Goal: Task Accomplishment & Management: Manage account settings

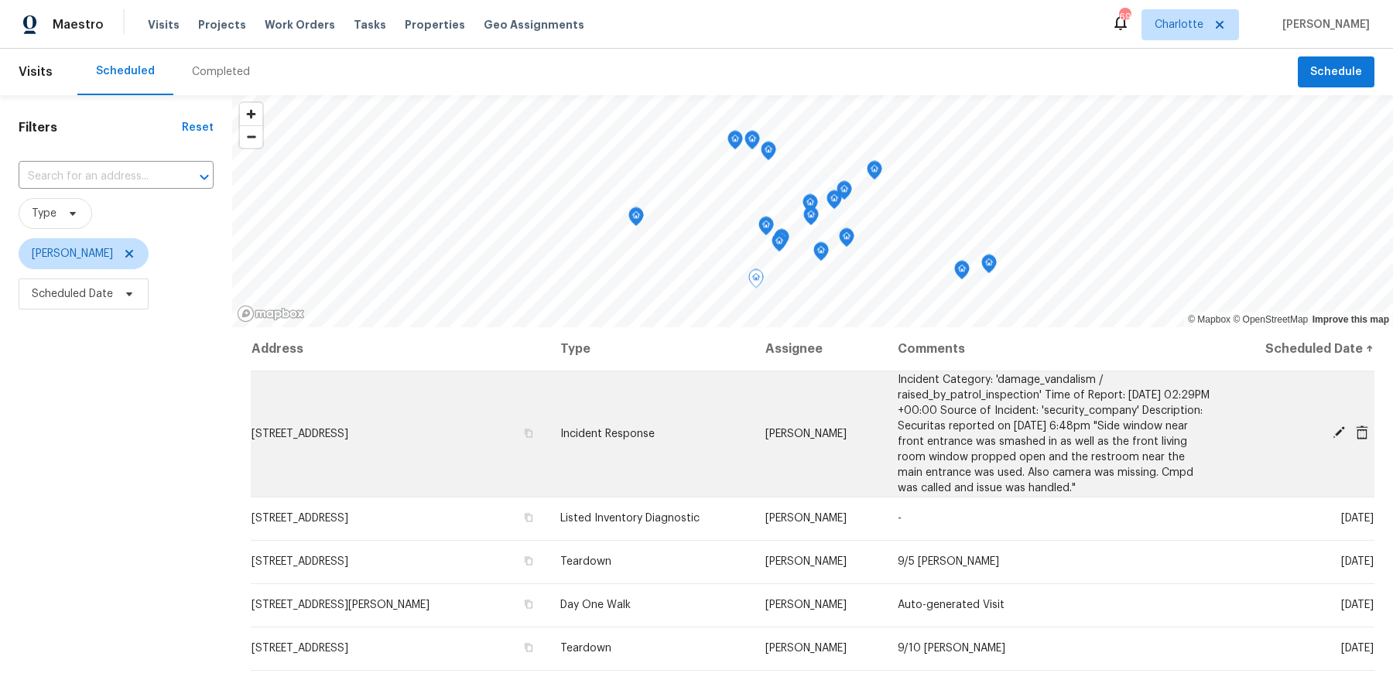
click at [1335, 429] on icon at bounding box center [1338, 433] width 14 height 14
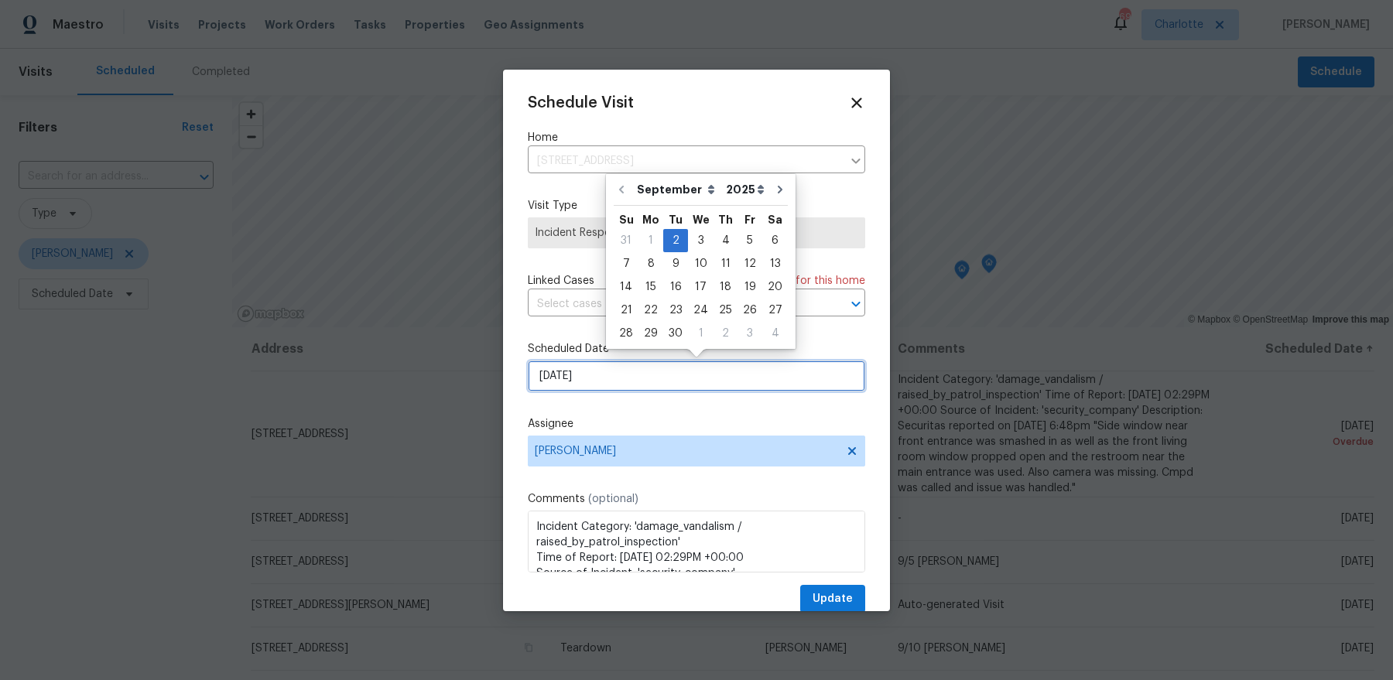
click at [625, 370] on input "9/2/2025" at bounding box center [696, 376] width 337 height 31
click at [718, 245] on div "4" at bounding box center [725, 241] width 24 height 22
type input "[DATE]"
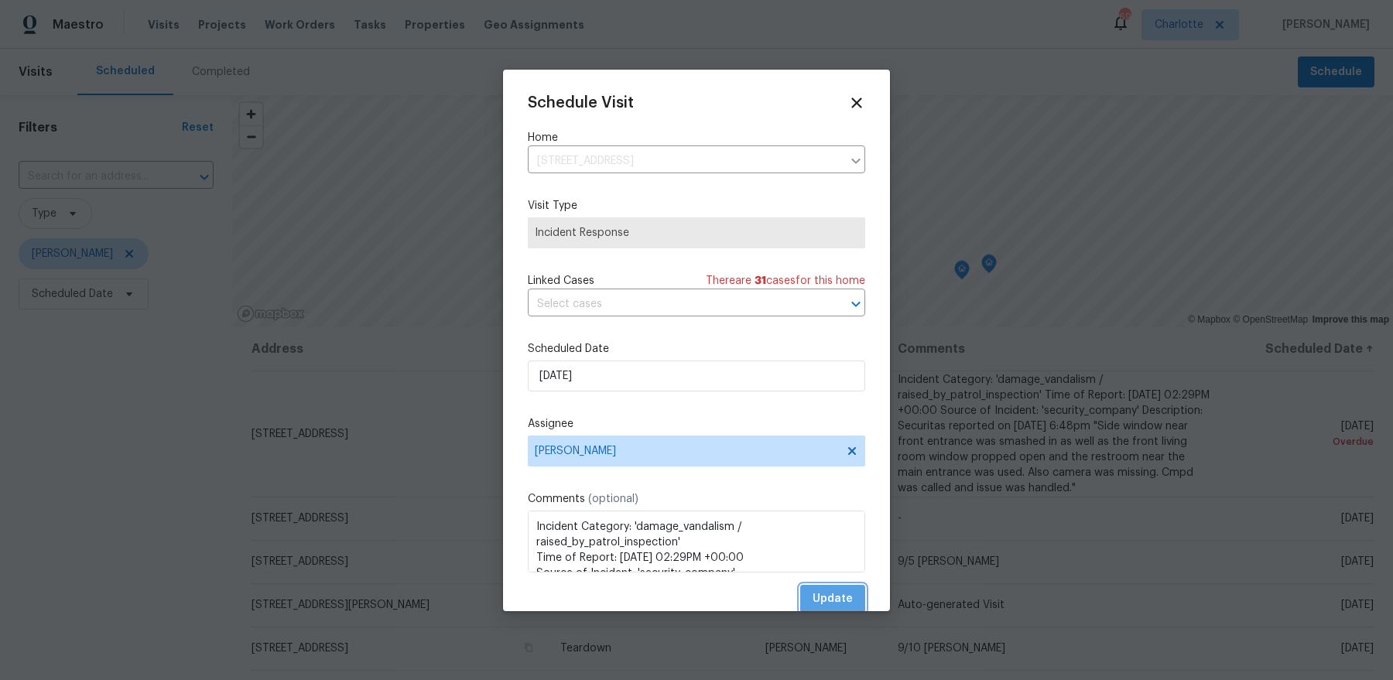
click at [839, 601] on span "Update" at bounding box center [832, 599] width 40 height 19
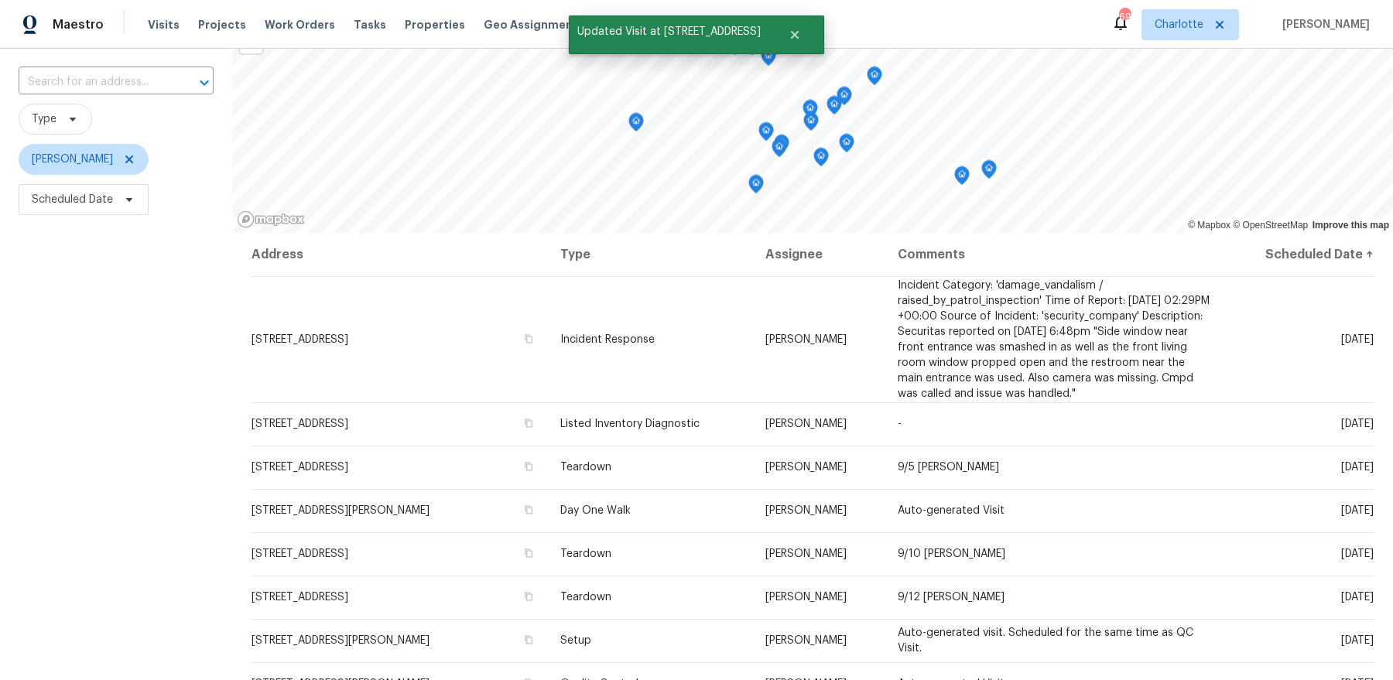
scroll to position [141, 0]
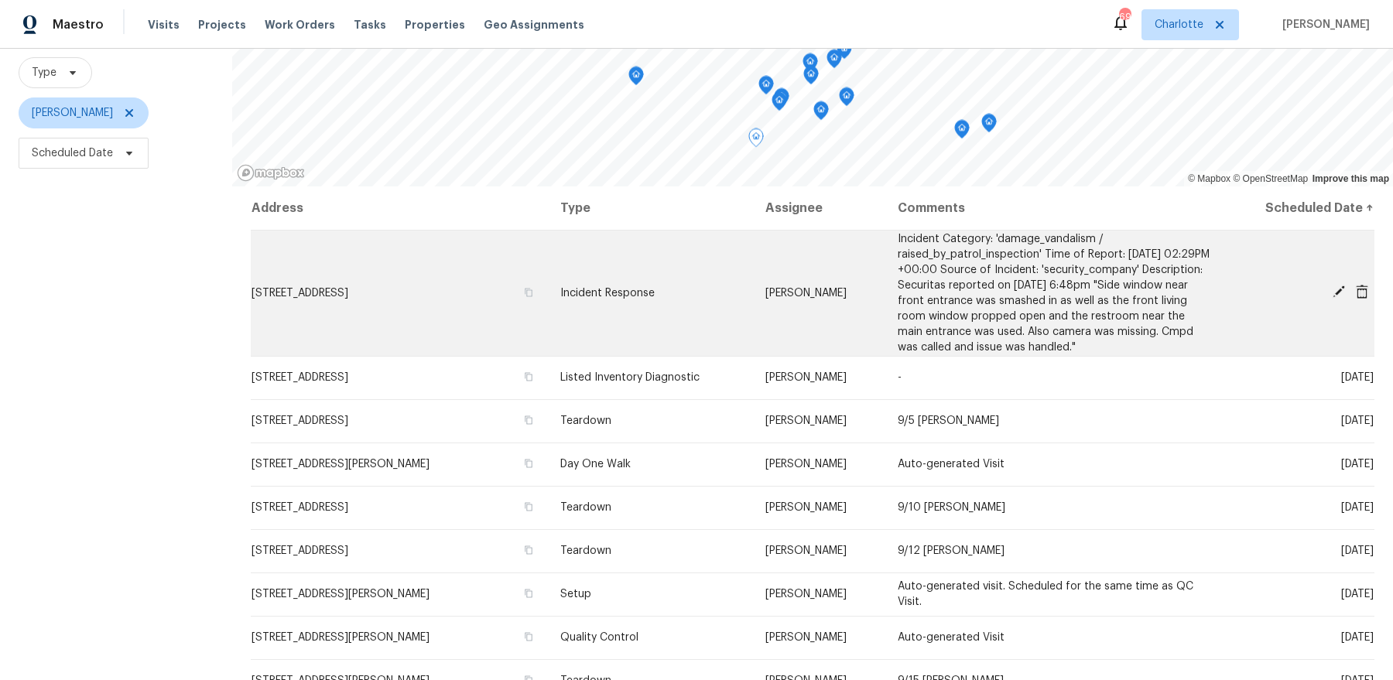
click at [348, 291] on span "[STREET_ADDRESS]" at bounding box center [299, 293] width 97 height 11
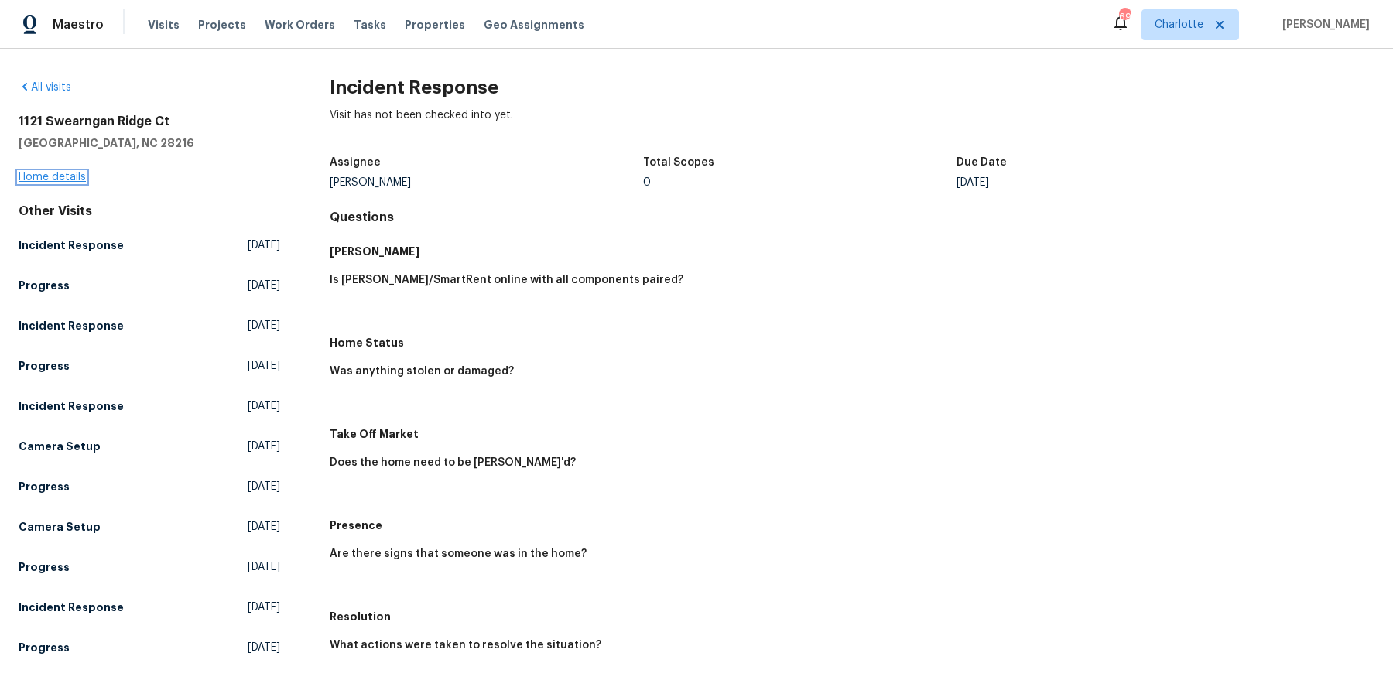
click at [32, 179] on link "Home details" at bounding box center [52, 177] width 67 height 11
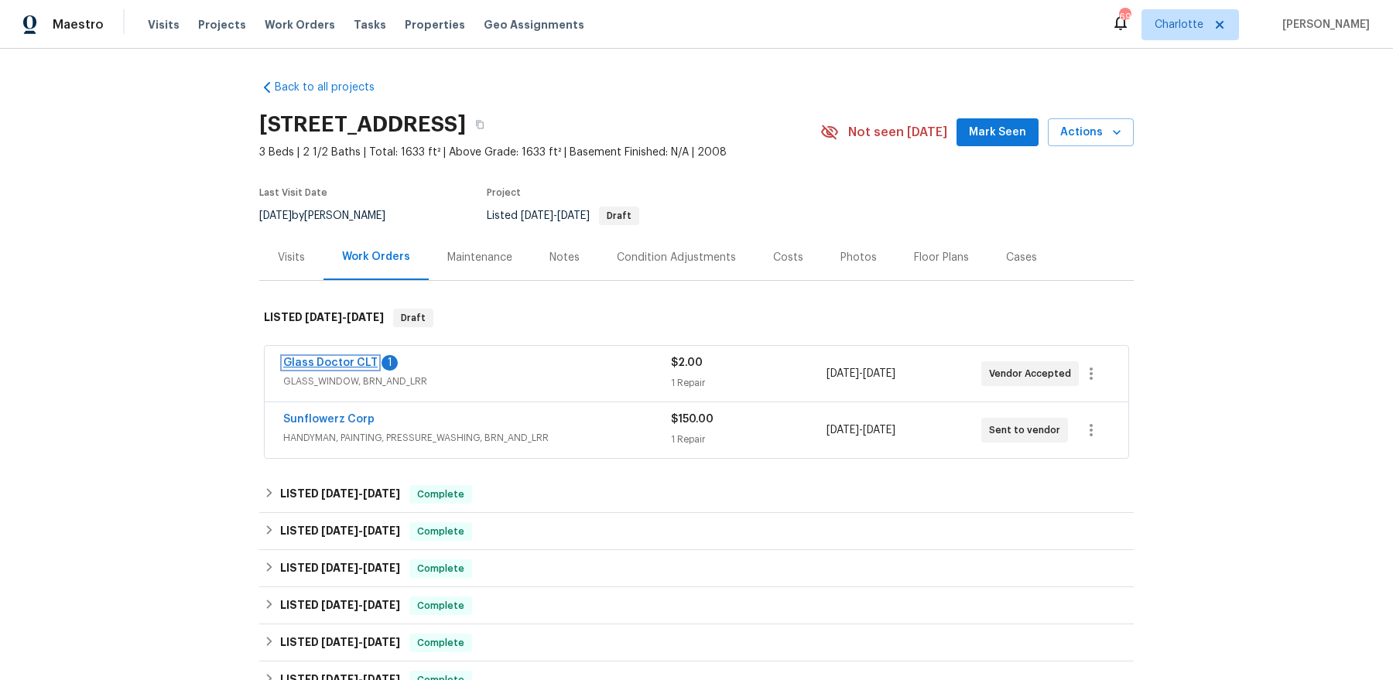
click at [305, 361] on link "Glass Doctor CLT" at bounding box center [330, 362] width 94 height 11
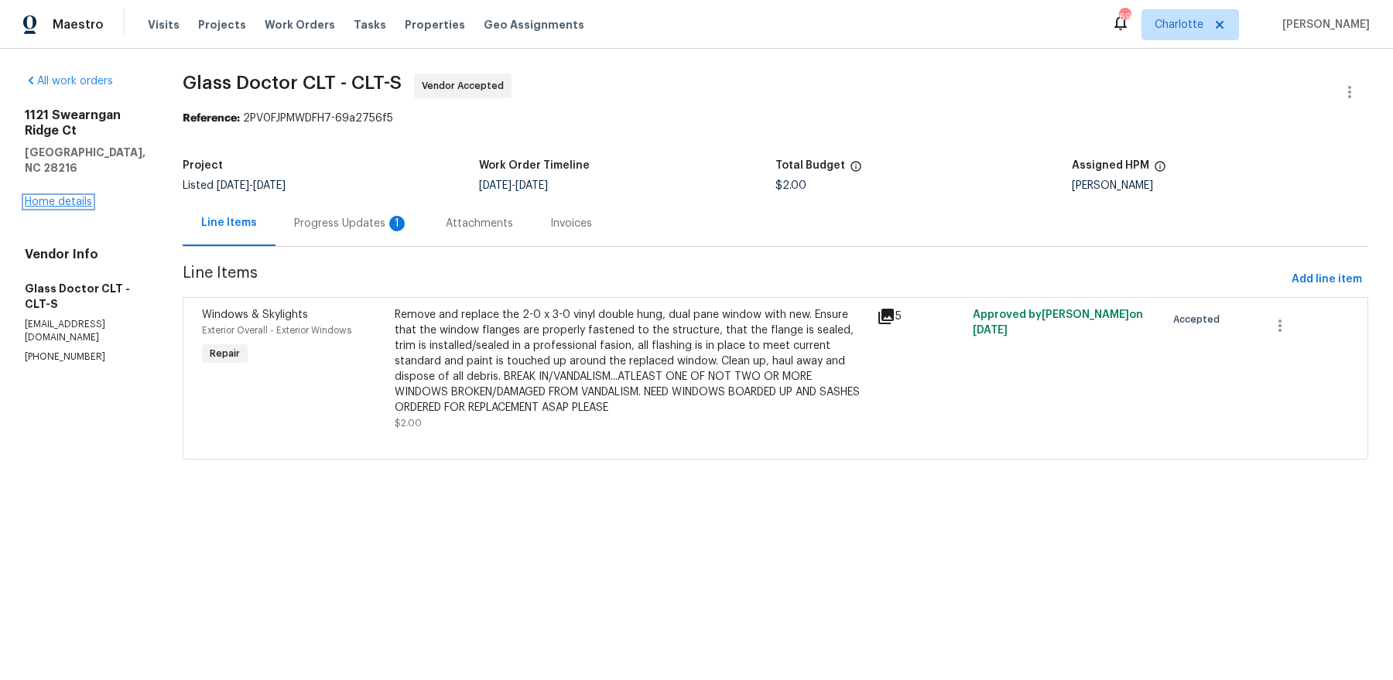
click at [64, 207] on link "Home details" at bounding box center [58, 202] width 67 height 11
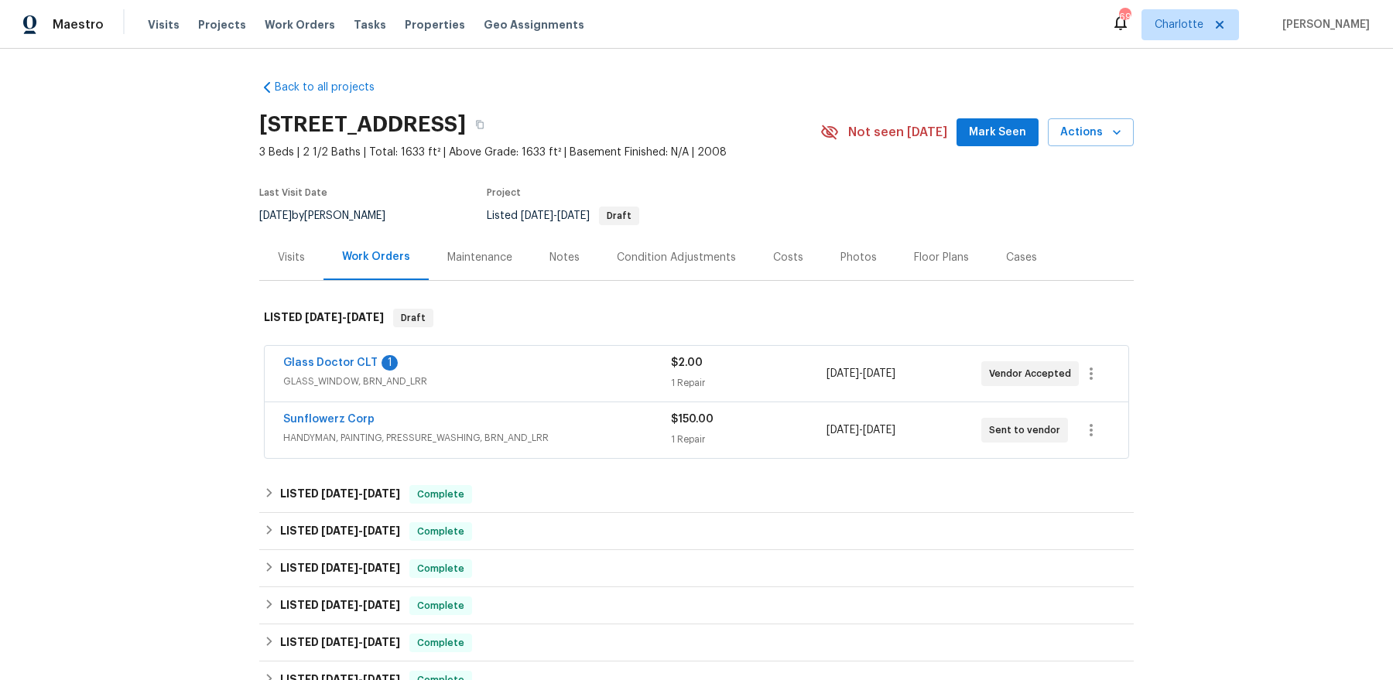
click at [299, 260] on div "Visits" at bounding box center [291, 257] width 27 height 15
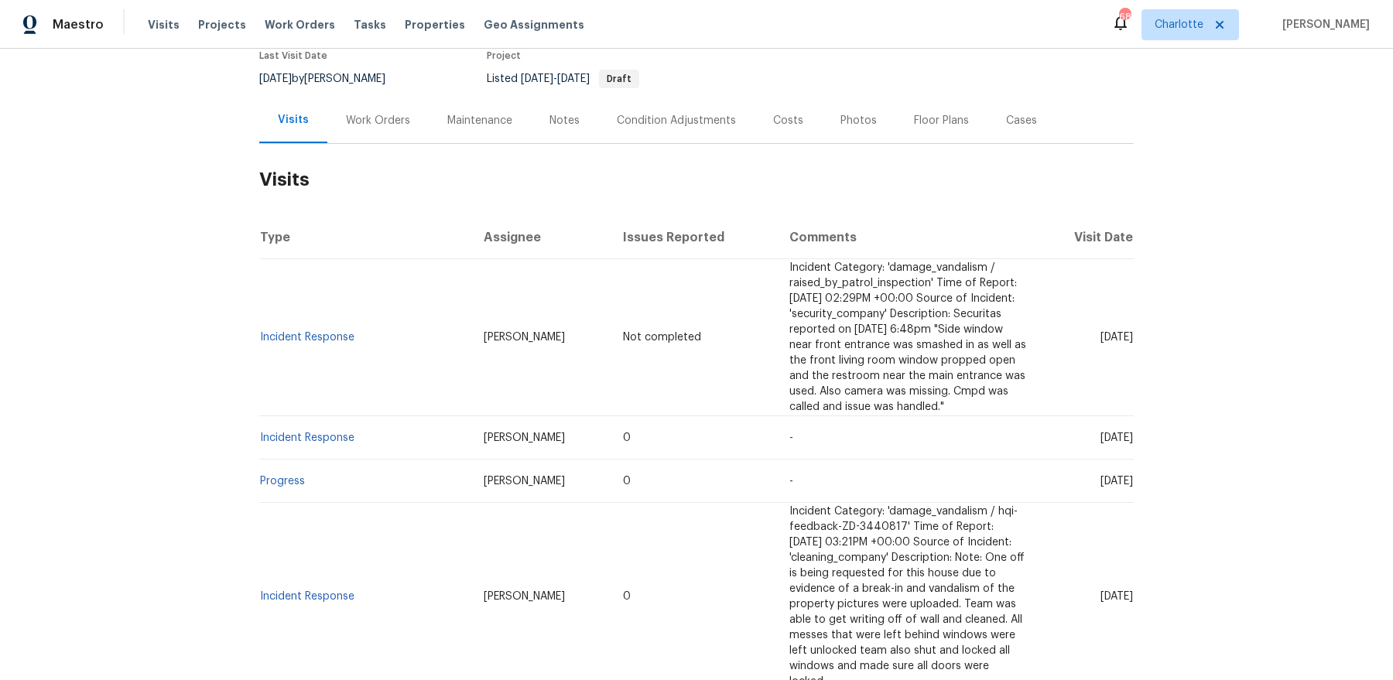
scroll to position [153, 0]
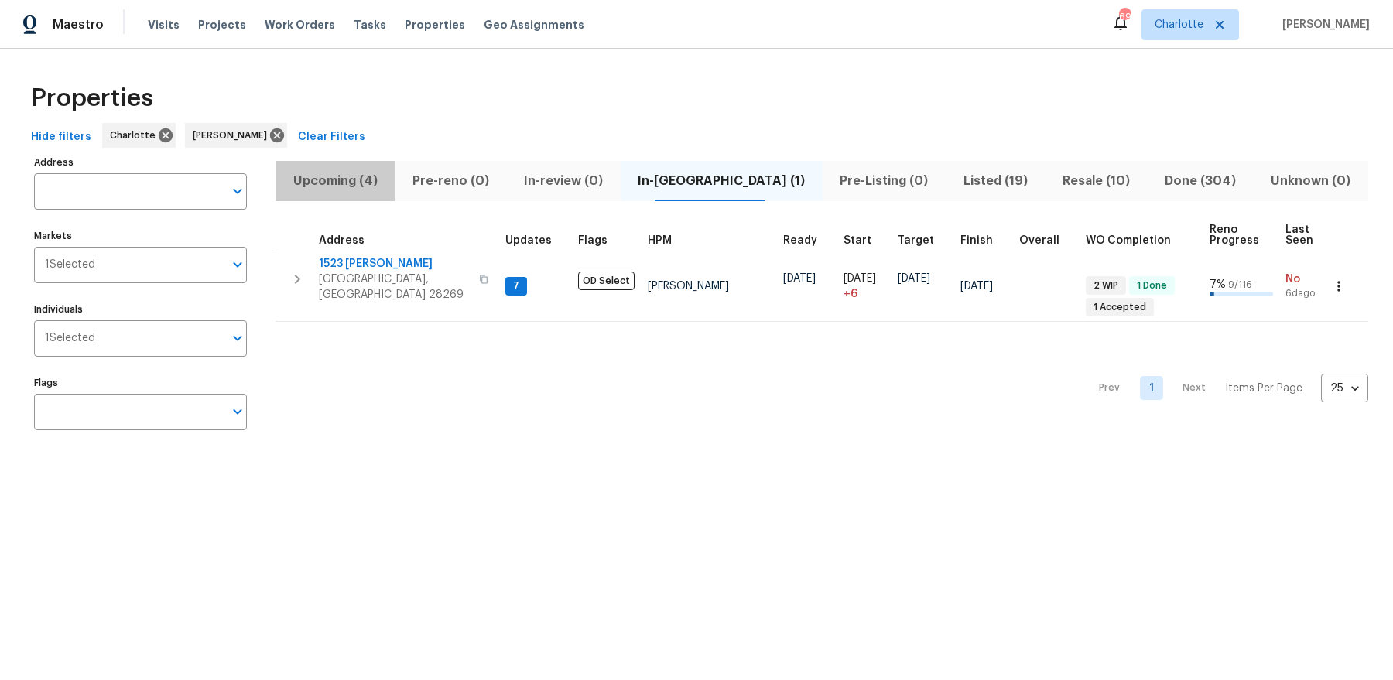
click at [334, 182] on span "Upcoming (4)" at bounding box center [335, 181] width 101 height 22
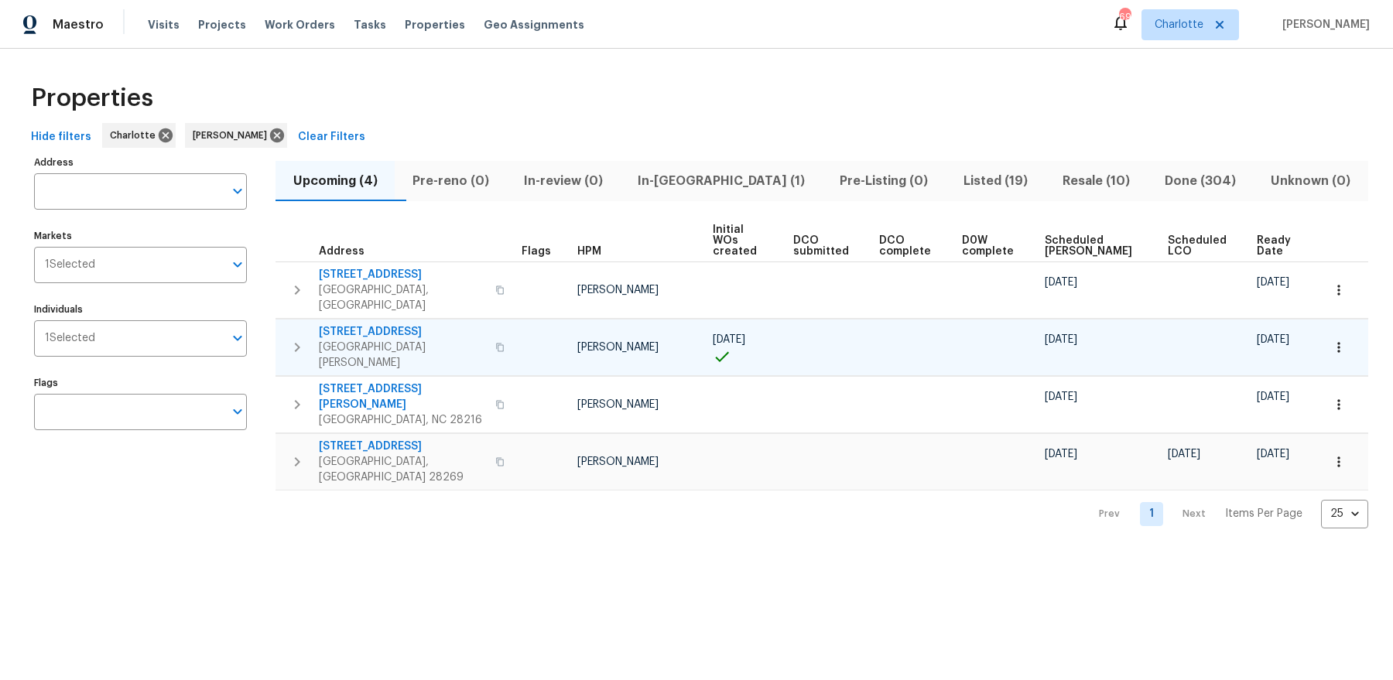
click at [385, 324] on span "133 Devynn Ridge Ct" at bounding box center [402, 331] width 167 height 15
click at [955, 185] on span "Listed (19)" at bounding box center [995, 181] width 80 height 22
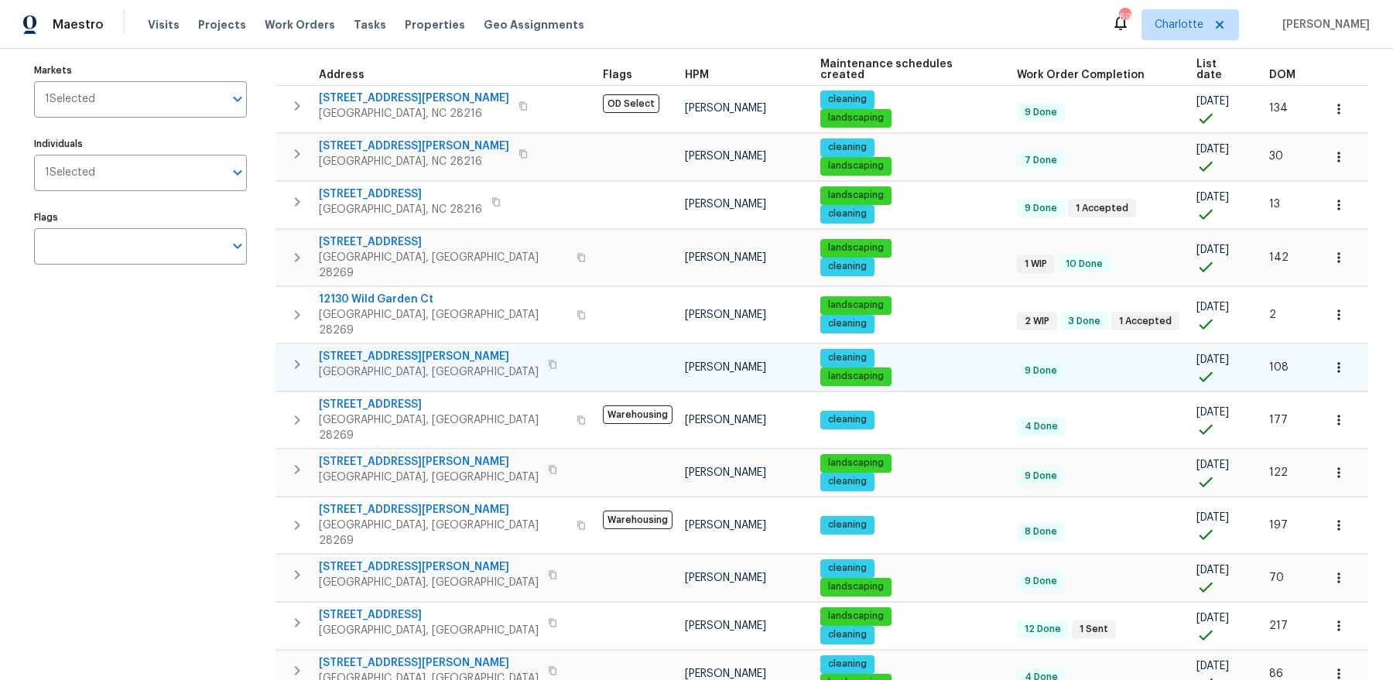
scroll to position [162, 0]
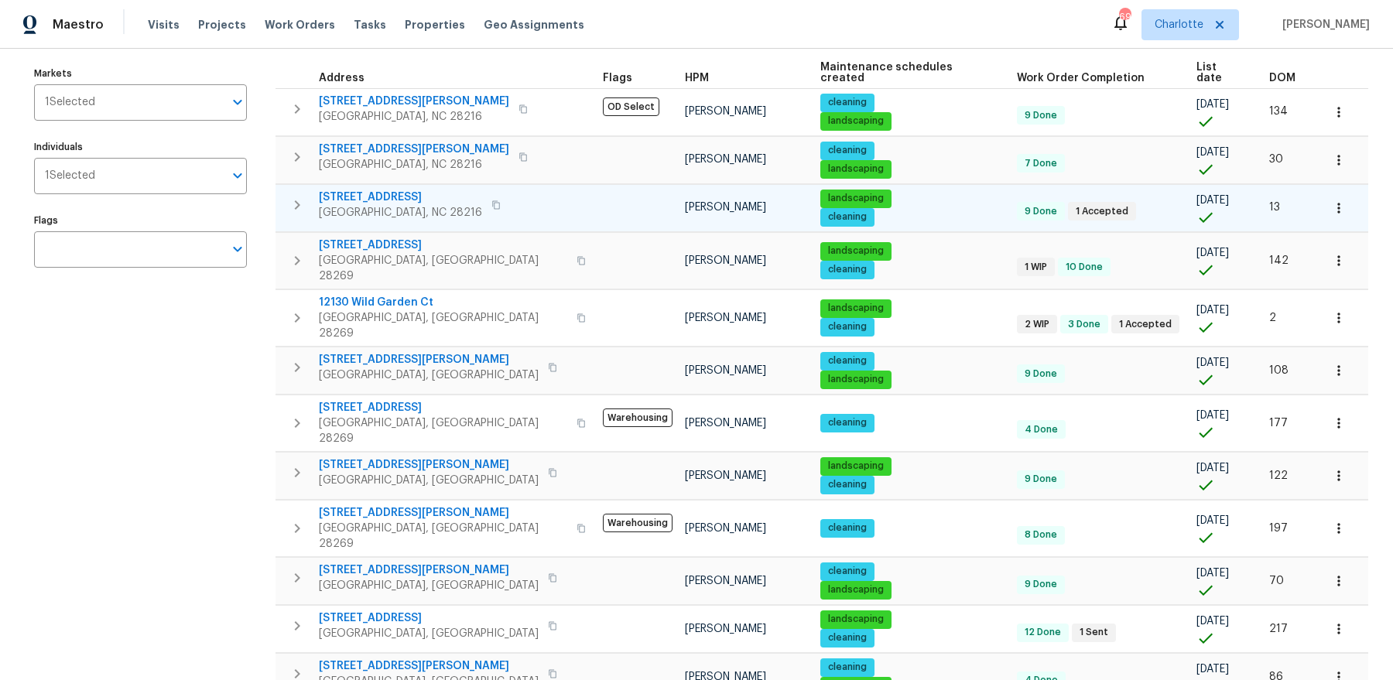
click at [369, 185] on td "5204 Grass Ridge Dr Charlotte, NC 28216" at bounding box center [435, 205] width 321 height 40
click at [366, 185] on td "5204 Grass Ridge Dr Charlotte, NC 28216" at bounding box center [435, 205] width 321 height 40
click at [355, 190] on span "5204 Grass Ridge Dr" at bounding box center [400, 197] width 163 height 15
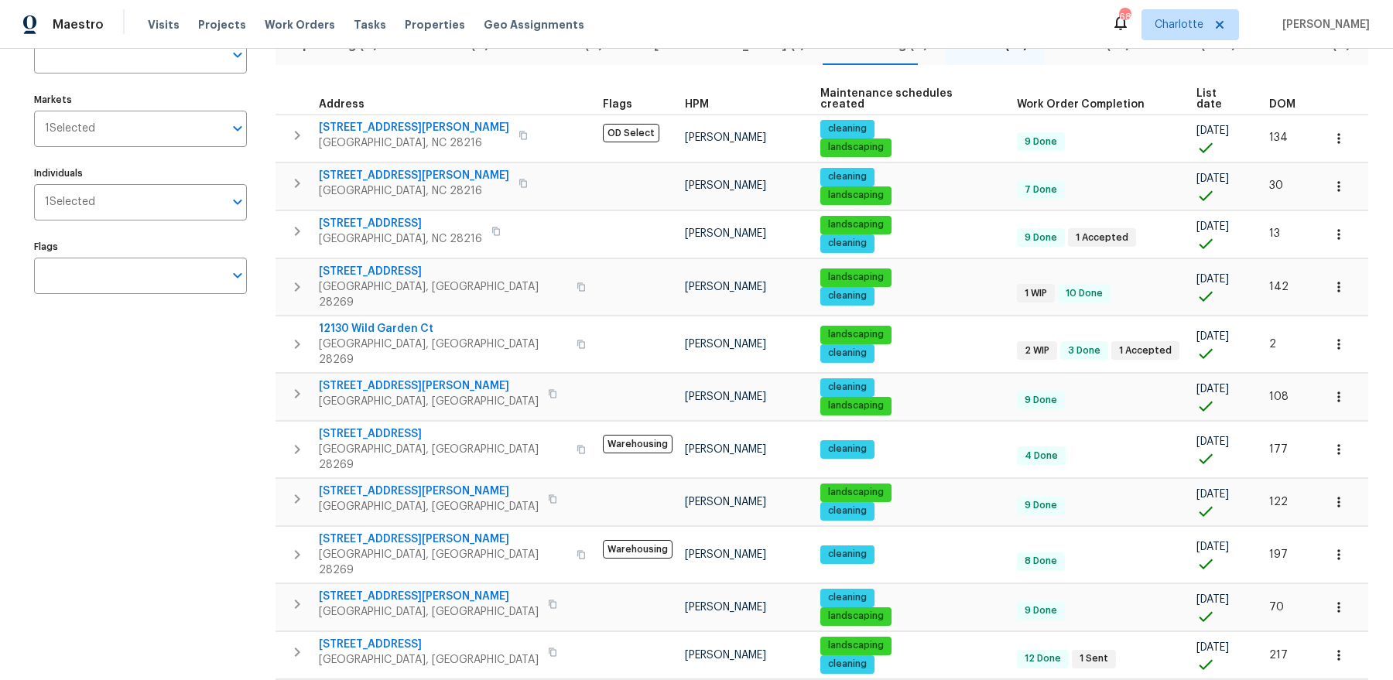
scroll to position [64, 0]
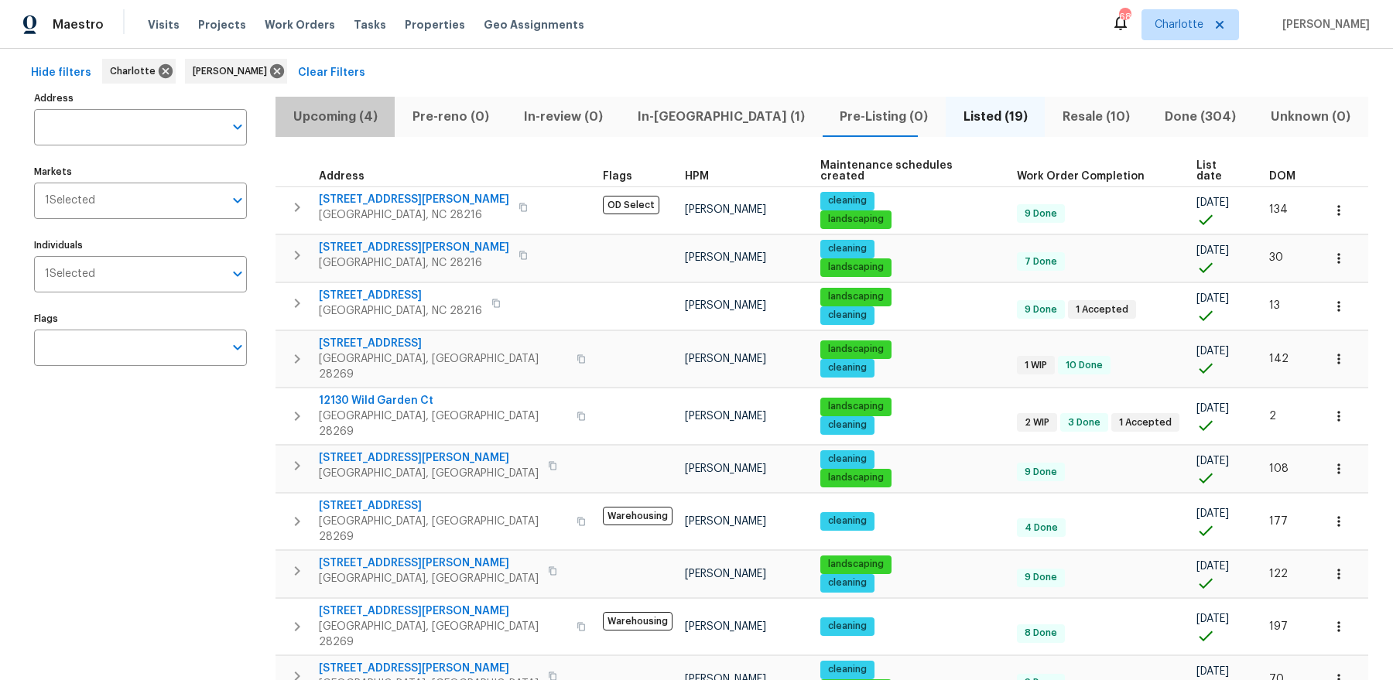
click at [316, 115] on span "Upcoming (4)" at bounding box center [335, 117] width 101 height 22
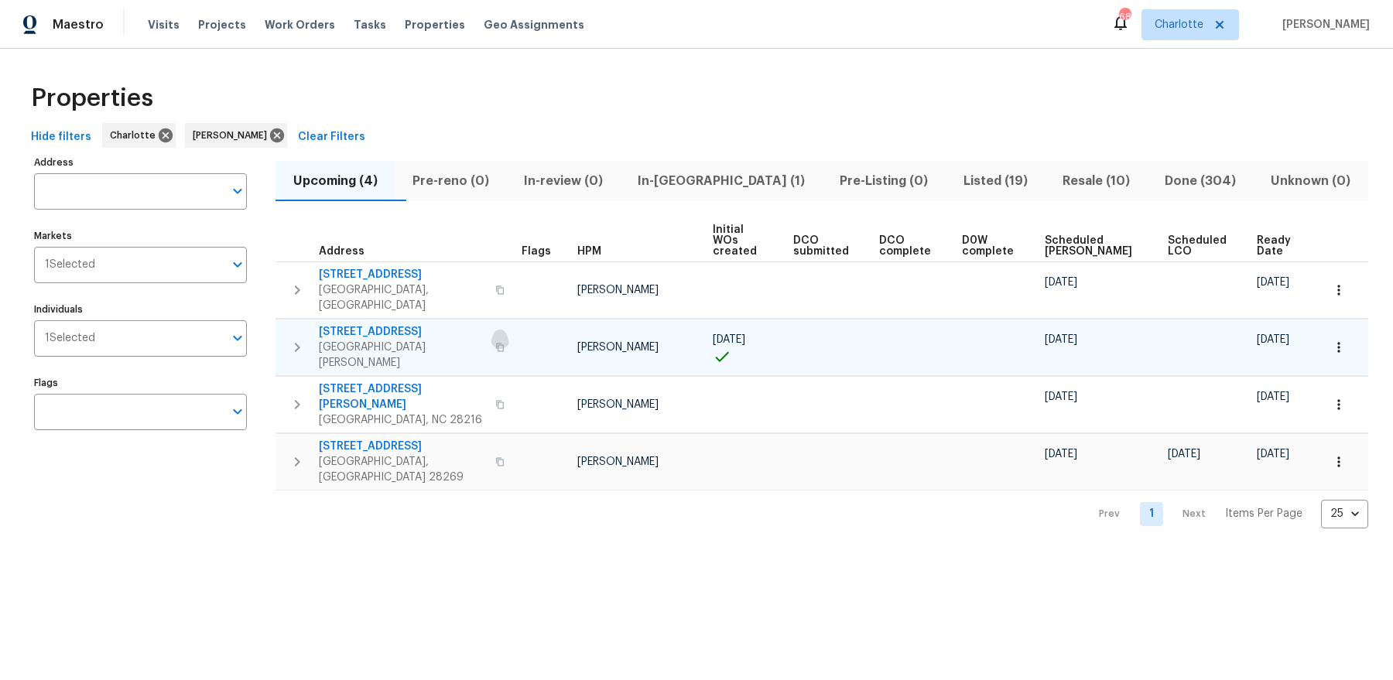
click at [497, 343] on icon "button" at bounding box center [501, 347] width 8 height 9
click at [495, 343] on icon "button" at bounding box center [499, 347] width 9 height 9
click at [730, 182] on span "In-reno (1)" at bounding box center [721, 181] width 183 height 22
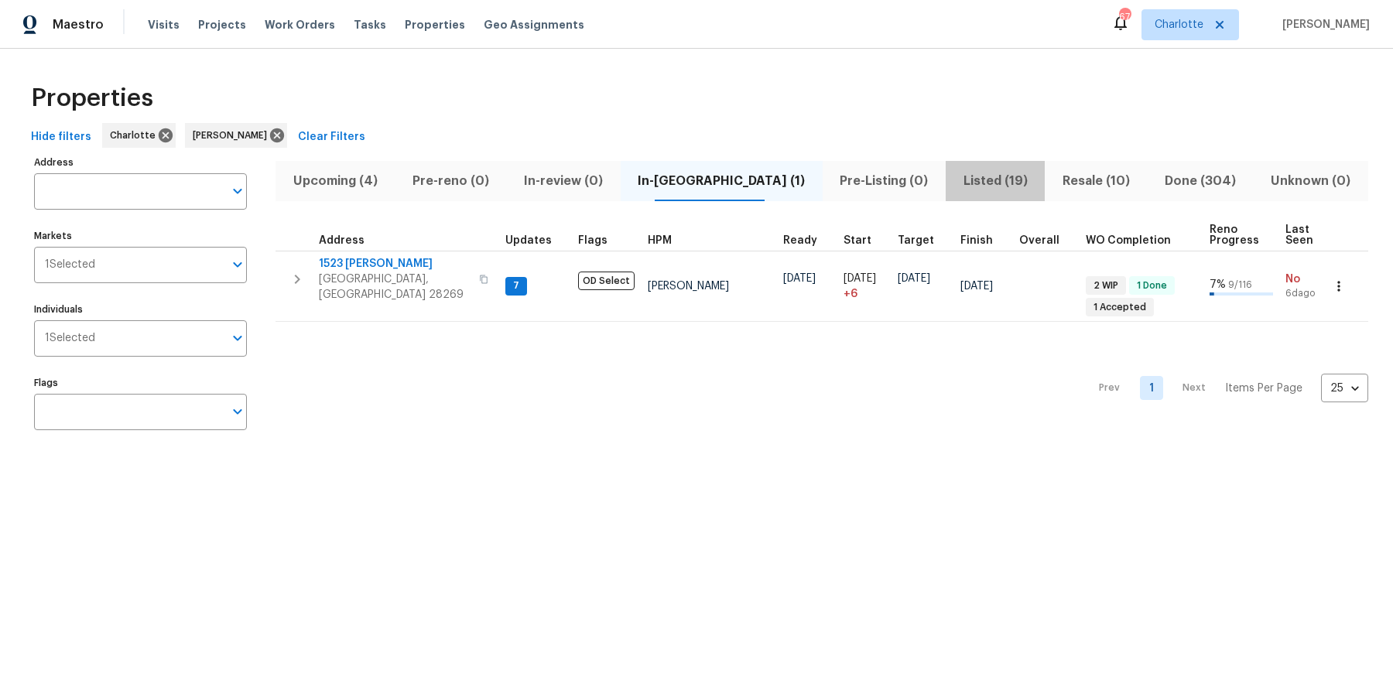
click at [955, 173] on span "Listed (19)" at bounding box center [995, 181] width 80 height 22
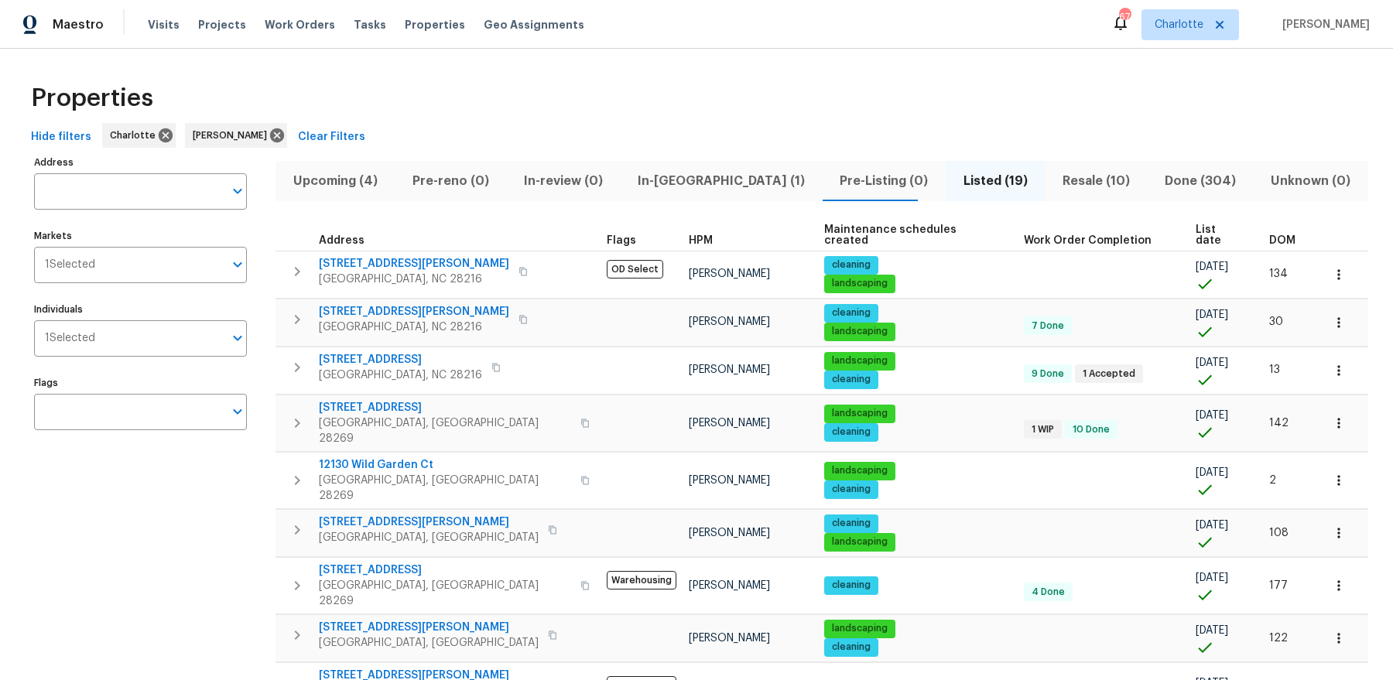
click at [76, 176] on input "Address" at bounding box center [129, 191] width 190 height 36
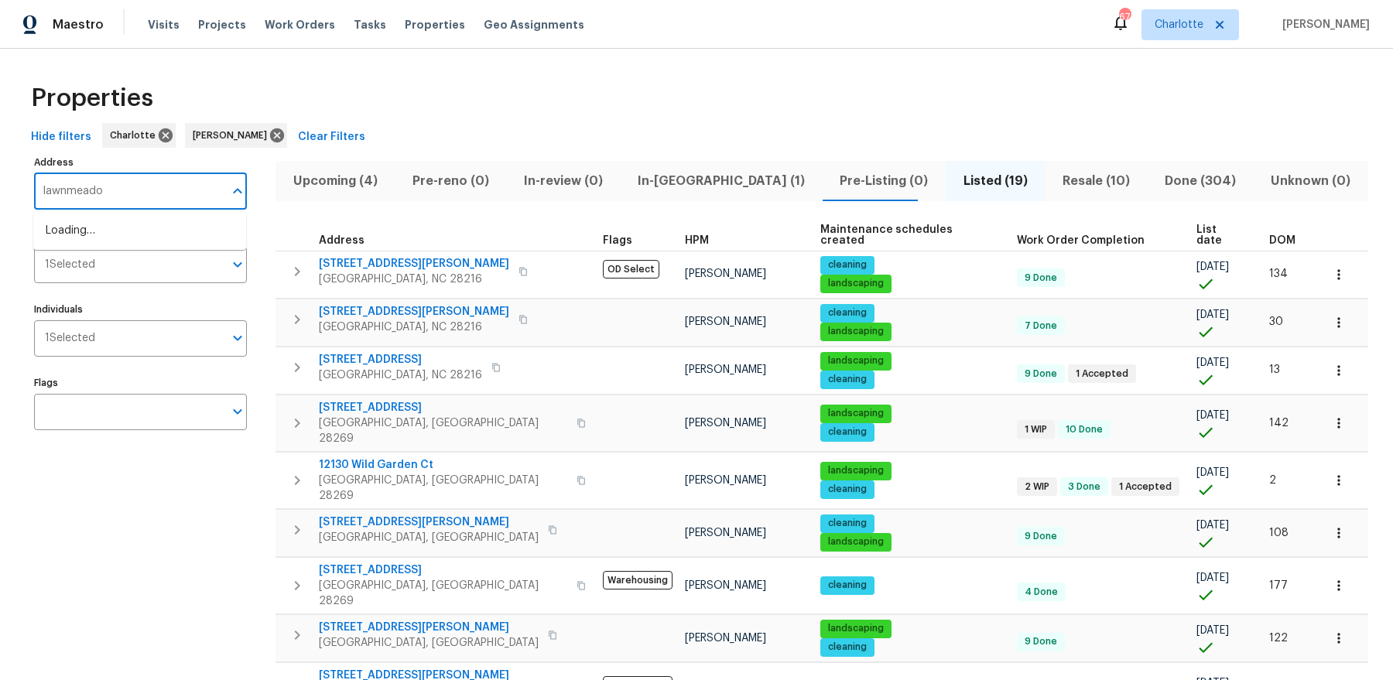
type input "lawnmeadow"
click at [81, 232] on li "5912 Lawnmeadow Dr Charlotte NC 28216" at bounding box center [139, 231] width 213 height 26
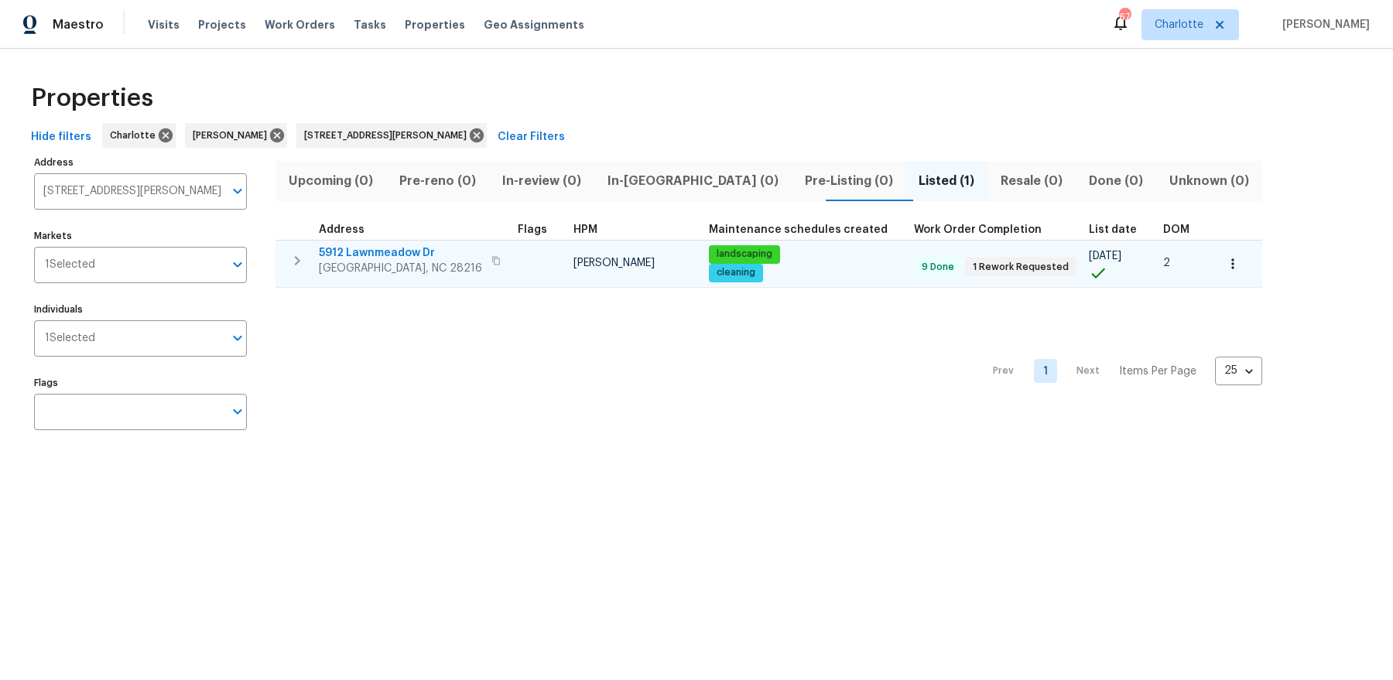
click at [396, 251] on span "5912 Lawnmeadow Dr" at bounding box center [400, 252] width 163 height 15
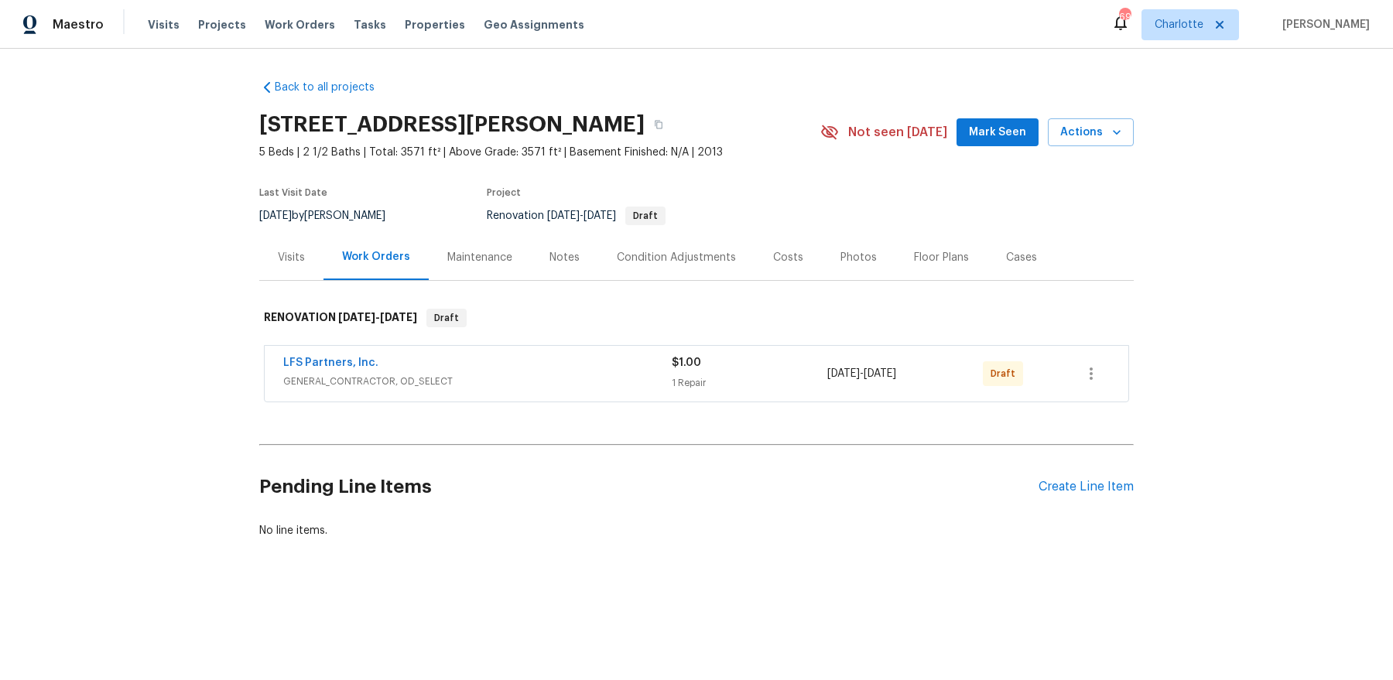
click at [292, 258] on div "Visits" at bounding box center [291, 257] width 27 height 15
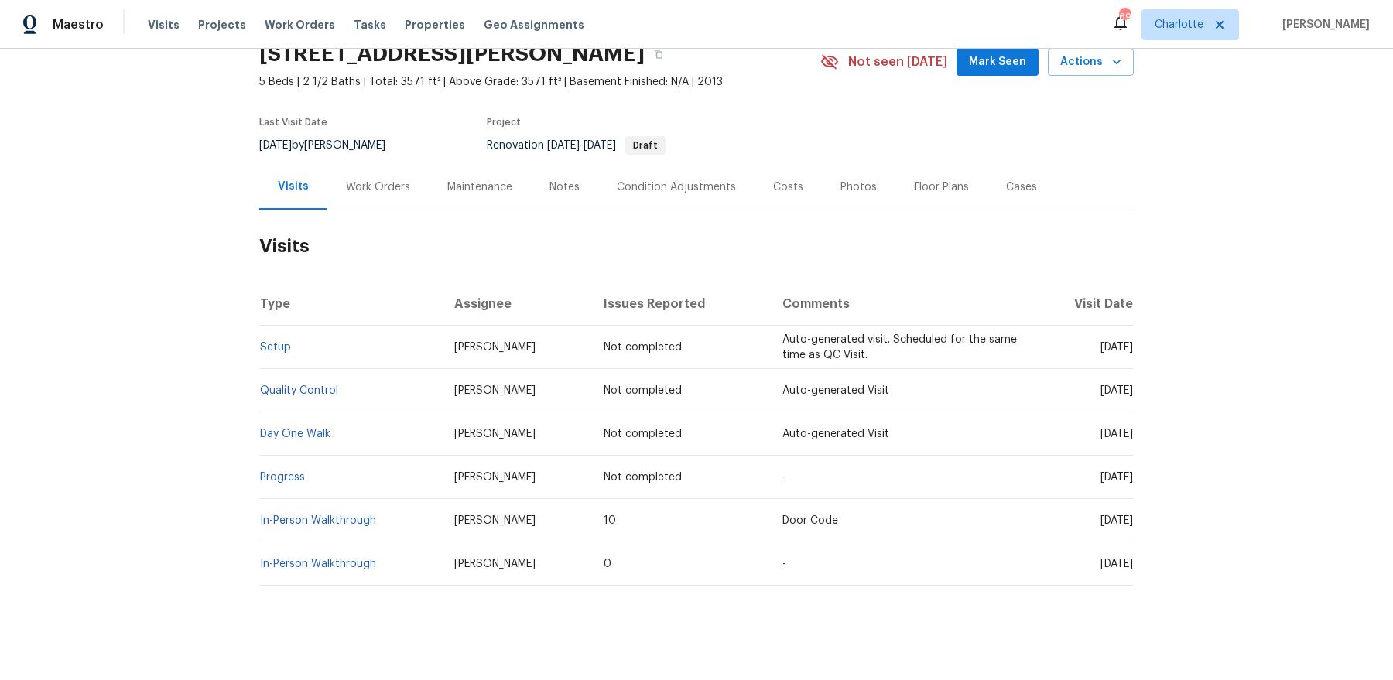
scroll to position [28, 0]
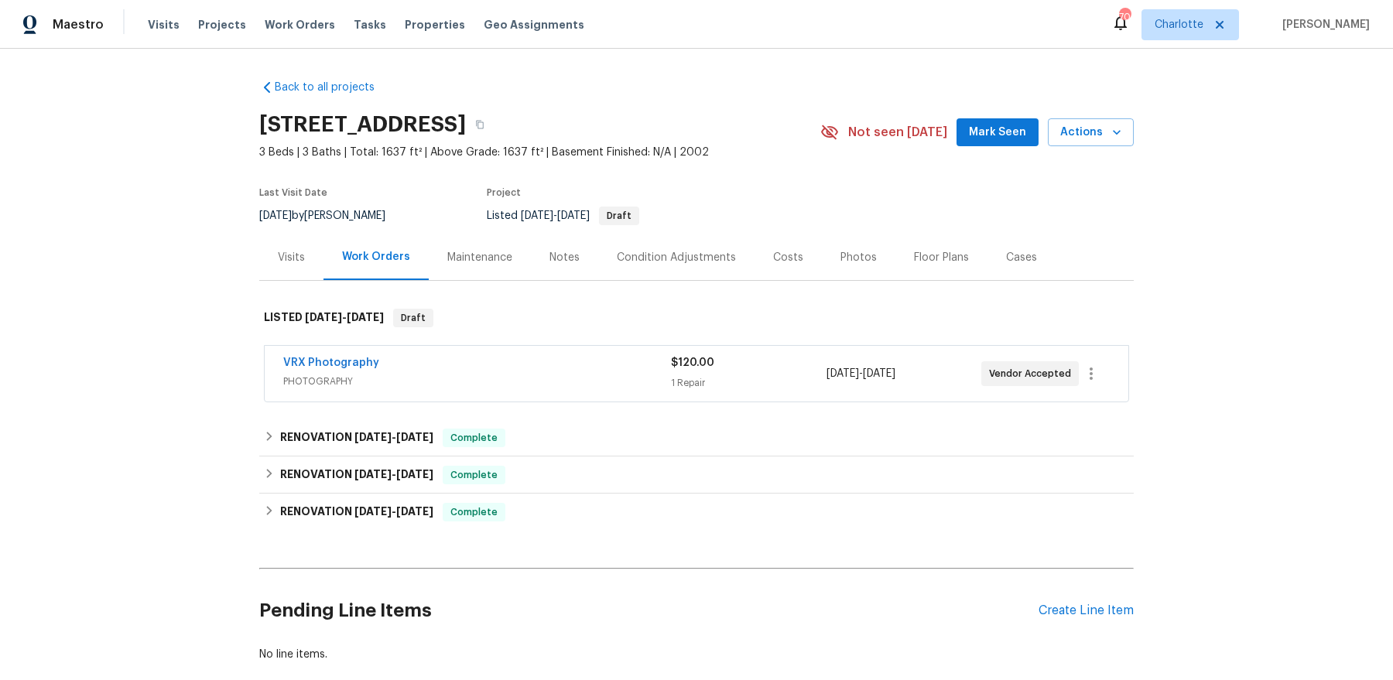
click at [302, 262] on div "Visits" at bounding box center [291, 257] width 27 height 15
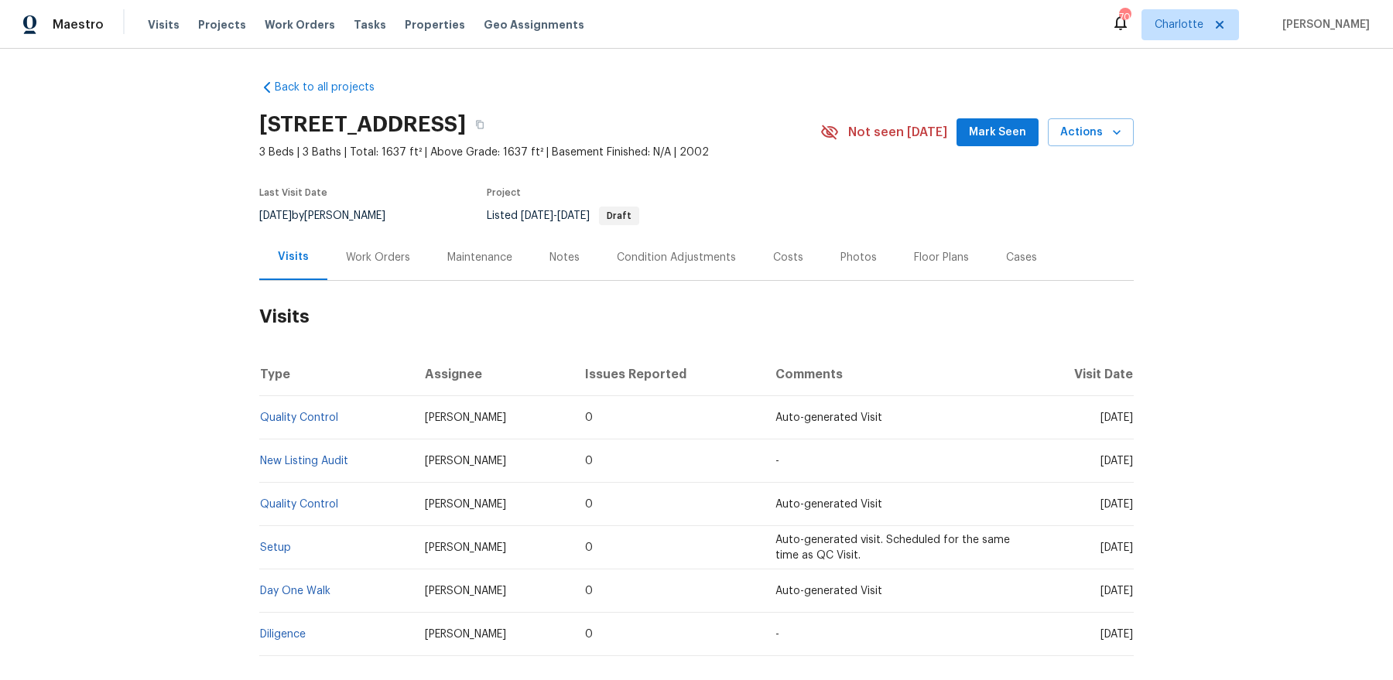
click at [852, 255] on div "Photos" at bounding box center [858, 257] width 36 height 15
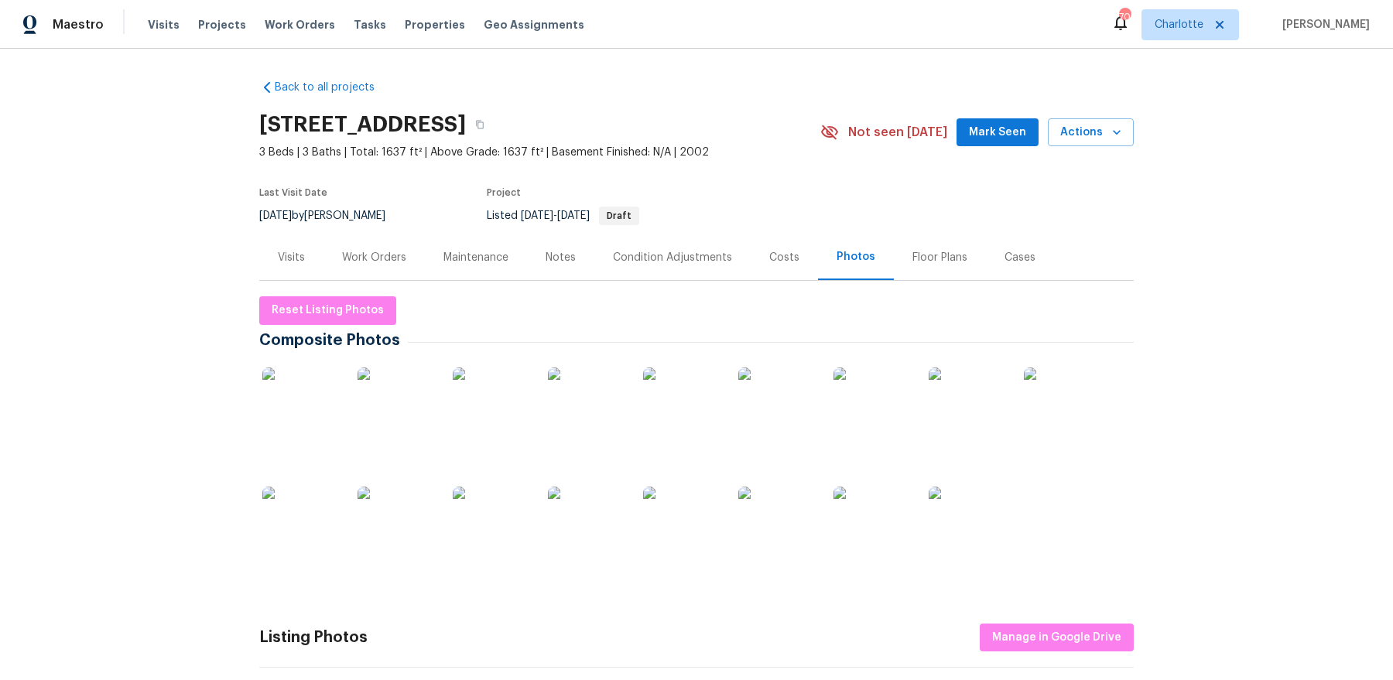
click at [651, 402] on img at bounding box center [681, 405] width 77 height 77
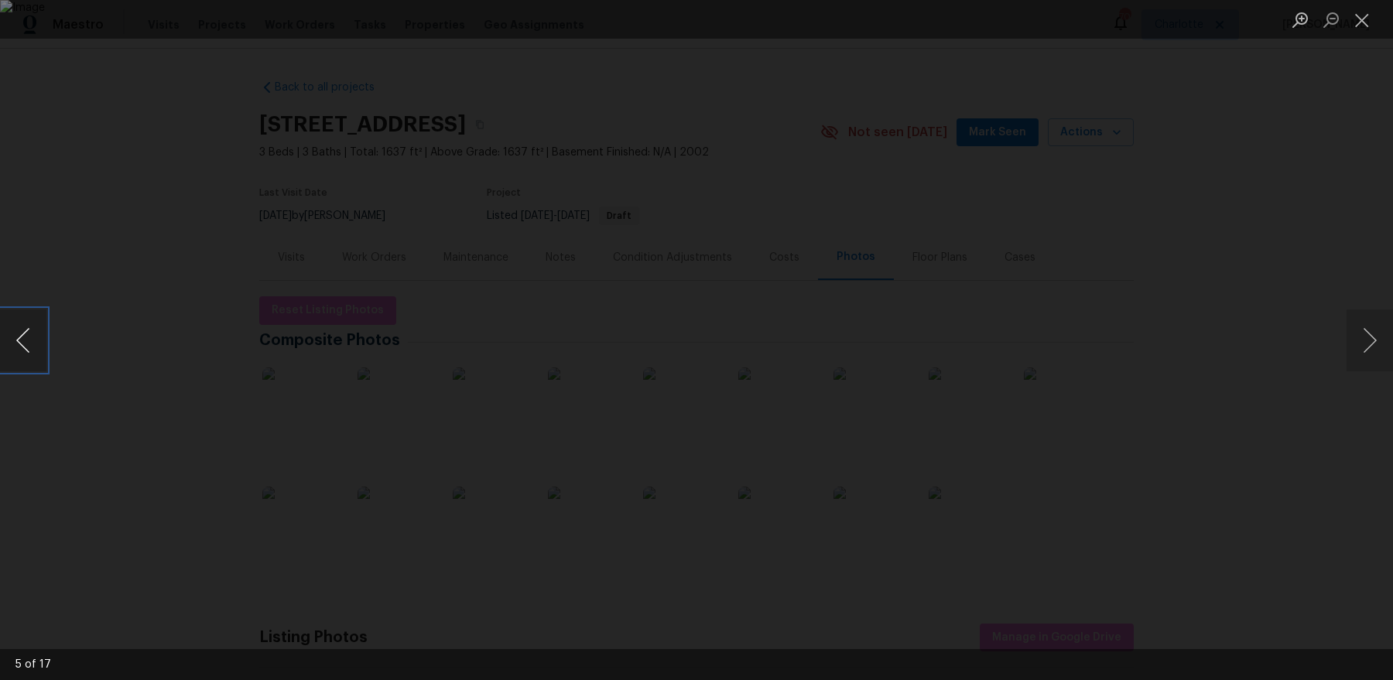
click at [37, 329] on button "Previous image" at bounding box center [23, 340] width 46 height 62
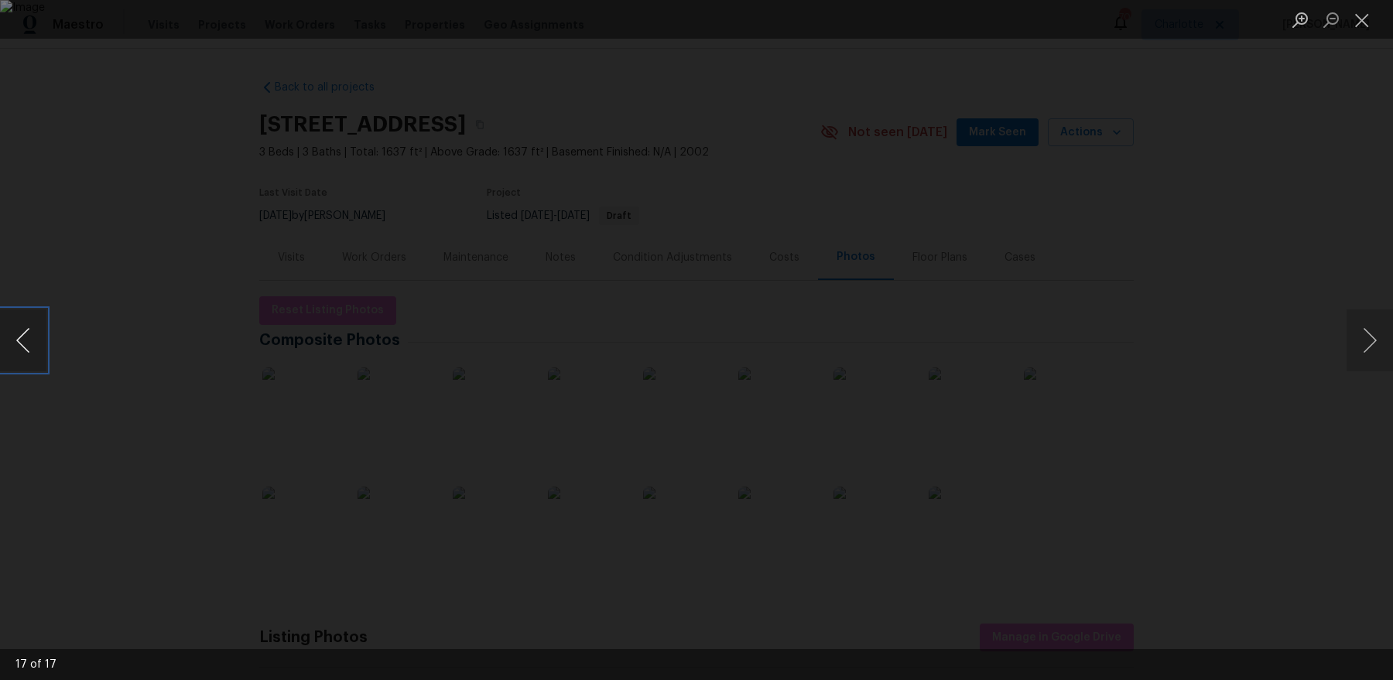
click at [37, 329] on button "Previous image" at bounding box center [23, 340] width 46 height 62
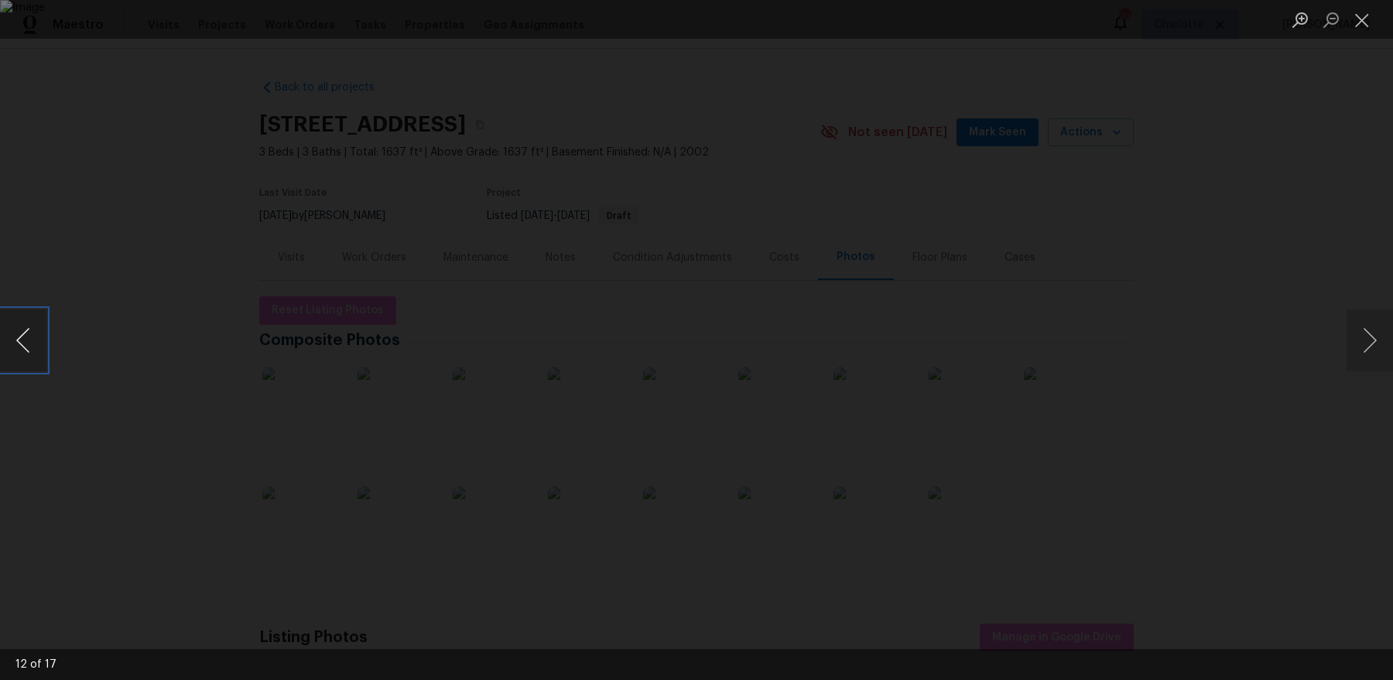
click at [37, 329] on button "Previous image" at bounding box center [23, 340] width 46 height 62
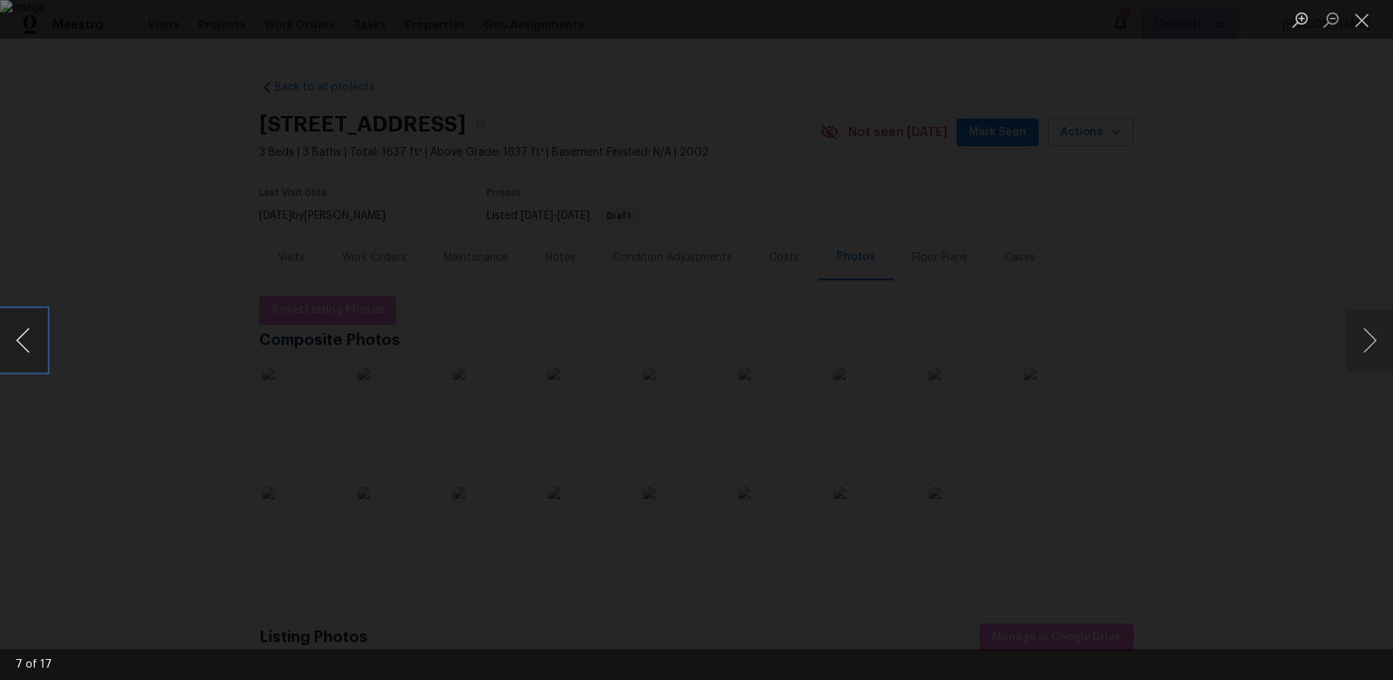
click at [37, 329] on button "Previous image" at bounding box center [23, 340] width 46 height 62
click at [1275, 95] on div "Lightbox" at bounding box center [696, 340] width 1393 height 680
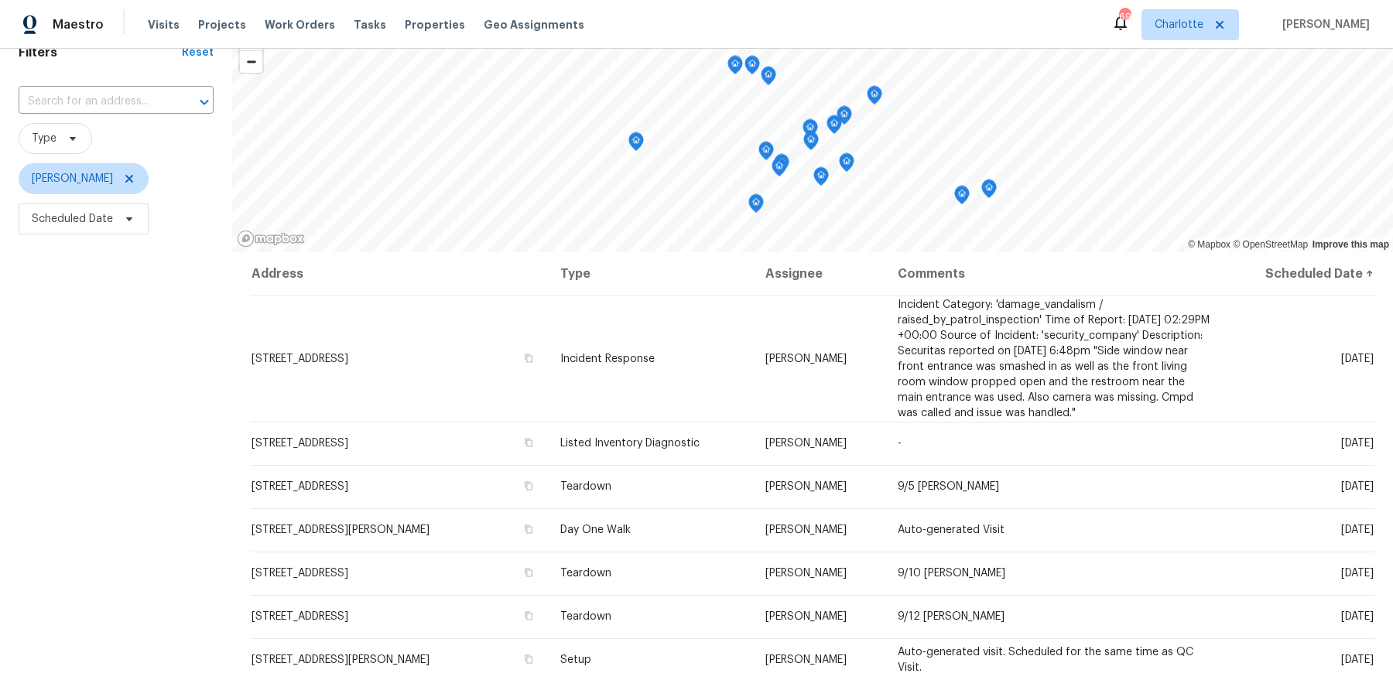
scroll to position [78, 0]
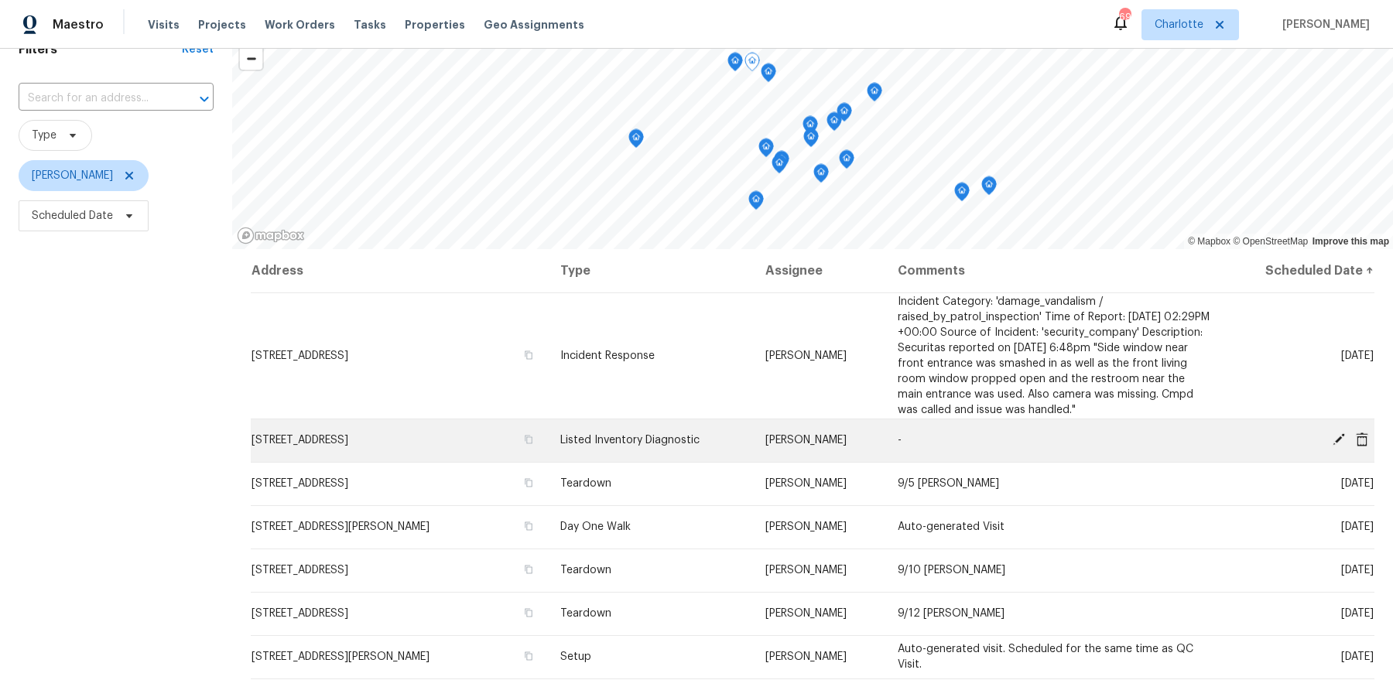
click at [1362, 439] on icon at bounding box center [1361, 439] width 12 height 14
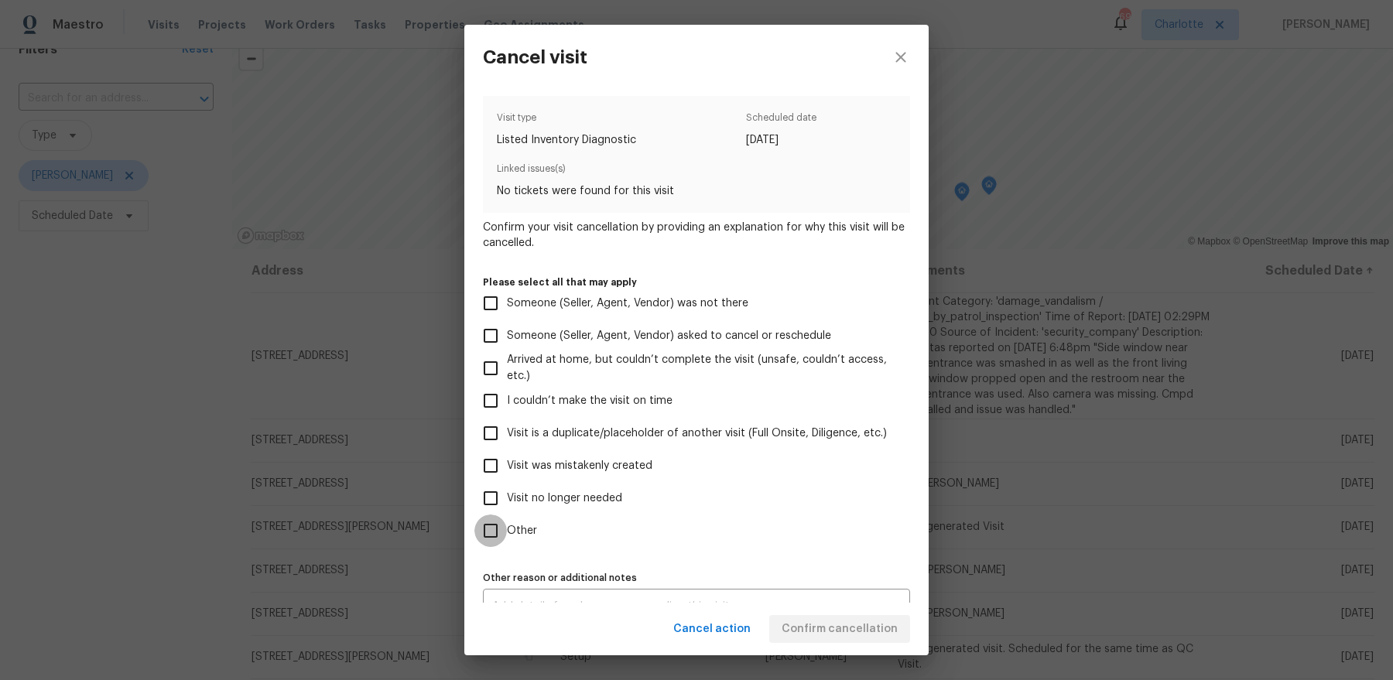
click at [504, 536] on input "Other" at bounding box center [490, 530] width 32 height 32
checkbox input "true"
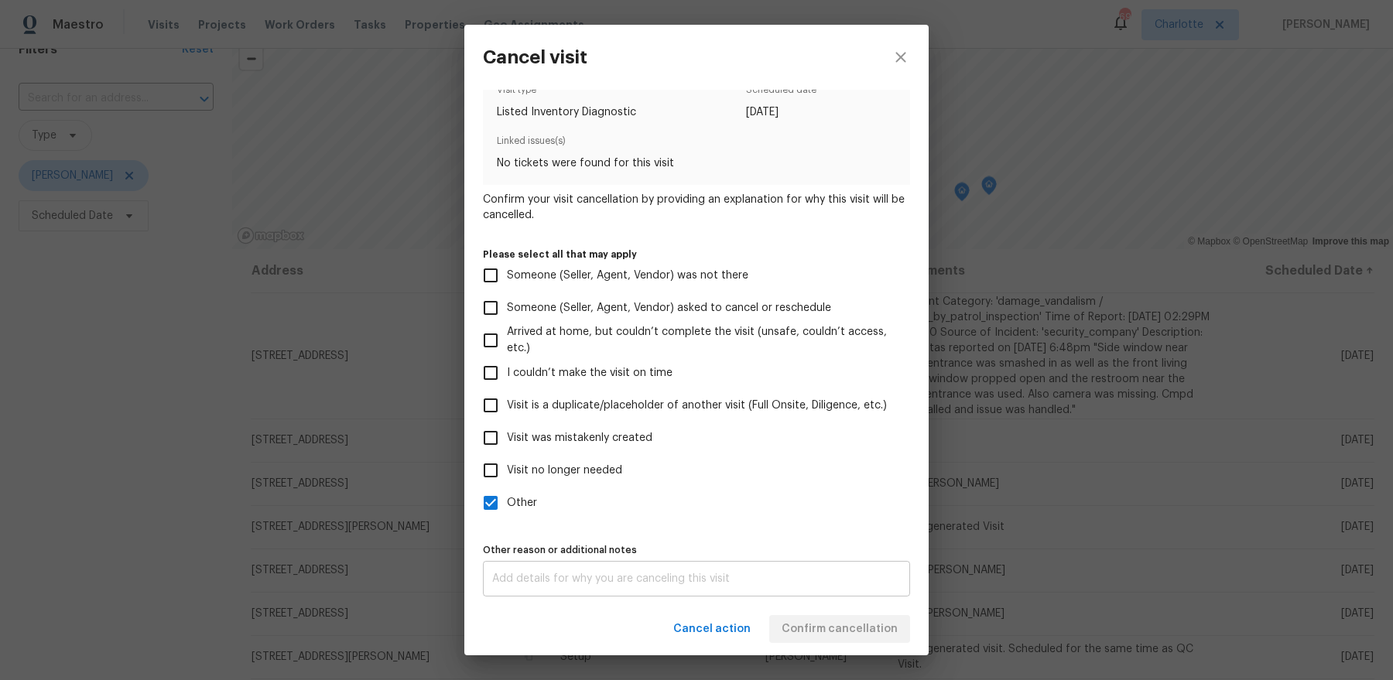
click at [542, 567] on div "x Other reason or additional notes" at bounding box center [696, 579] width 427 height 36
click at [829, 633] on div "Cancel action Confirm cancellation" at bounding box center [696, 629] width 464 height 53
click at [841, 621] on span "Confirm cancellation" at bounding box center [839, 629] width 116 height 19
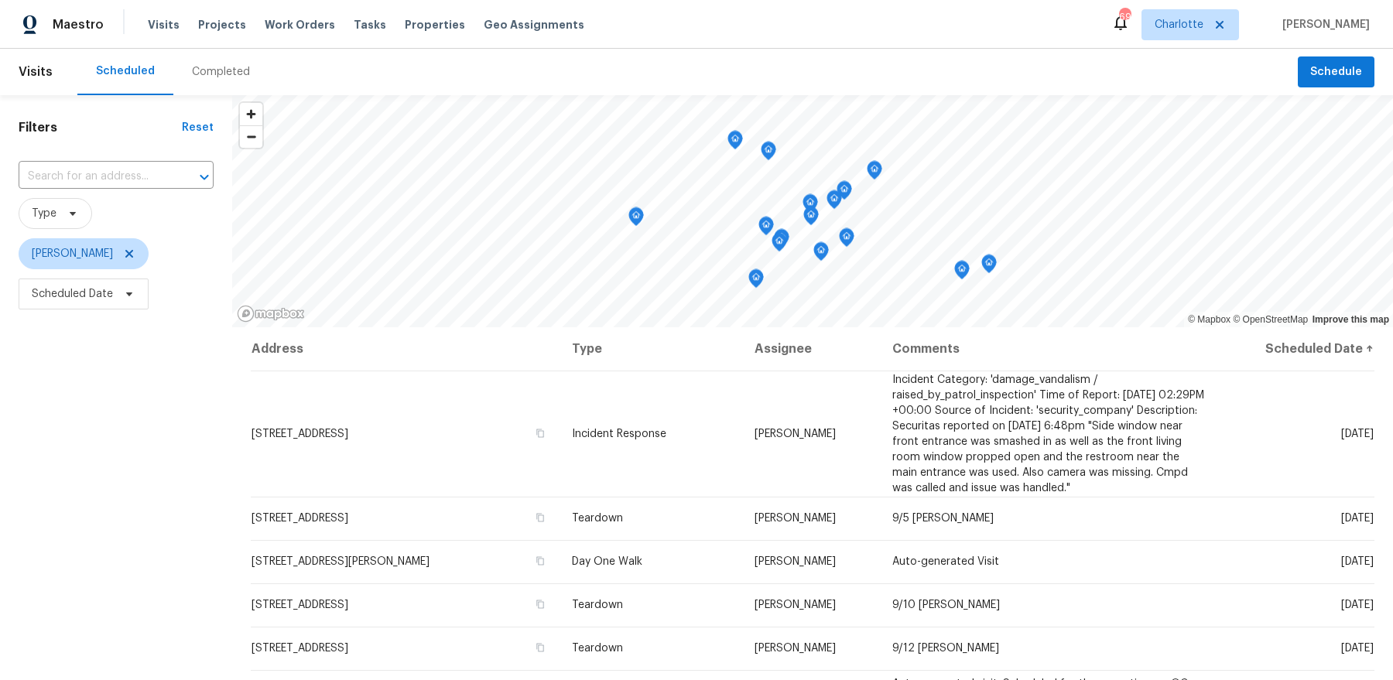
click at [636, 219] on icon "Map marker" at bounding box center [636, 217] width 14 height 18
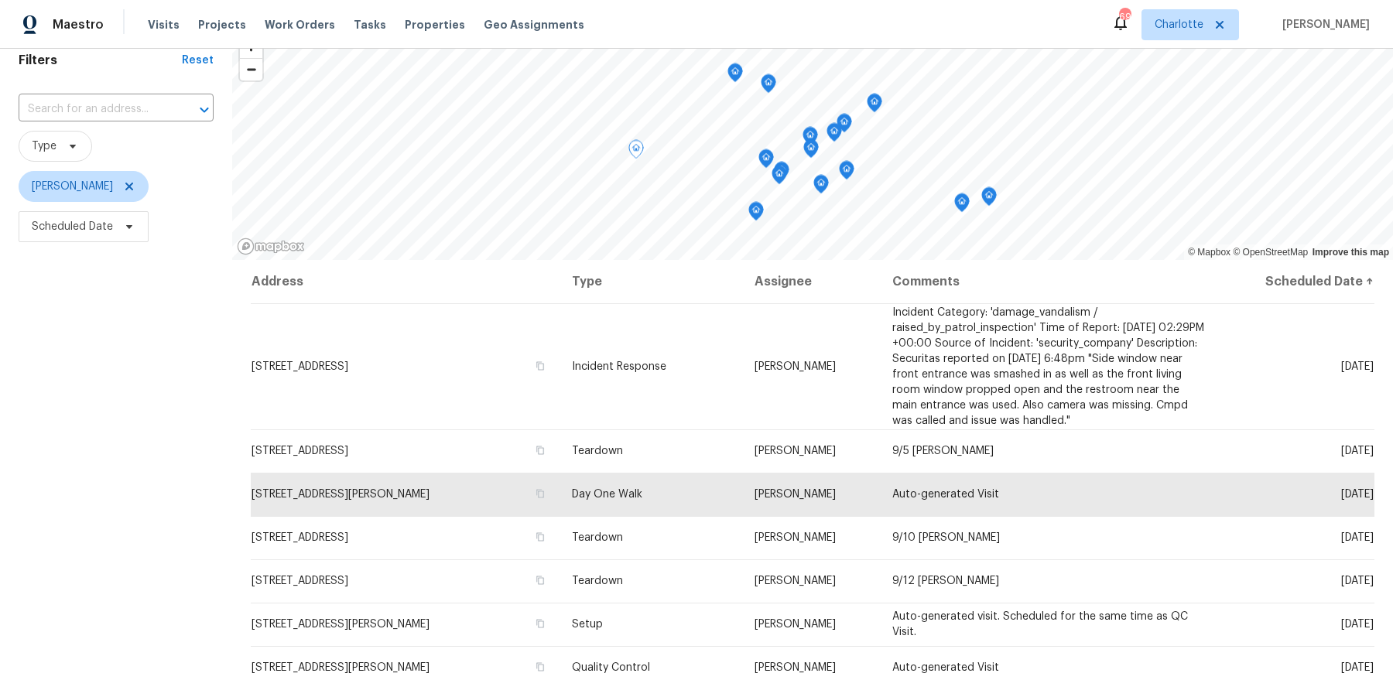
scroll to position [70, 0]
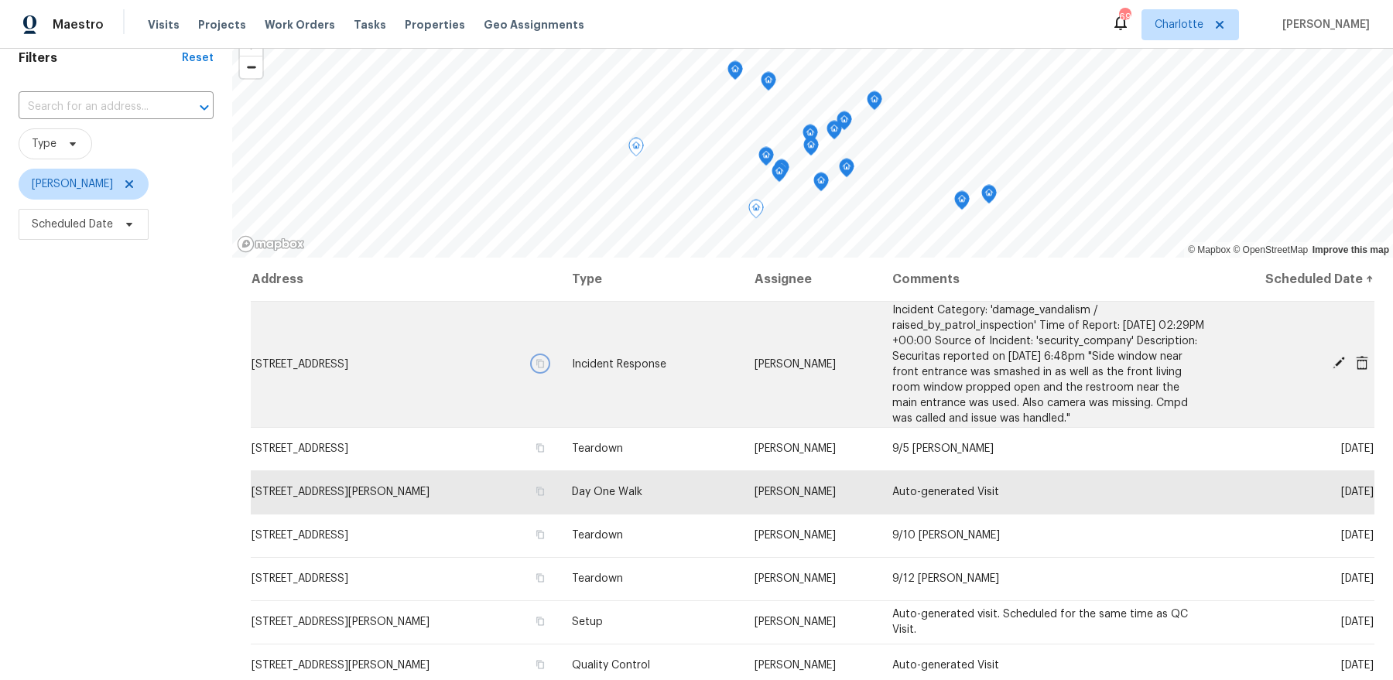
click at [544, 361] on icon "button" at bounding box center [540, 363] width 8 height 9
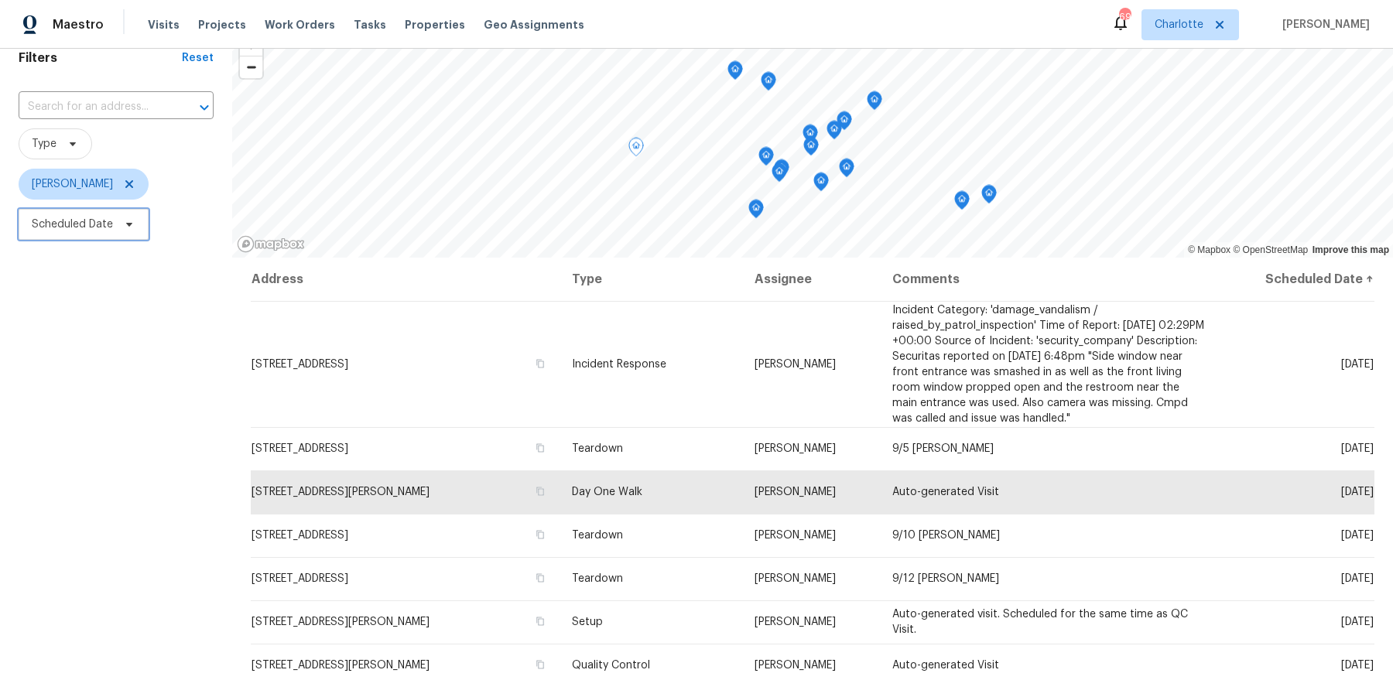
click at [73, 230] on span "Scheduled Date" at bounding box center [72, 224] width 81 height 15
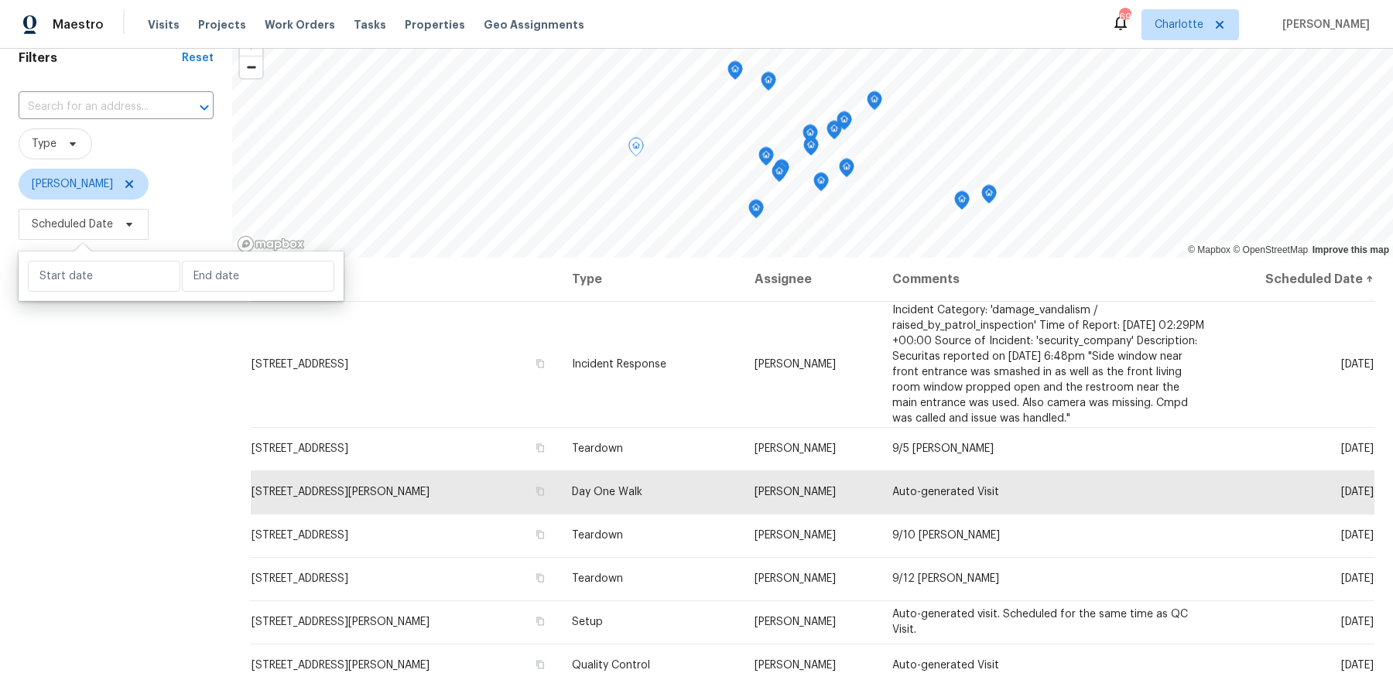
click at [194, 292] on div at bounding box center [181, 276] width 325 height 50
click at [194, 287] on input "text" at bounding box center [258, 276] width 152 height 31
select select "8"
select select "2025"
select select "9"
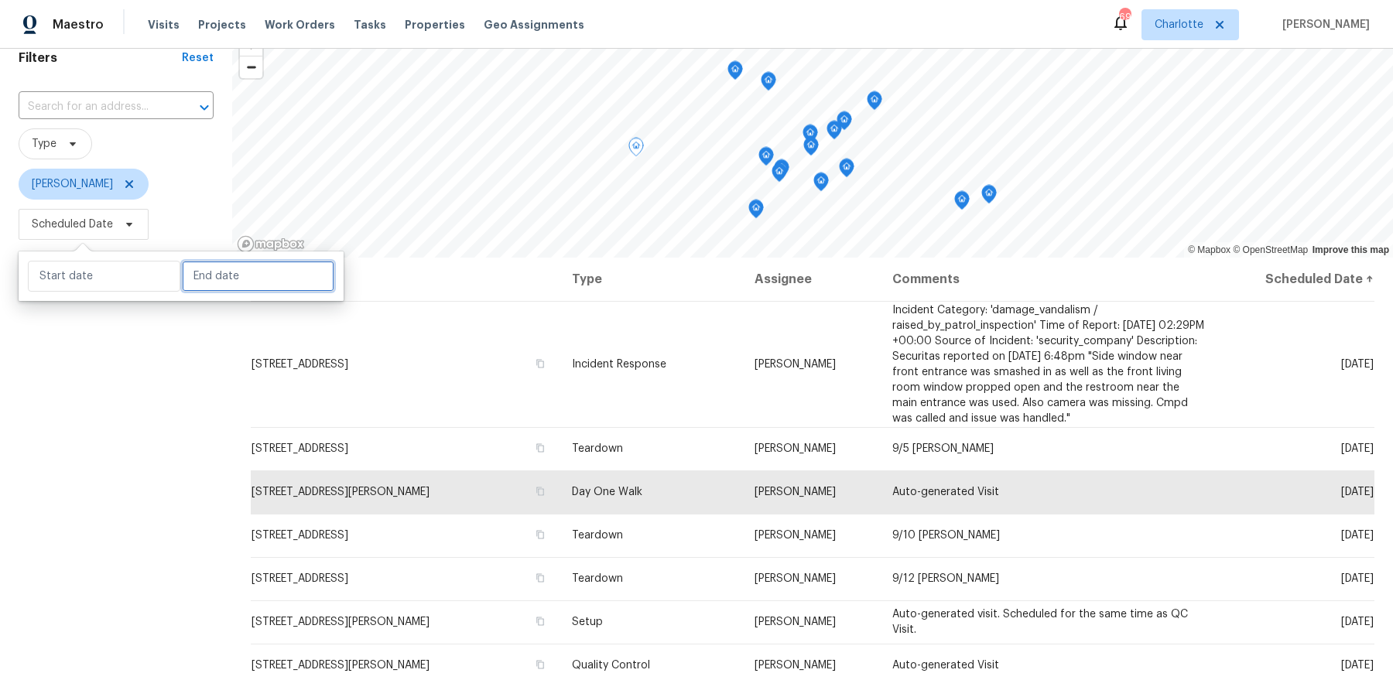
select select "2025"
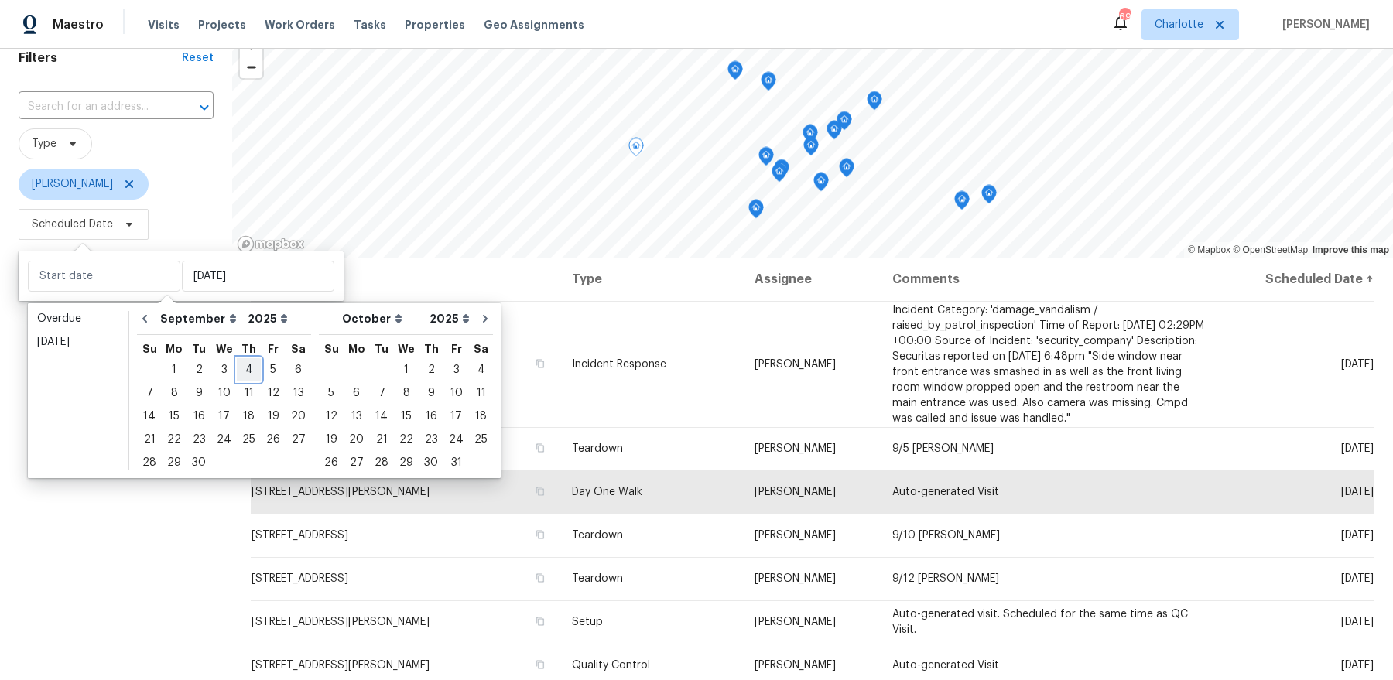
click at [246, 379] on div "4" at bounding box center [249, 370] width 24 height 22
type input "[DATE]"
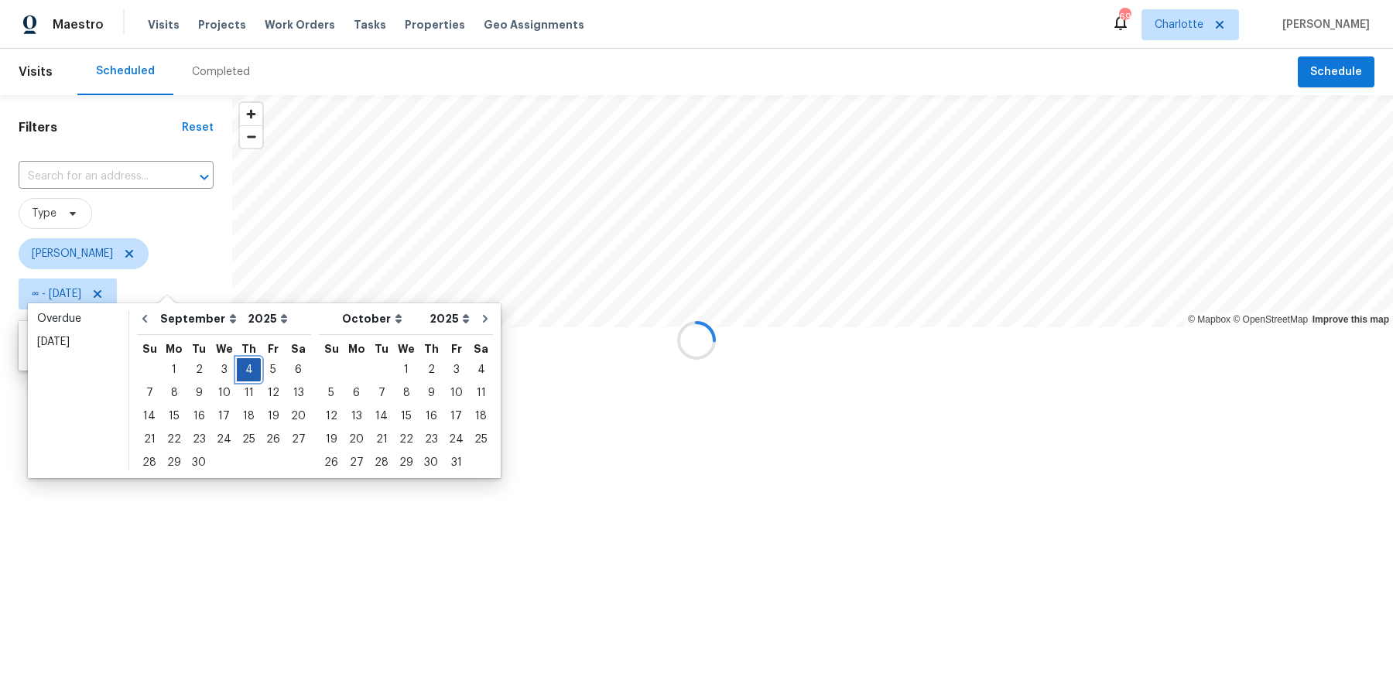
click at [246, 379] on div "4" at bounding box center [249, 370] width 24 height 22
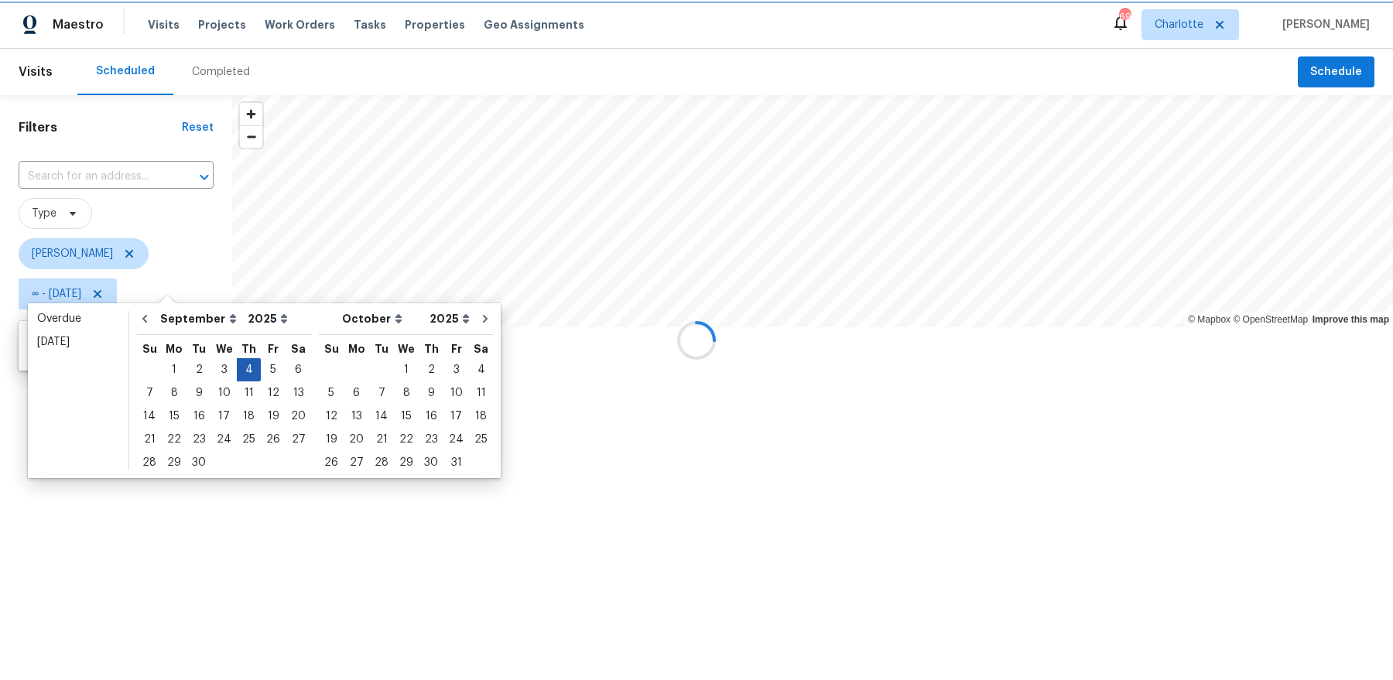
type input "[DATE]"
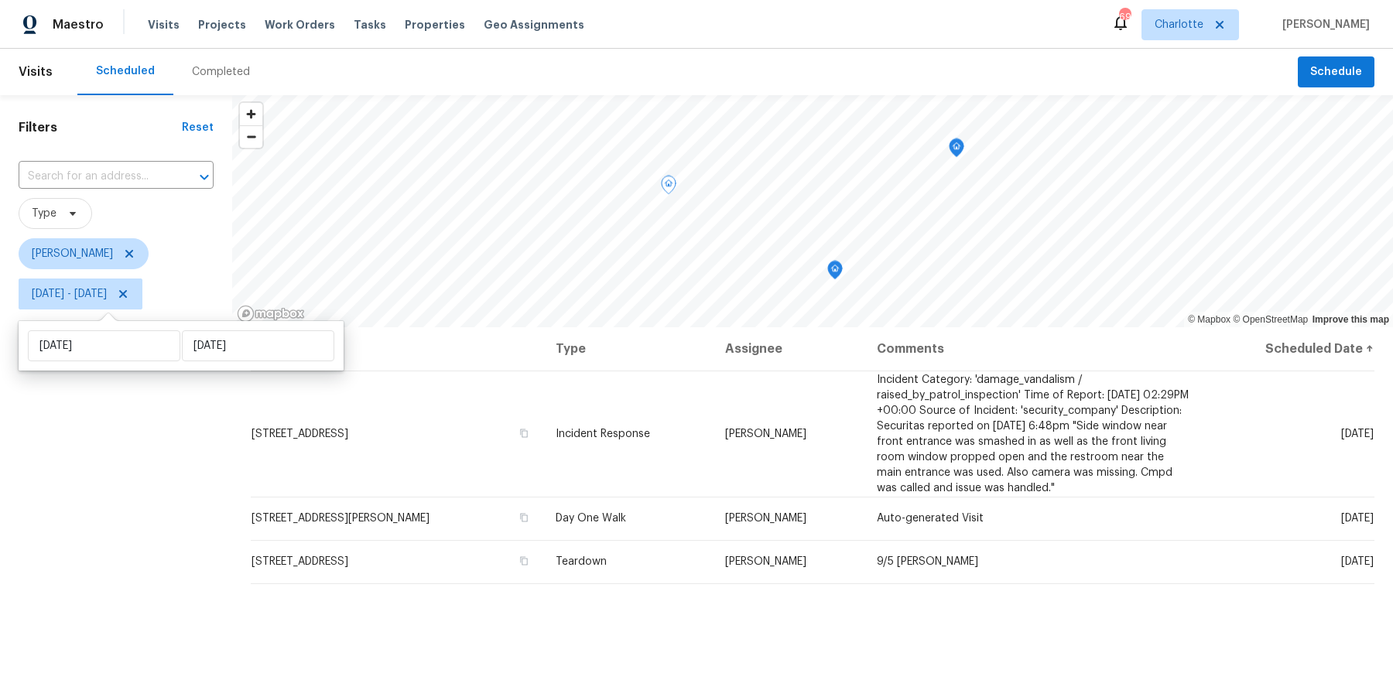
click at [169, 431] on div "Filters Reset ​ Type [PERSON_NAME] [DATE] - [DATE]" at bounding box center [116, 483] width 232 height 776
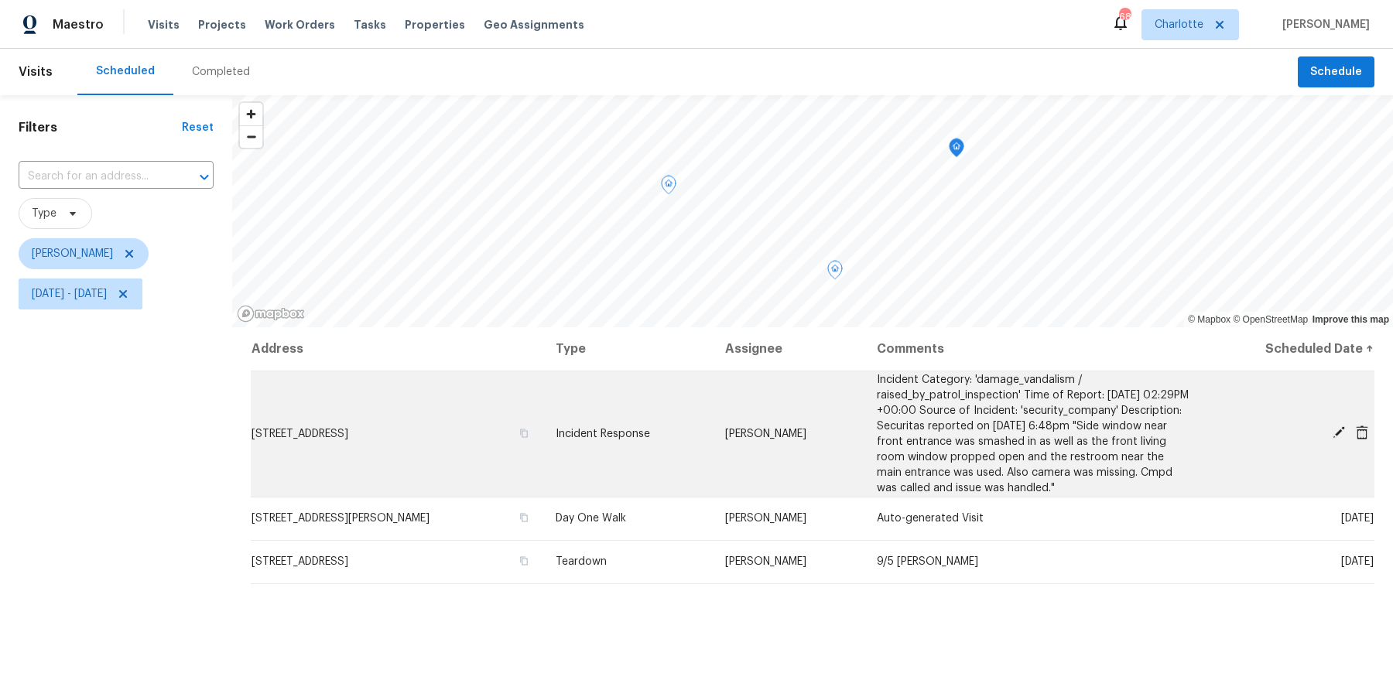
click at [409, 418] on td "[STREET_ADDRESS]" at bounding box center [397, 434] width 292 height 126
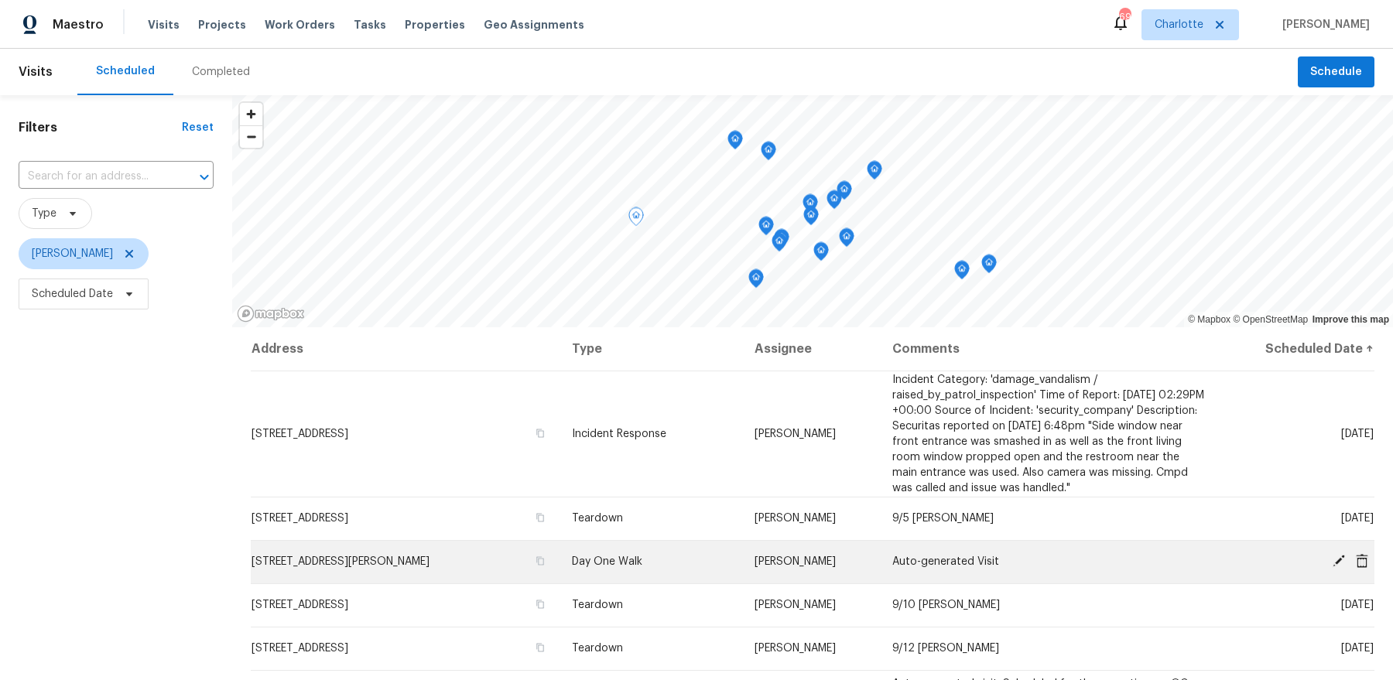
click at [1339, 555] on icon at bounding box center [1338, 561] width 14 height 14
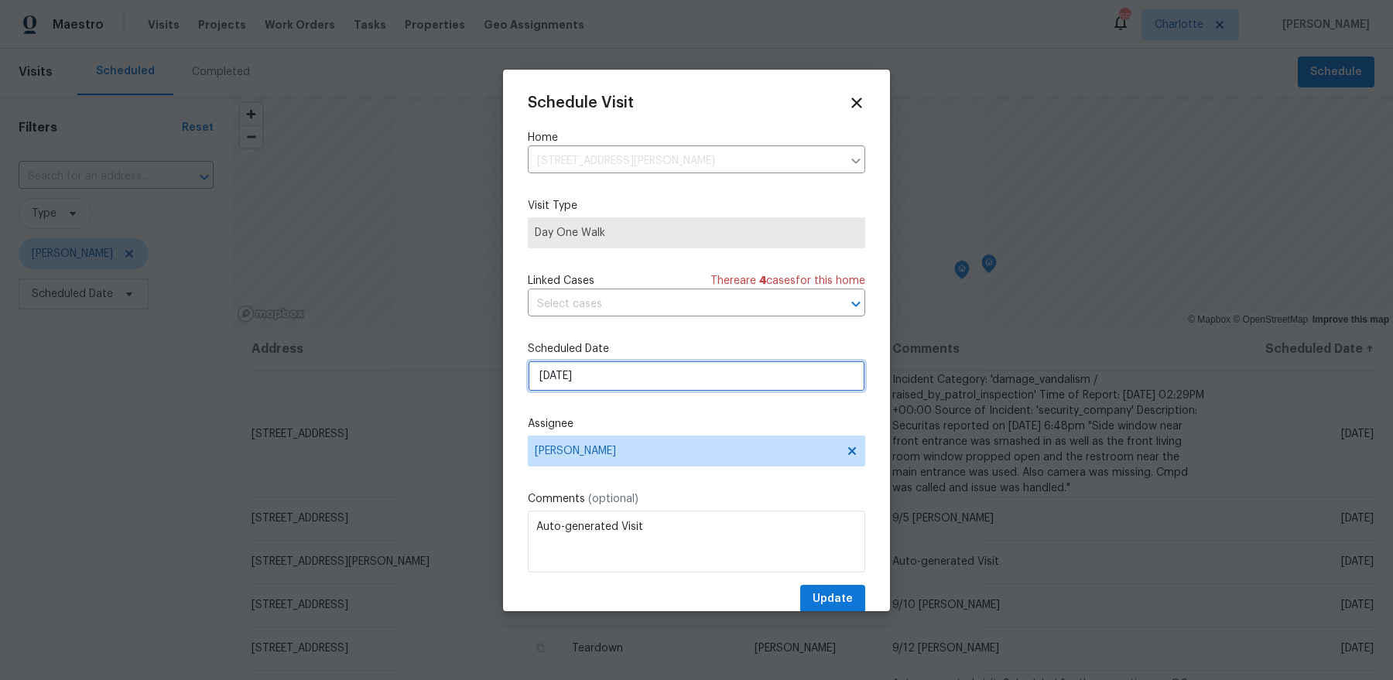
click at [638, 372] on input "[DATE]" at bounding box center [696, 376] width 337 height 31
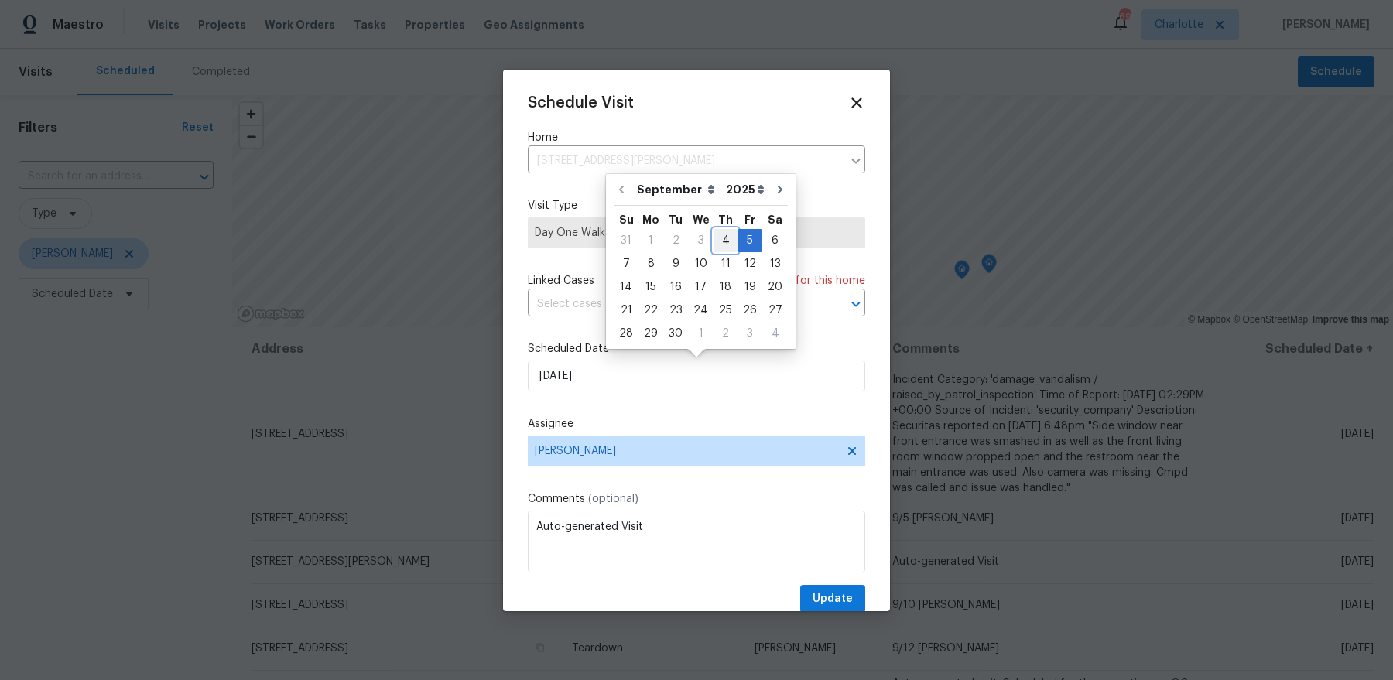
click at [720, 251] on div "4" at bounding box center [725, 241] width 24 height 22
type input "9/4/2025"
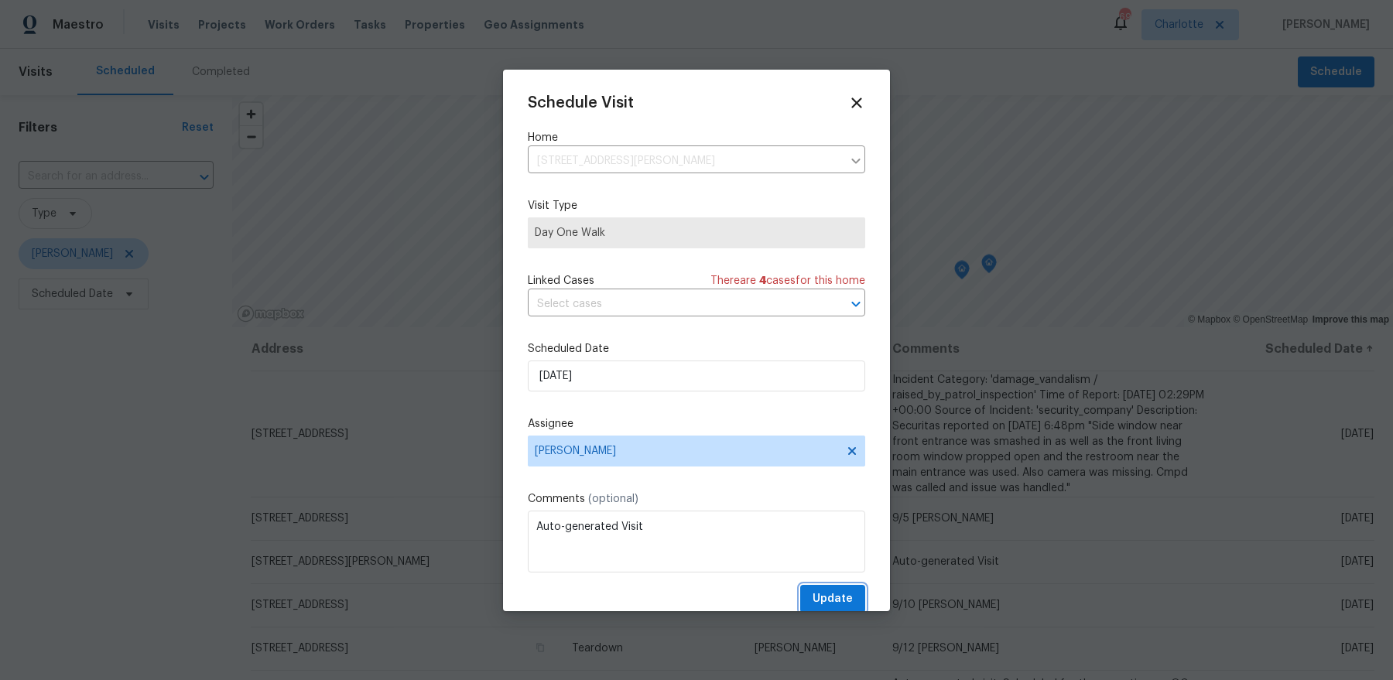
click at [823, 600] on span "Update" at bounding box center [832, 599] width 40 height 19
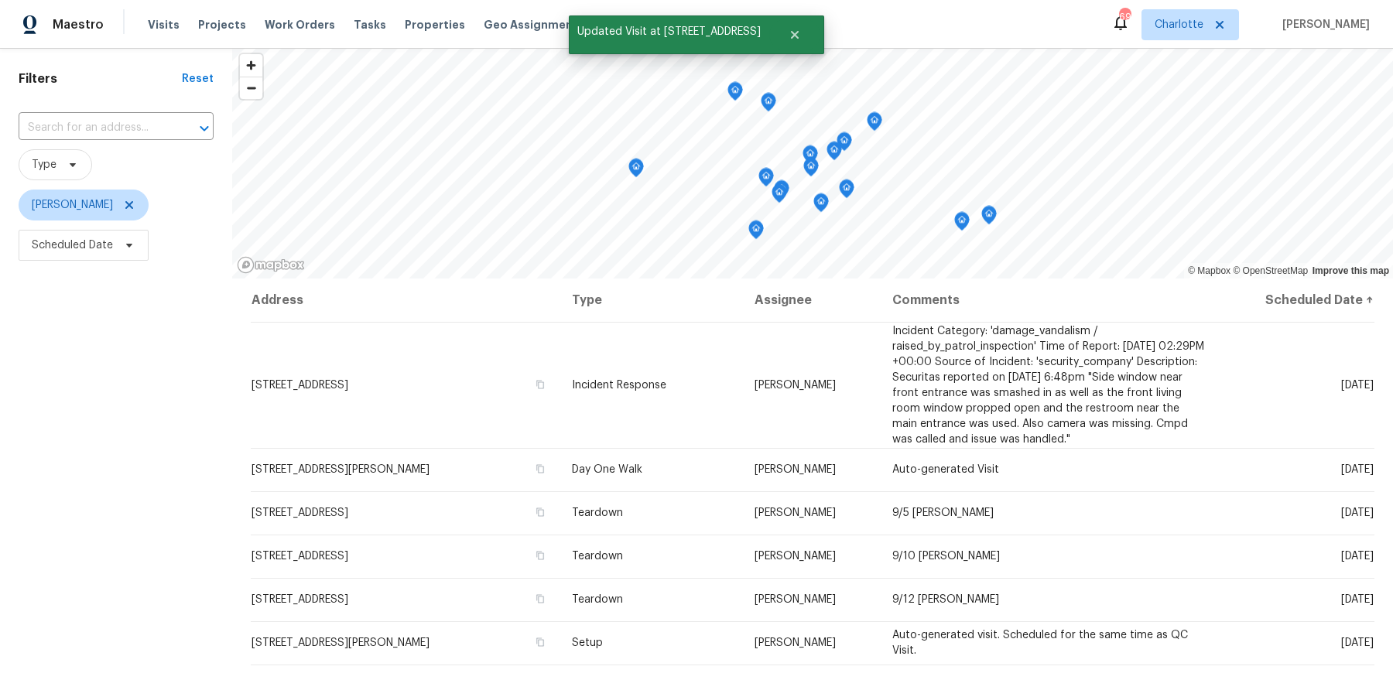
scroll to position [67, 0]
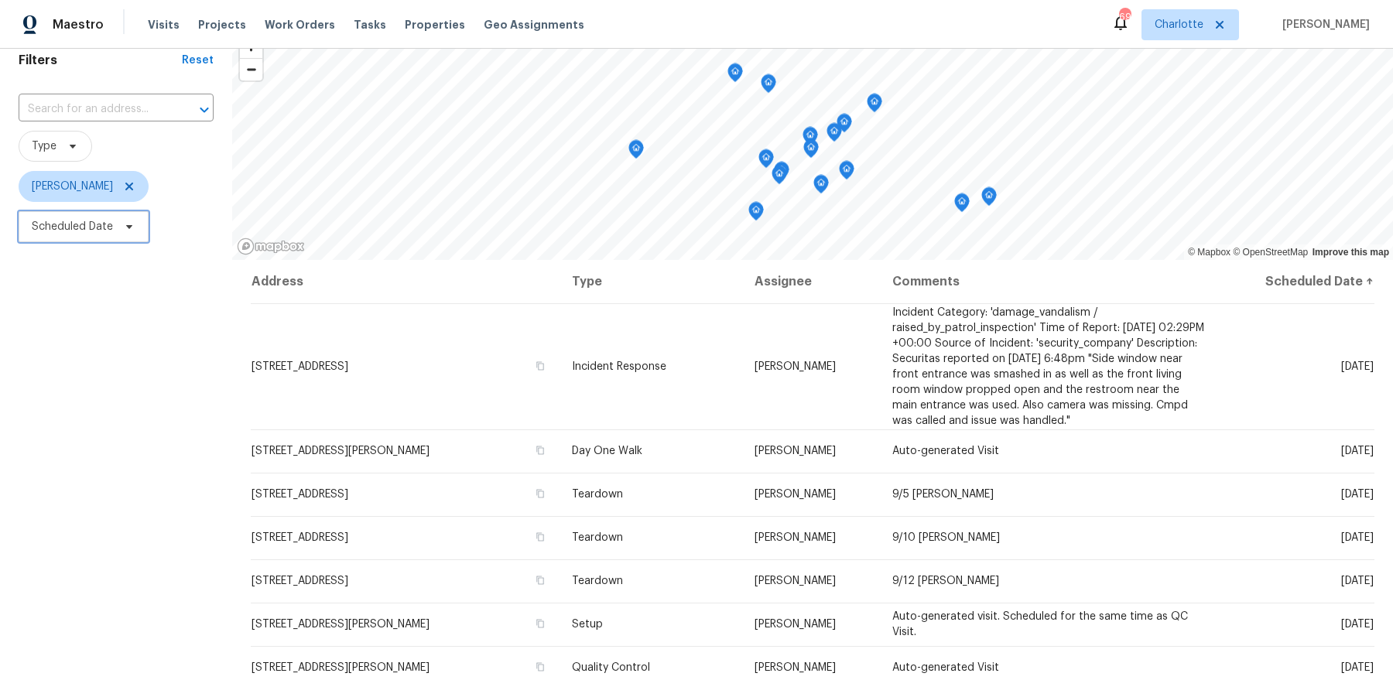
click at [124, 224] on icon at bounding box center [129, 226] width 12 height 12
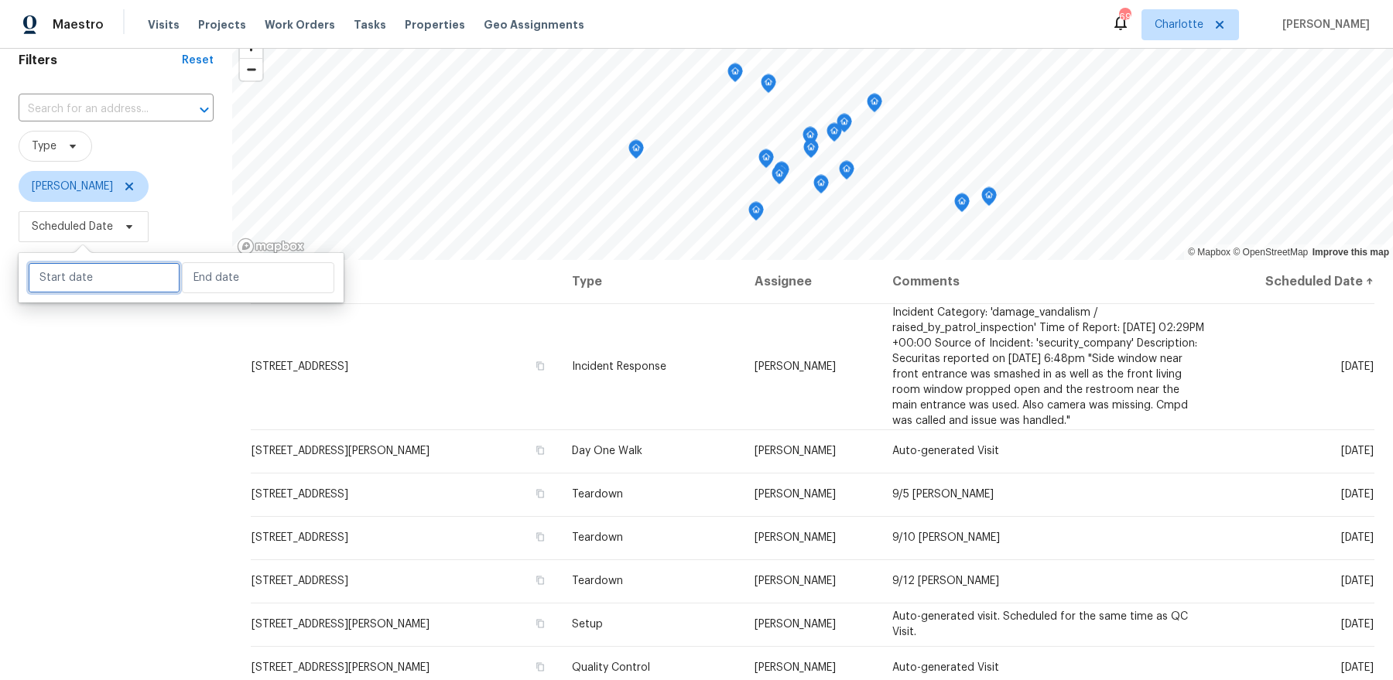
select select "8"
select select "2025"
select select "9"
select select "2025"
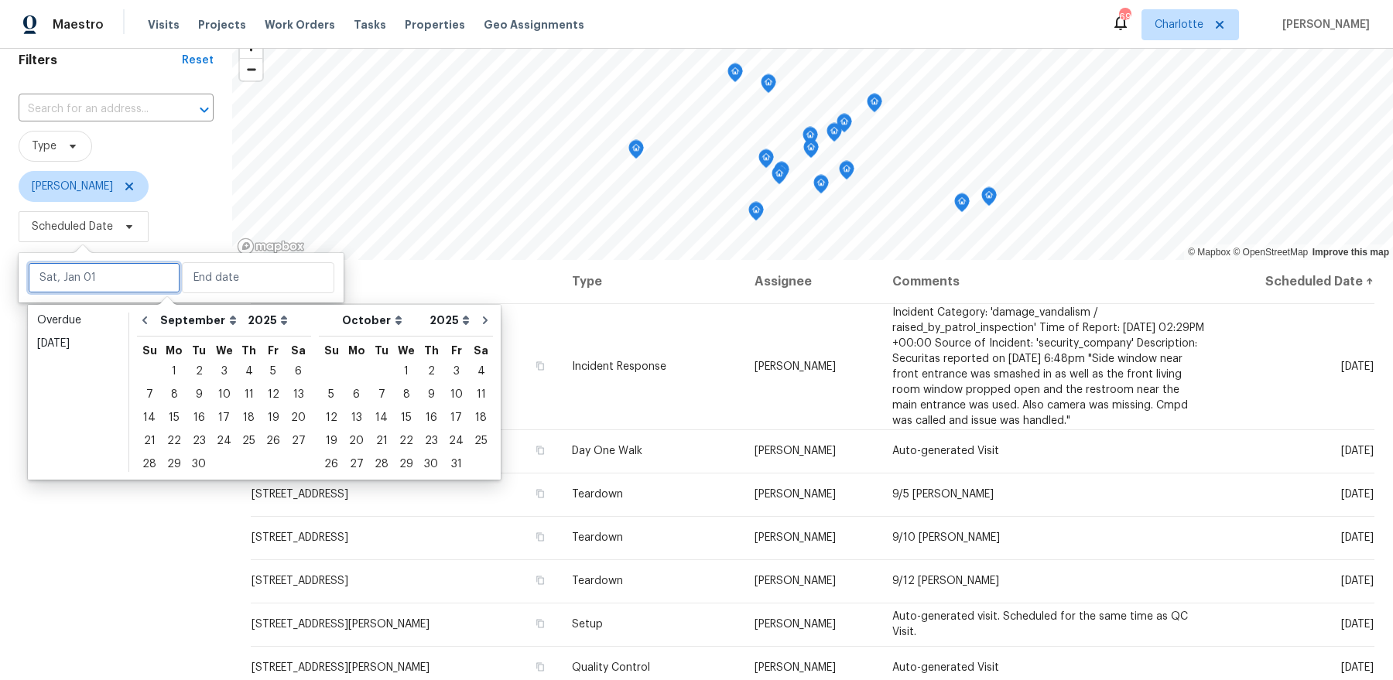
click at [114, 265] on input "text" at bounding box center [104, 277] width 152 height 31
click at [248, 366] on div "4" at bounding box center [249, 372] width 24 height 22
type input "Thu, Sep 04"
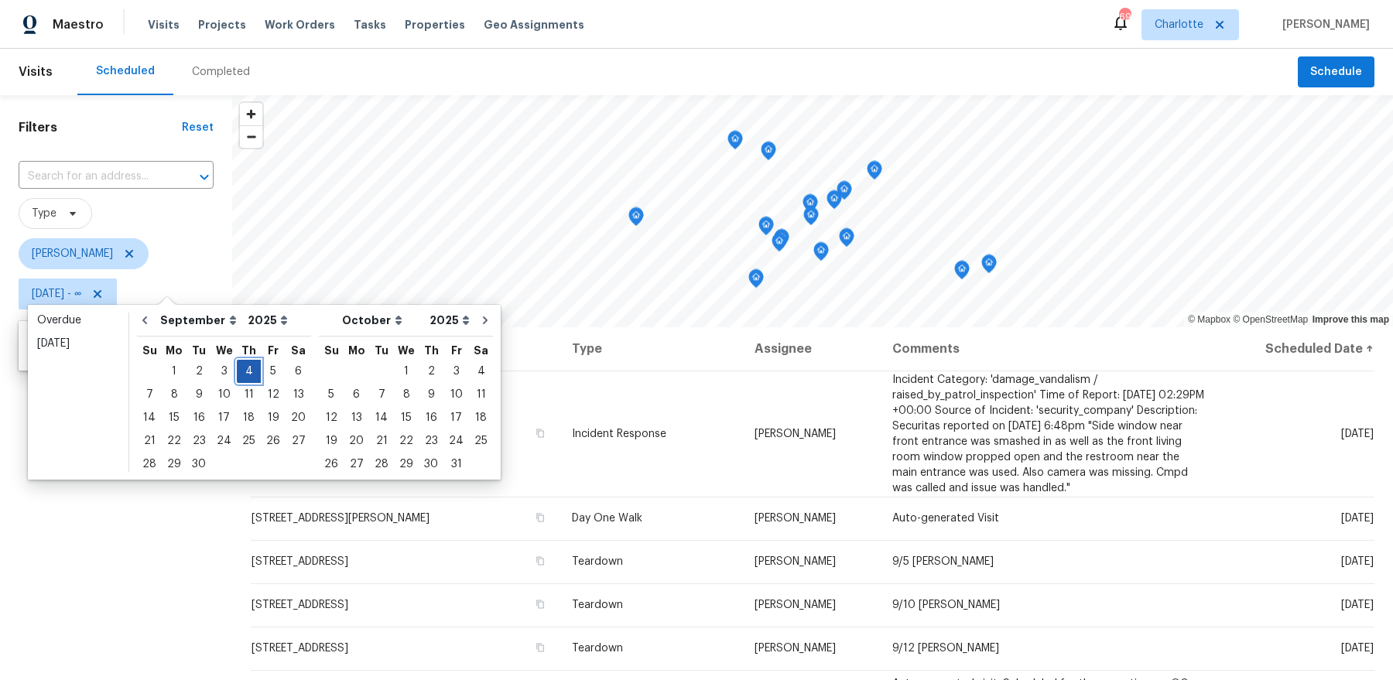
click at [248, 368] on div "4" at bounding box center [249, 372] width 24 height 22
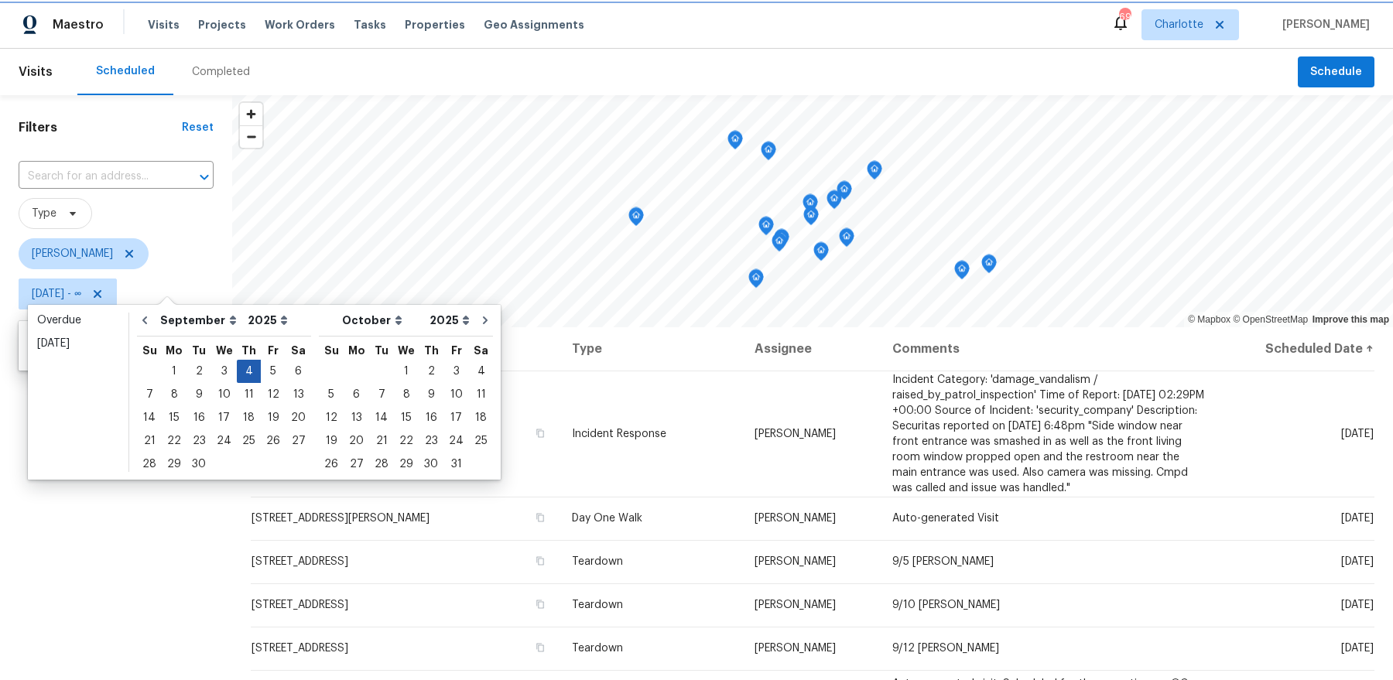
type input "Thu, Sep 04"
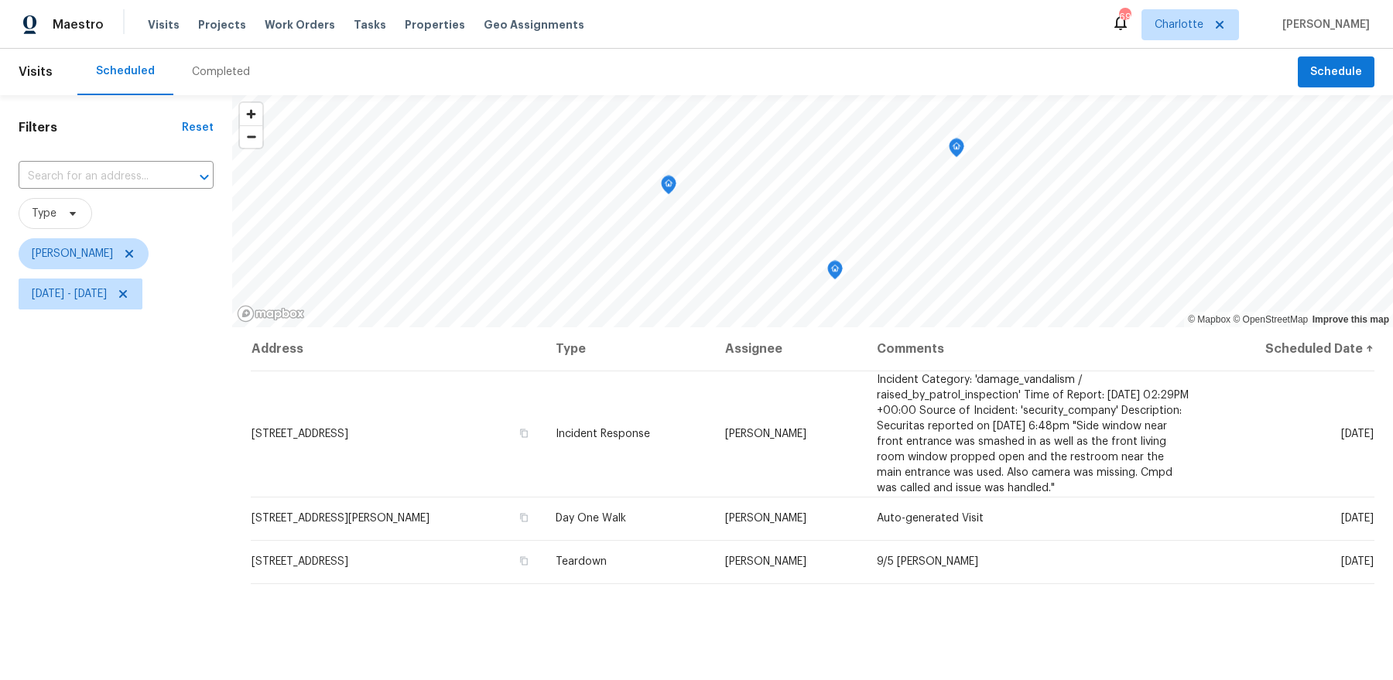
click at [176, 462] on div "Filters Reset ​ Type Dan Baquero Thu, Sep 04 - Thu, Sep 04" at bounding box center [116, 483] width 232 height 776
click at [957, 151] on icon "Map marker" at bounding box center [956, 148] width 14 height 18
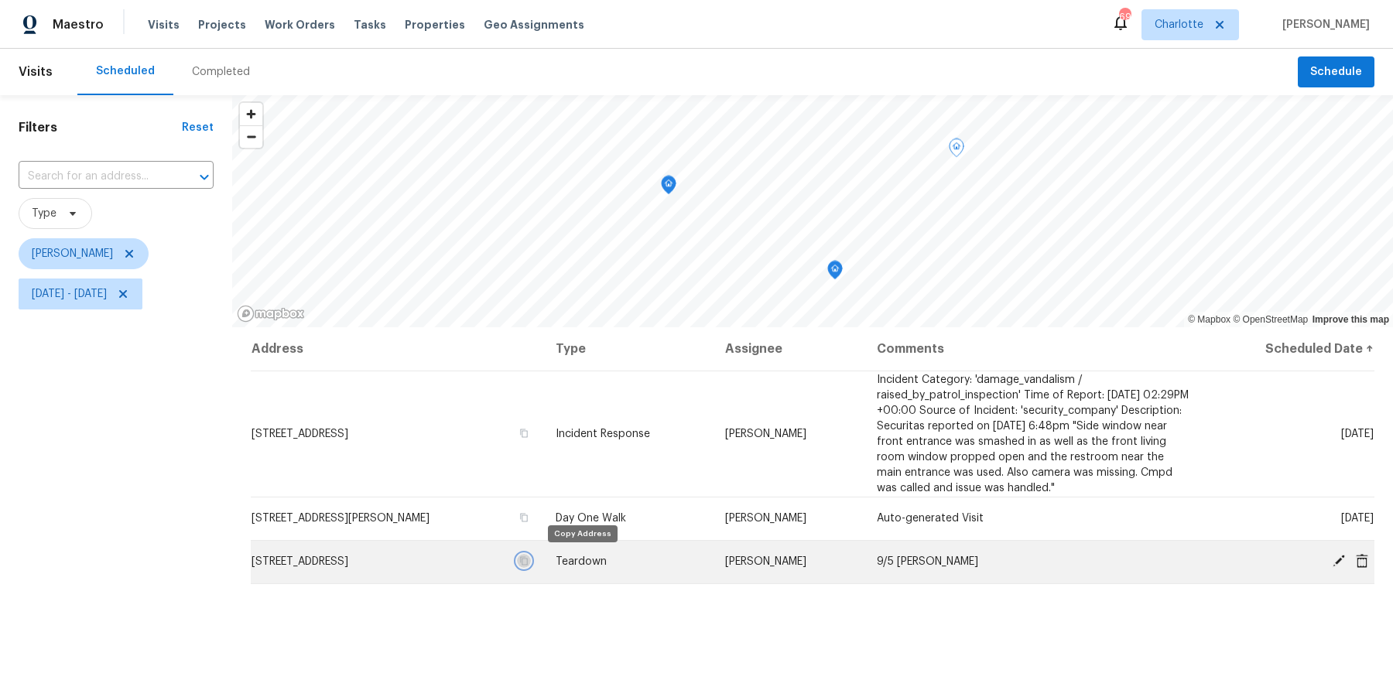
click at [528, 561] on icon "button" at bounding box center [524, 561] width 8 height 9
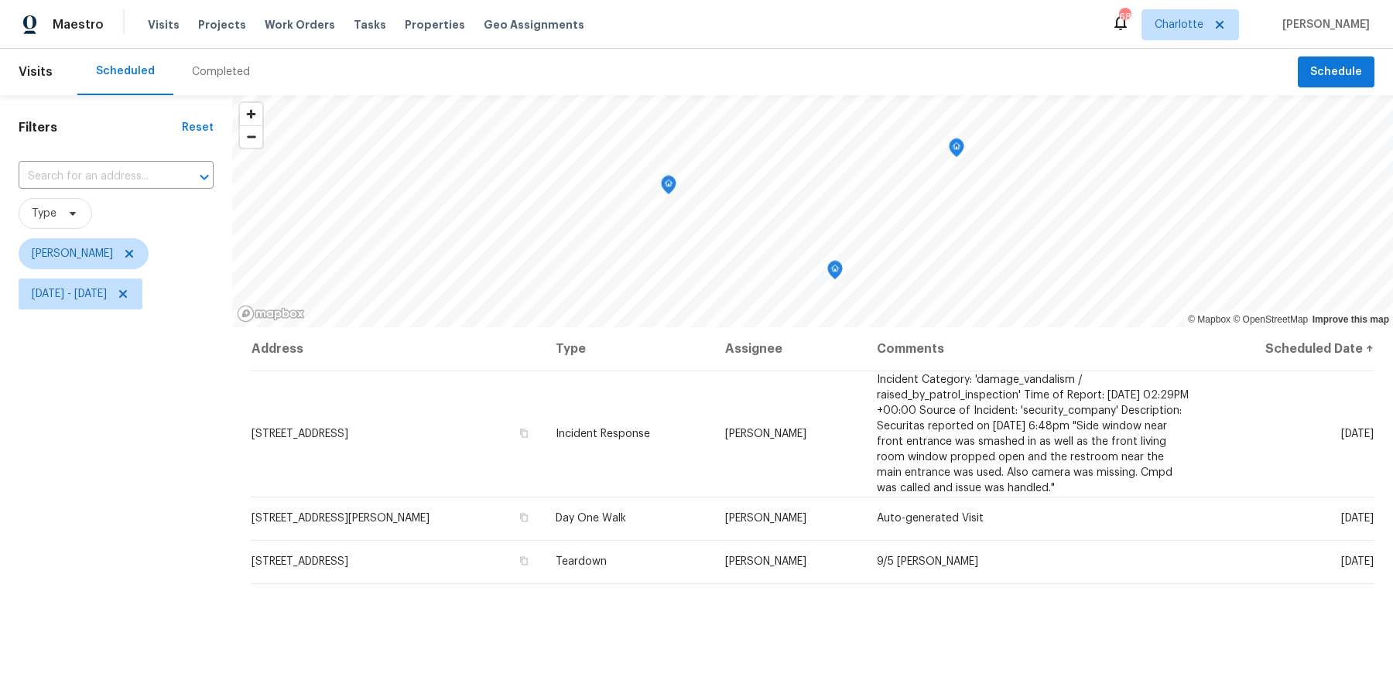
click at [670, 186] on icon "Map marker" at bounding box center [668, 185] width 5 height 4
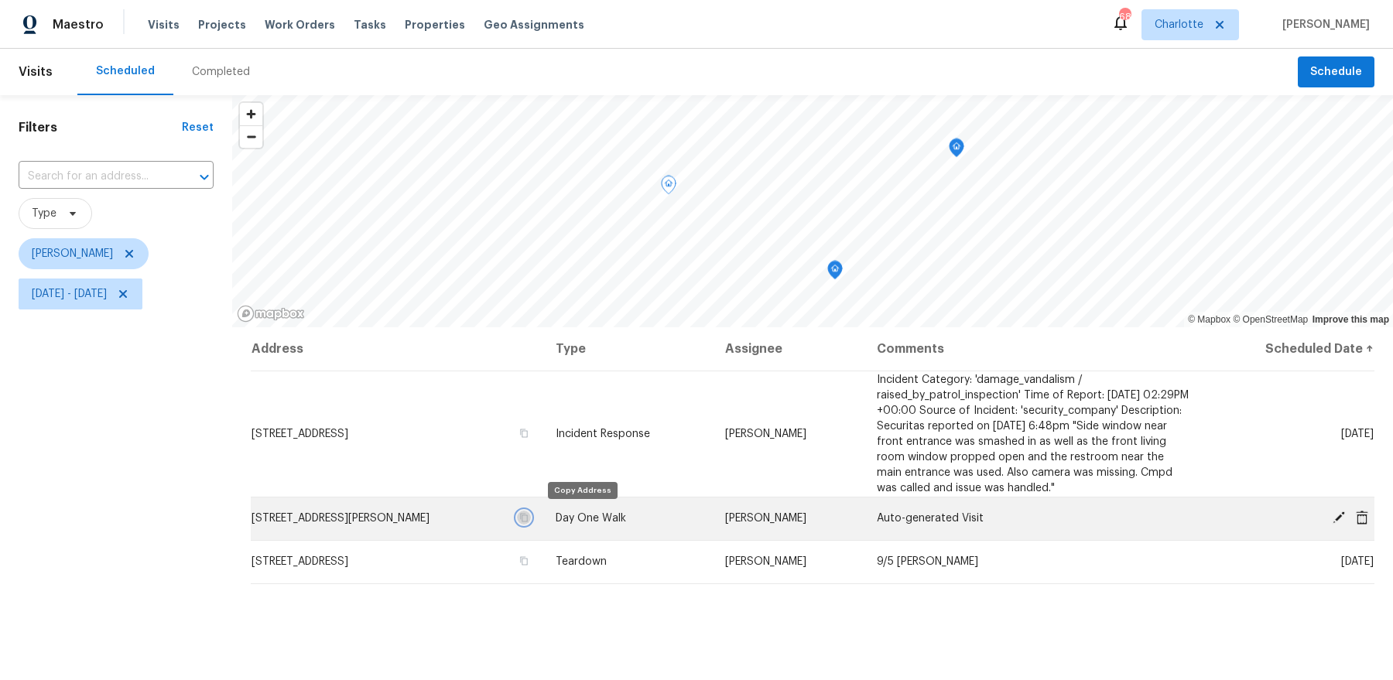
click at [528, 518] on icon "button" at bounding box center [523, 517] width 9 height 9
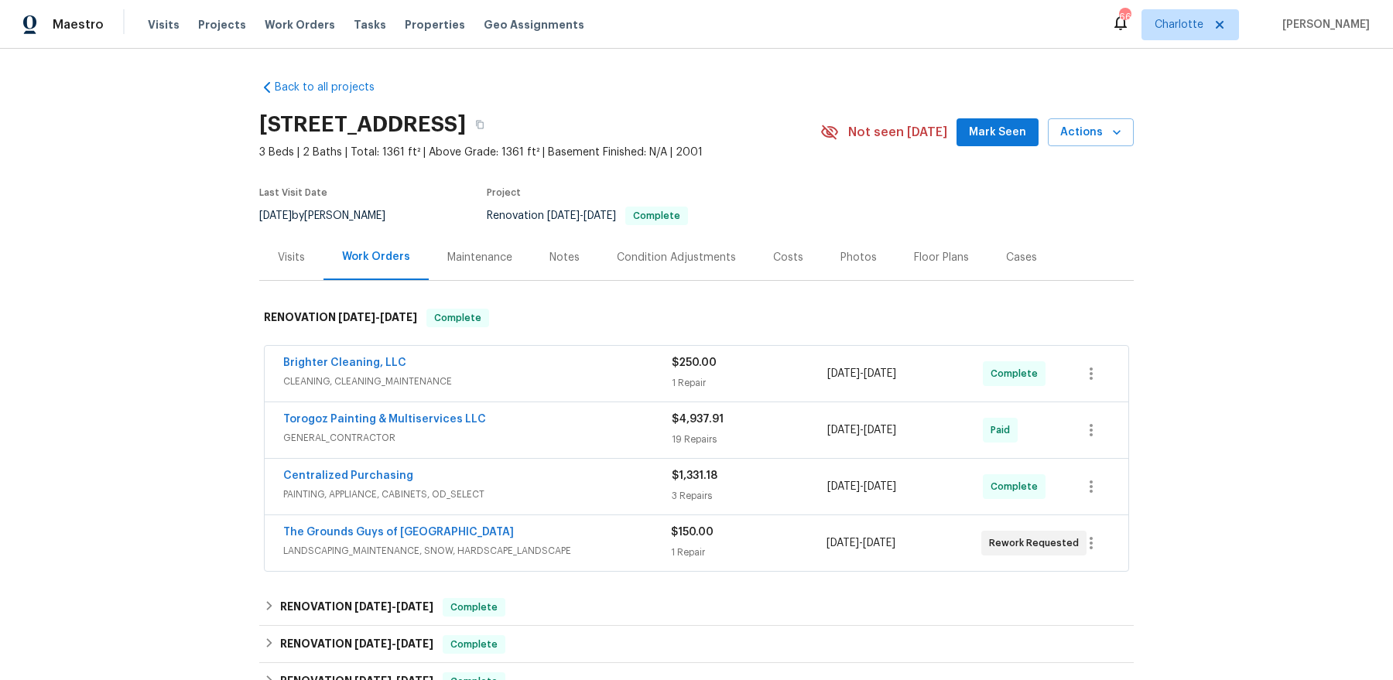
click at [374, 539] on div "The Grounds Guys of [GEOGRAPHIC_DATA]" at bounding box center [477, 534] width 388 height 19
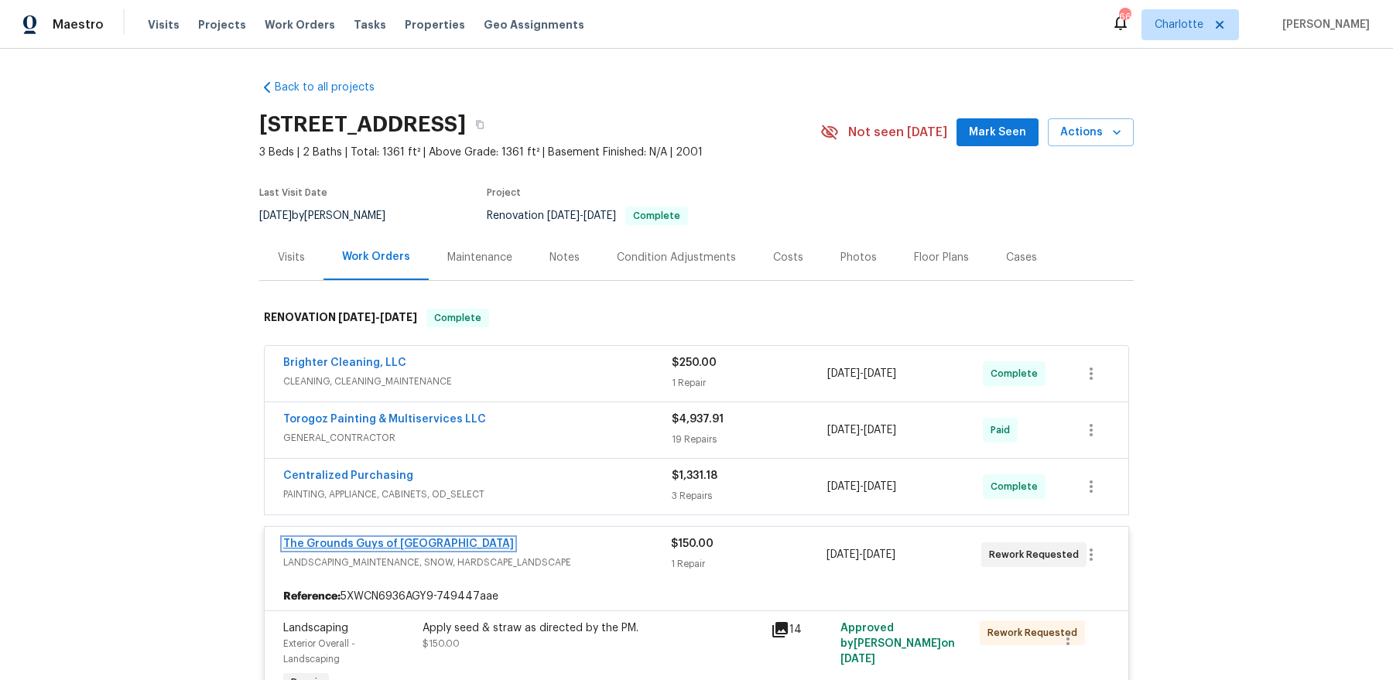
click at [386, 545] on link "The Grounds Guys of [GEOGRAPHIC_DATA]" at bounding box center [398, 543] width 231 height 11
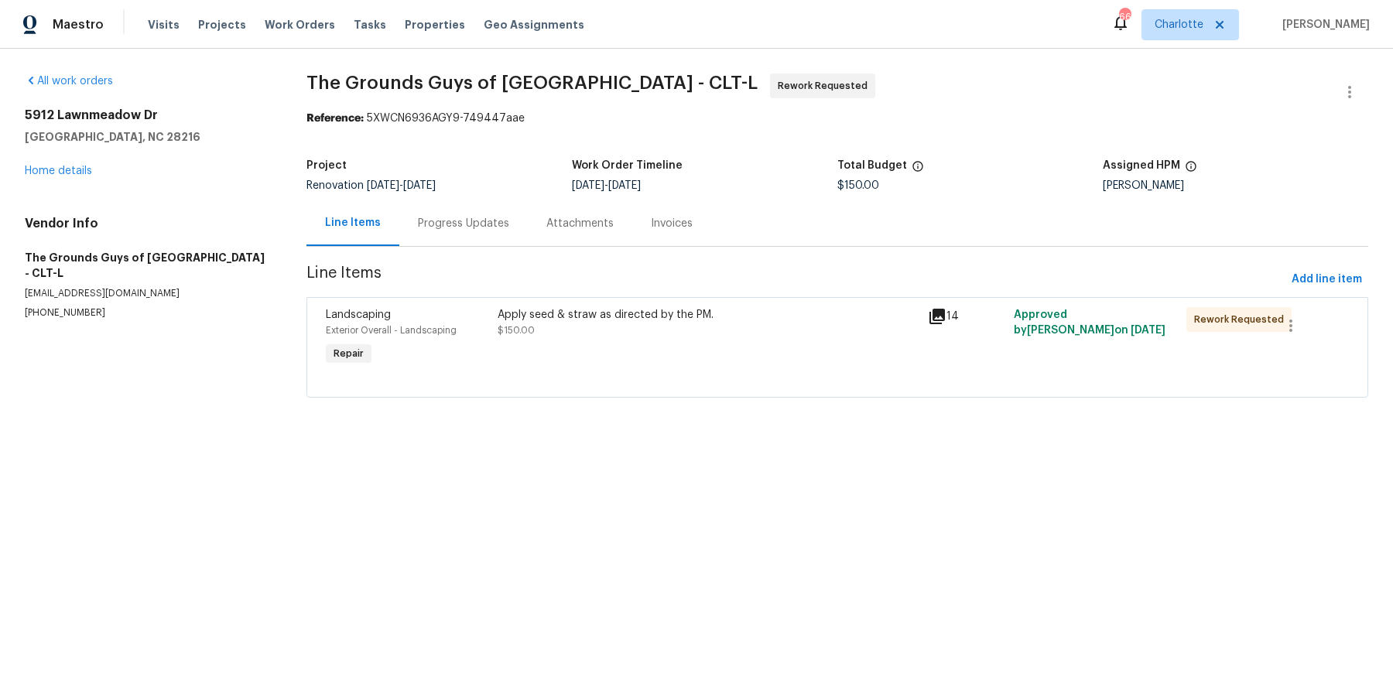
click at [534, 330] on div "Apply seed & straw as directed by the PM. $150.00" at bounding box center [707, 322] width 421 height 31
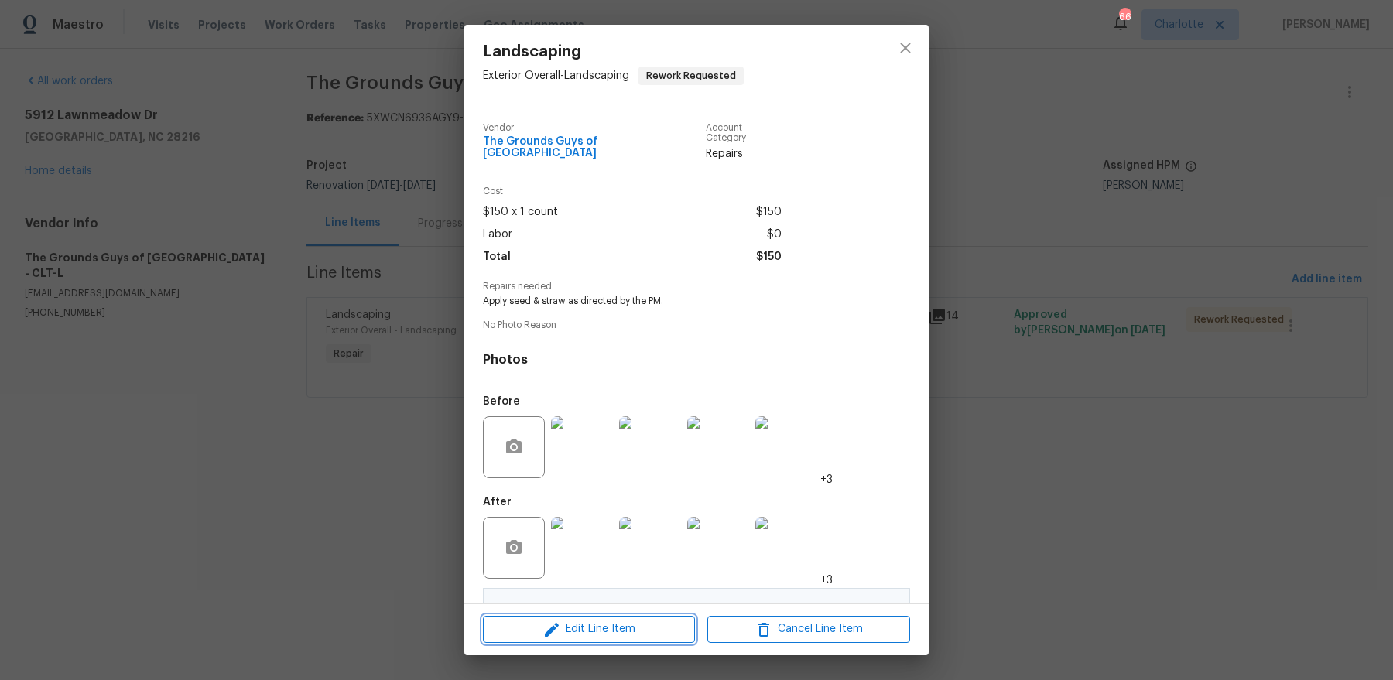
click at [597, 637] on span "Edit Line Item" at bounding box center [588, 629] width 203 height 19
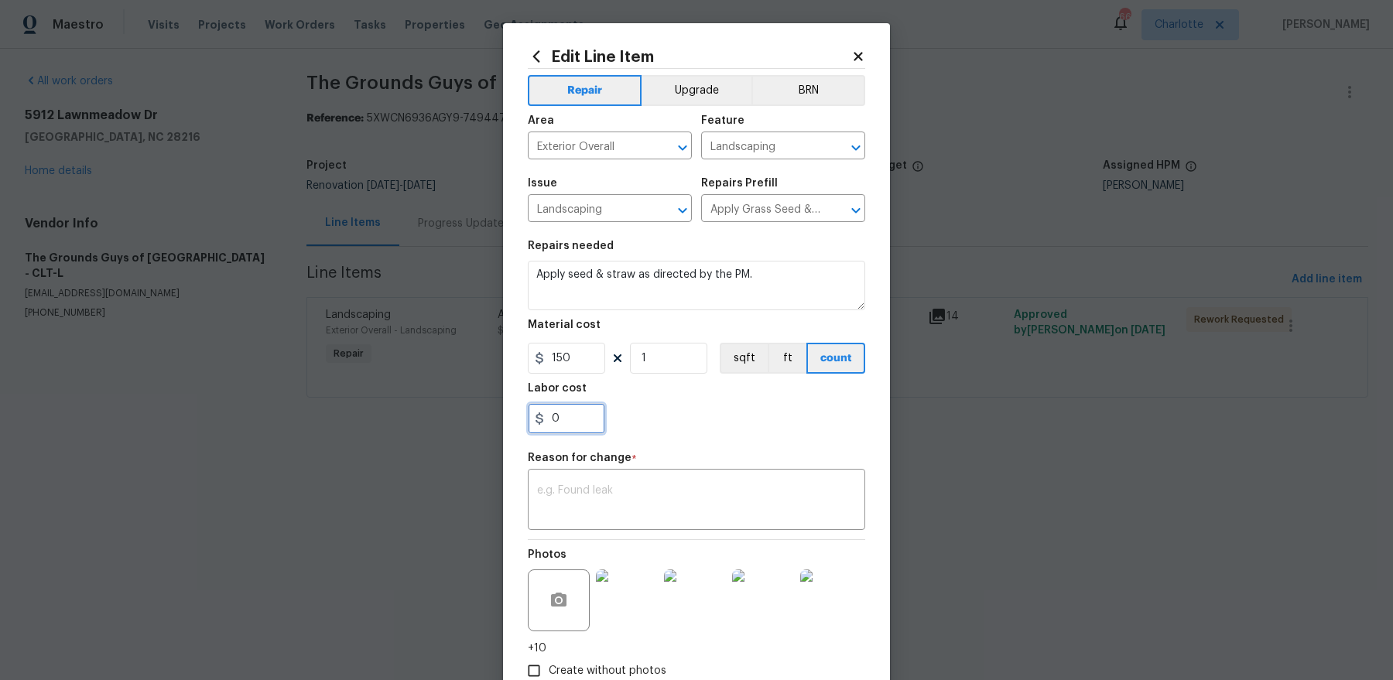
click at [573, 420] on input "0" at bounding box center [566, 418] width 77 height 31
type input "175"
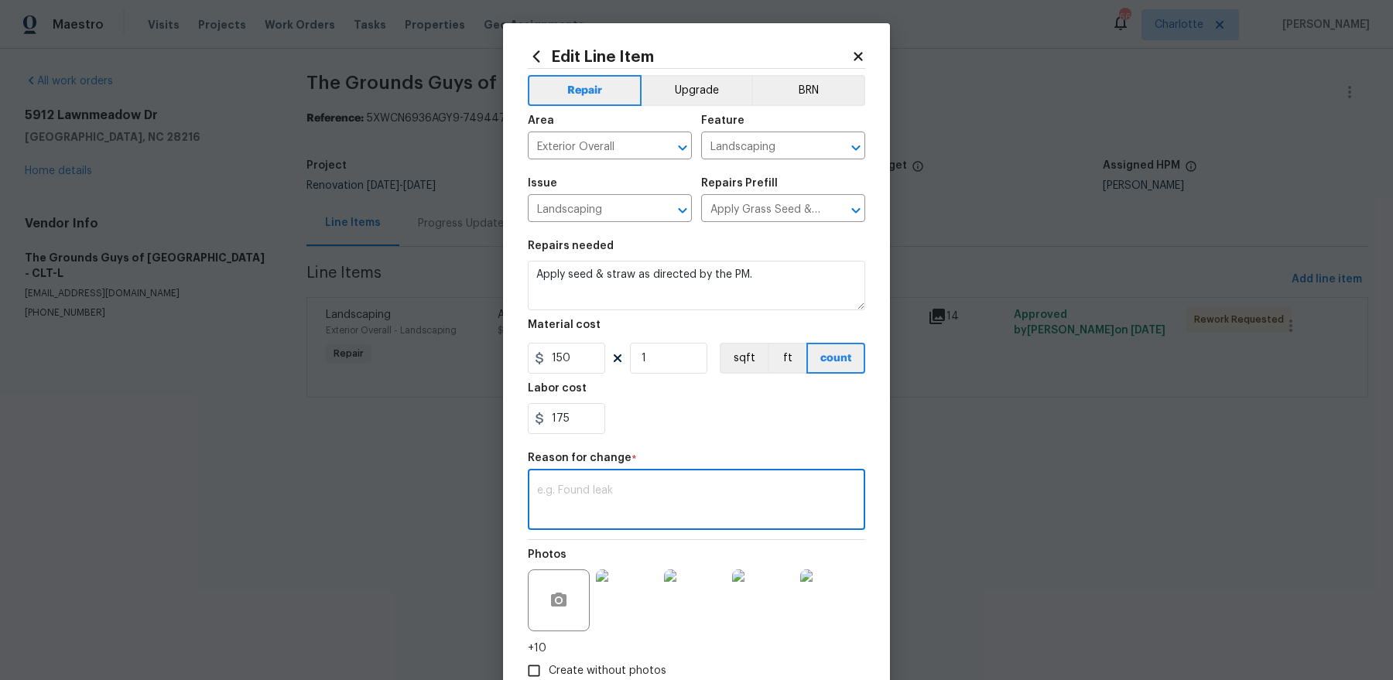
click at [631, 504] on textarea at bounding box center [696, 501] width 319 height 32
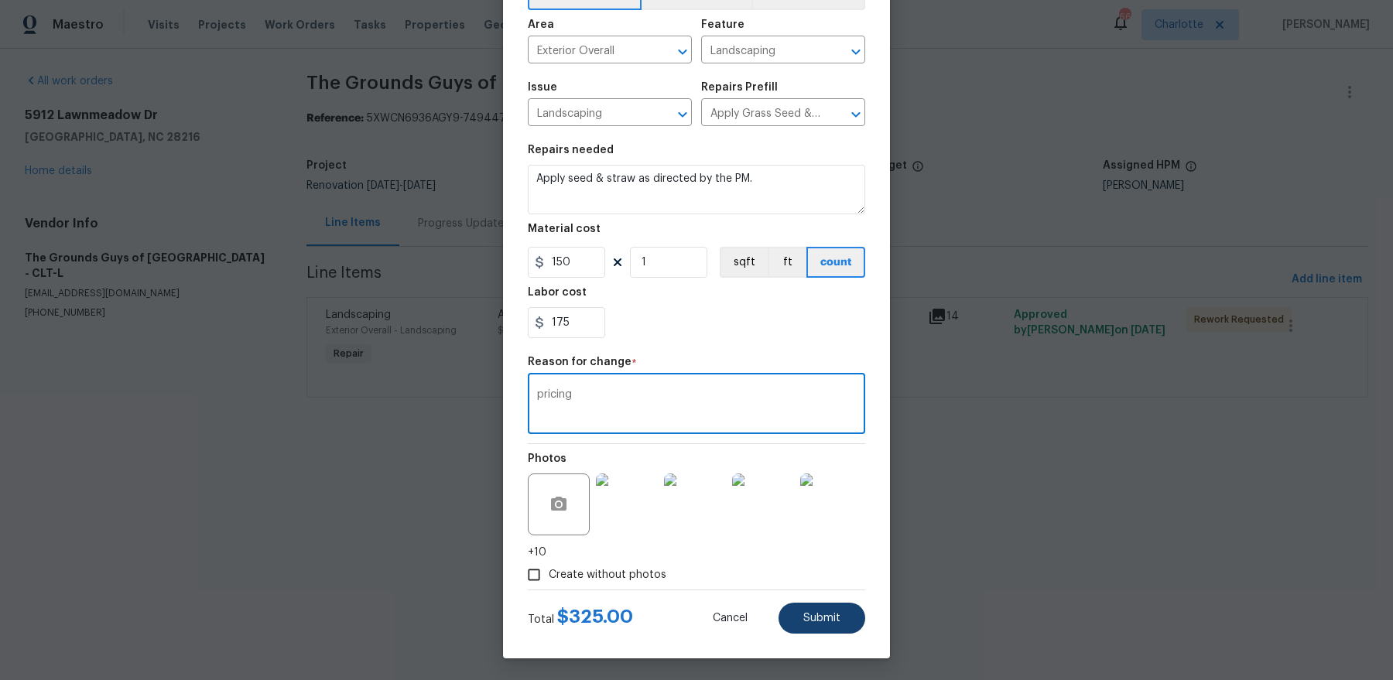
type textarea "pricing"
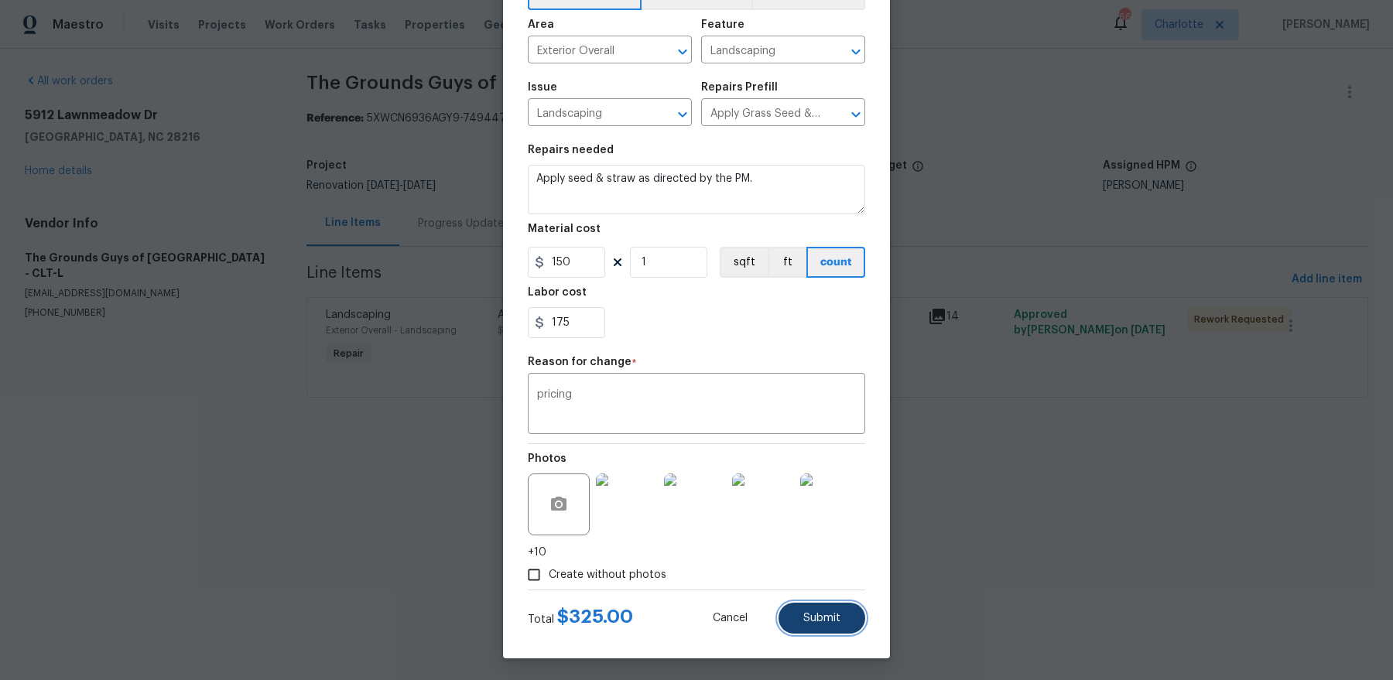
click at [812, 610] on button "Submit" at bounding box center [821, 618] width 87 height 31
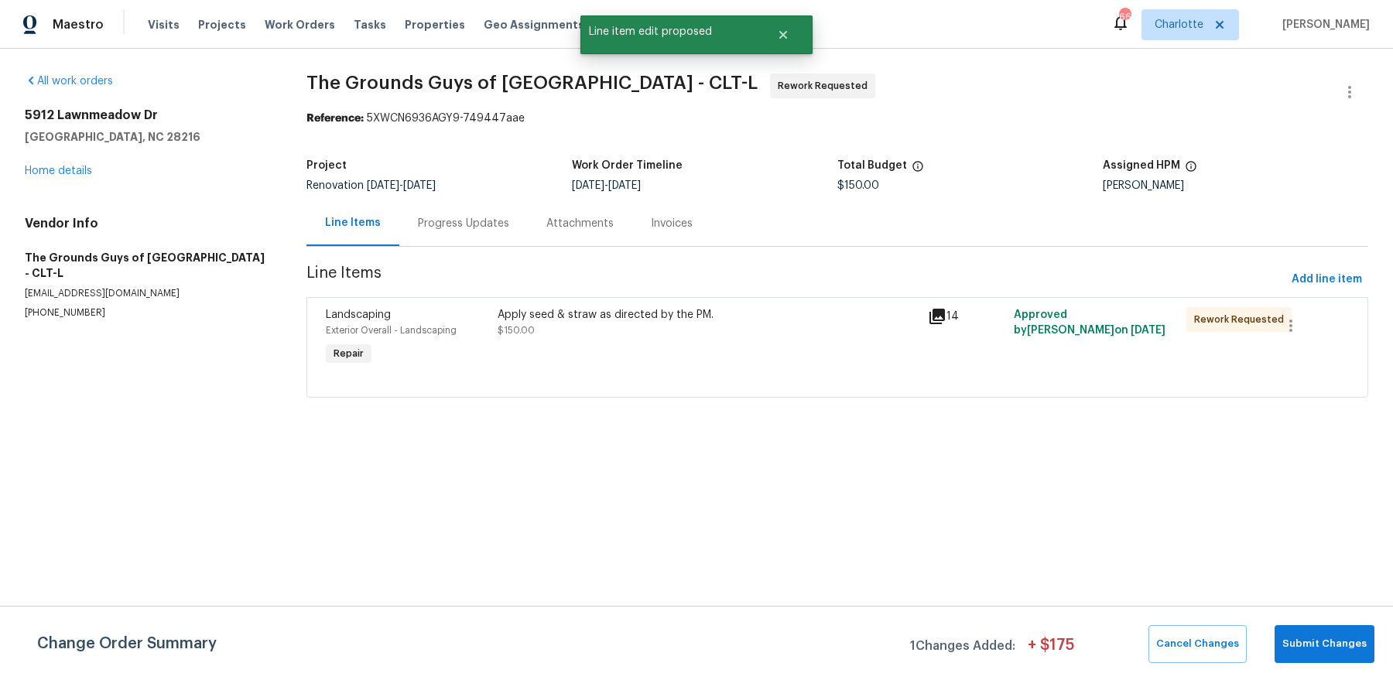
scroll to position [0, 0]
click at [1315, 625] on button "Submit Changes" at bounding box center [1324, 644] width 100 height 38
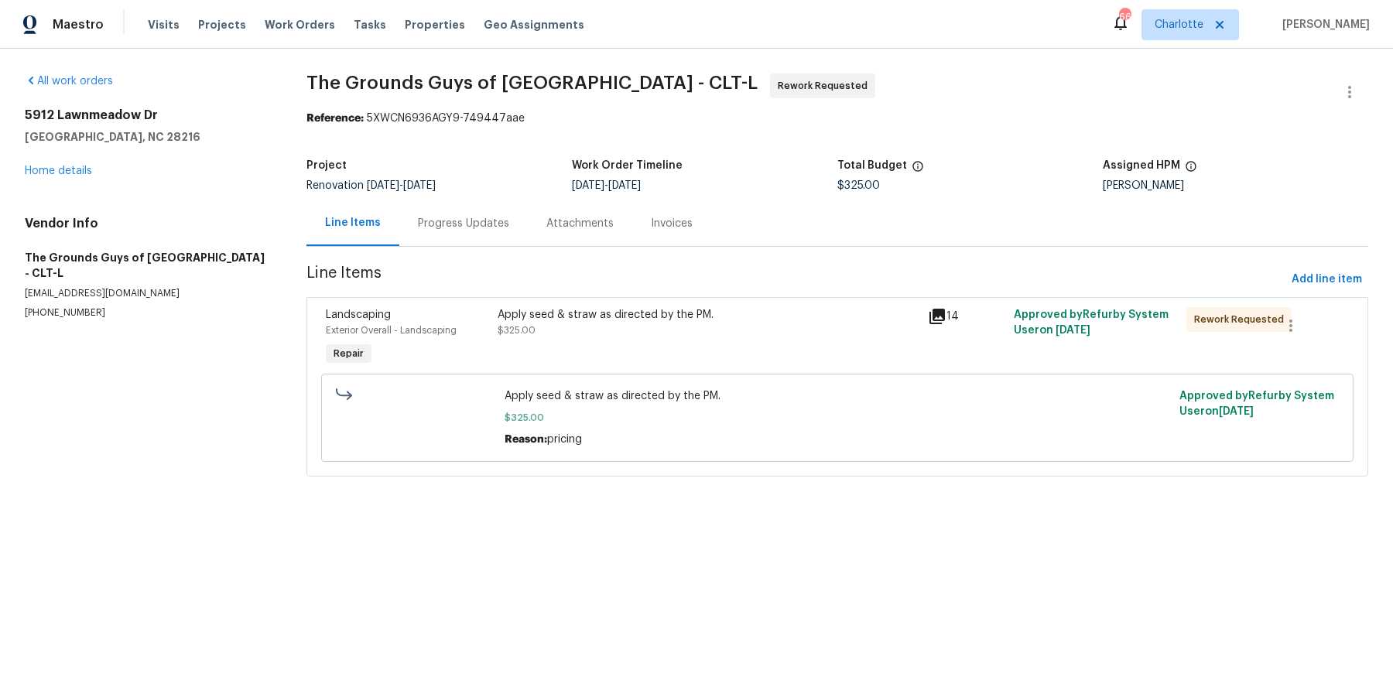
click at [446, 221] on div "Progress Updates" at bounding box center [463, 223] width 91 height 15
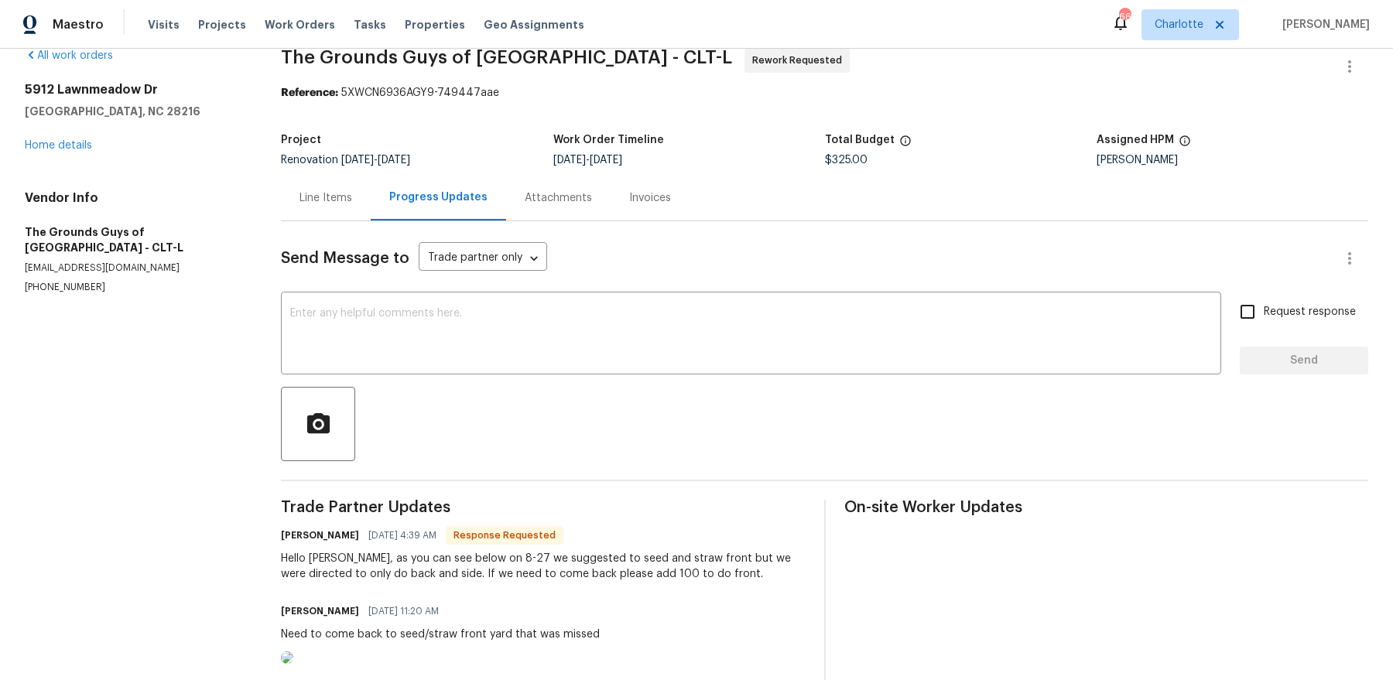
scroll to position [25, 0]
click at [509, 290] on div "Send Message to Trade partner only Trade partner only ​ x ​ Request response Se…" at bounding box center [824, 613] width 1087 height 783
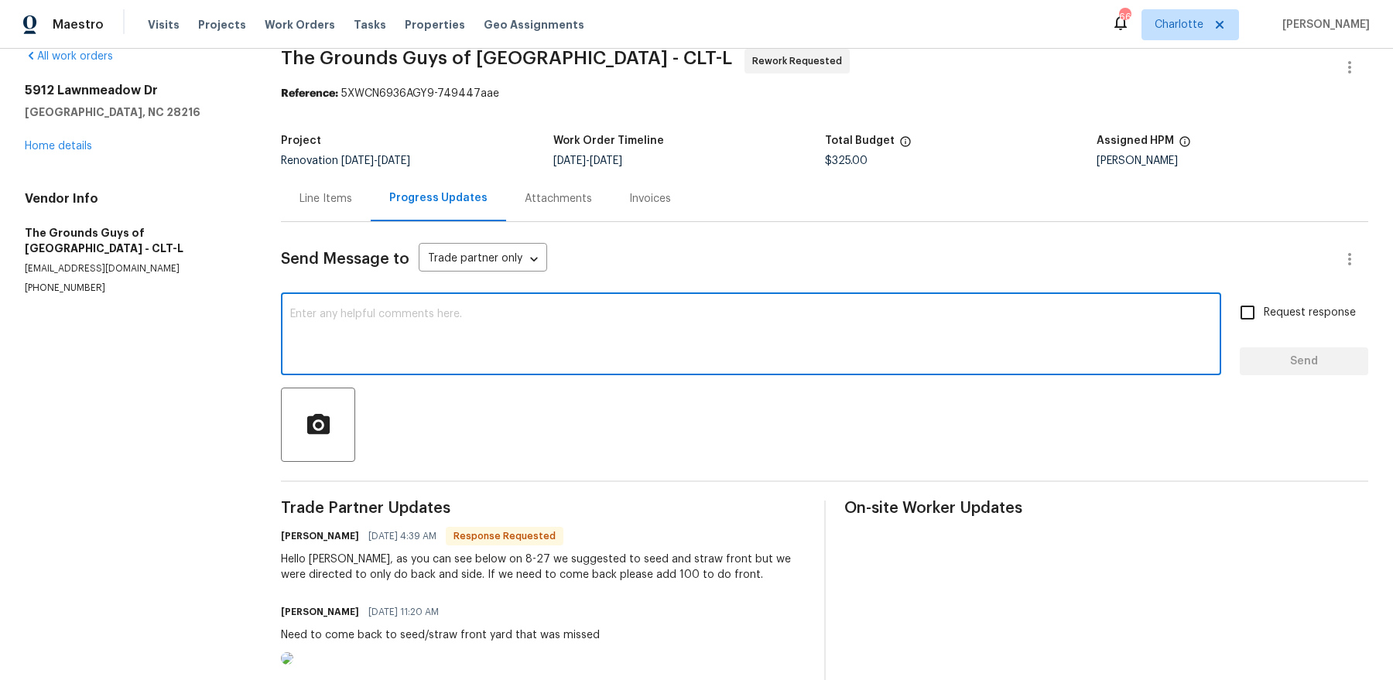
click at [486, 333] on textarea at bounding box center [750, 336] width 921 height 54
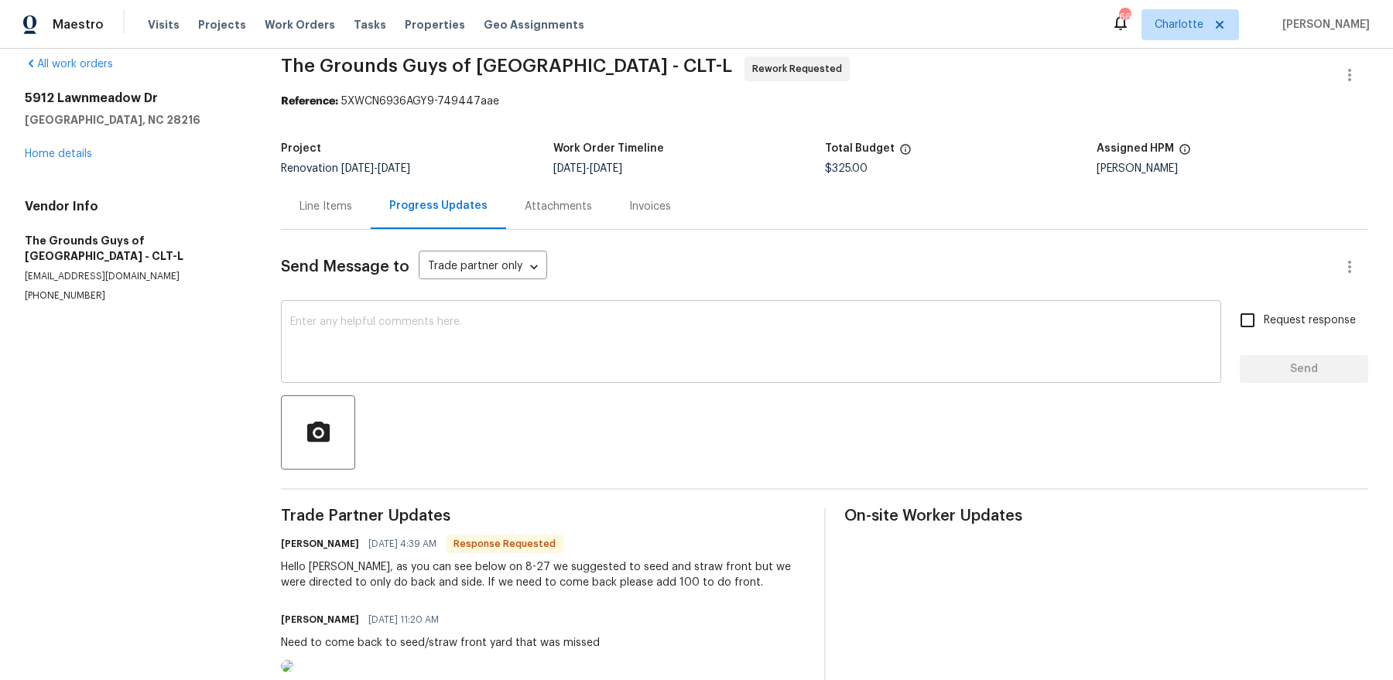
click at [562, 337] on textarea at bounding box center [750, 343] width 921 height 54
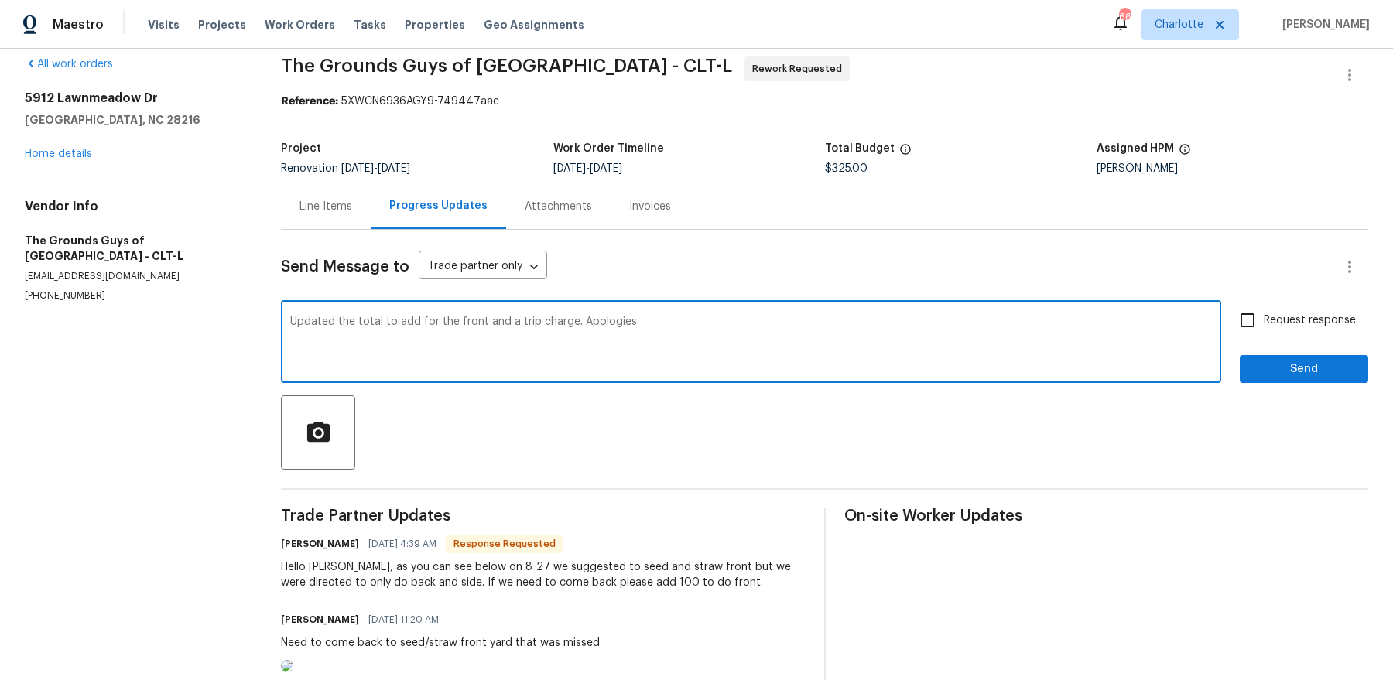
type textarea "Updated the total to add for the front and a trip charge. Apologies"
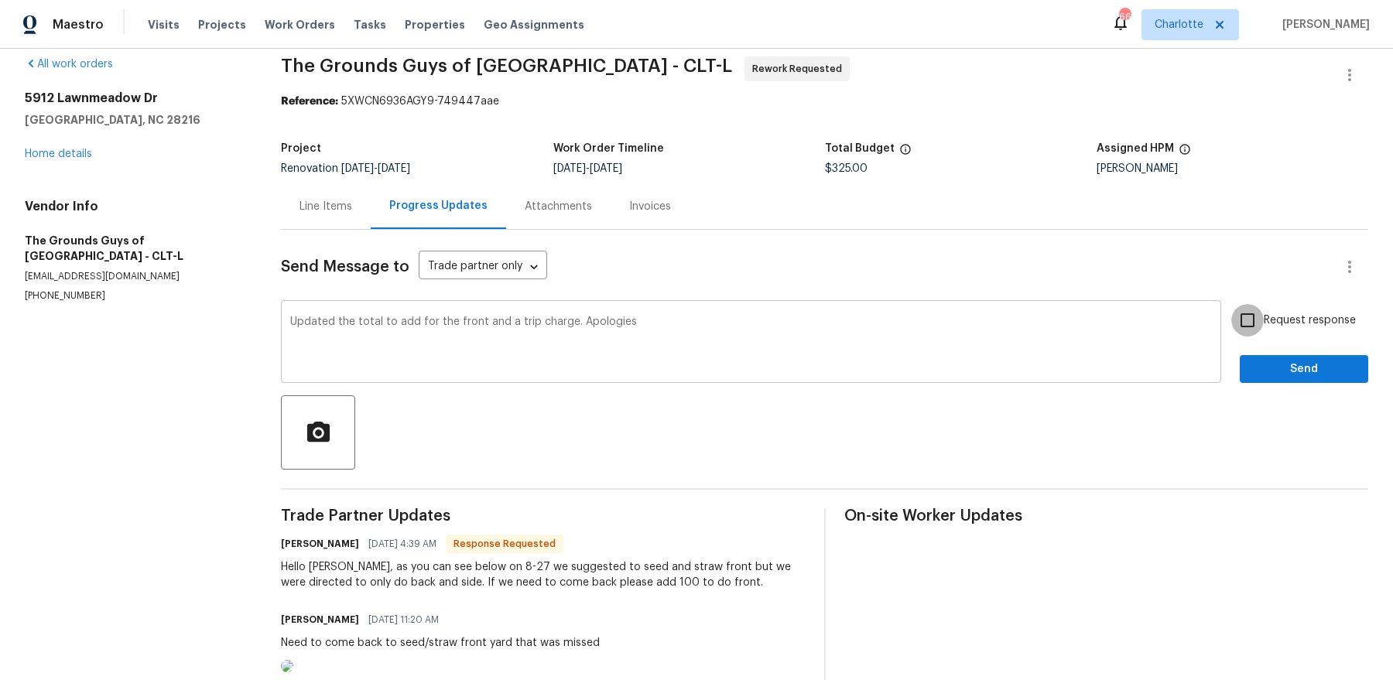
click at [1231, 304] on input "Request response" at bounding box center [1247, 320] width 32 height 32
checkbox input "true"
click at [1239, 355] on button "Send" at bounding box center [1303, 369] width 128 height 29
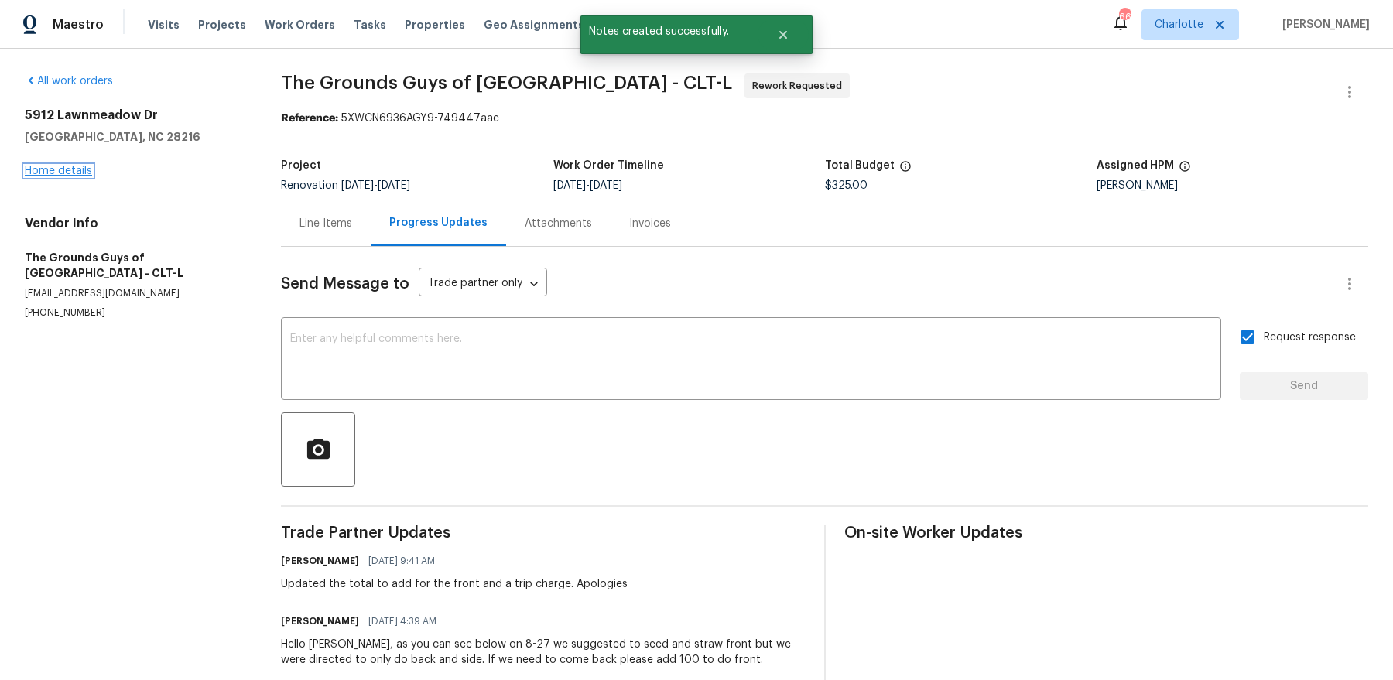
click at [41, 169] on link "Home details" at bounding box center [58, 171] width 67 height 11
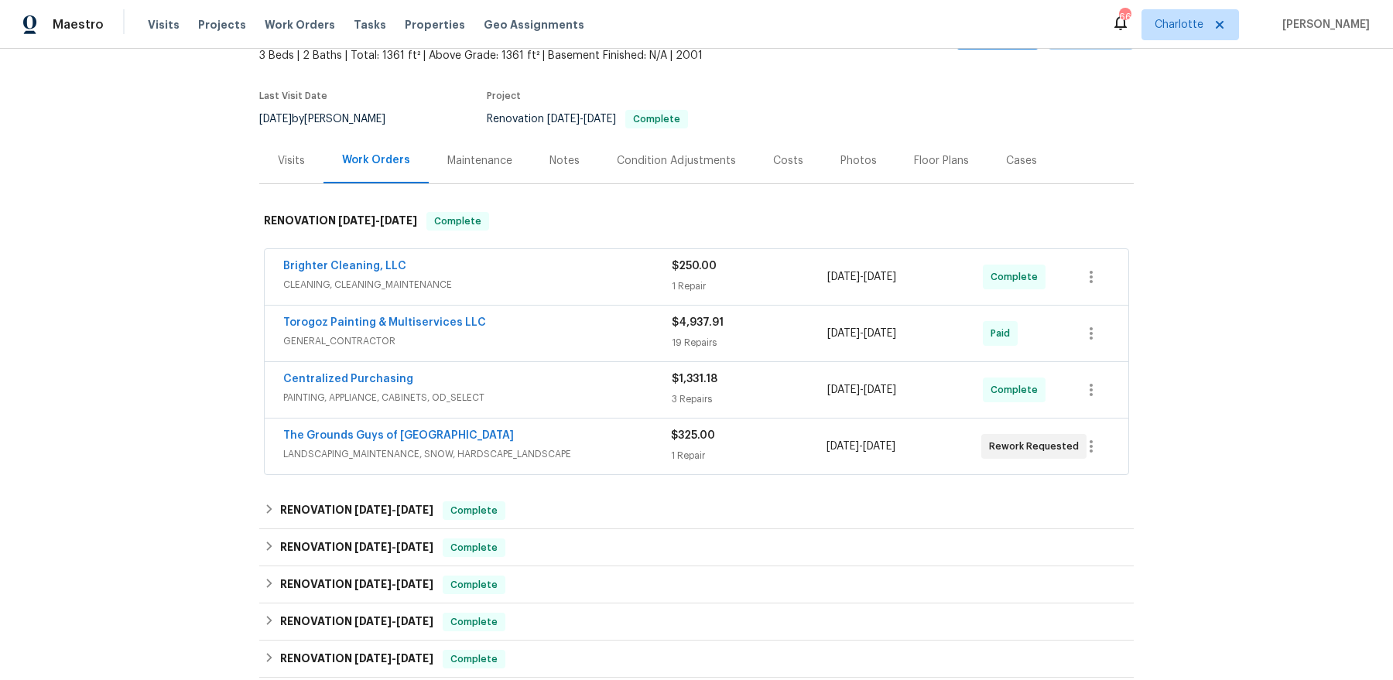
scroll to position [97, 0]
click at [554, 166] on div "Notes" at bounding box center [564, 159] width 30 height 15
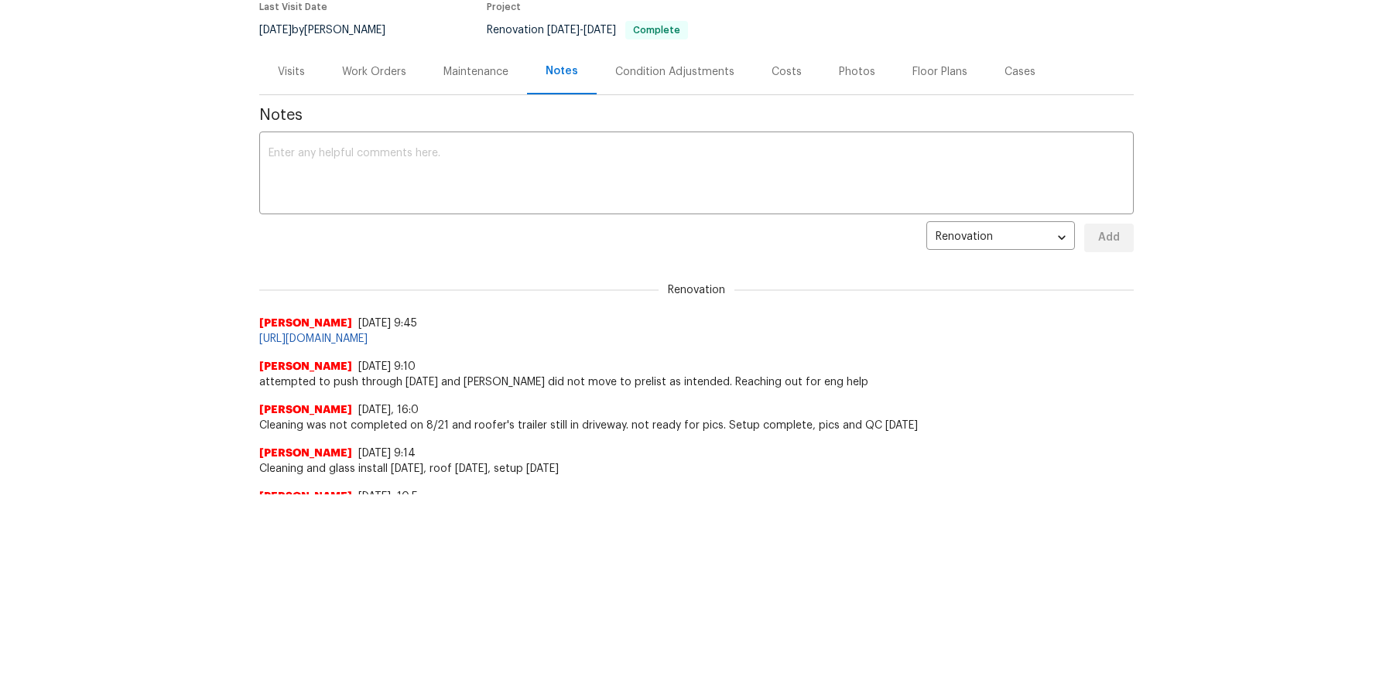
scroll to position [268, 0]
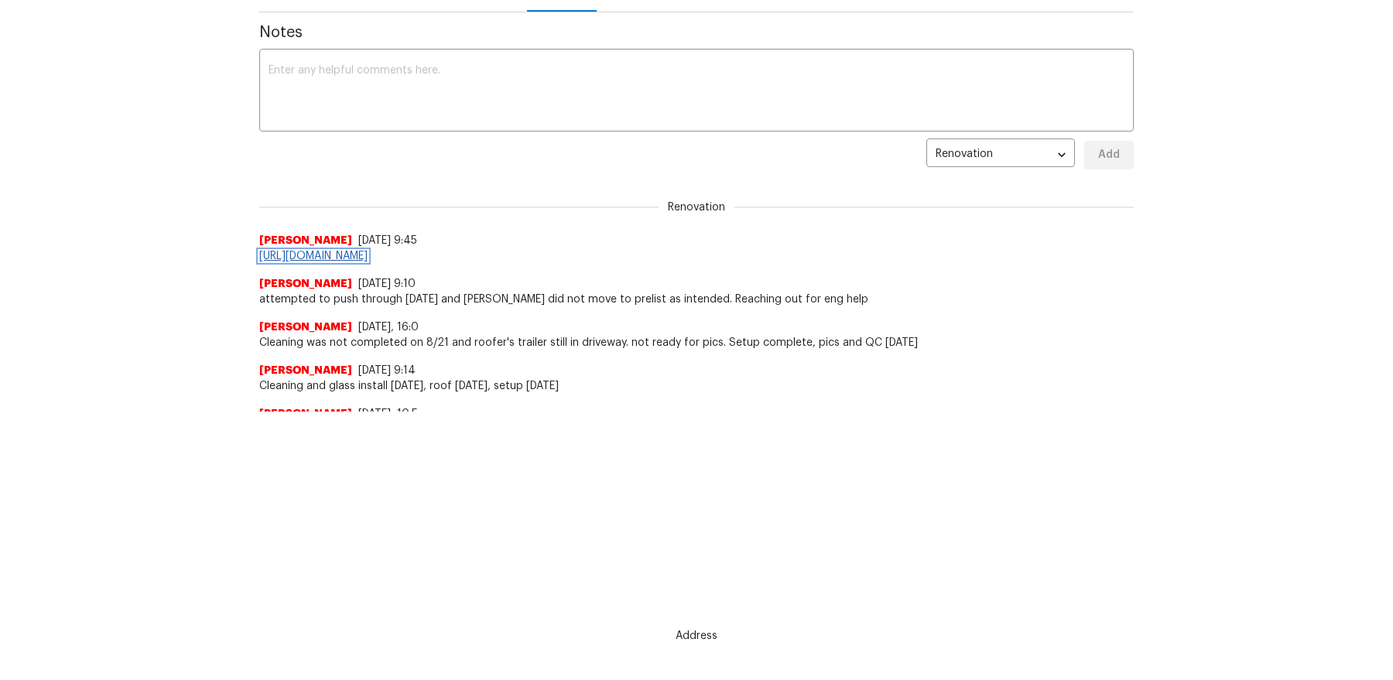
click at [367, 254] on link "https://opendoor.atlassian.net/servicedesk/customer/portal/8/ENGBUGS-55518?crea…" at bounding box center [313, 256] width 108 height 11
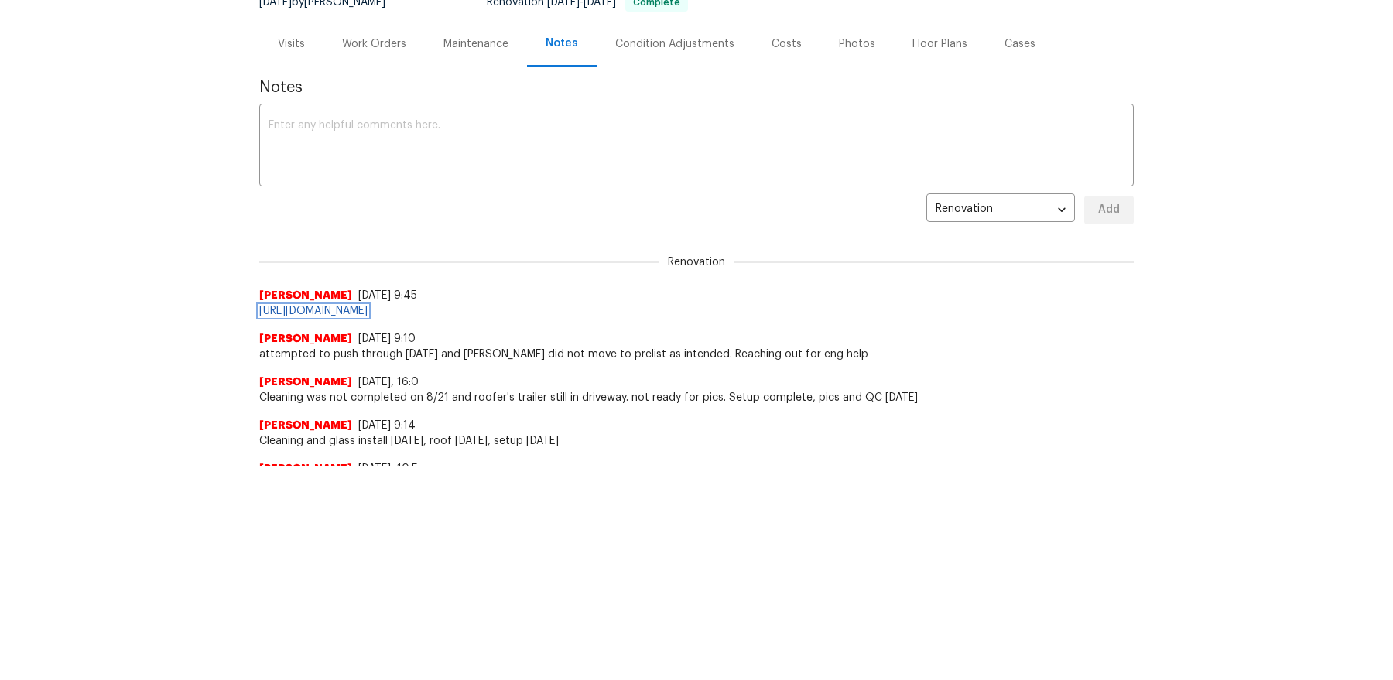
scroll to position [0, 0]
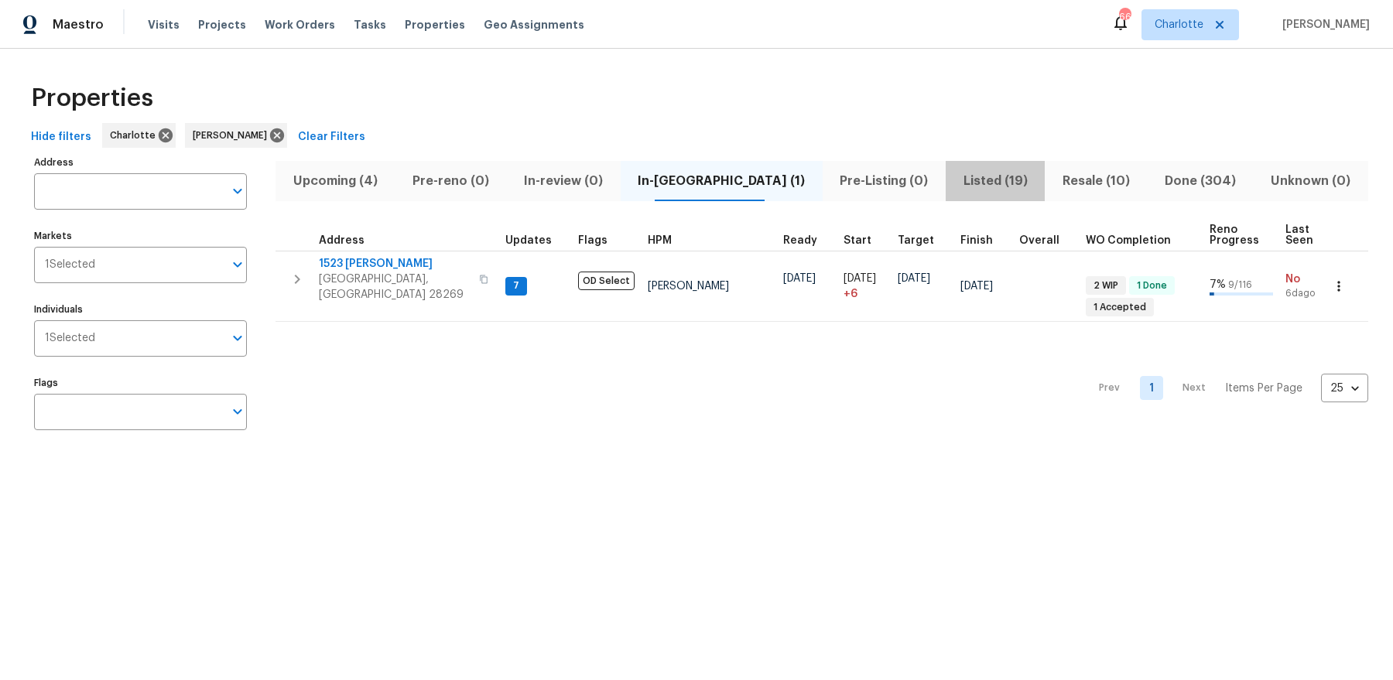
click at [986, 181] on span "Listed (19)" at bounding box center [995, 181] width 80 height 22
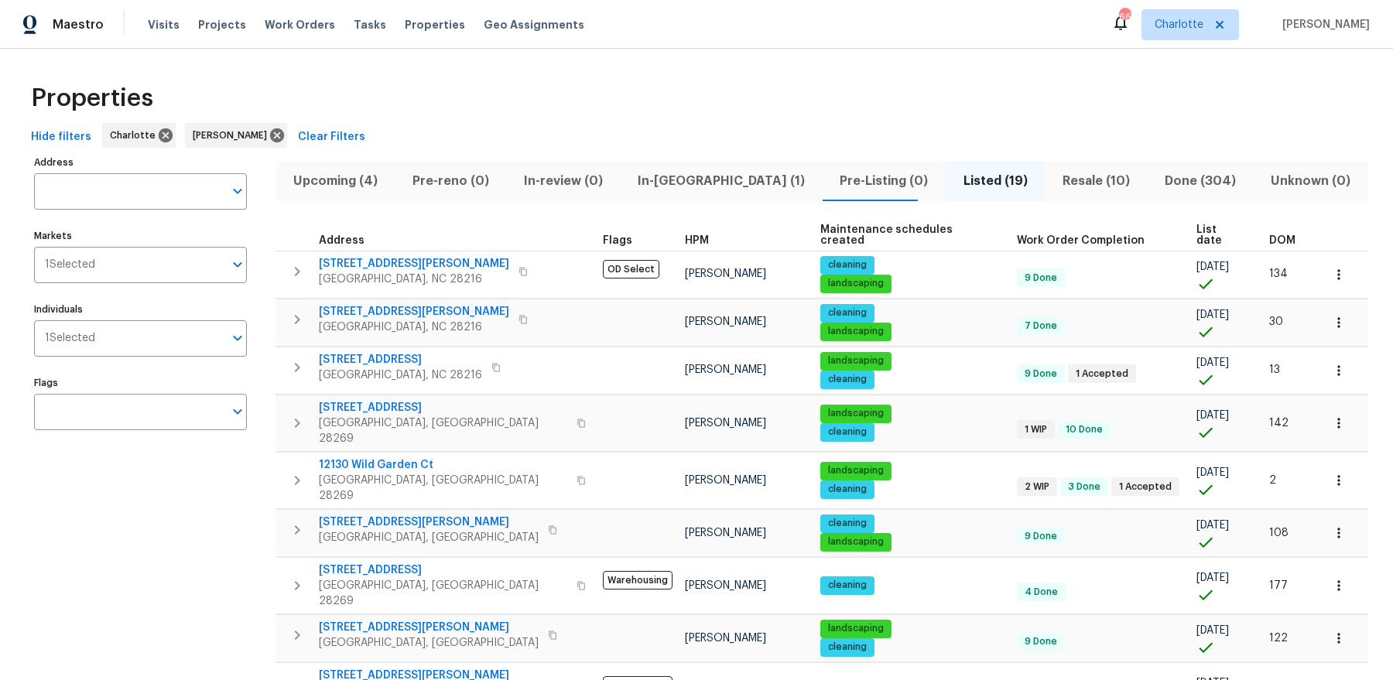
click at [1196, 229] on span "List date" at bounding box center [1219, 235] width 46 height 22
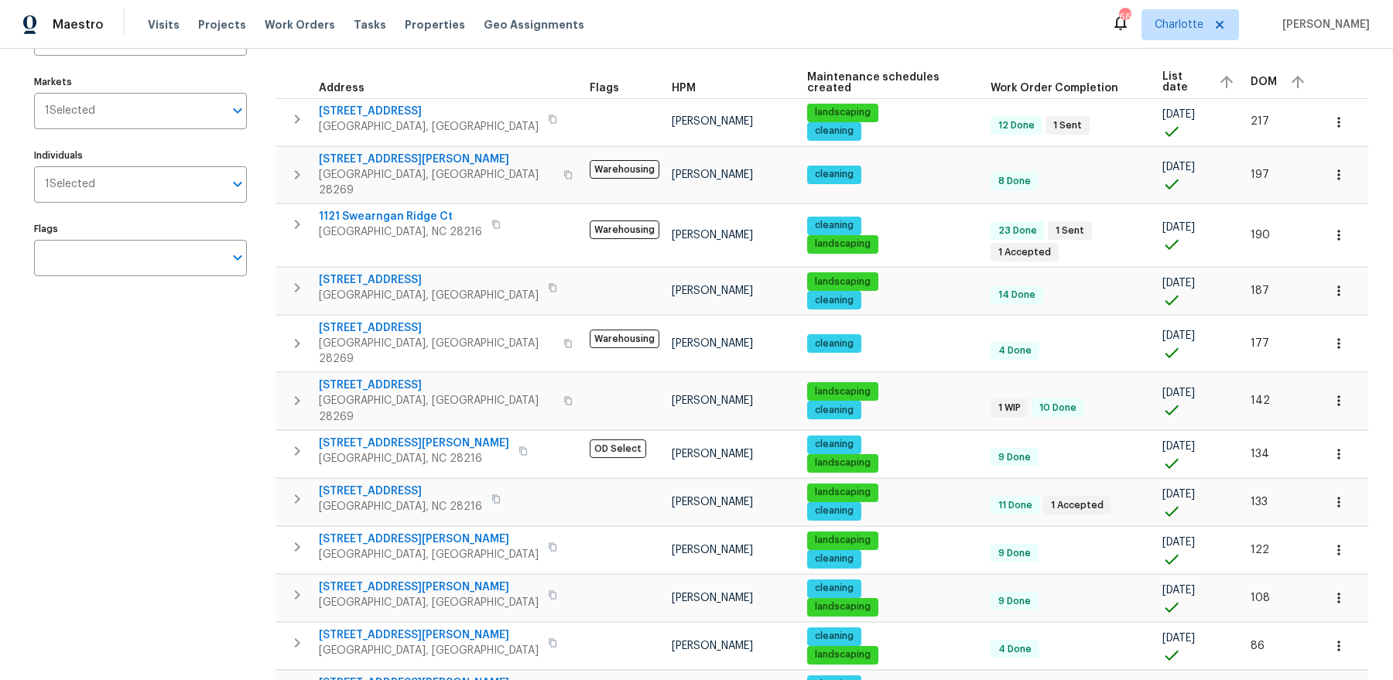
scroll to position [166, 0]
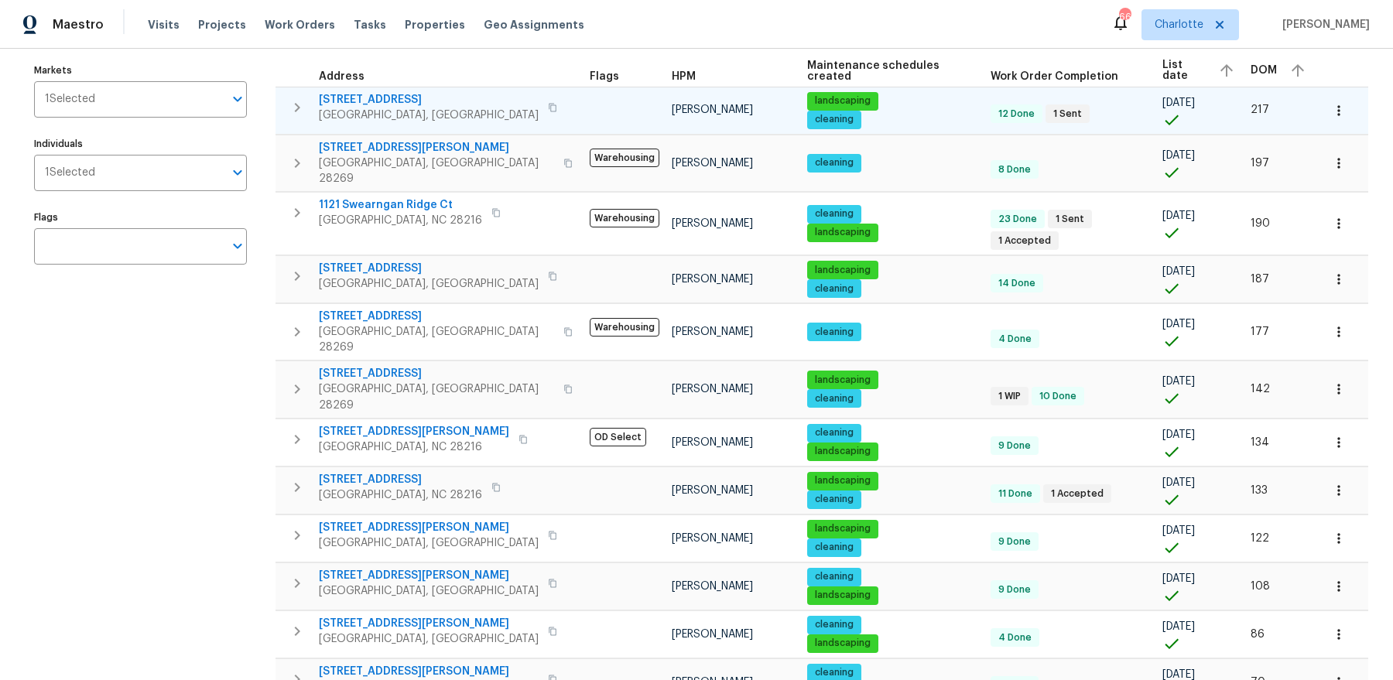
click at [293, 110] on icon "button" at bounding box center [297, 107] width 19 height 19
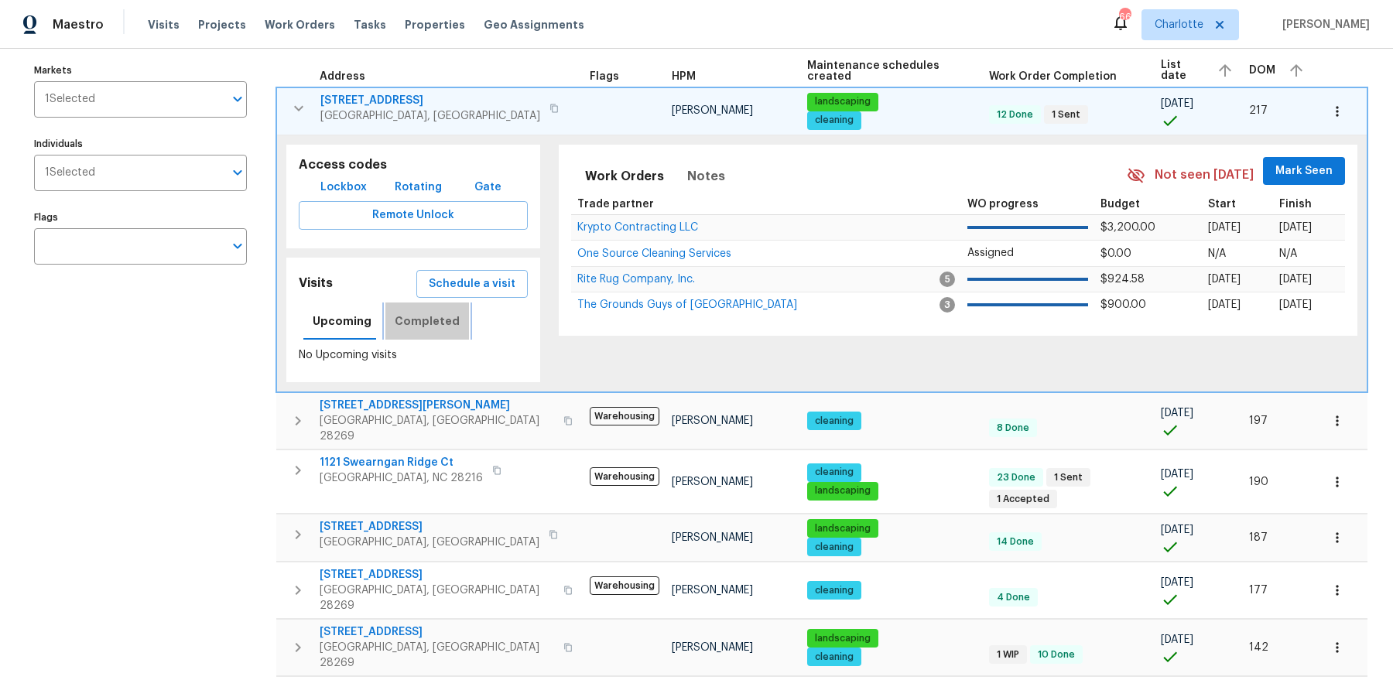
click at [423, 321] on span "Completed" at bounding box center [427, 321] width 65 height 19
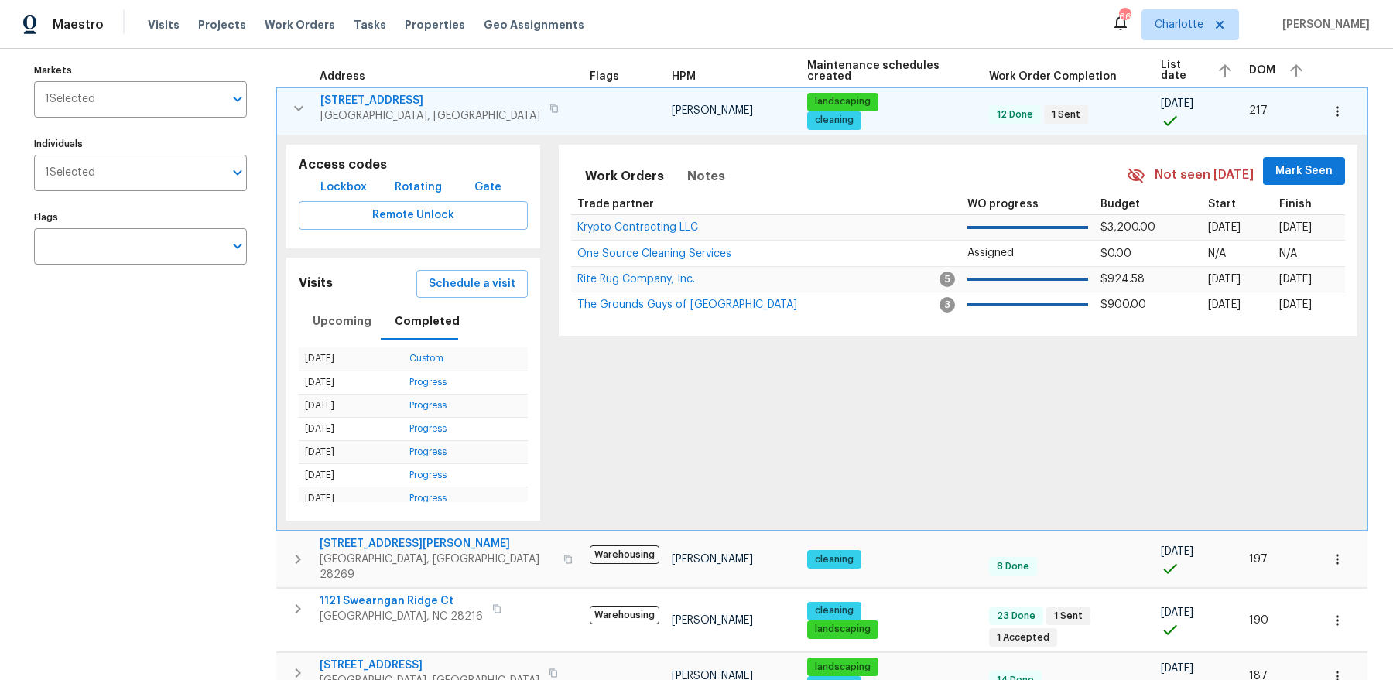
click at [303, 105] on icon "button" at bounding box center [298, 108] width 19 height 19
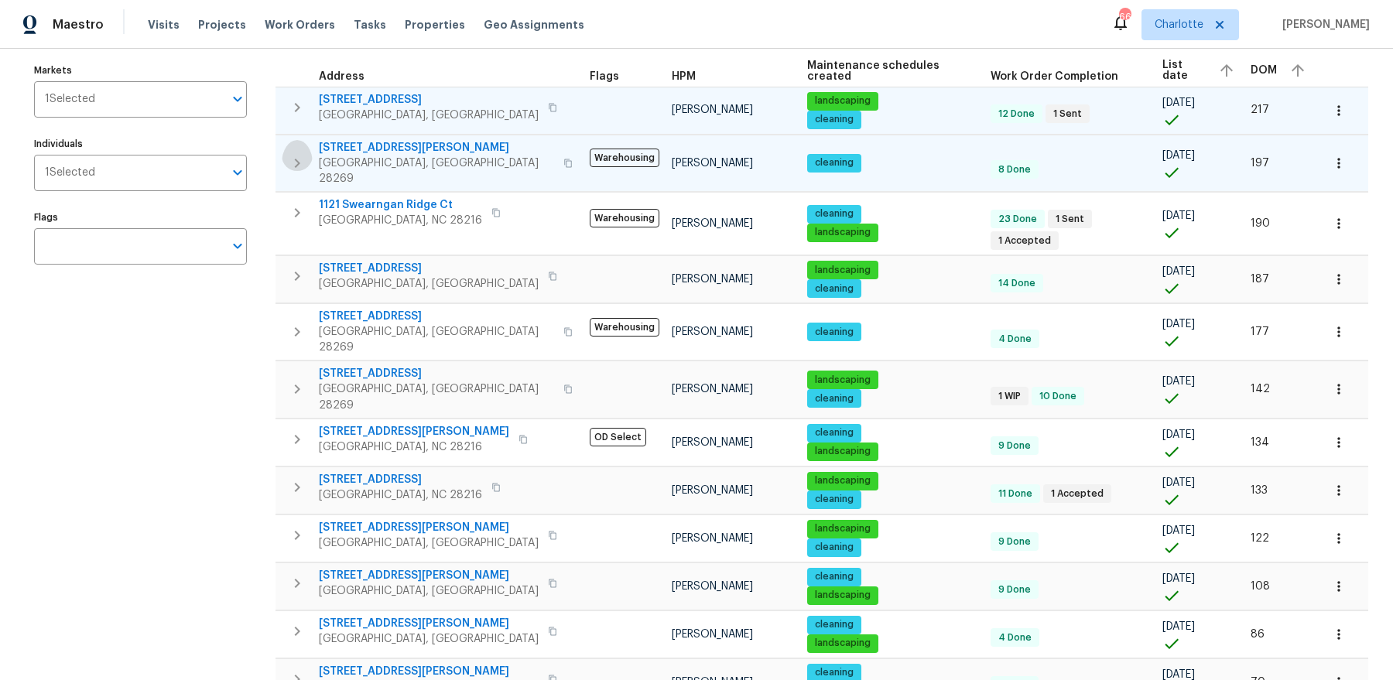
click at [289, 154] on icon "button" at bounding box center [297, 163] width 19 height 19
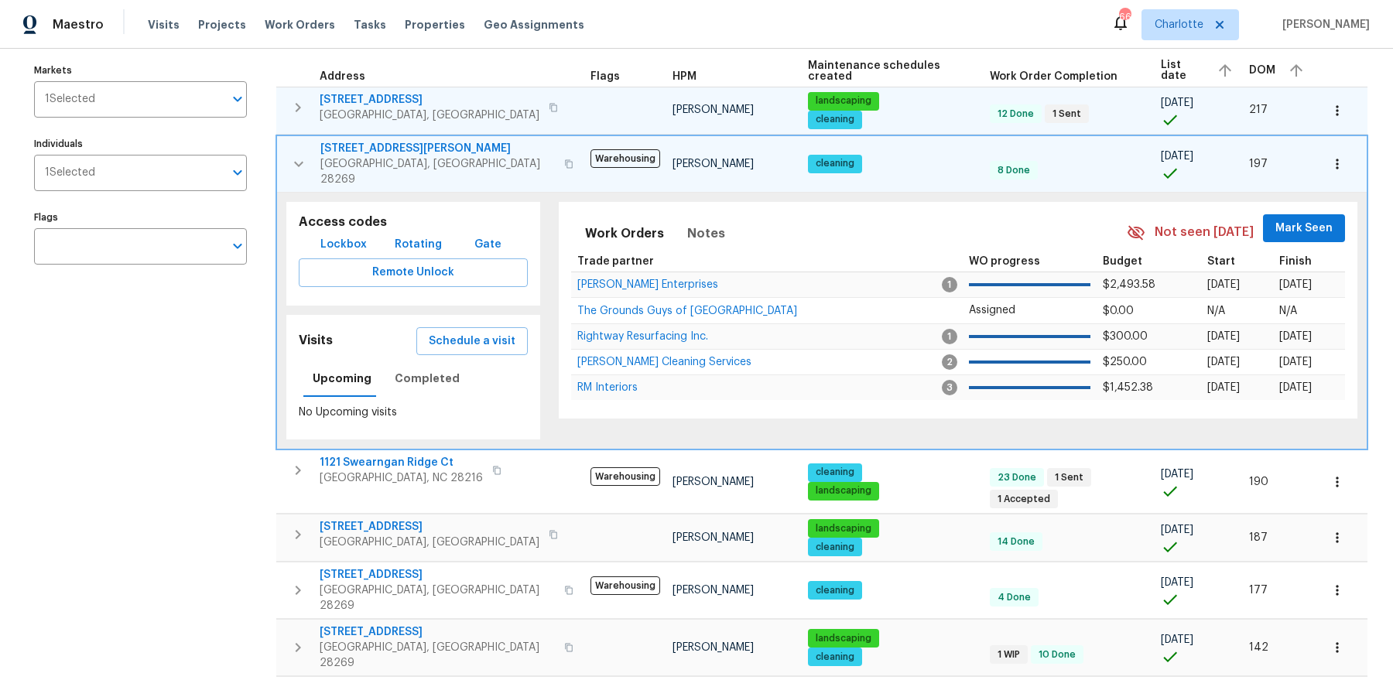
click at [469, 235] on span "Gate" at bounding box center [487, 244] width 37 height 19
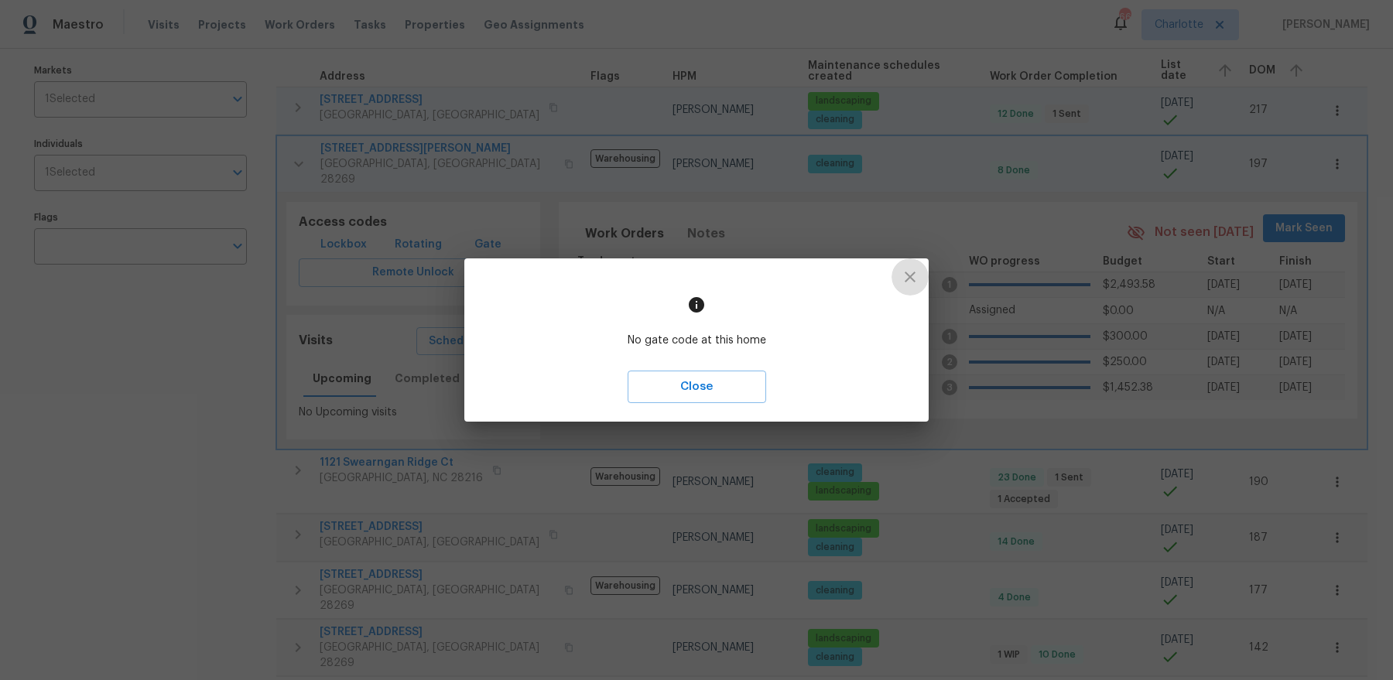
click at [911, 270] on icon "button" at bounding box center [910, 277] width 19 height 19
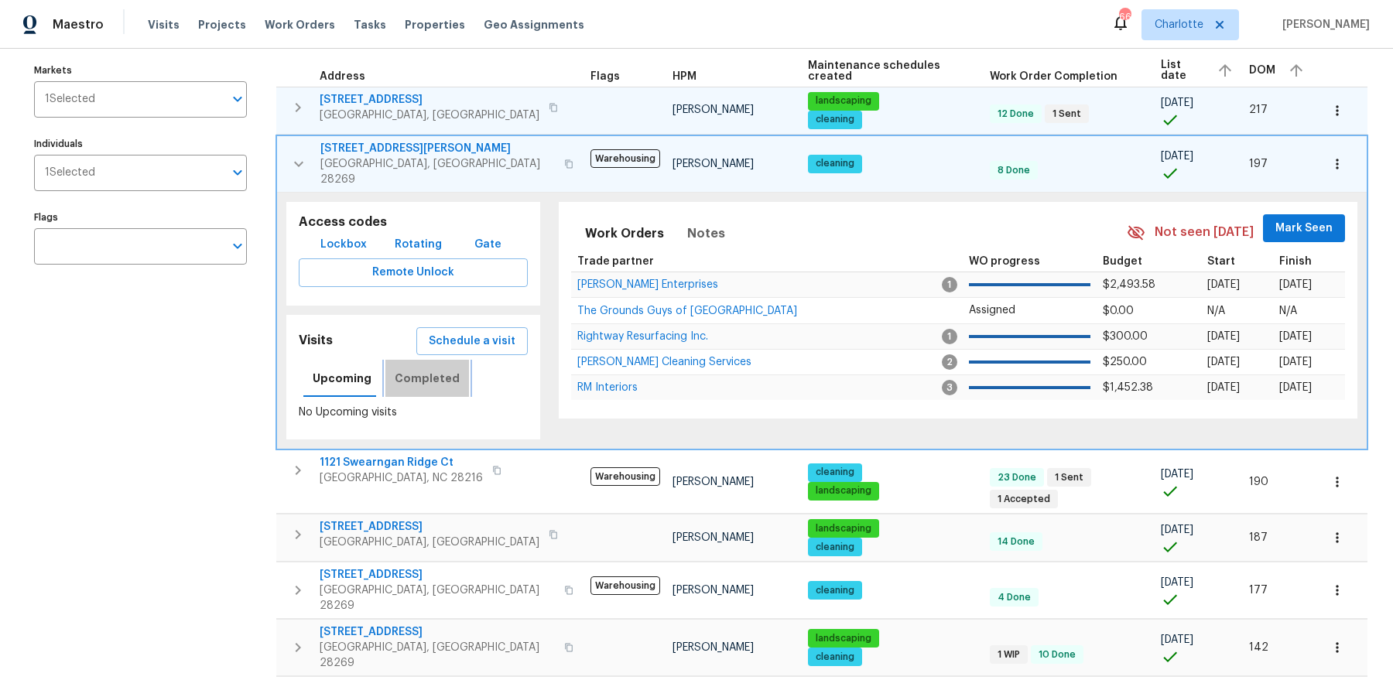
click at [424, 369] on span "Completed" at bounding box center [427, 378] width 65 height 19
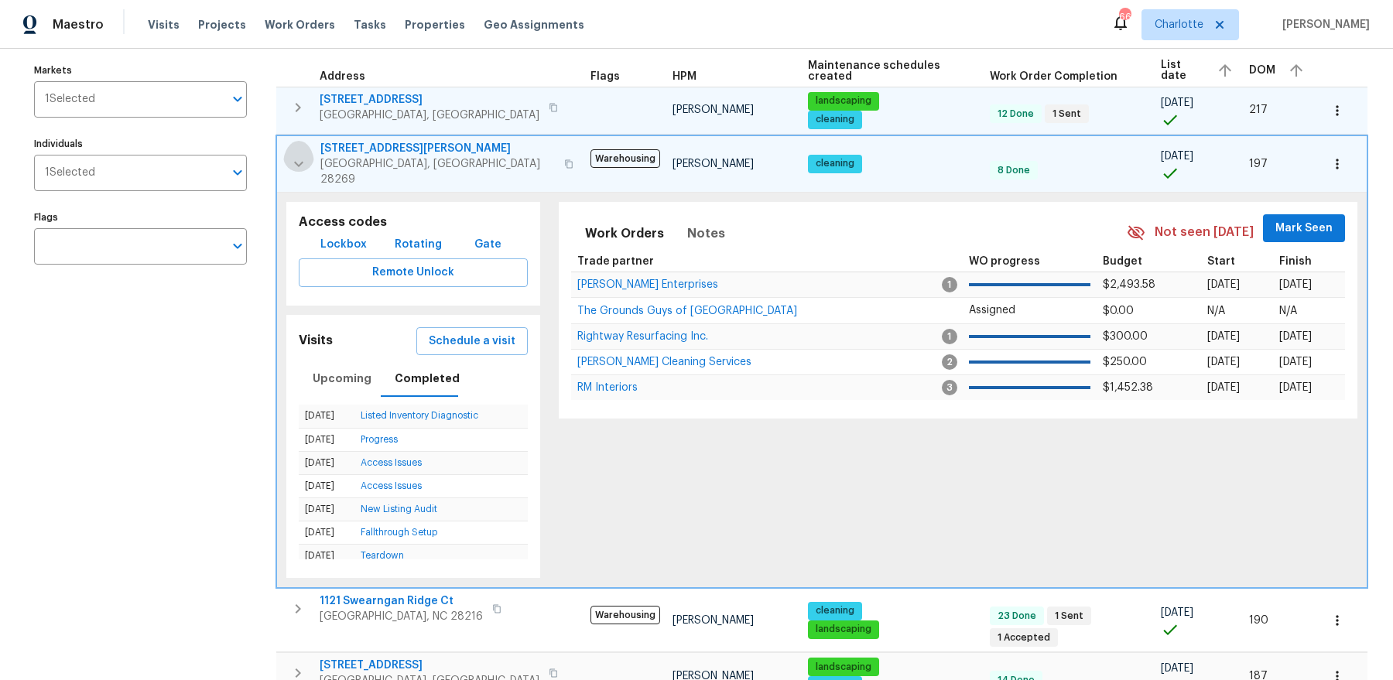
click at [300, 155] on icon "button" at bounding box center [298, 164] width 19 height 19
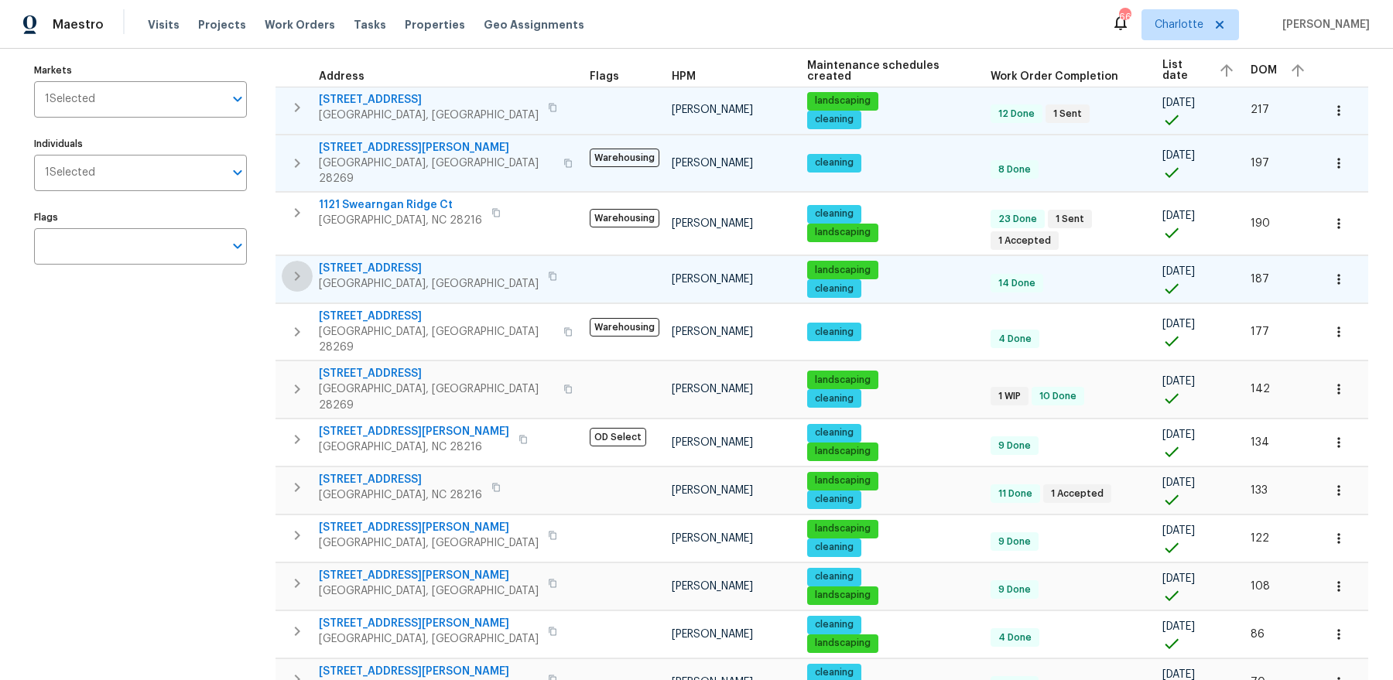
click at [297, 267] on icon "button" at bounding box center [297, 276] width 19 height 19
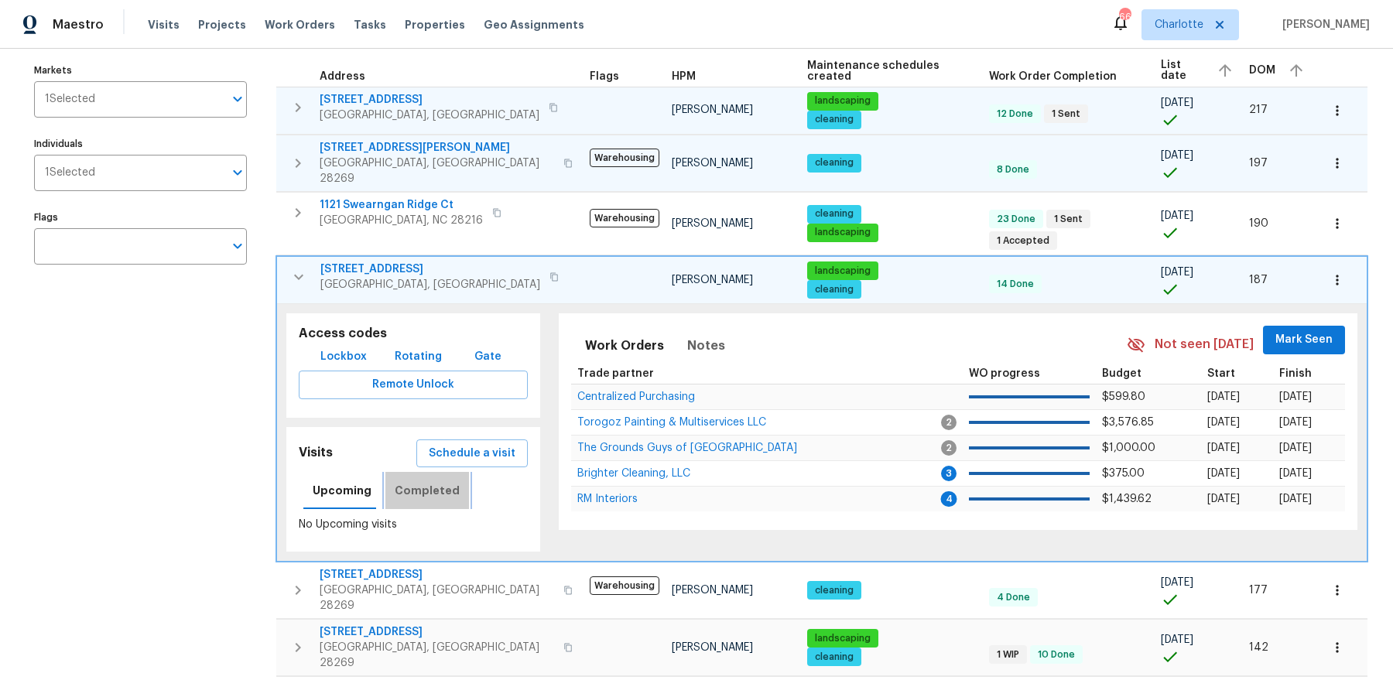
click at [432, 481] on span "Completed" at bounding box center [427, 490] width 65 height 19
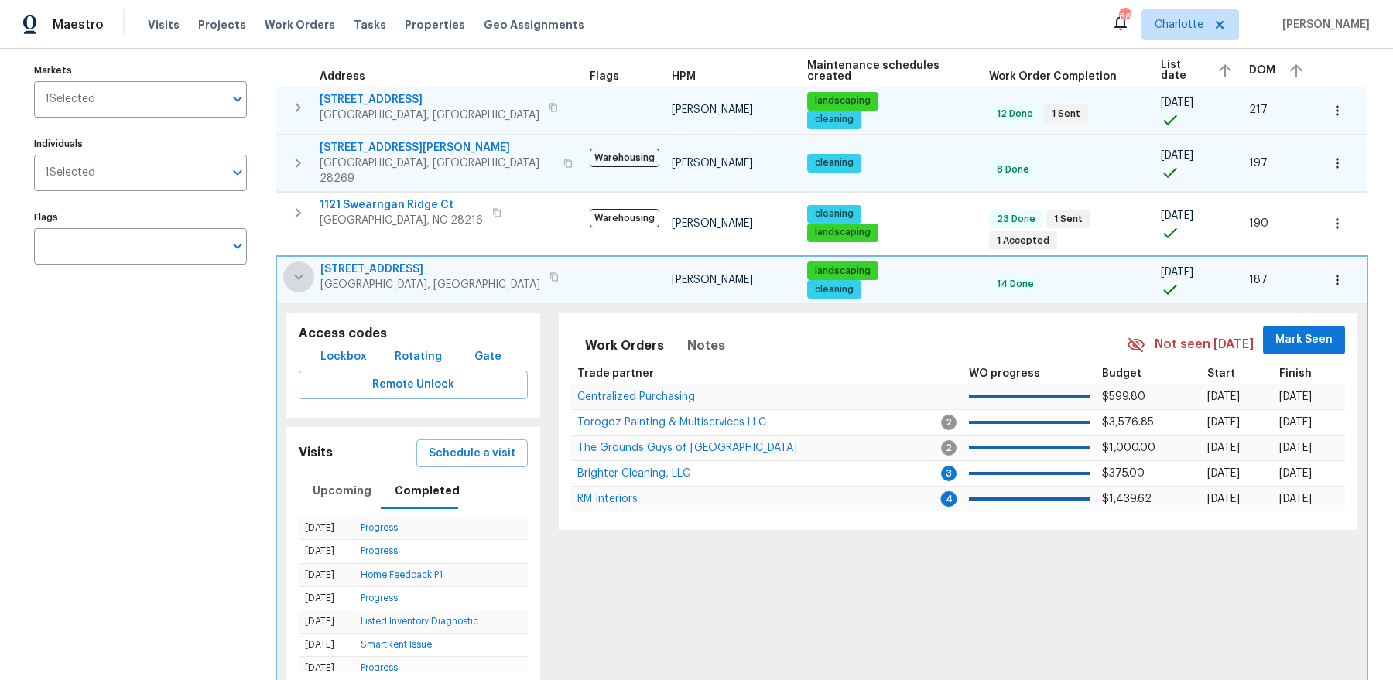
click at [296, 268] on icon "button" at bounding box center [298, 277] width 19 height 19
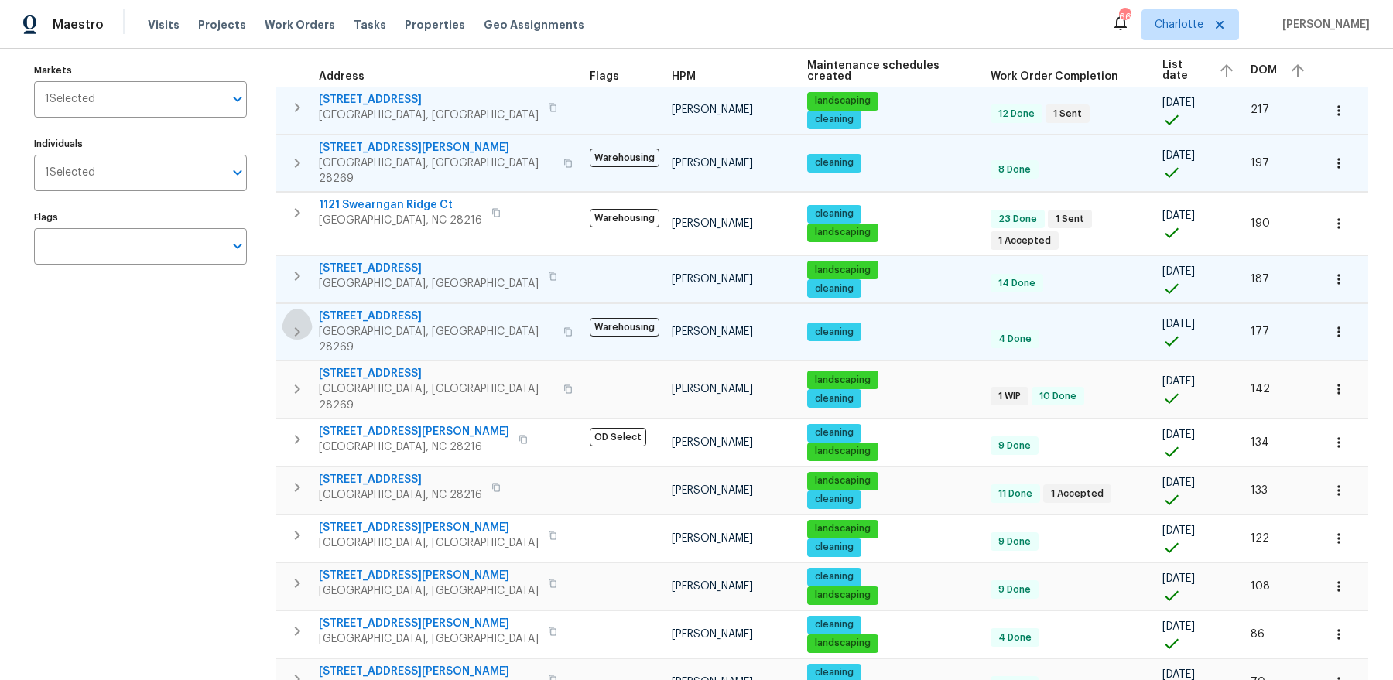
click at [290, 323] on icon "button" at bounding box center [297, 332] width 19 height 19
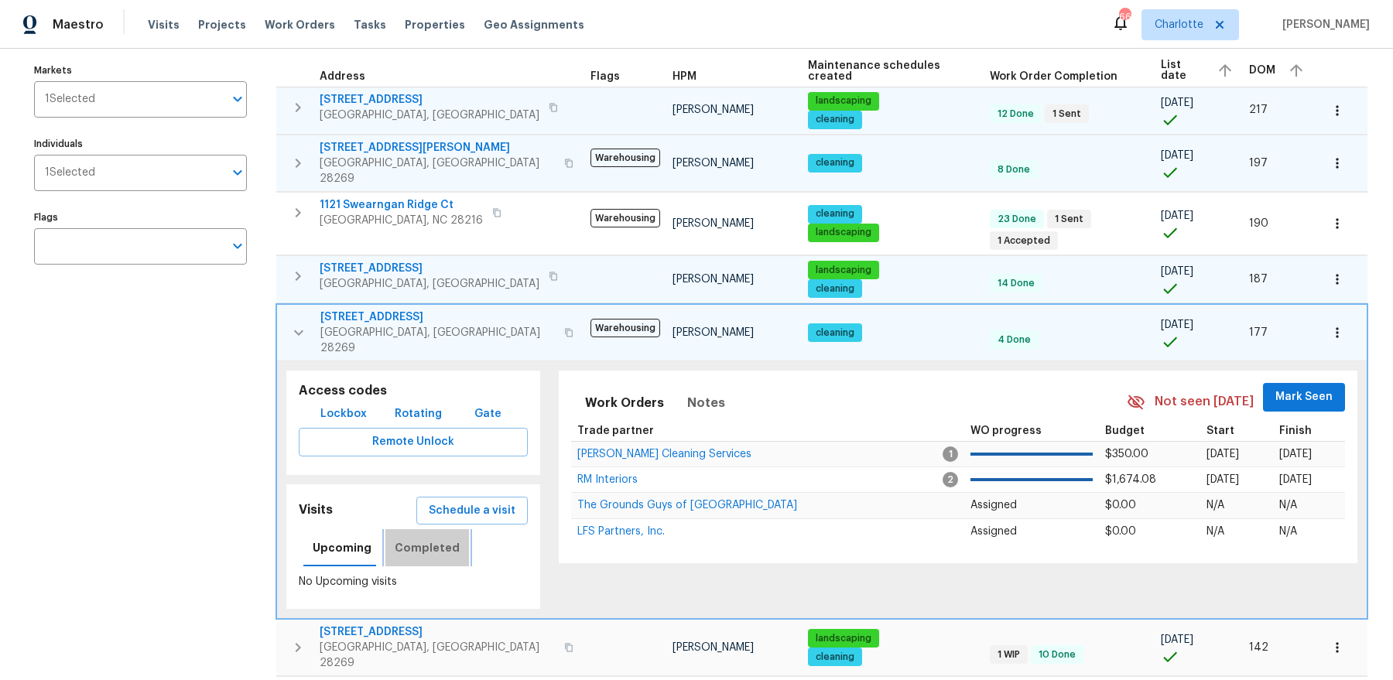
click at [429, 538] on span "Completed" at bounding box center [427, 547] width 65 height 19
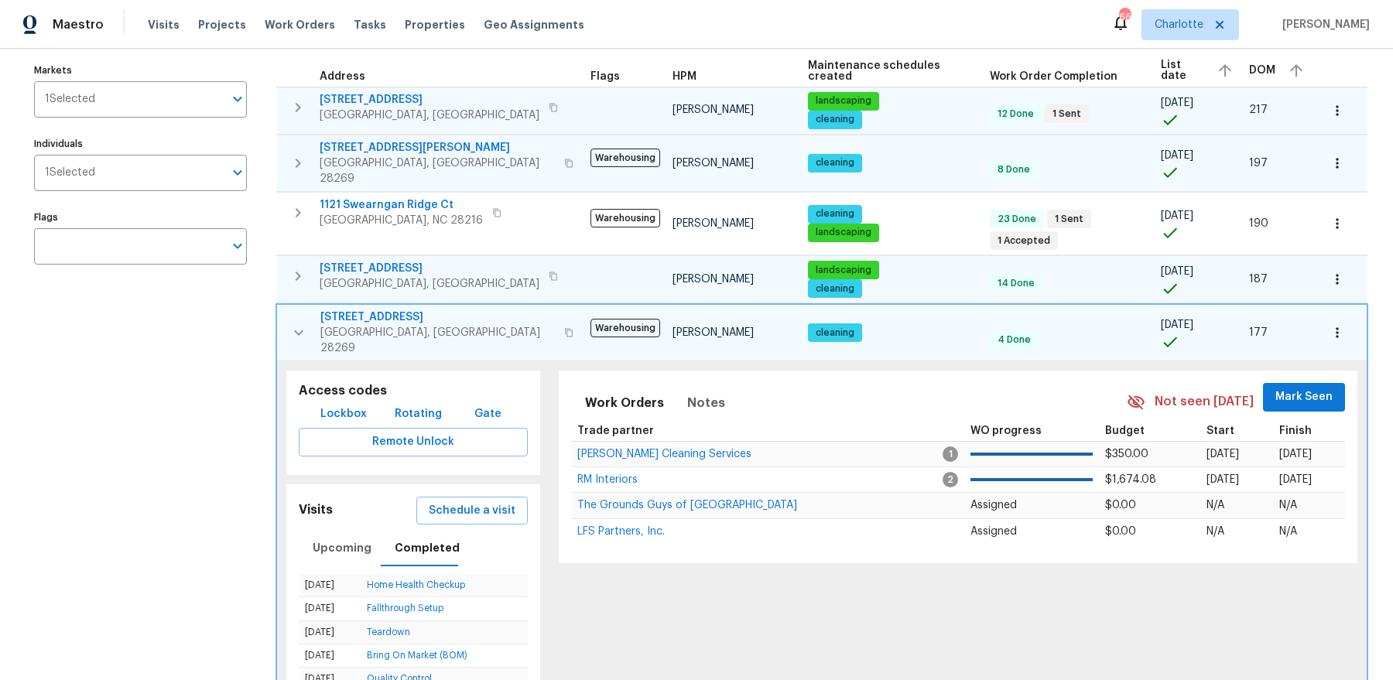
click at [396, 309] on span "2924 Zion Renaissance Ln" at bounding box center [437, 316] width 234 height 15
click at [297, 323] on icon "button" at bounding box center [298, 332] width 19 height 19
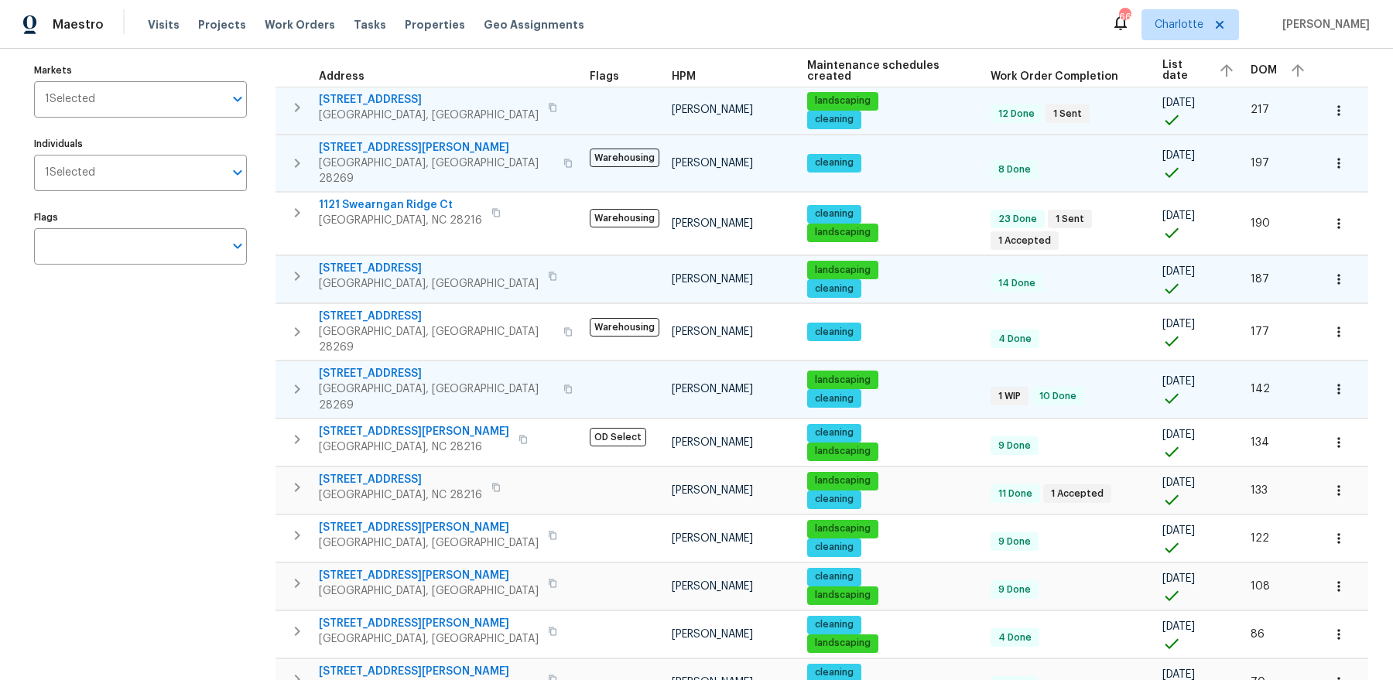
click at [292, 380] on icon "button" at bounding box center [297, 389] width 19 height 19
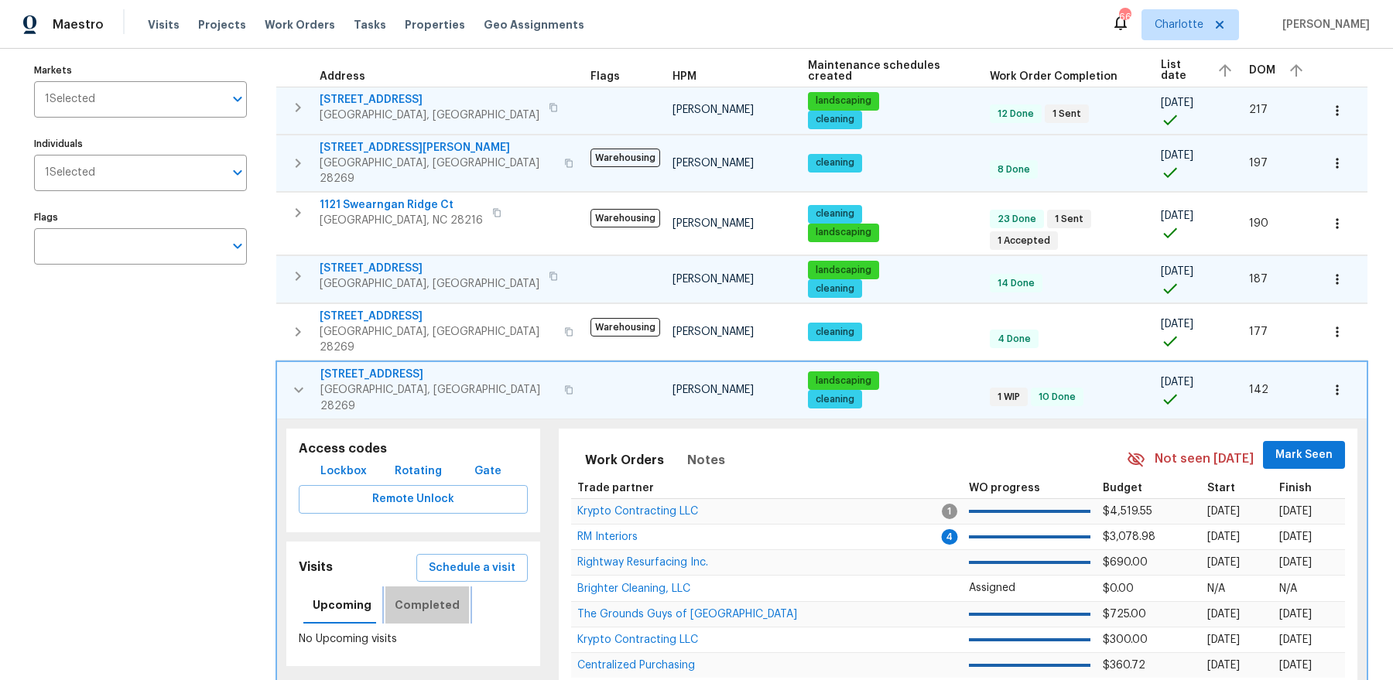
click at [427, 596] on span "Completed" at bounding box center [427, 605] width 65 height 19
click at [346, 367] on span "4437 Devonhill Ln" at bounding box center [437, 374] width 234 height 15
click at [297, 381] on icon "button" at bounding box center [298, 390] width 19 height 19
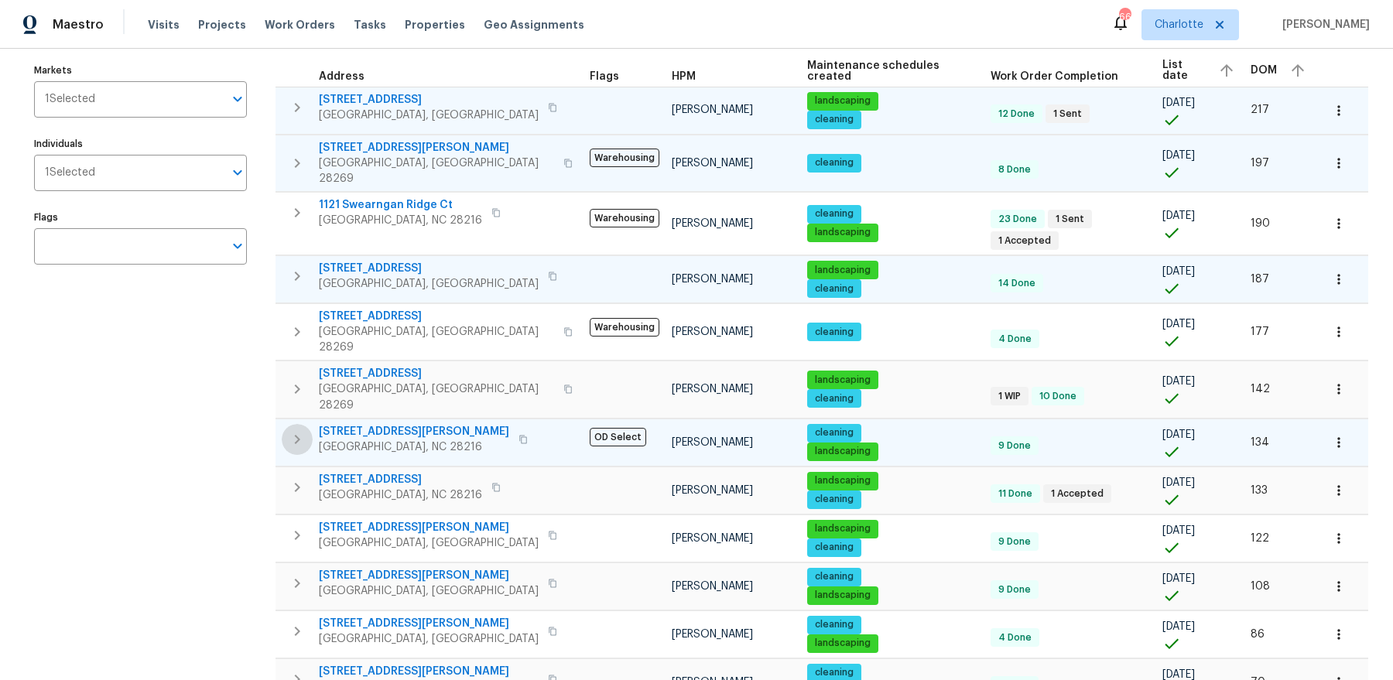
click at [289, 430] on icon "button" at bounding box center [297, 439] width 19 height 19
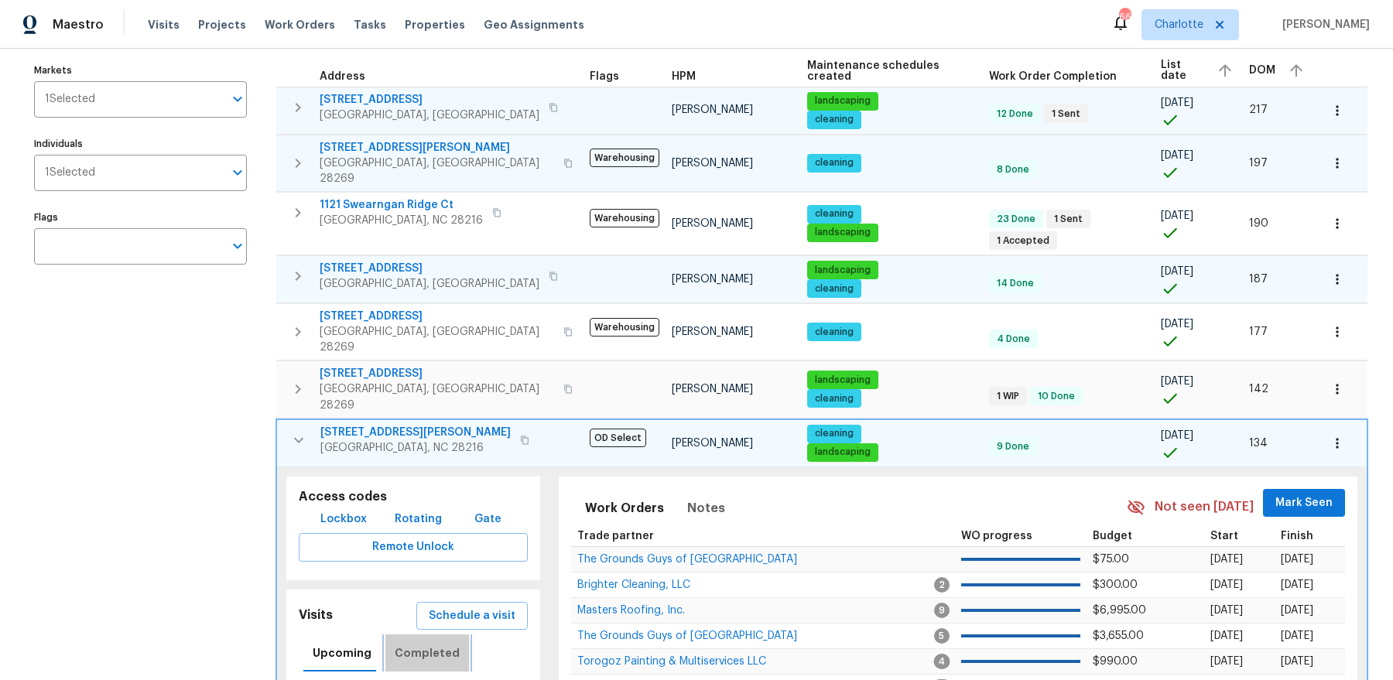
click at [429, 644] on span "Completed" at bounding box center [427, 653] width 65 height 19
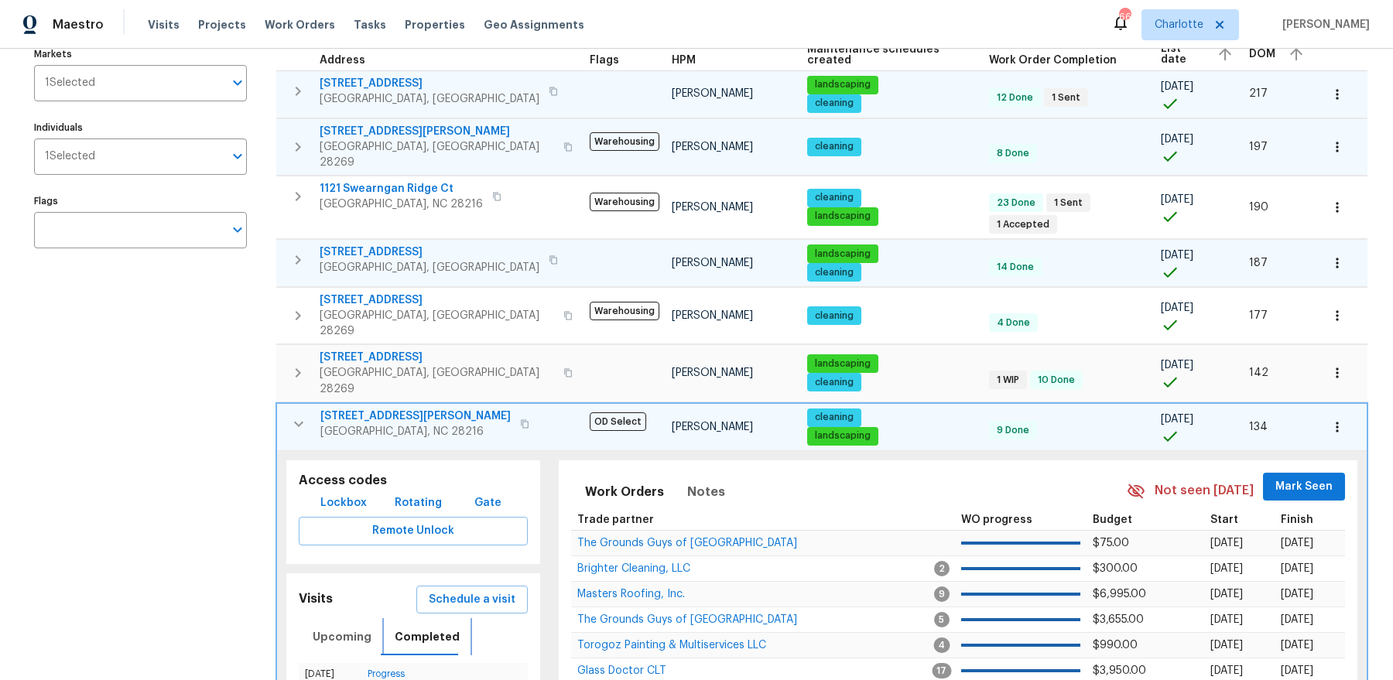
scroll to position [185, 0]
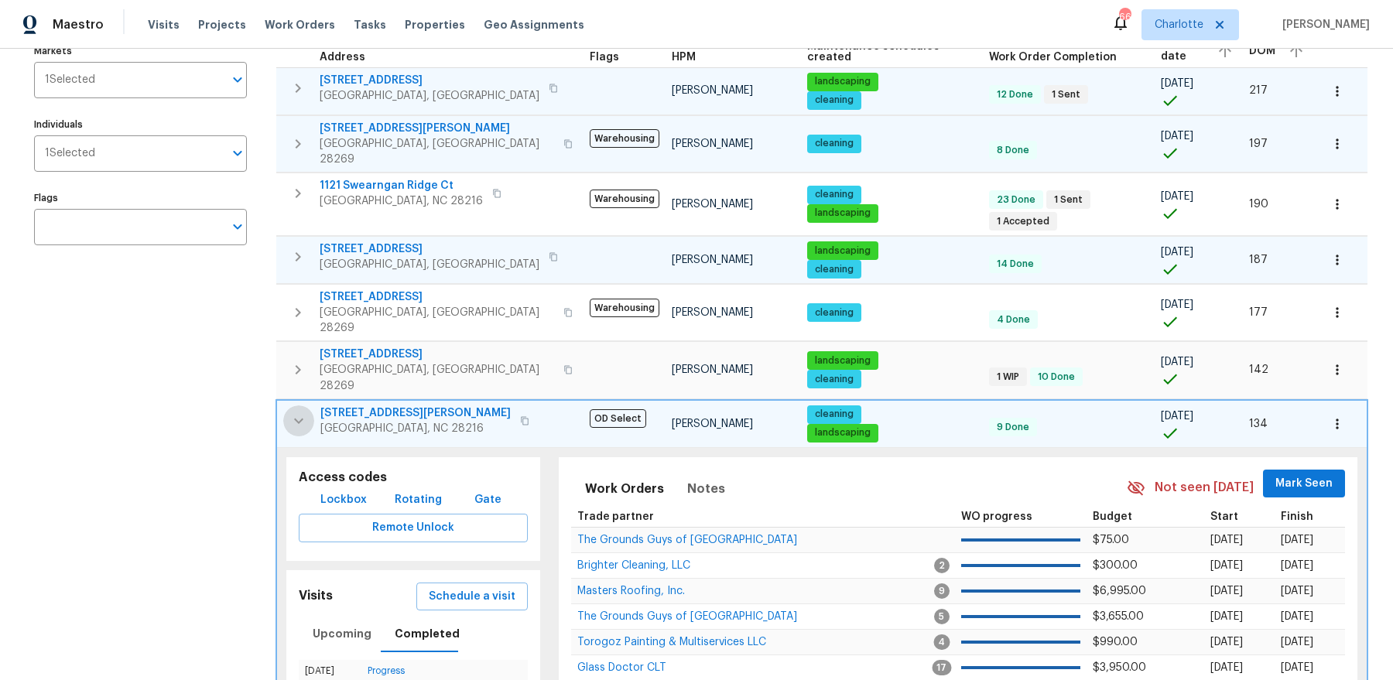
click at [292, 412] on icon "button" at bounding box center [298, 421] width 19 height 19
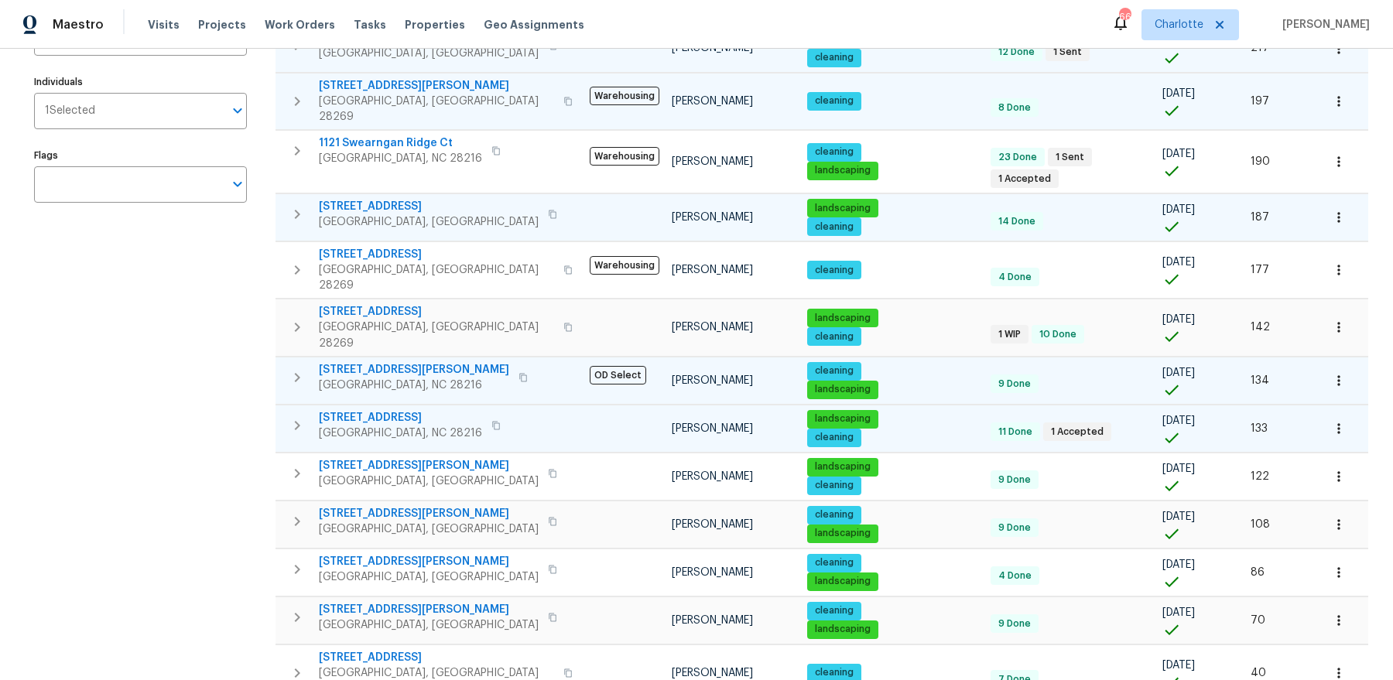
scroll to position [233, 0]
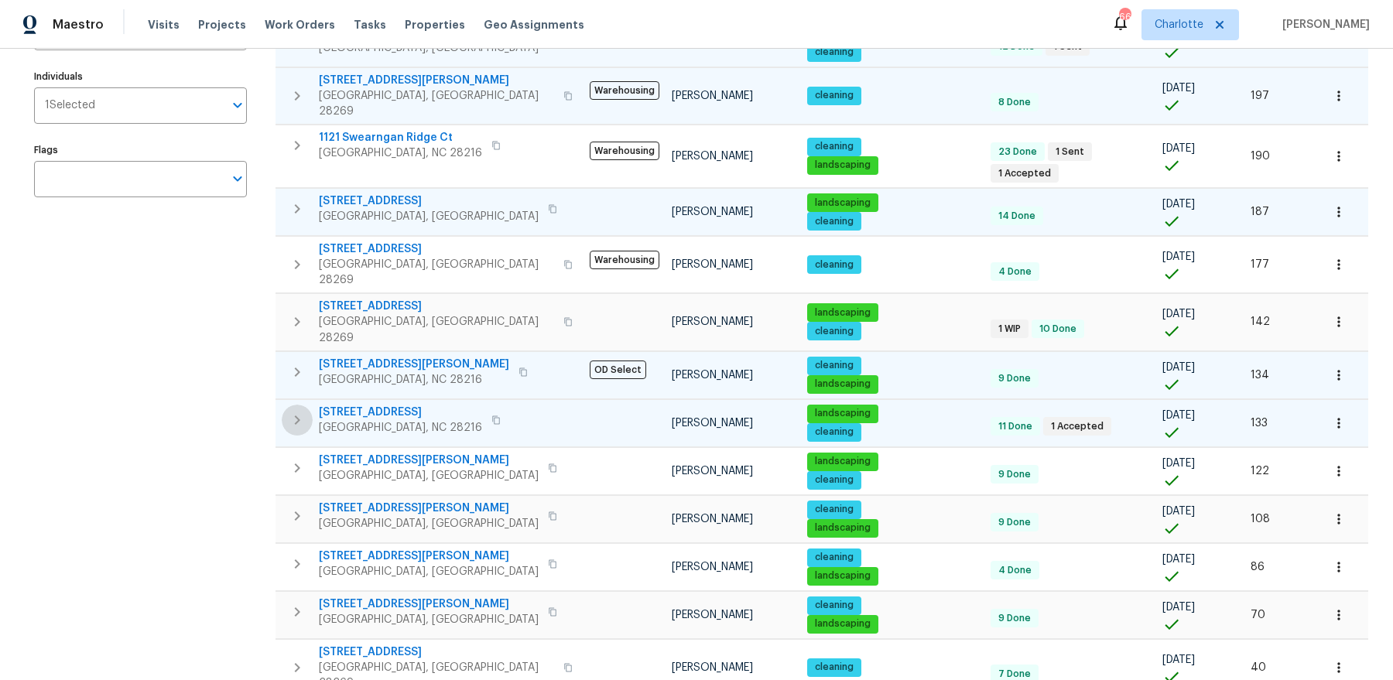
click at [296, 411] on icon "button" at bounding box center [297, 420] width 19 height 19
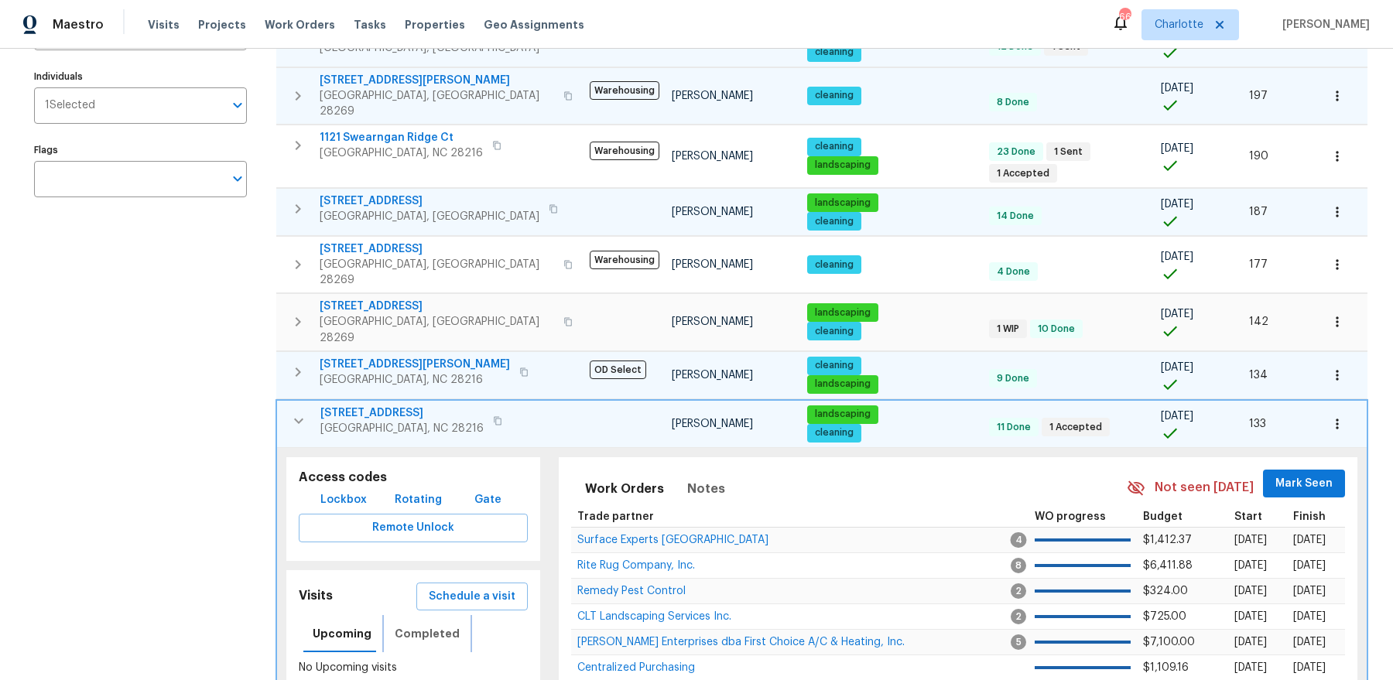
click at [439, 624] on span "Completed" at bounding box center [427, 633] width 65 height 19
click at [347, 405] on span "7325 Larwill Ln" at bounding box center [401, 412] width 163 height 15
click at [297, 418] on icon "button" at bounding box center [298, 420] width 9 height 5
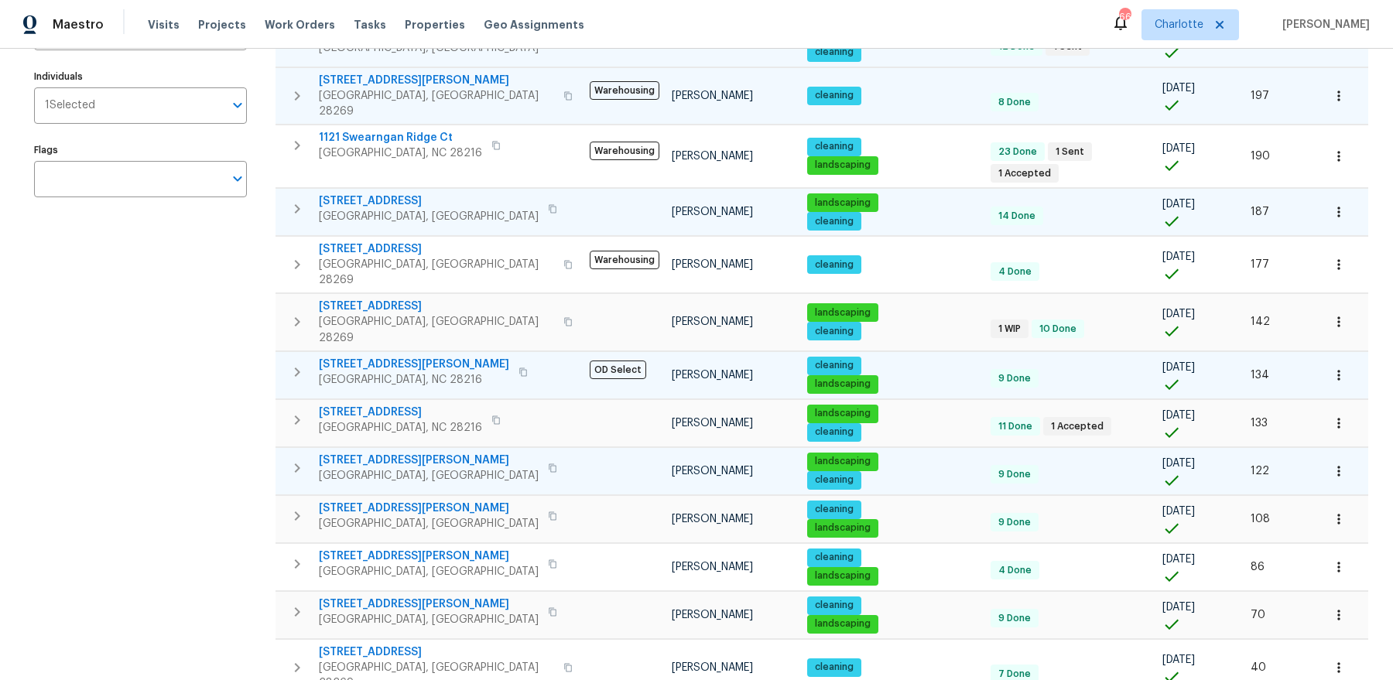
click at [287, 453] on button "button" at bounding box center [297, 468] width 31 height 31
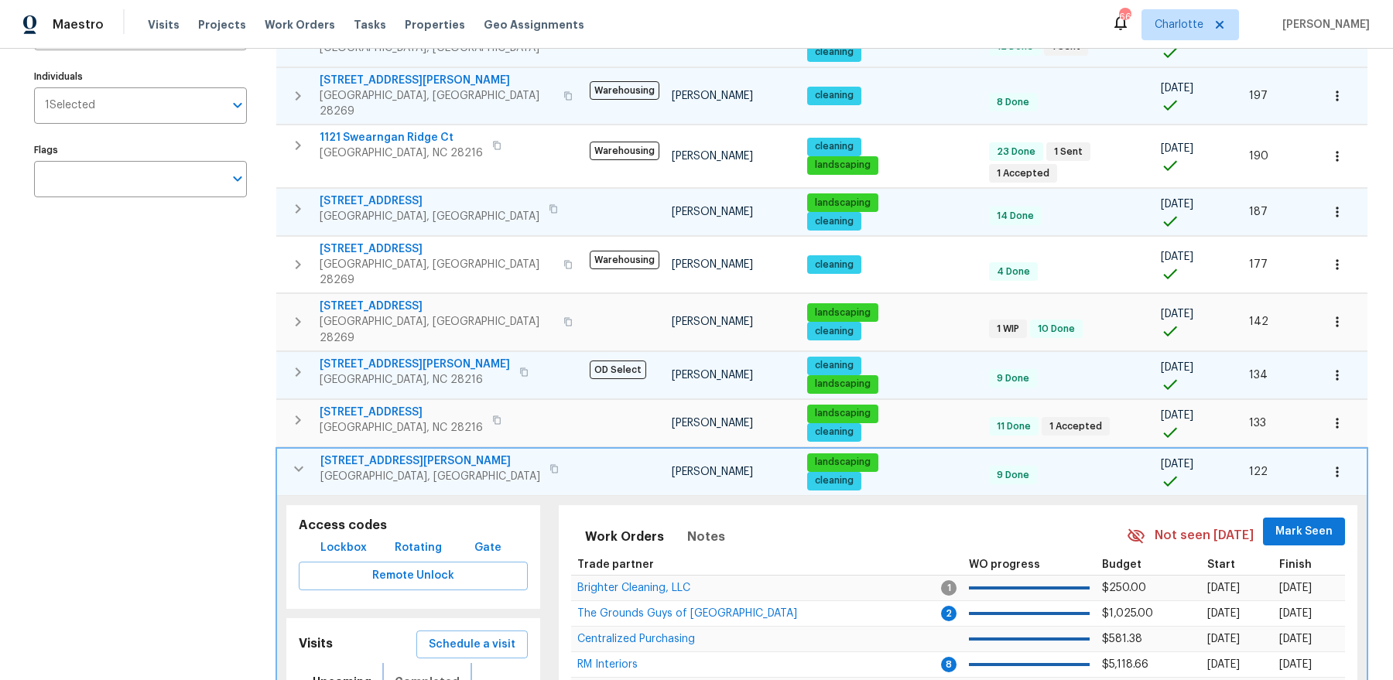
click at [426, 672] on span "Completed" at bounding box center [427, 681] width 65 height 19
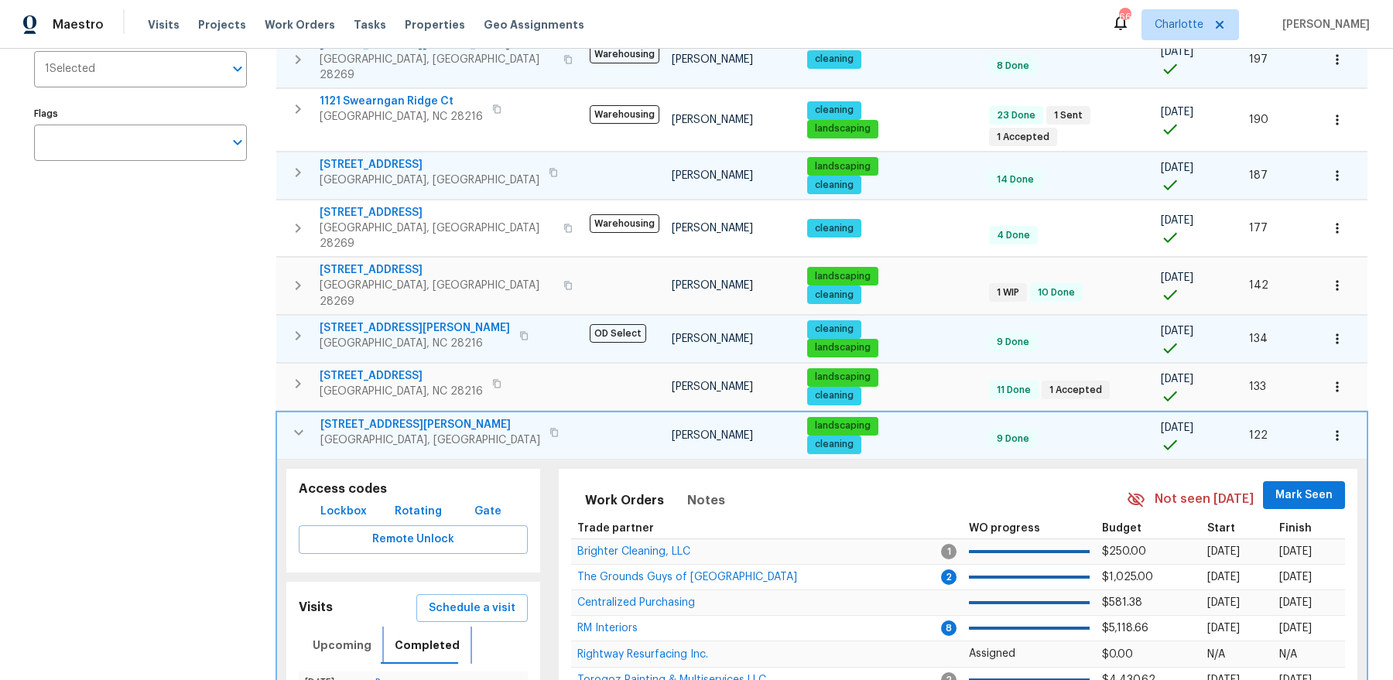
scroll to position [270, 0]
click at [301, 422] on icon "button" at bounding box center [298, 431] width 19 height 19
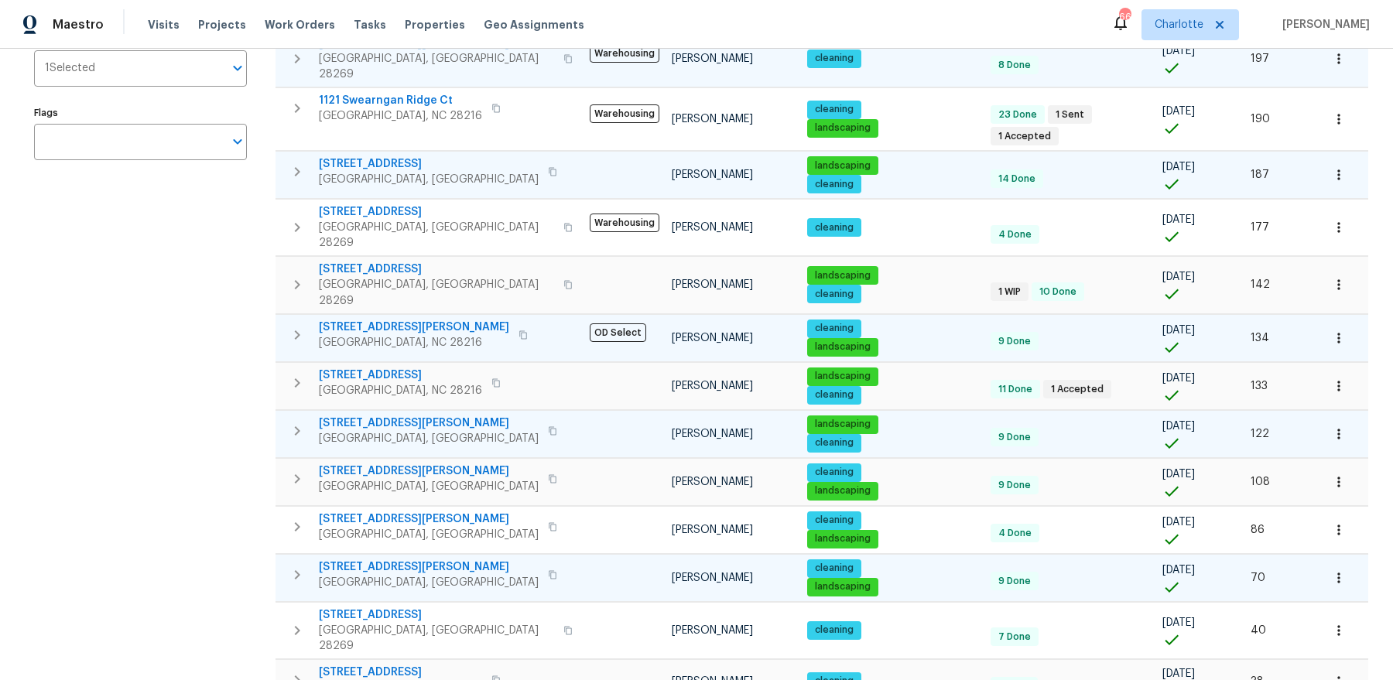
scroll to position [329, 0]
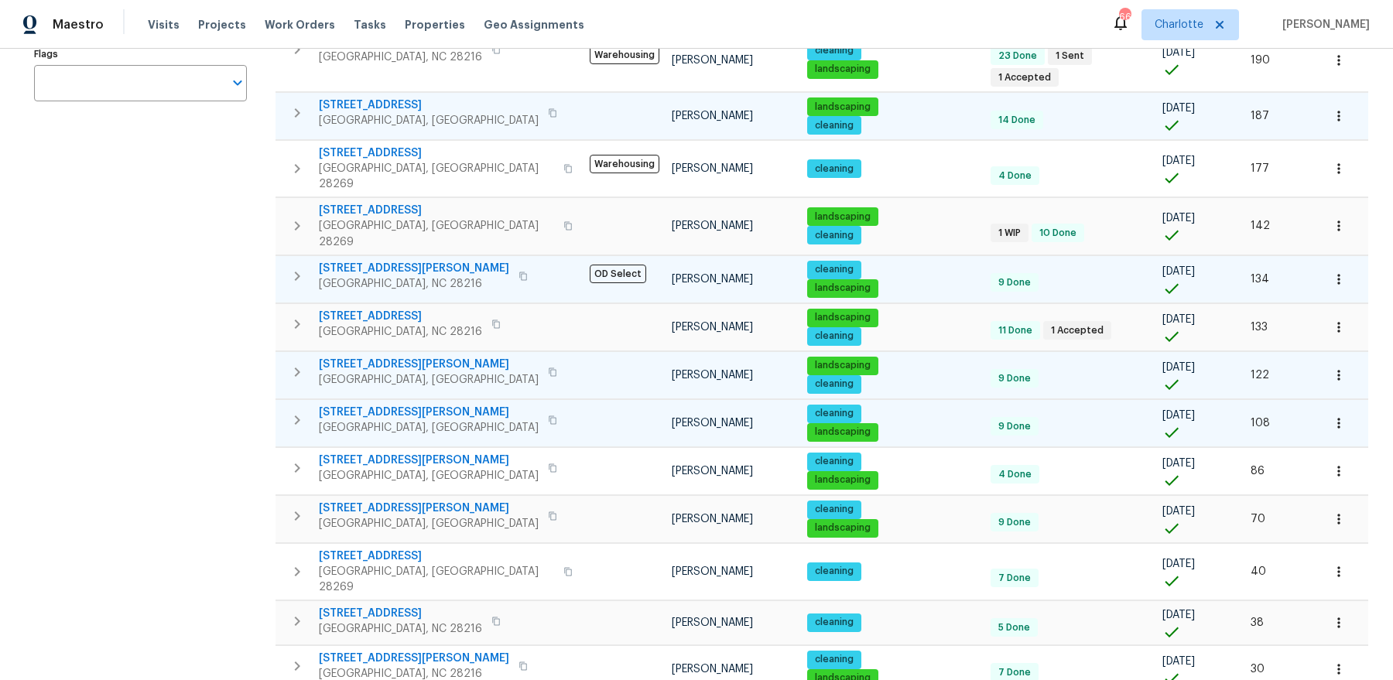
click at [302, 411] on icon "button" at bounding box center [297, 420] width 19 height 19
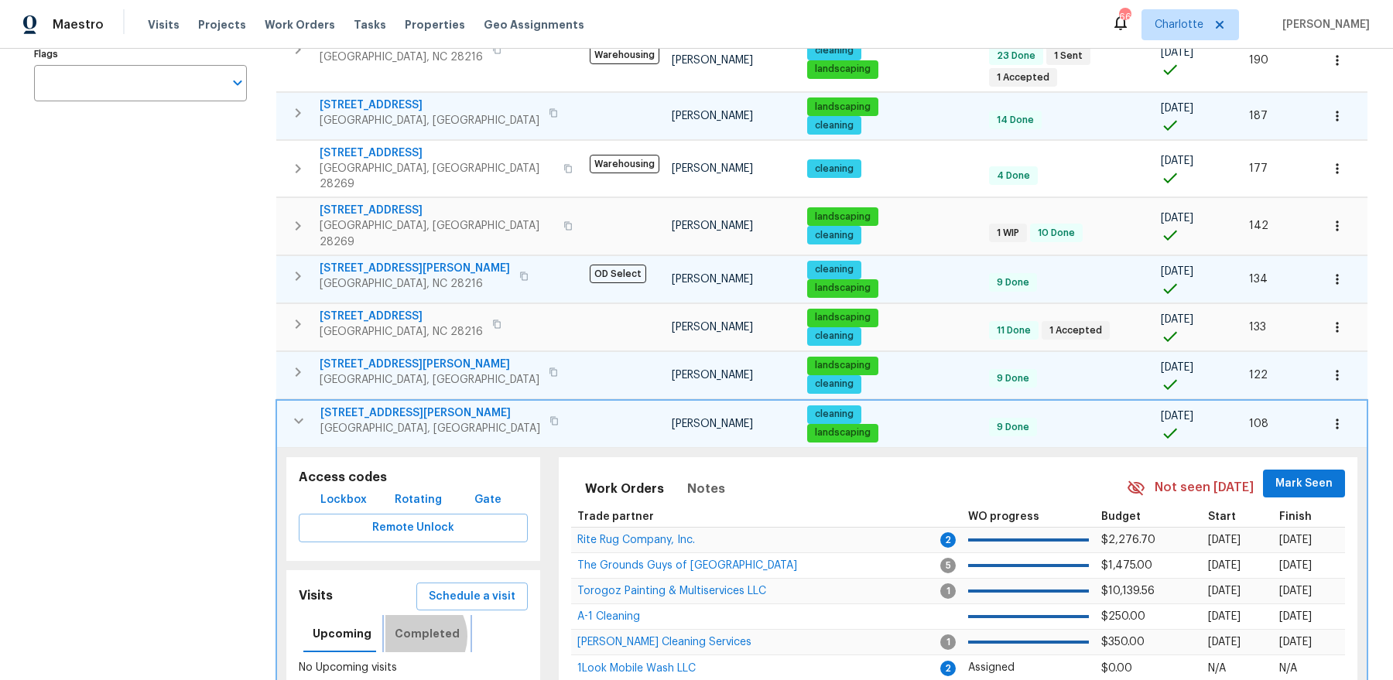
click at [412, 624] on span "Completed" at bounding box center [427, 633] width 65 height 19
click at [350, 405] on span "10319 Willingham Rd" at bounding box center [430, 412] width 220 height 15
click at [302, 412] on icon "button" at bounding box center [298, 421] width 19 height 19
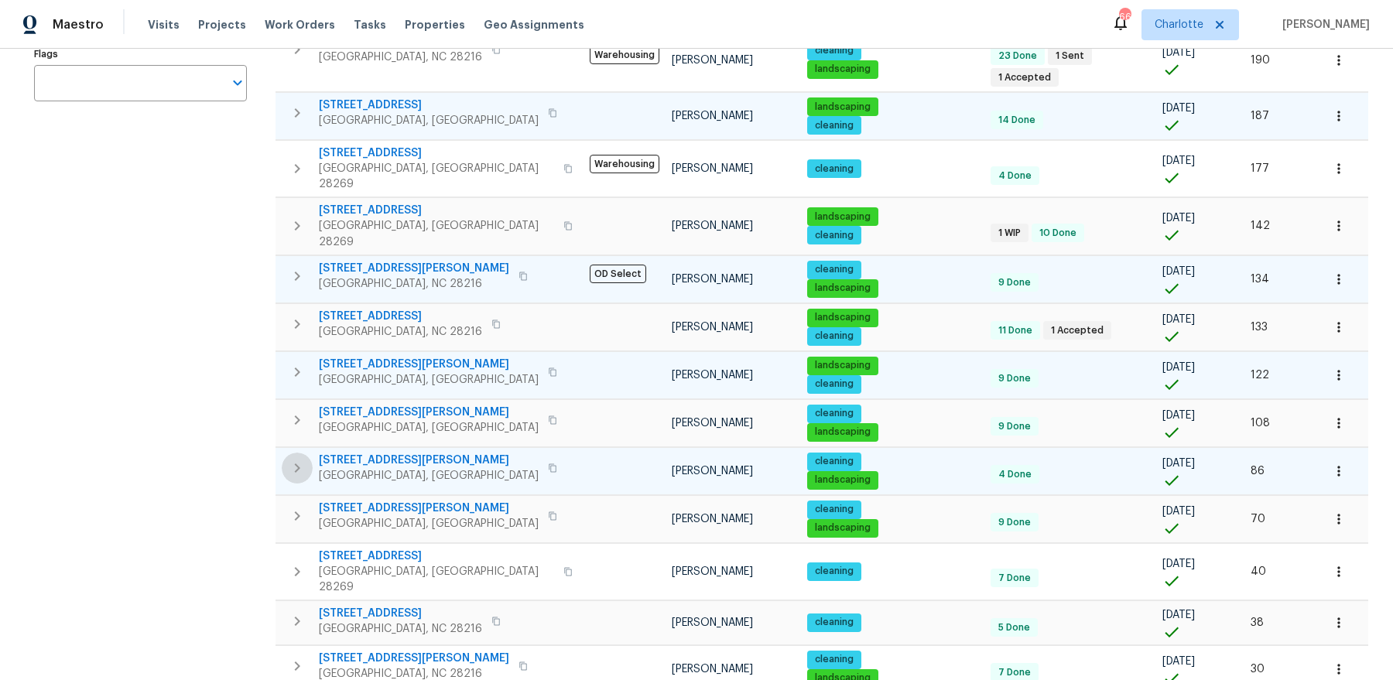
click at [286, 453] on button "button" at bounding box center [297, 468] width 31 height 31
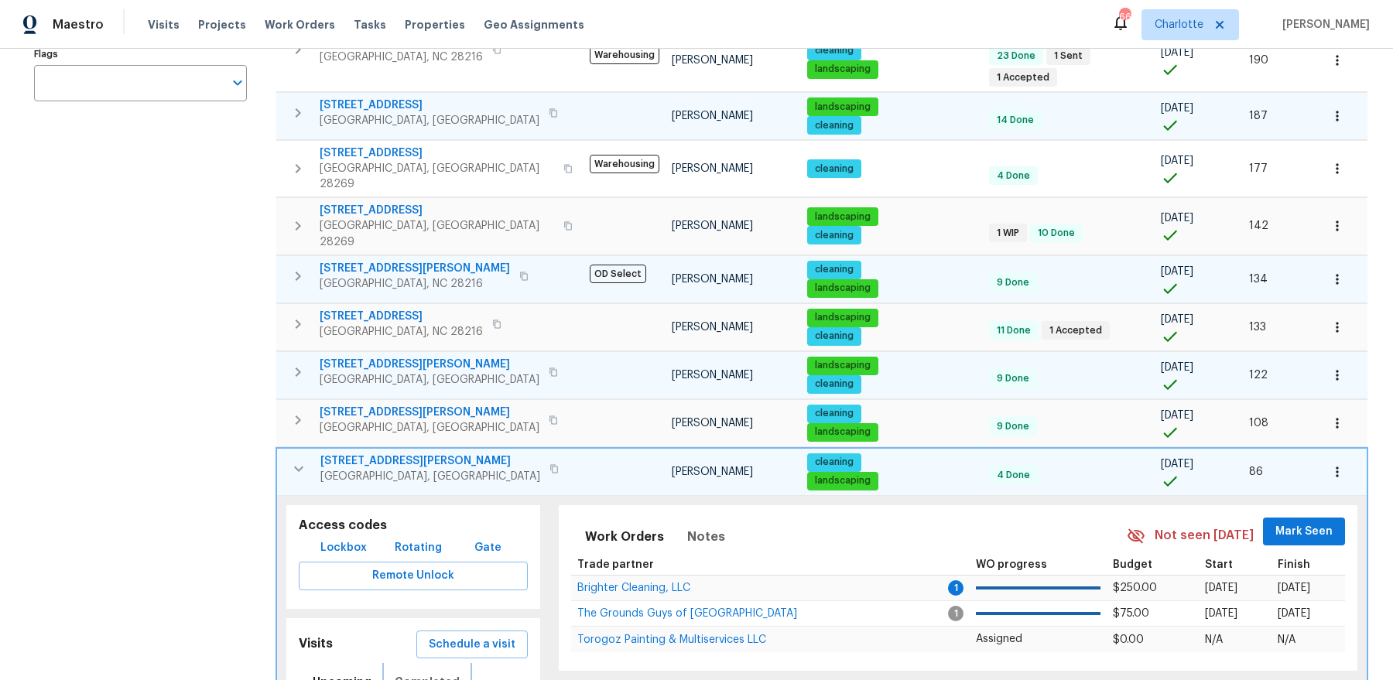
click at [415, 672] on span "Completed" at bounding box center [427, 681] width 65 height 19
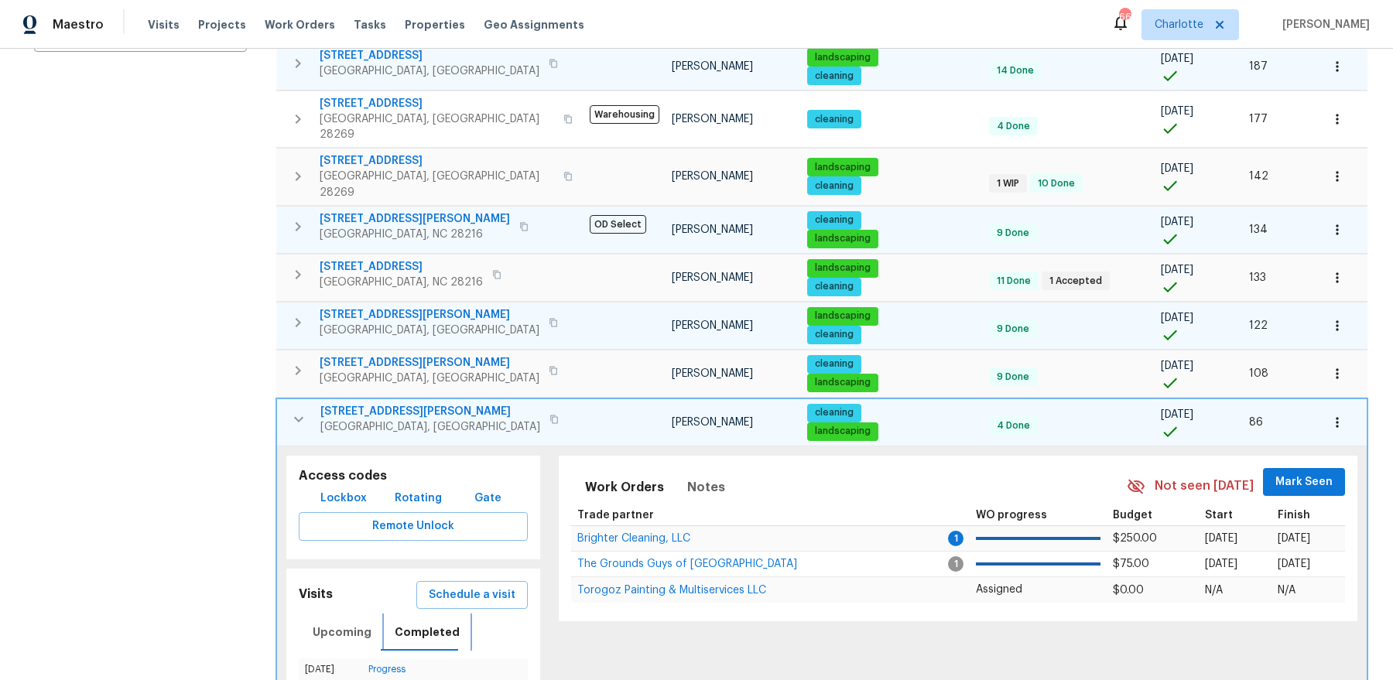
scroll to position [390, 0]
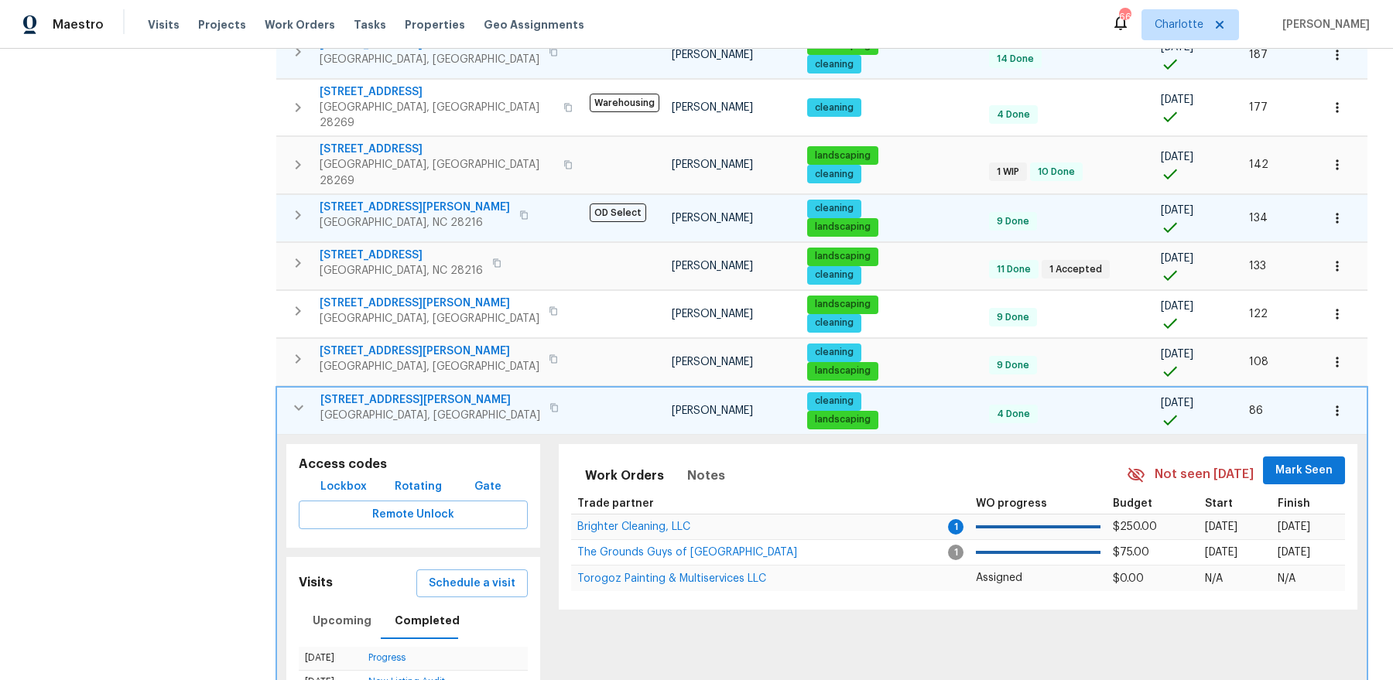
click at [337, 392] on span "11211 James Coy Rd" at bounding box center [430, 399] width 220 height 15
click at [300, 405] on icon "button" at bounding box center [298, 407] width 9 height 5
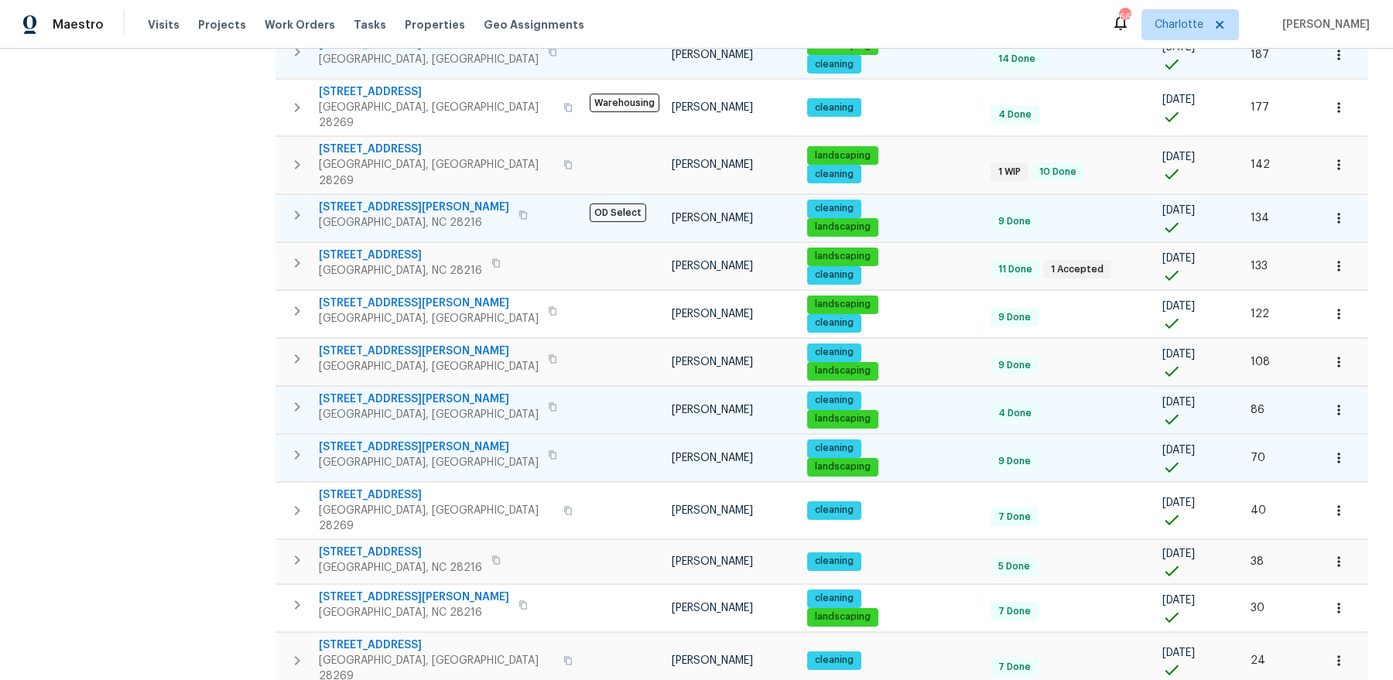
click at [296, 446] on icon "button" at bounding box center [297, 455] width 19 height 19
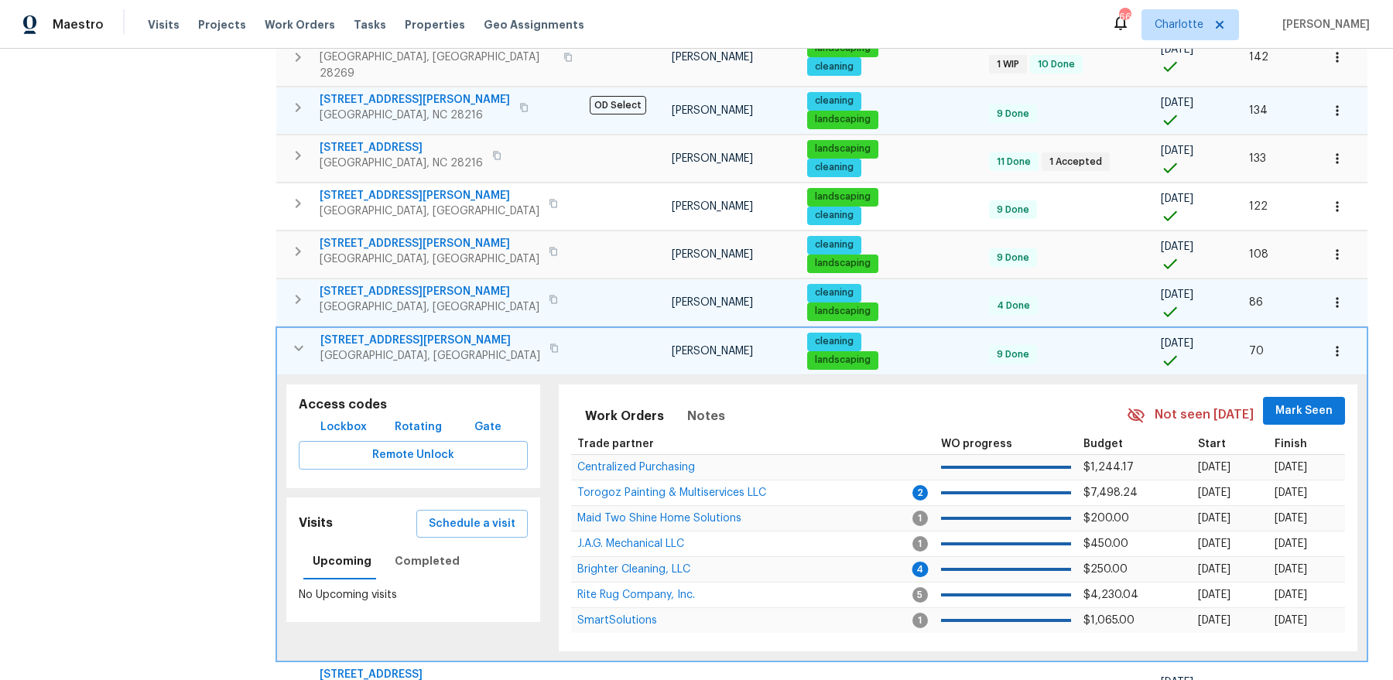
scroll to position [536, 0]
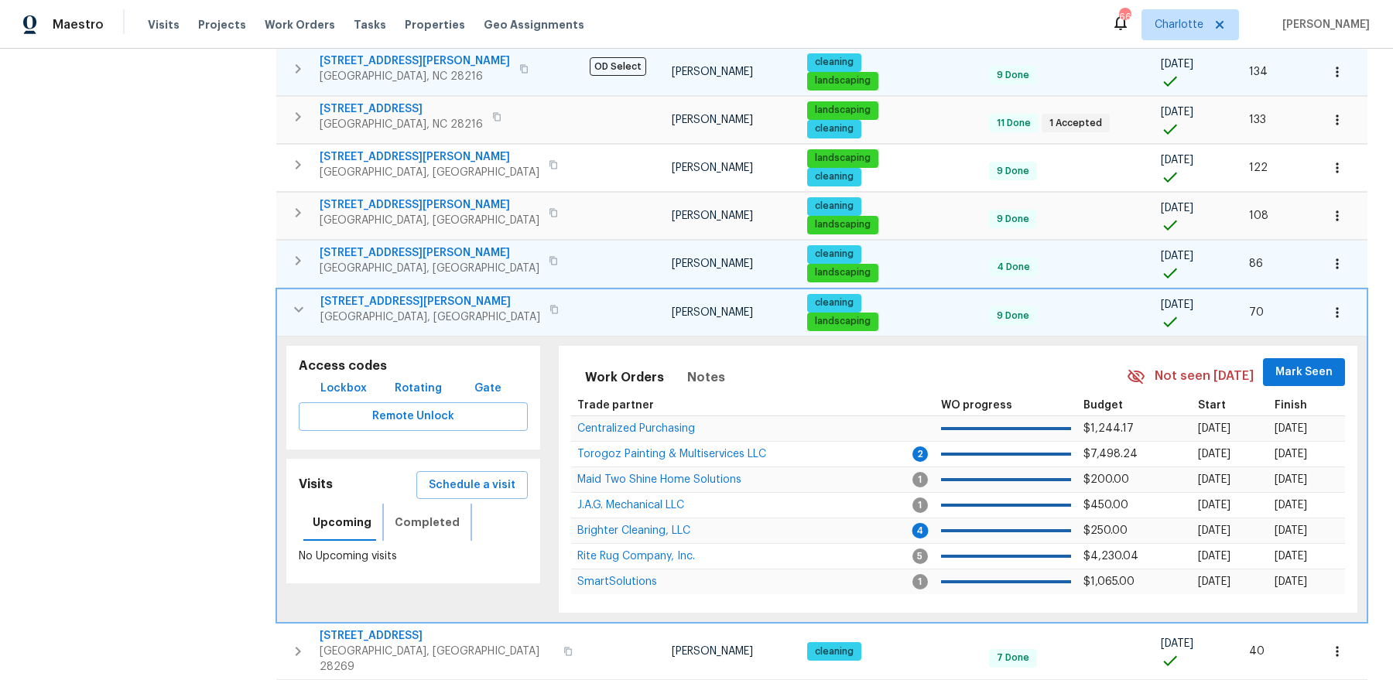
click at [416, 513] on span "Completed" at bounding box center [427, 522] width 65 height 19
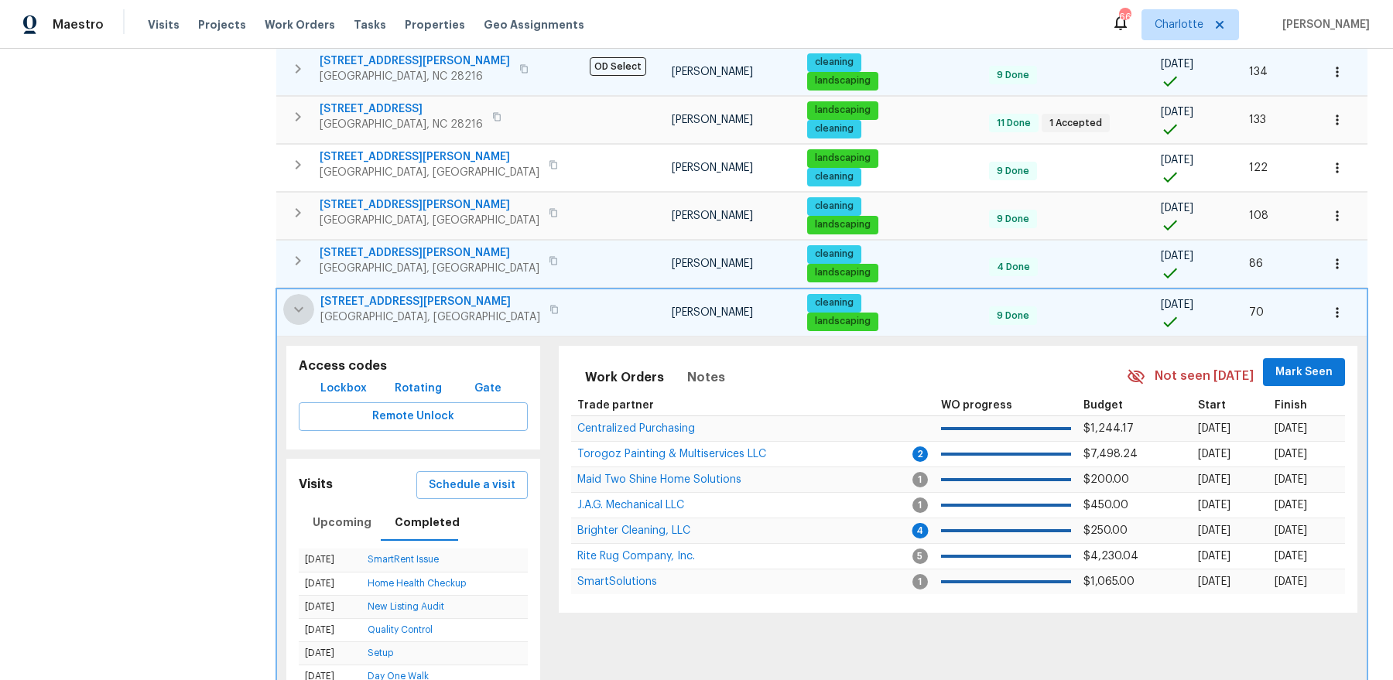
click at [303, 294] on button "button" at bounding box center [298, 309] width 31 height 31
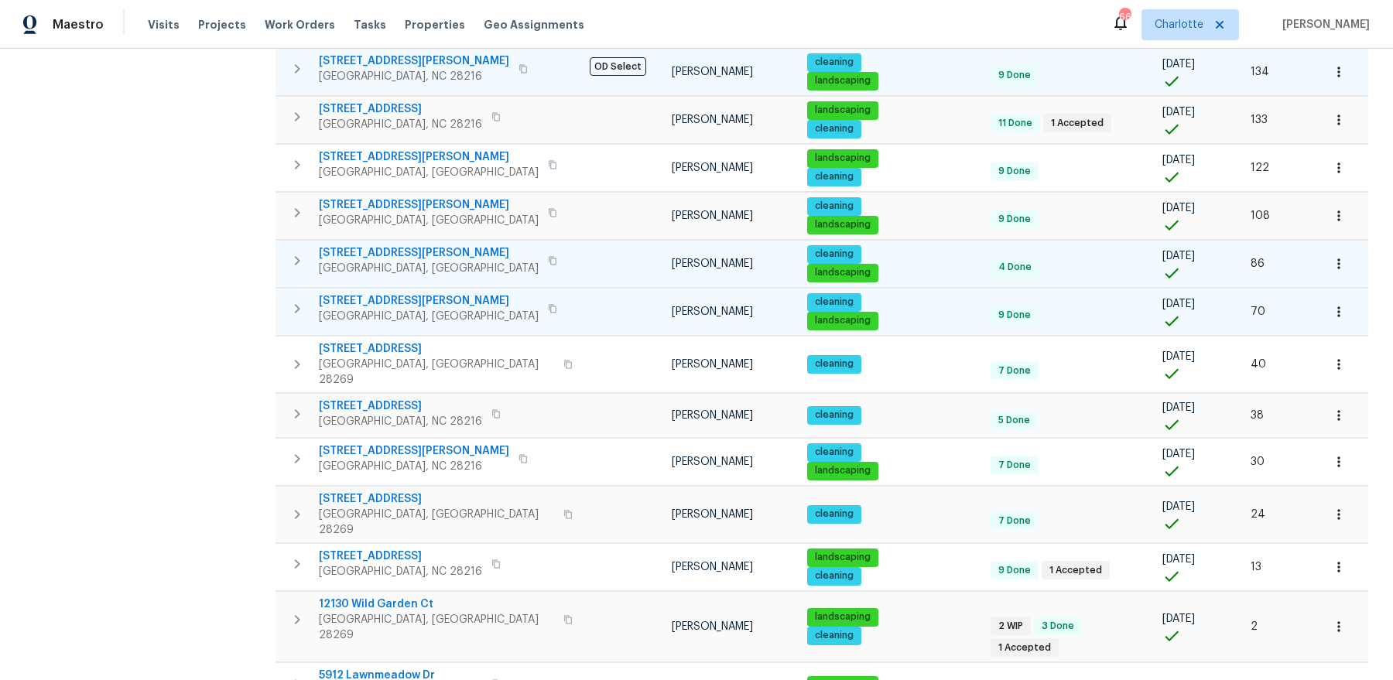
scroll to position [518, 0]
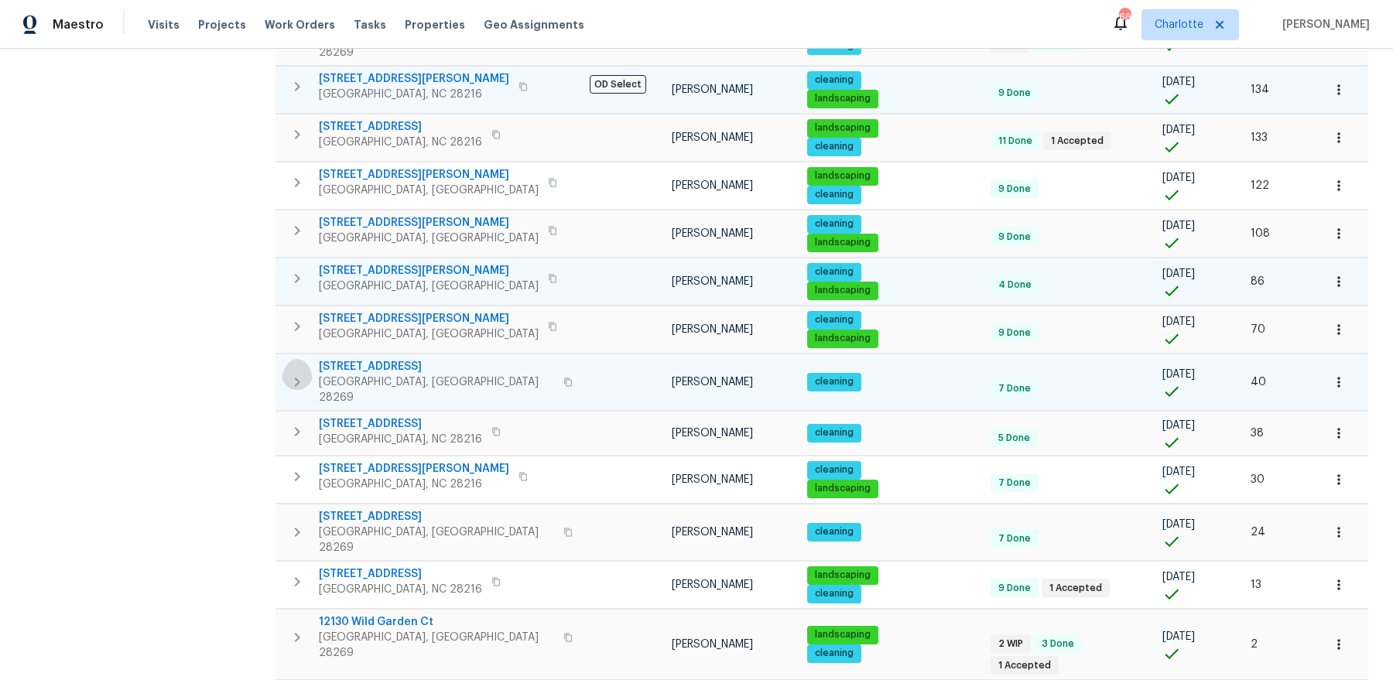
click at [302, 373] on icon "button" at bounding box center [297, 382] width 19 height 19
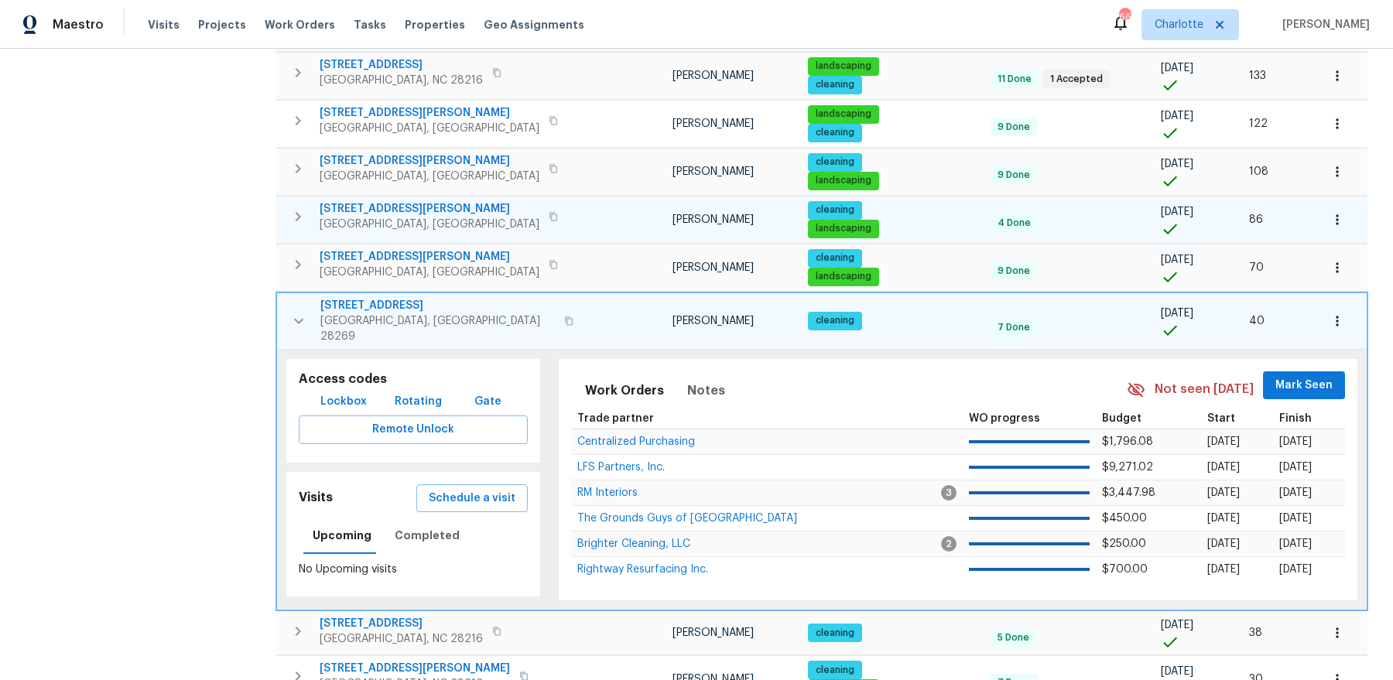
scroll to position [584, 0]
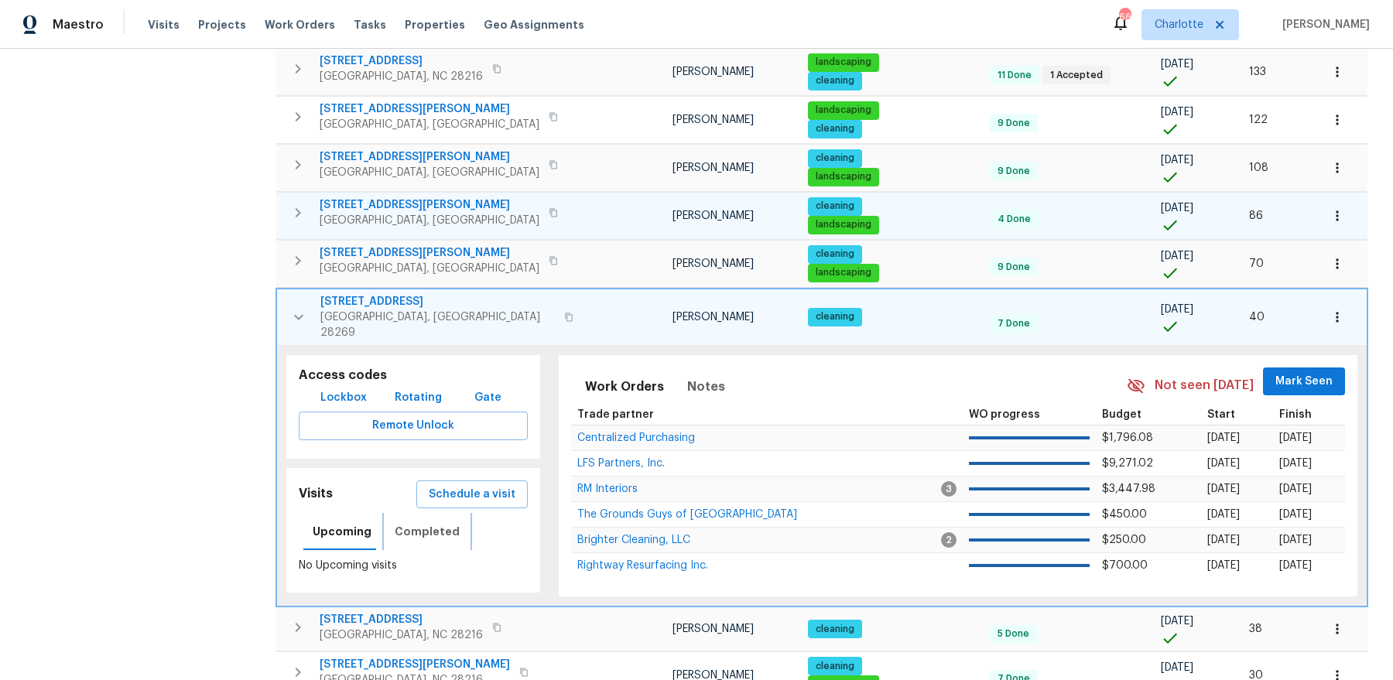
click at [405, 522] on span "Completed" at bounding box center [427, 531] width 65 height 19
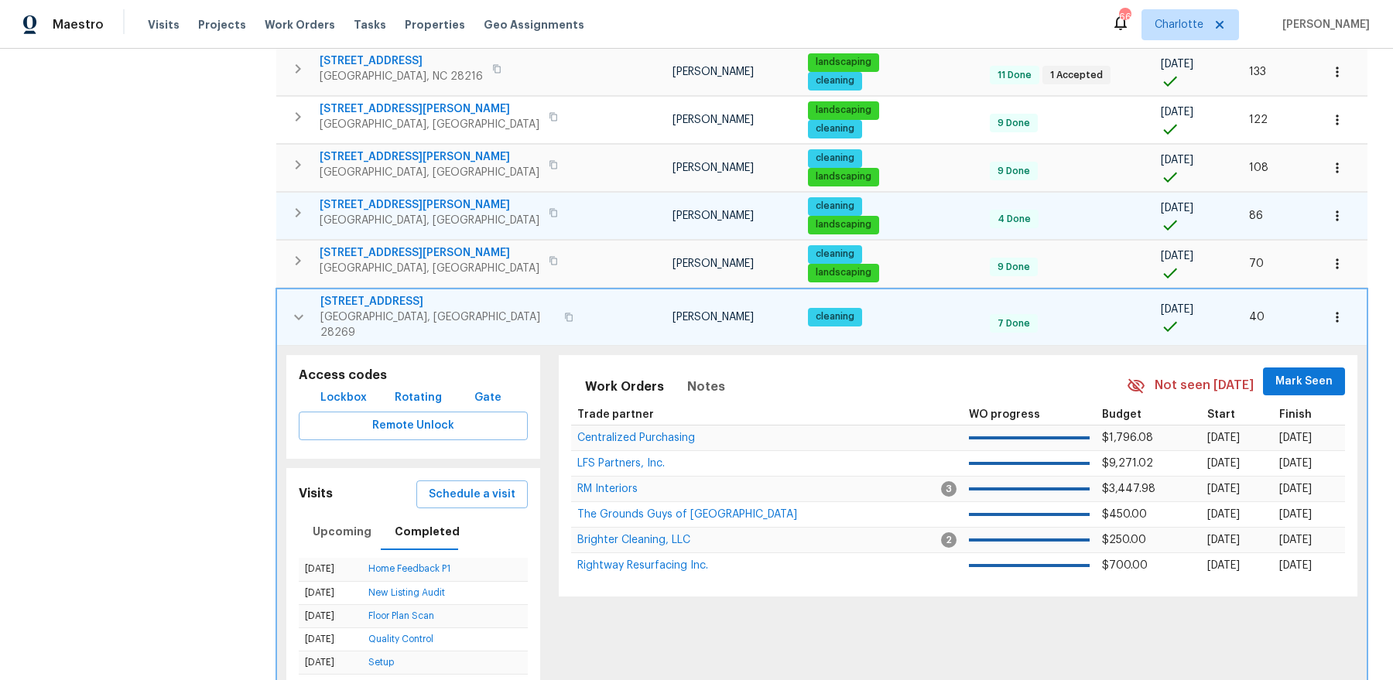
click at [291, 308] on icon "button" at bounding box center [298, 317] width 19 height 19
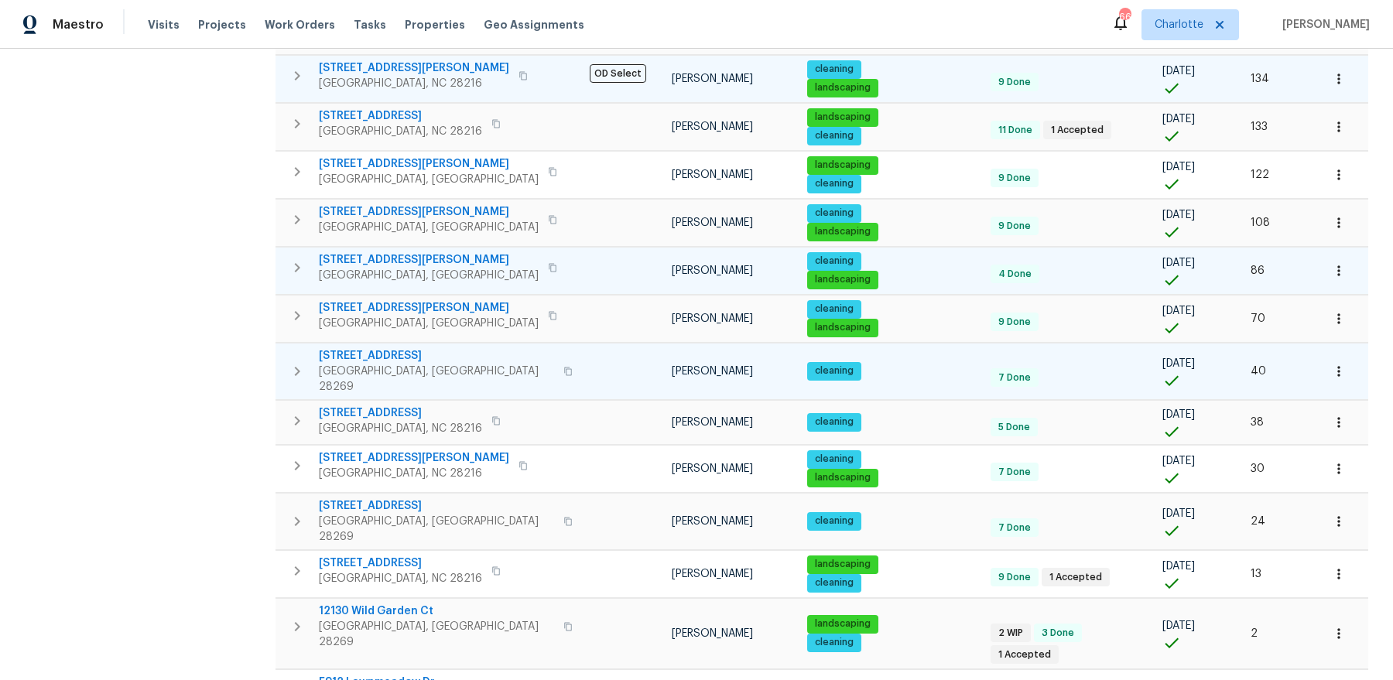
scroll to position [518, 0]
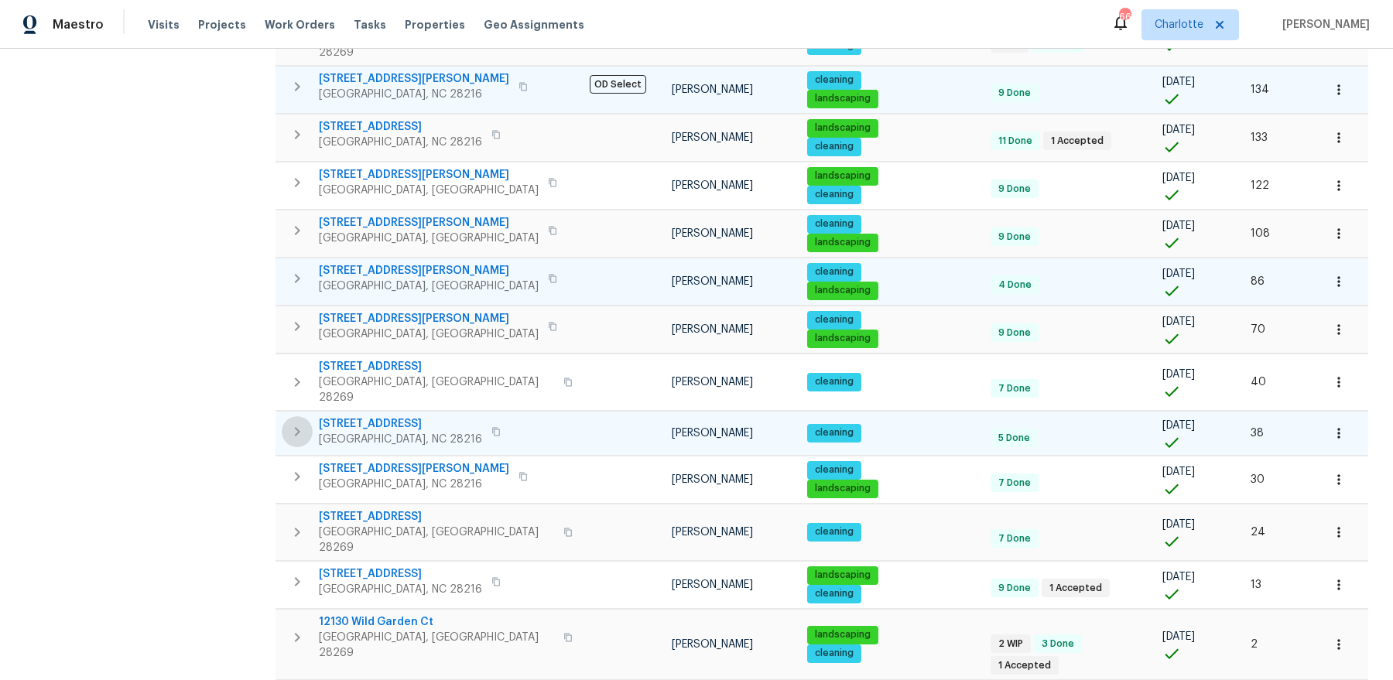
click at [299, 422] on icon "button" at bounding box center [297, 431] width 19 height 19
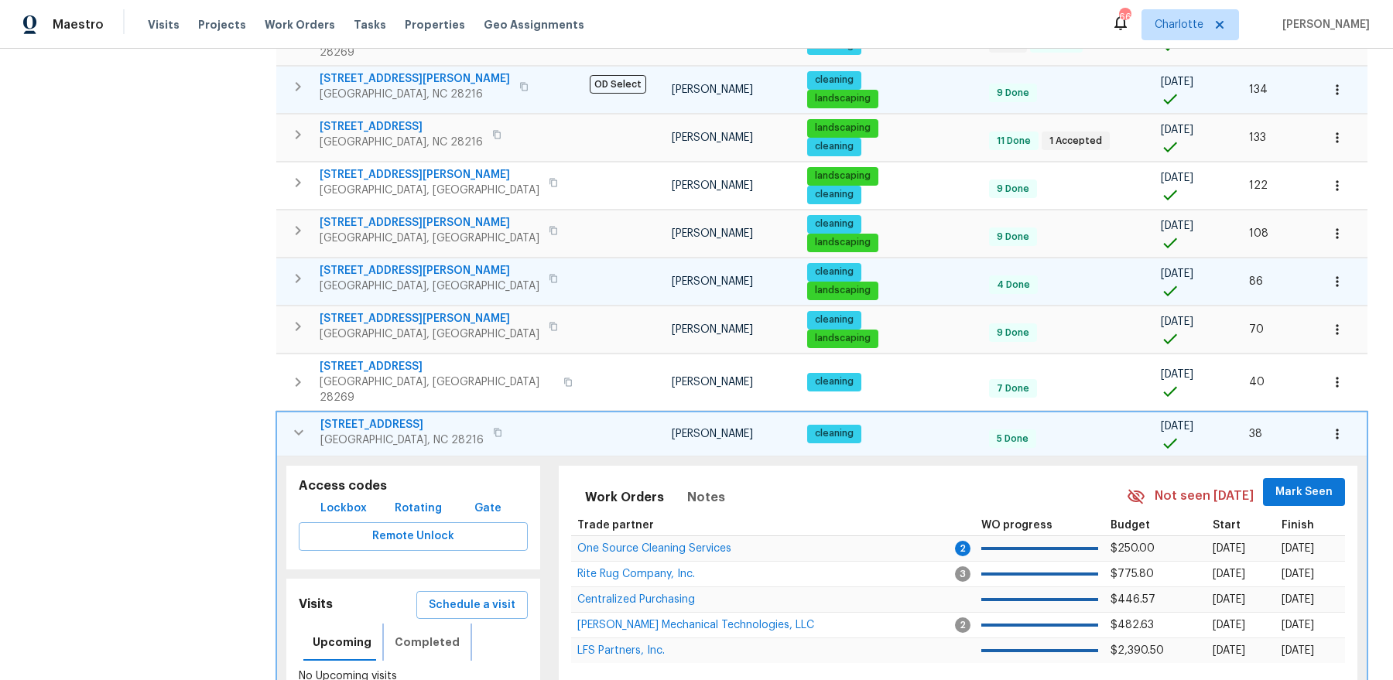
click at [422, 633] on span "Completed" at bounding box center [427, 642] width 65 height 19
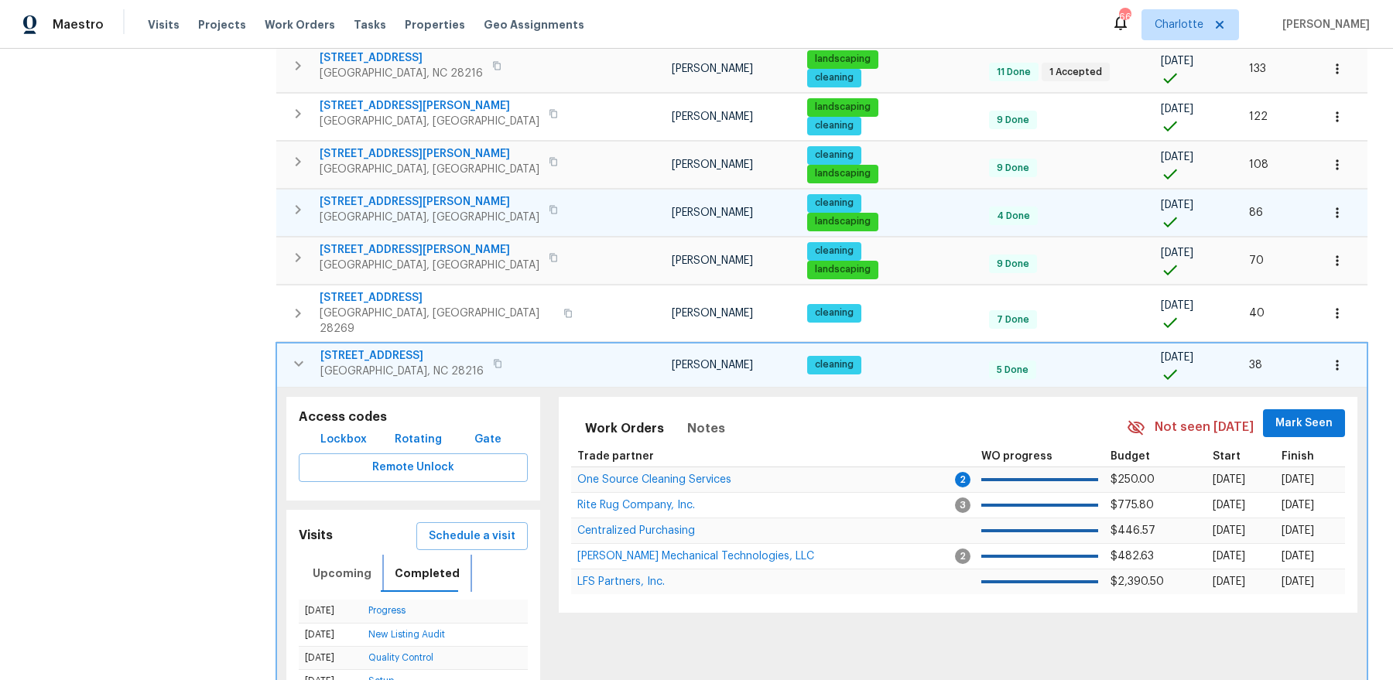
scroll to position [589, 0]
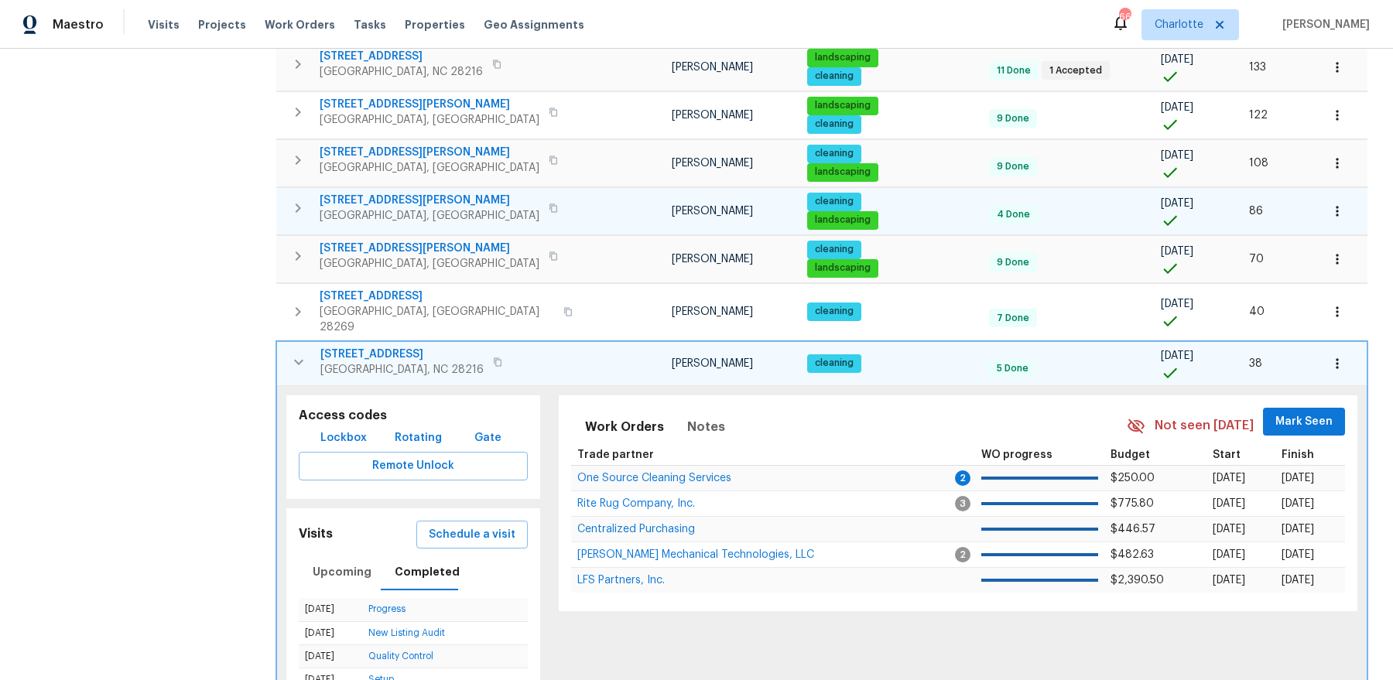
click at [364, 347] on span "10632 Overlook Mountain Dr" at bounding box center [401, 354] width 163 height 15
click at [301, 359] on icon "button" at bounding box center [298, 361] width 9 height 5
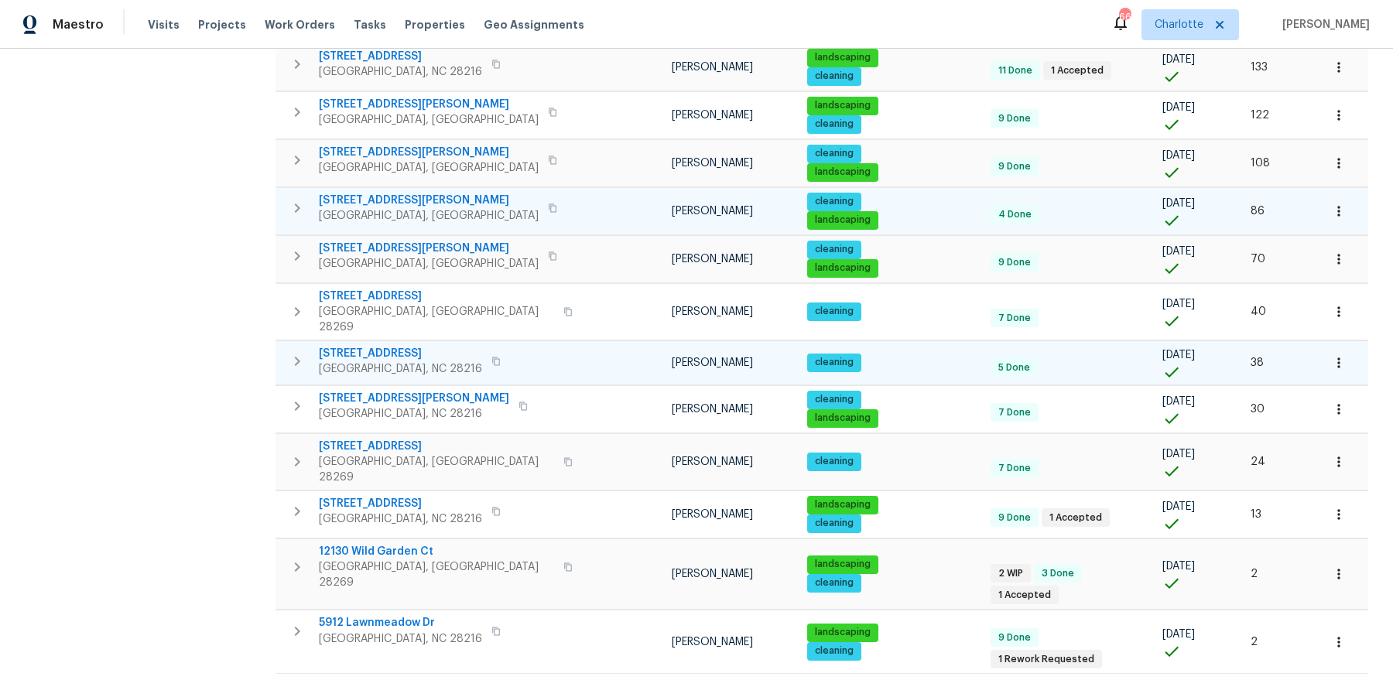
scroll to position [518, 0]
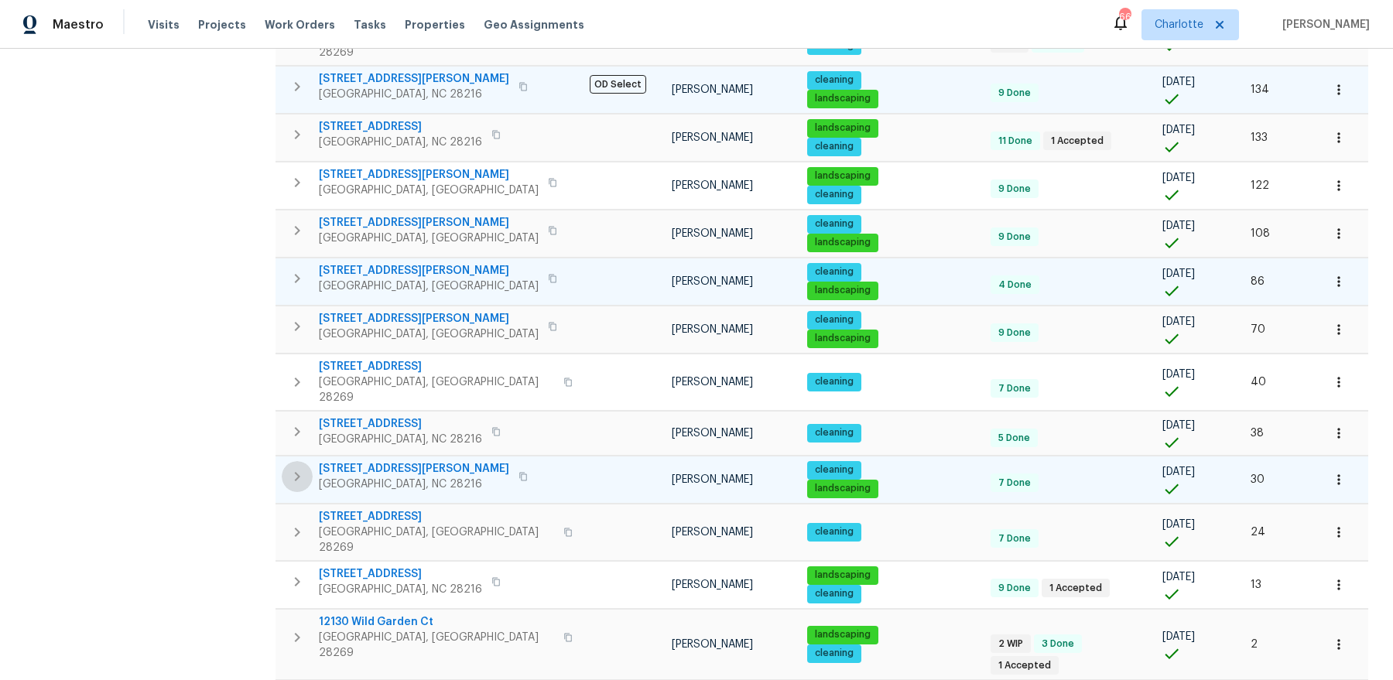
click at [295, 472] on icon "button" at bounding box center [297, 476] width 5 height 9
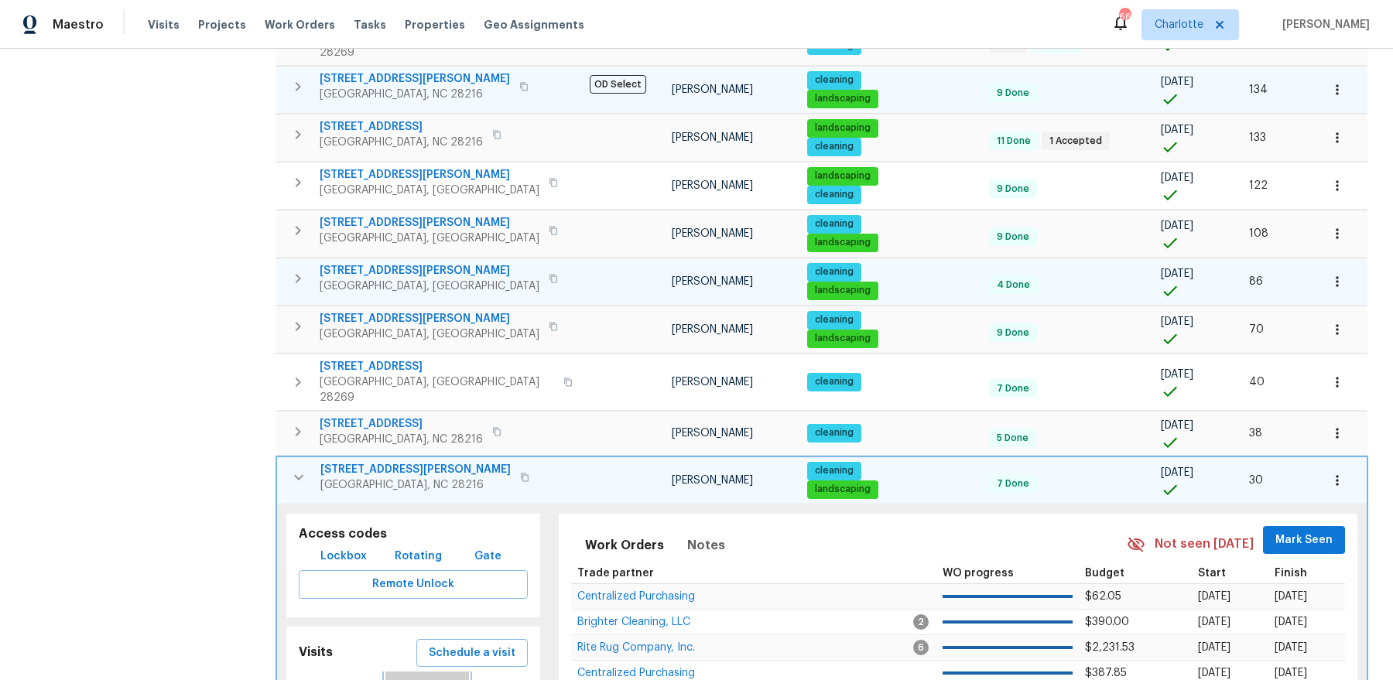
click at [426, 679] on span "Completed" at bounding box center [427, 690] width 65 height 19
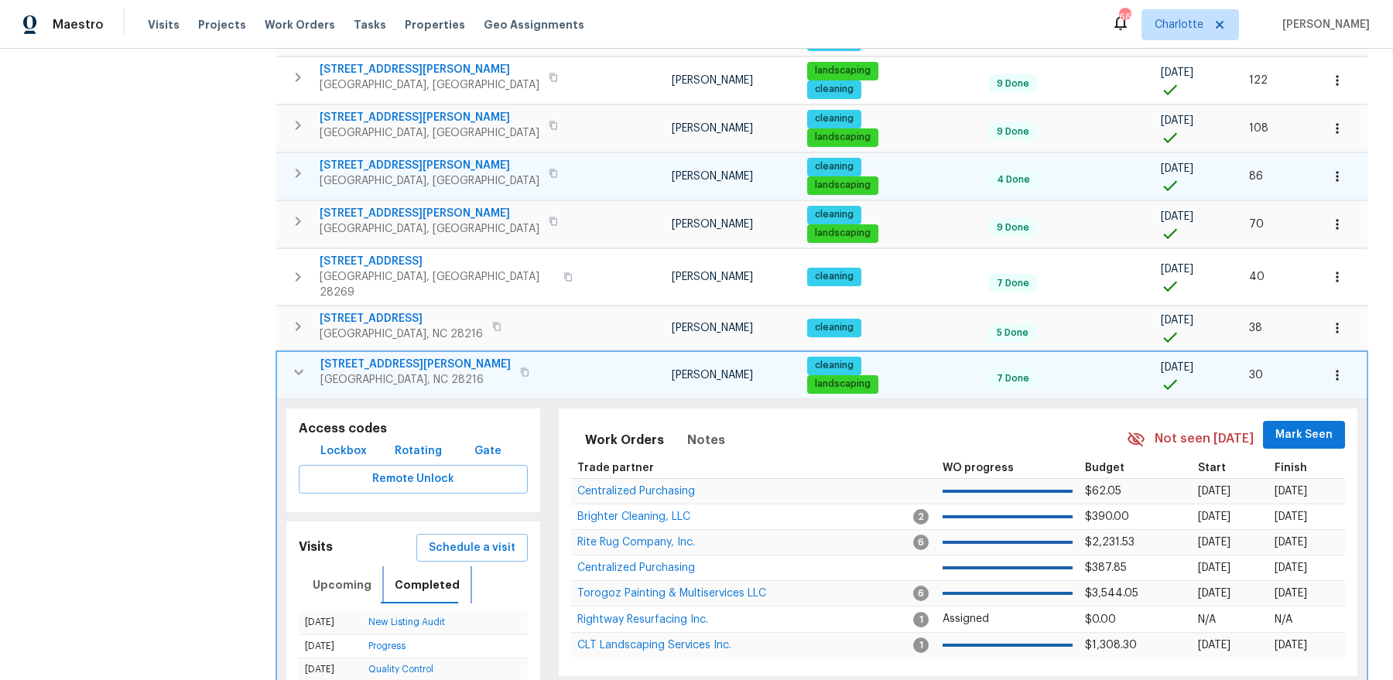
scroll to position [629, 0]
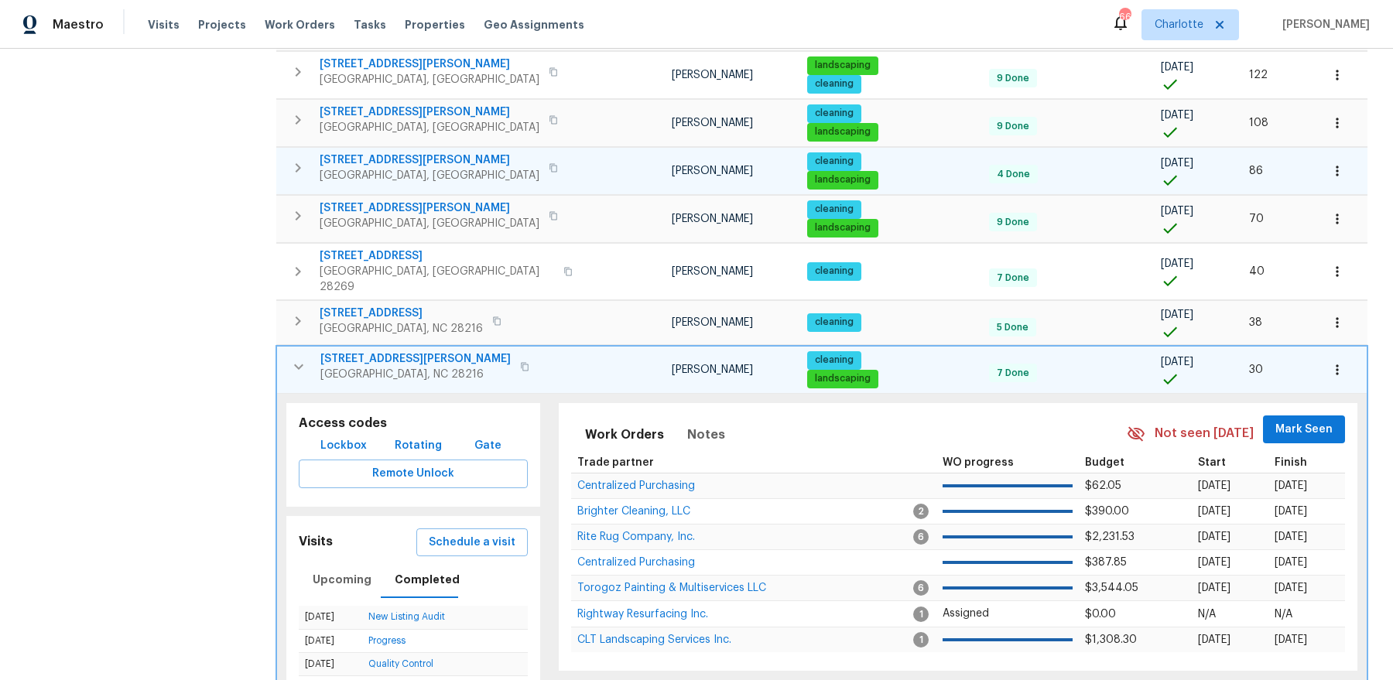
click at [340, 351] on span "1104 Rook Rd" at bounding box center [415, 358] width 190 height 15
click at [296, 357] on icon "button" at bounding box center [298, 366] width 19 height 19
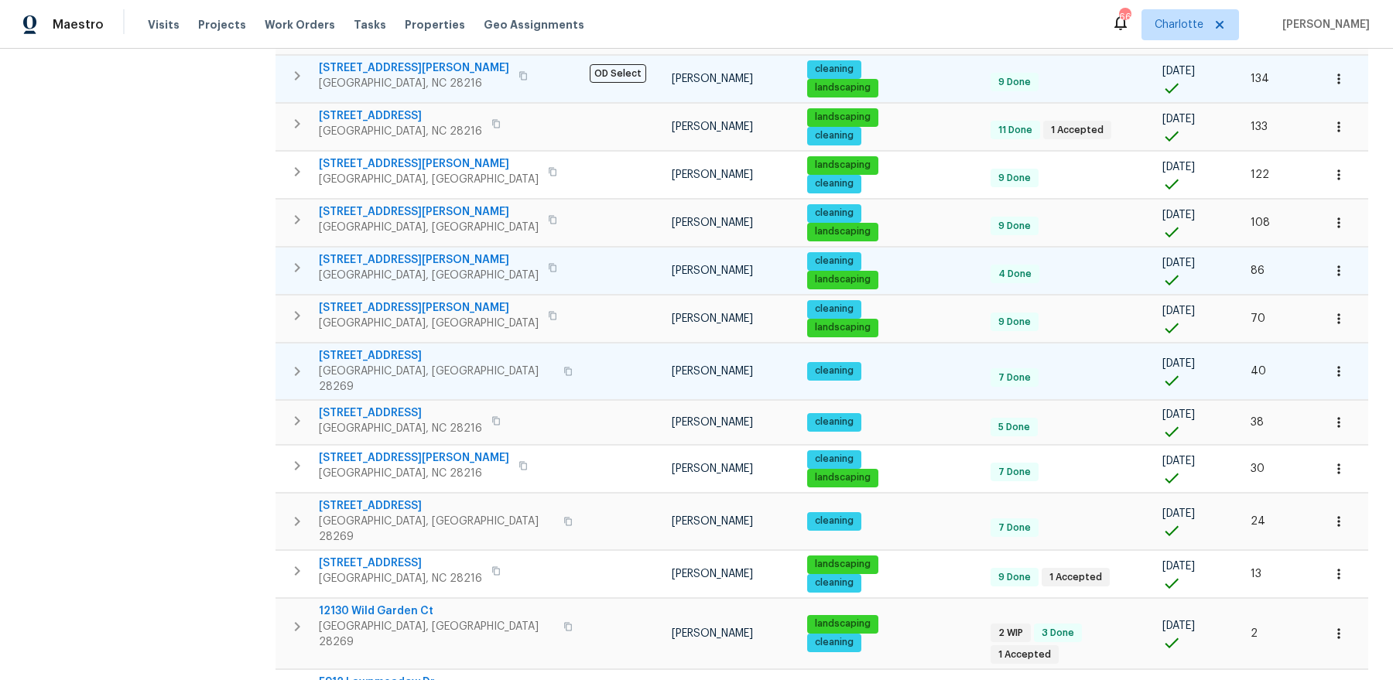
scroll to position [518, 0]
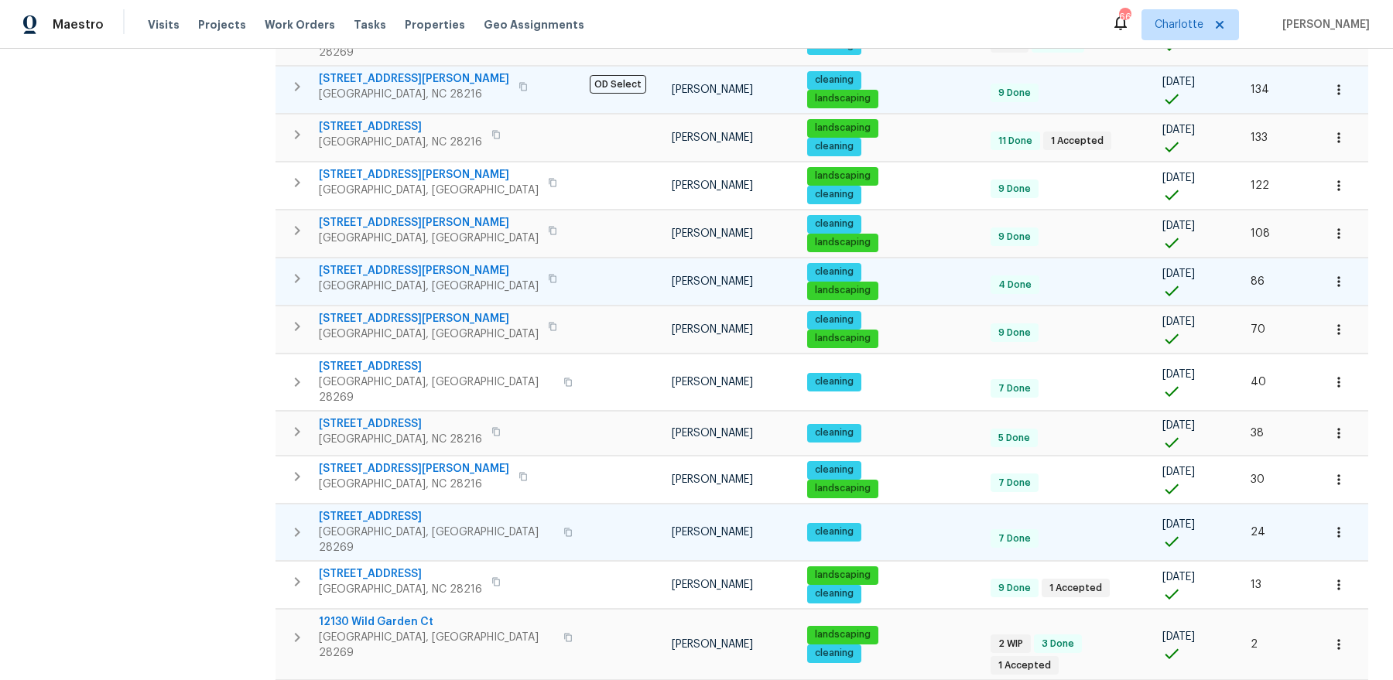
click at [293, 523] on icon "button" at bounding box center [297, 532] width 19 height 19
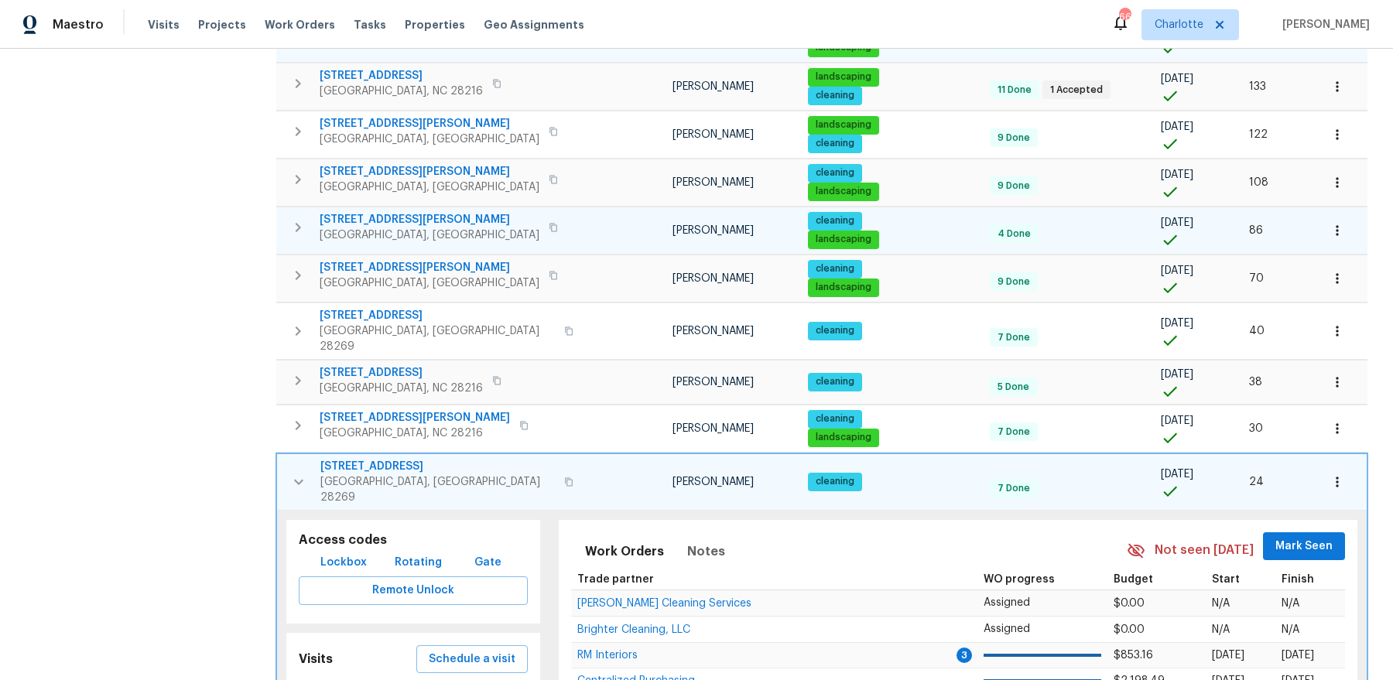
scroll to position [577, 0]
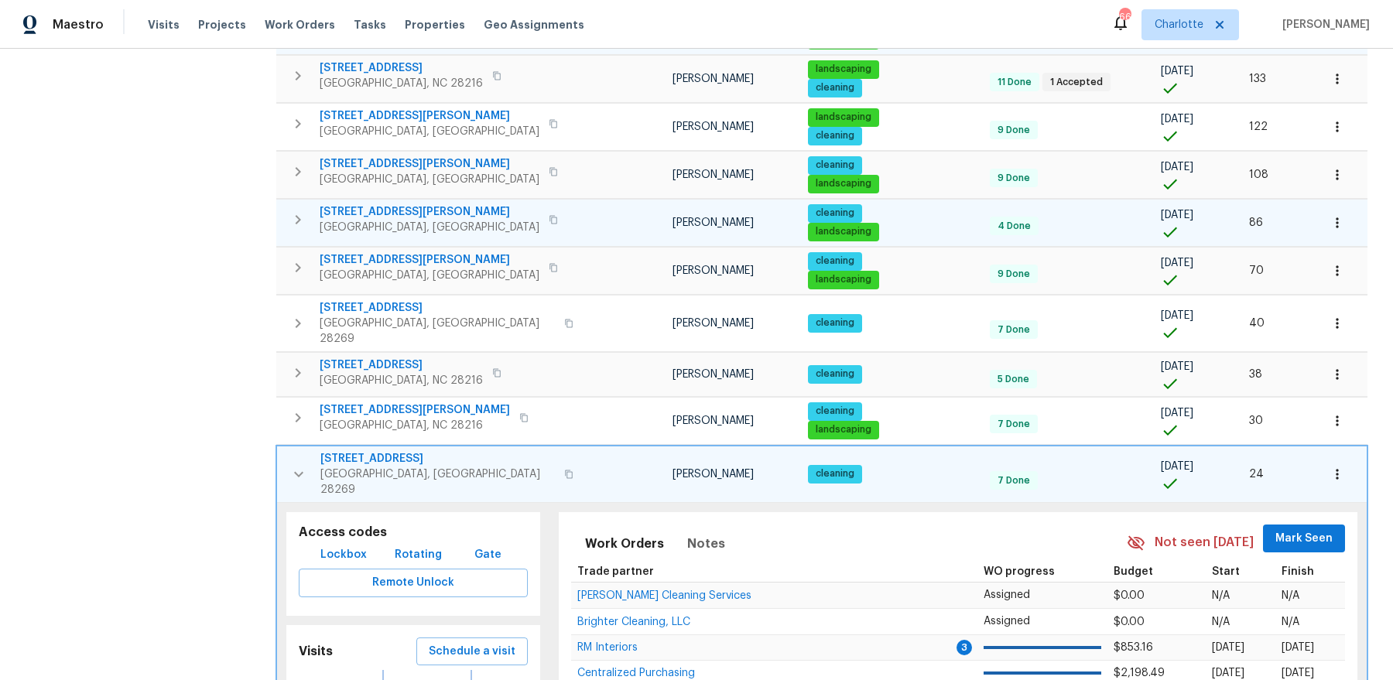
click at [405, 679] on span "Completed" at bounding box center [427, 688] width 65 height 19
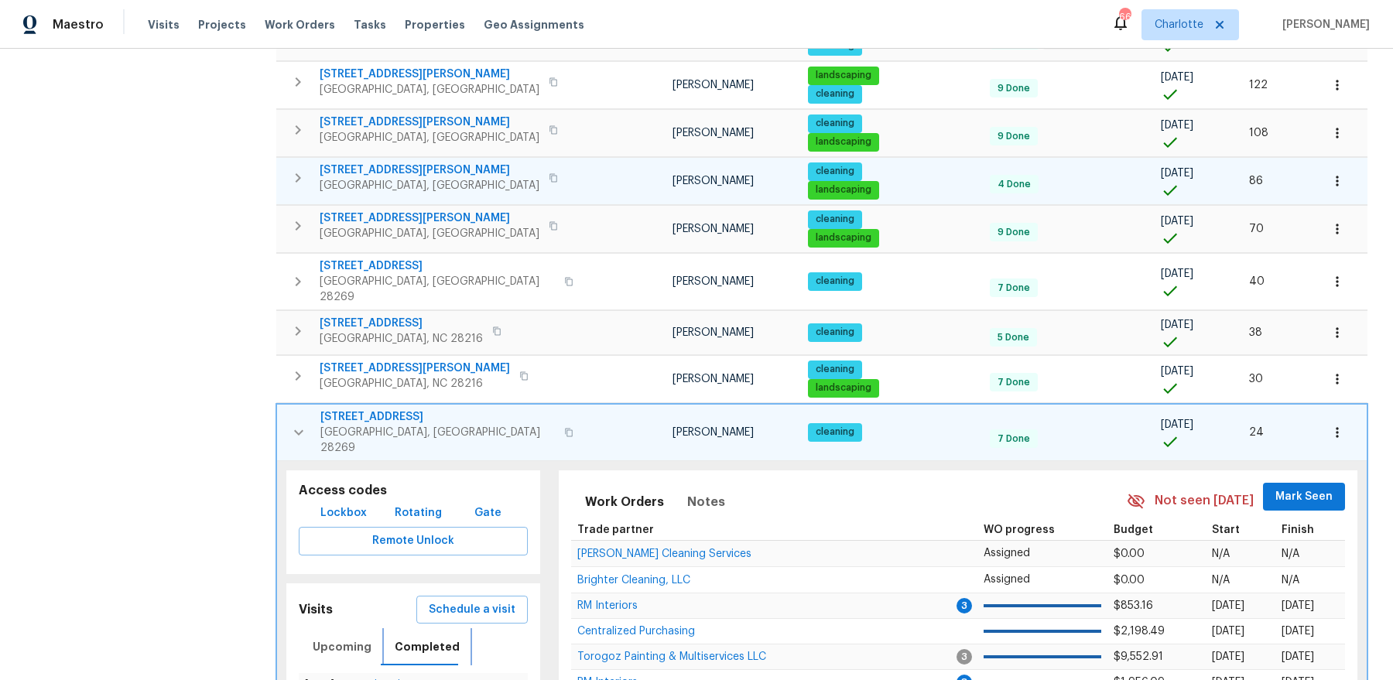
scroll to position [620, 0]
click at [340, 408] on span "6612 Tor Dr" at bounding box center [437, 415] width 234 height 15
click at [294, 422] on icon "button" at bounding box center [298, 431] width 19 height 19
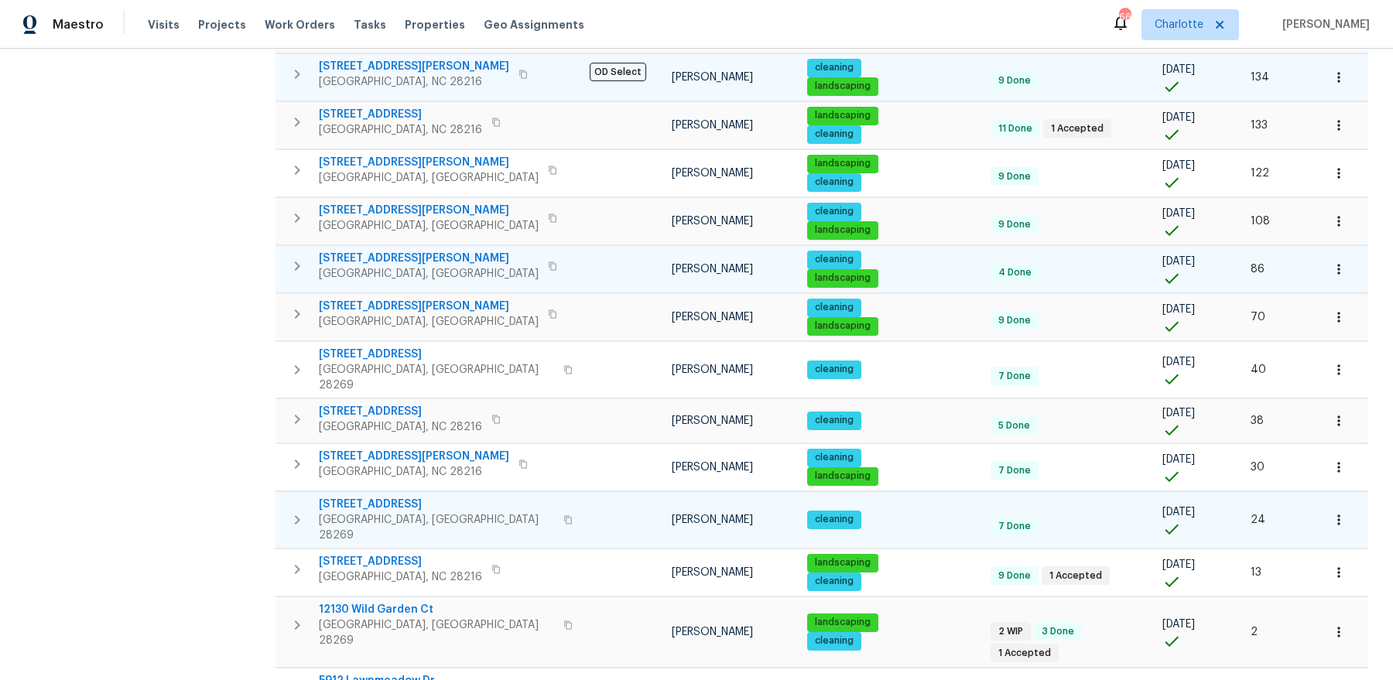
scroll to position [518, 0]
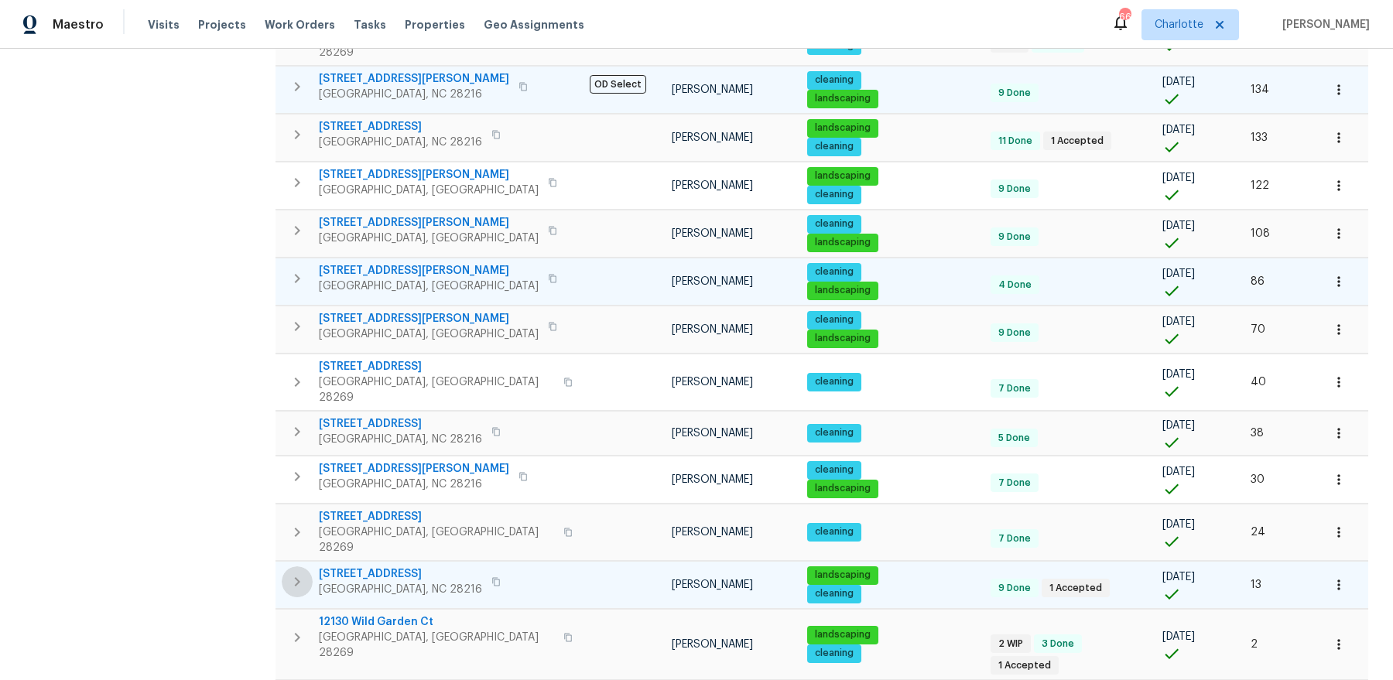
click at [292, 573] on icon "button" at bounding box center [297, 582] width 19 height 19
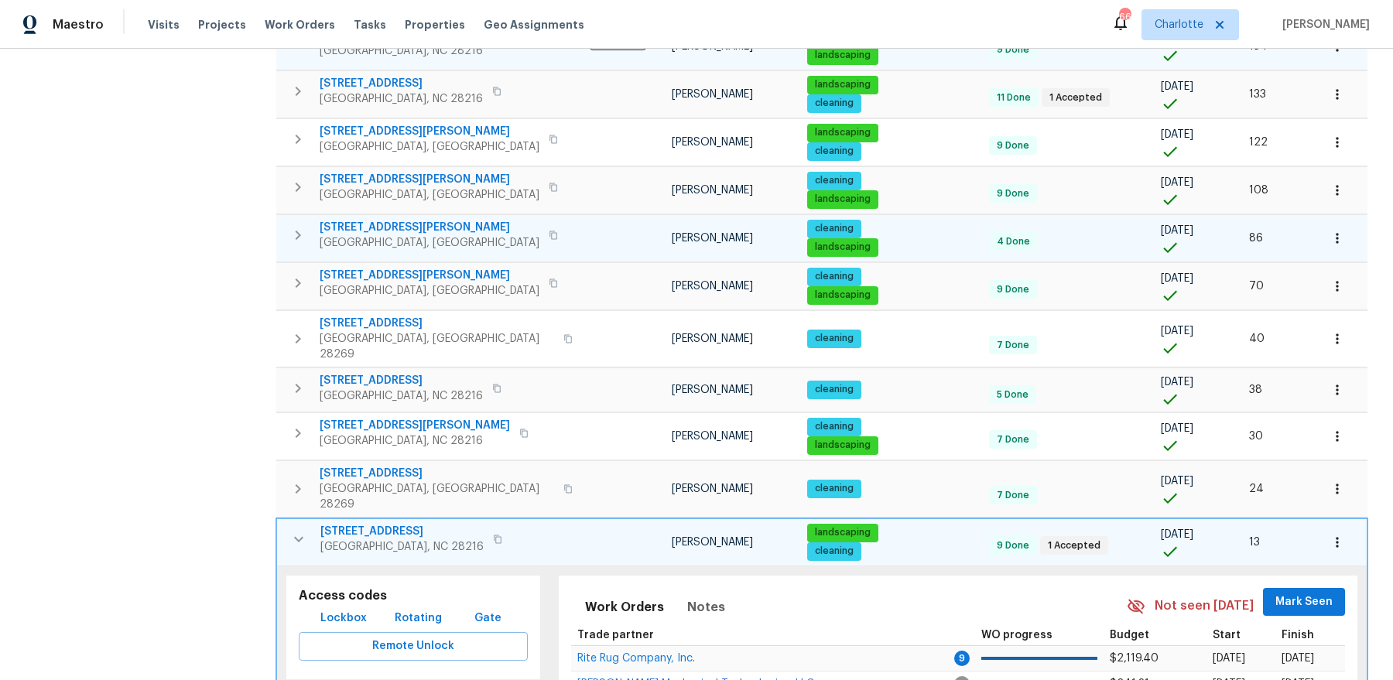
scroll to position [588, 0]
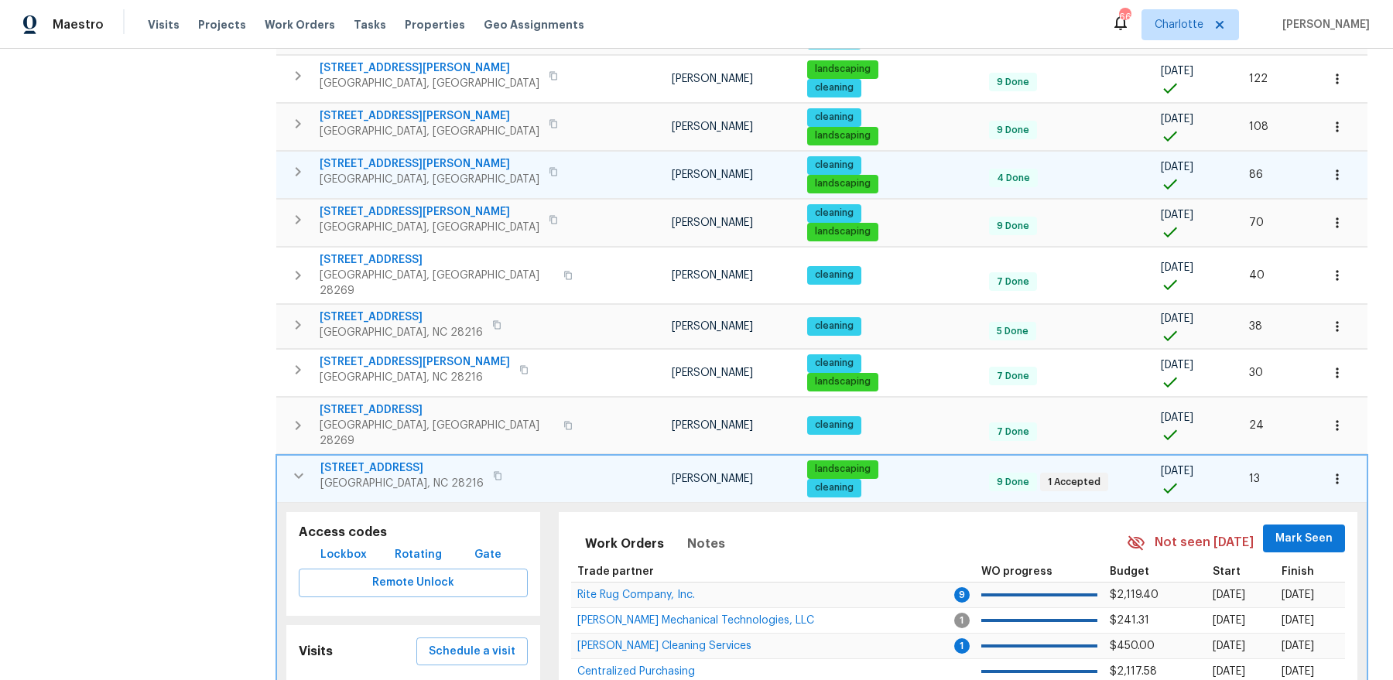
click at [292, 467] on icon "button" at bounding box center [298, 476] width 19 height 19
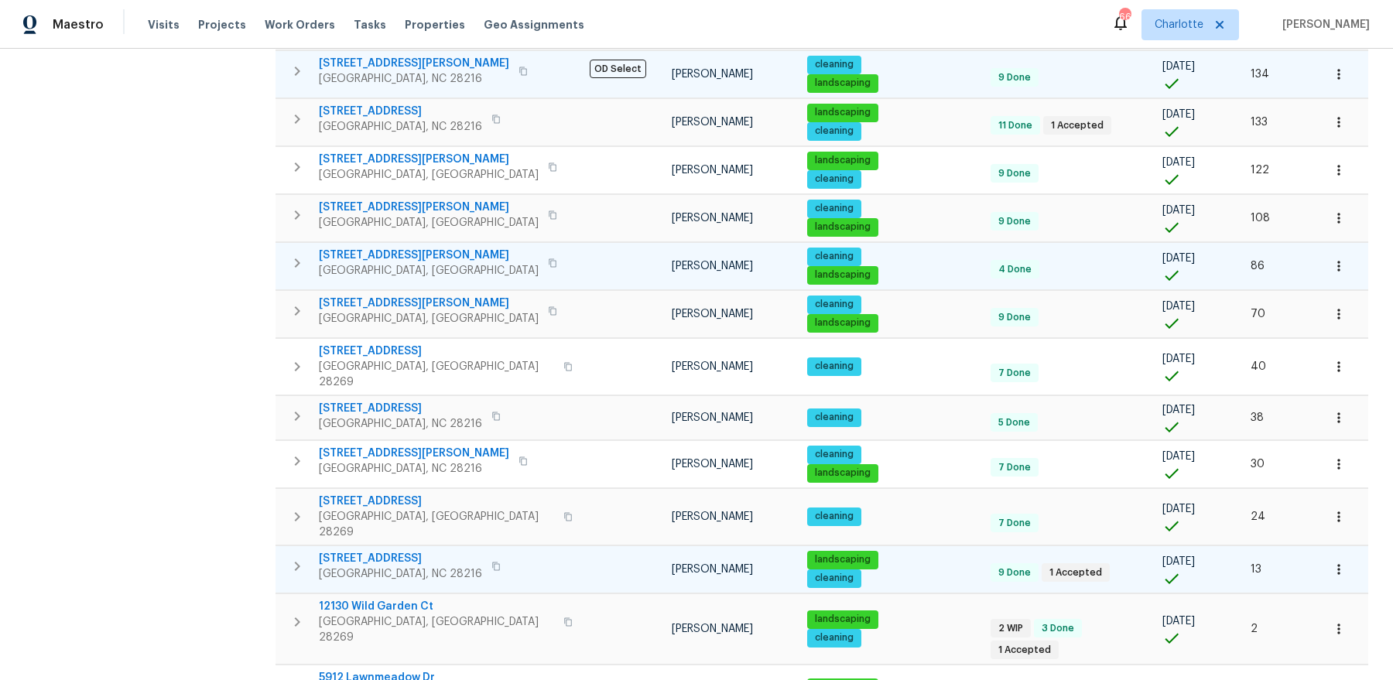
scroll to position [518, 0]
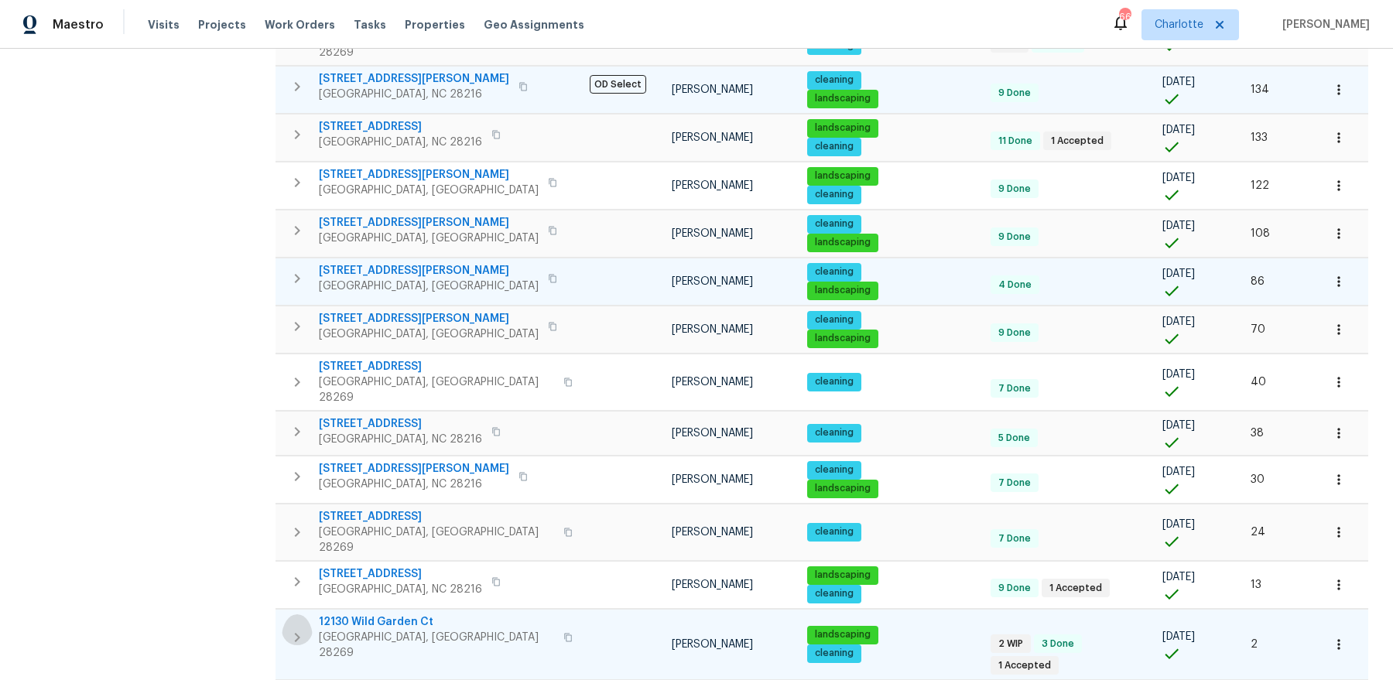
click at [294, 628] on icon "button" at bounding box center [297, 637] width 19 height 19
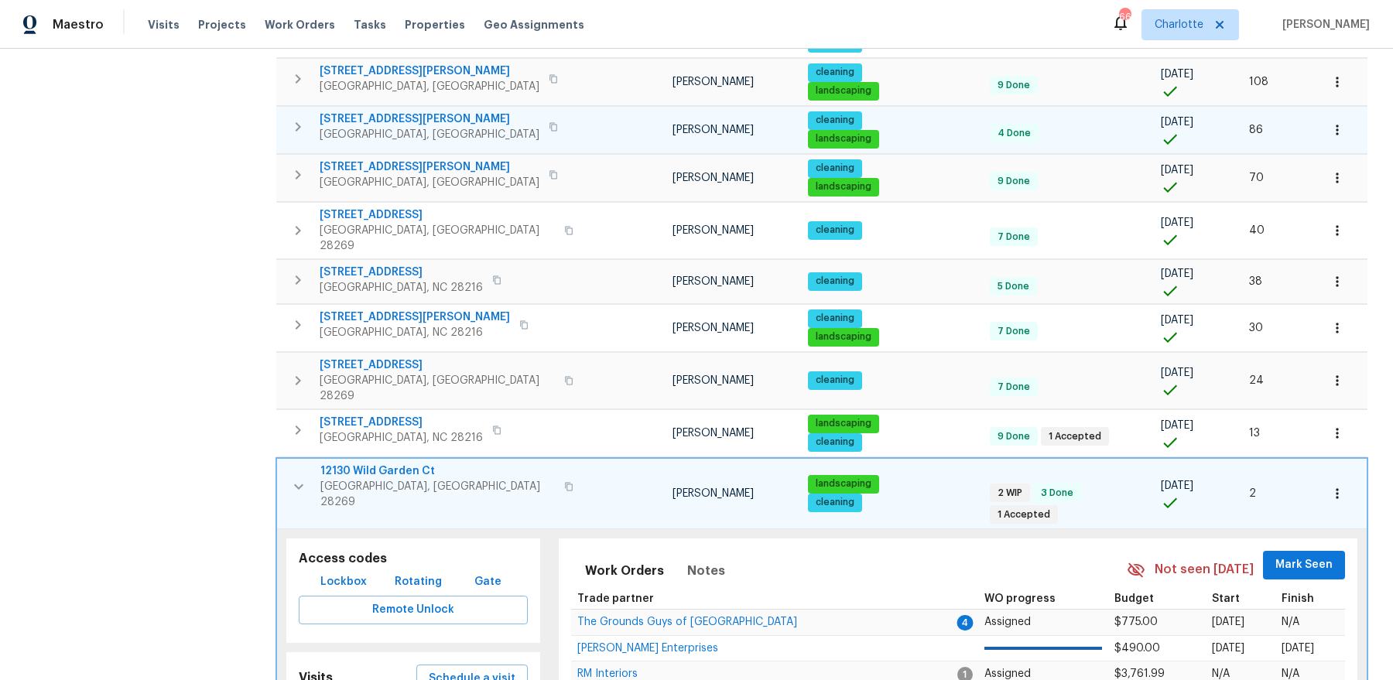
click at [302, 477] on icon "button" at bounding box center [298, 486] width 19 height 19
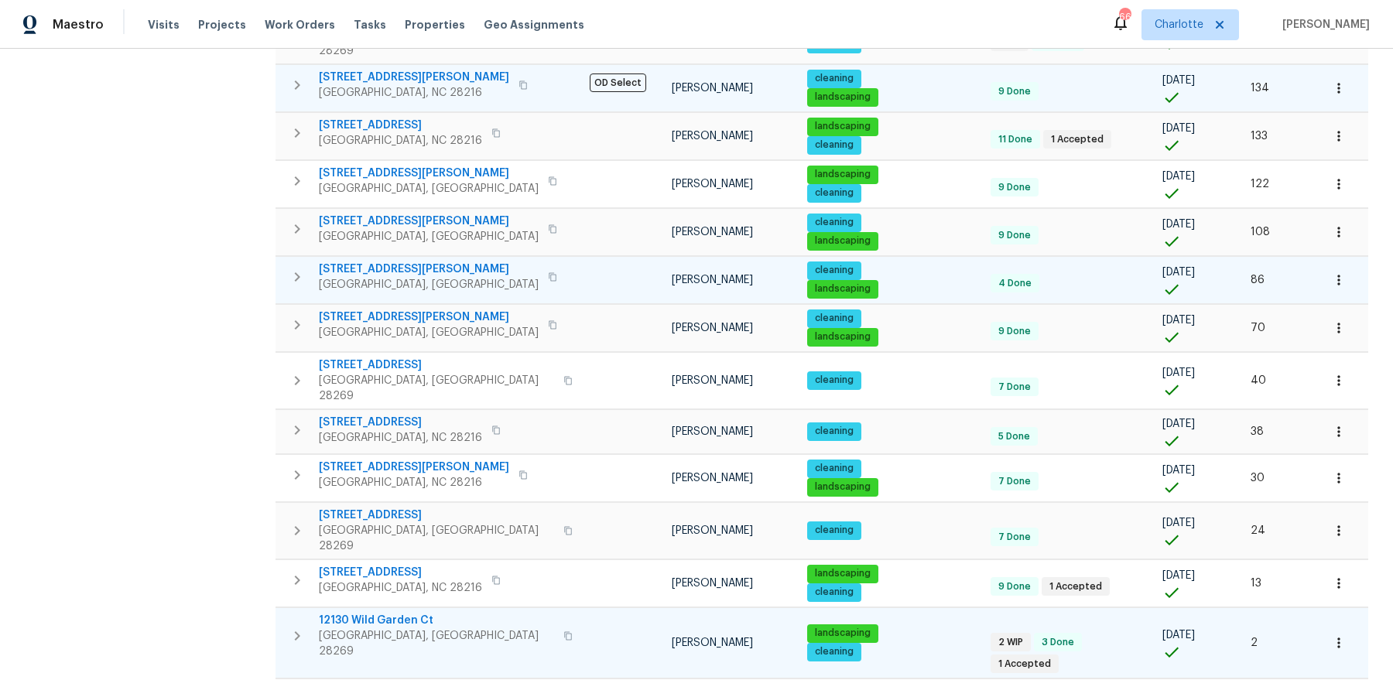
scroll to position [518, 0]
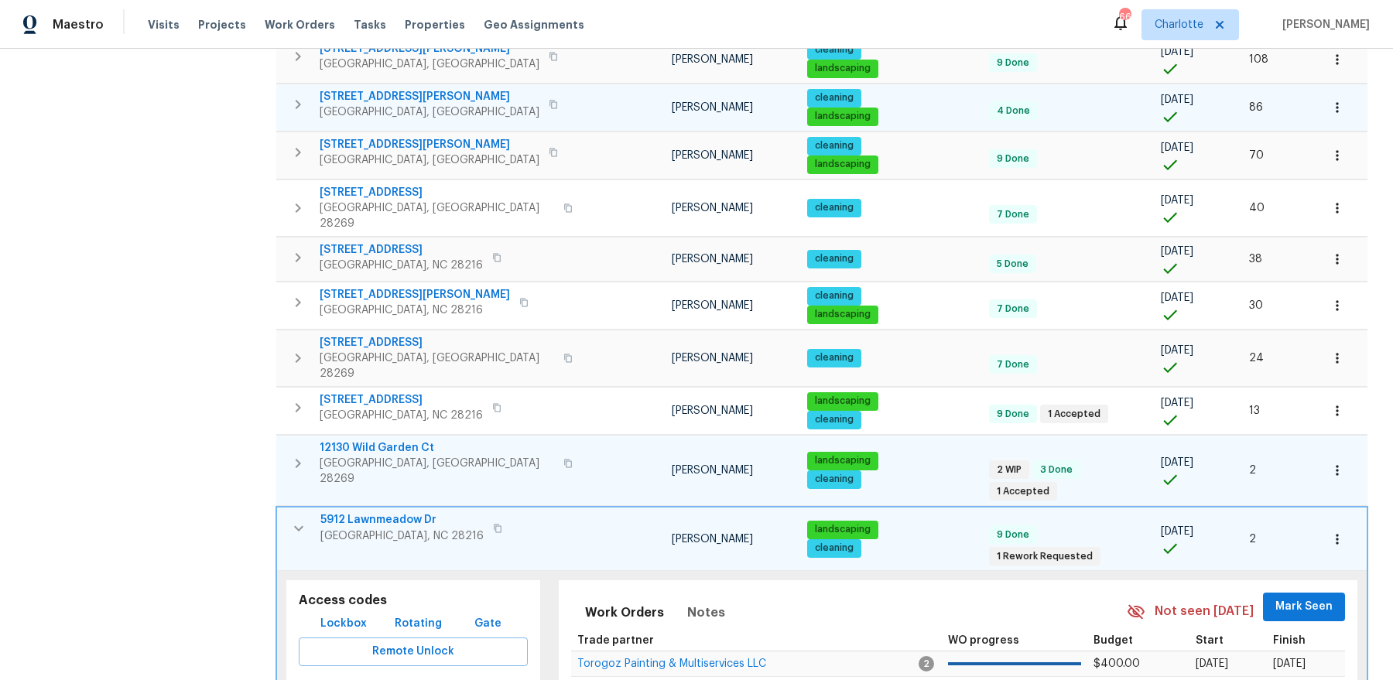
scroll to position [747, 0]
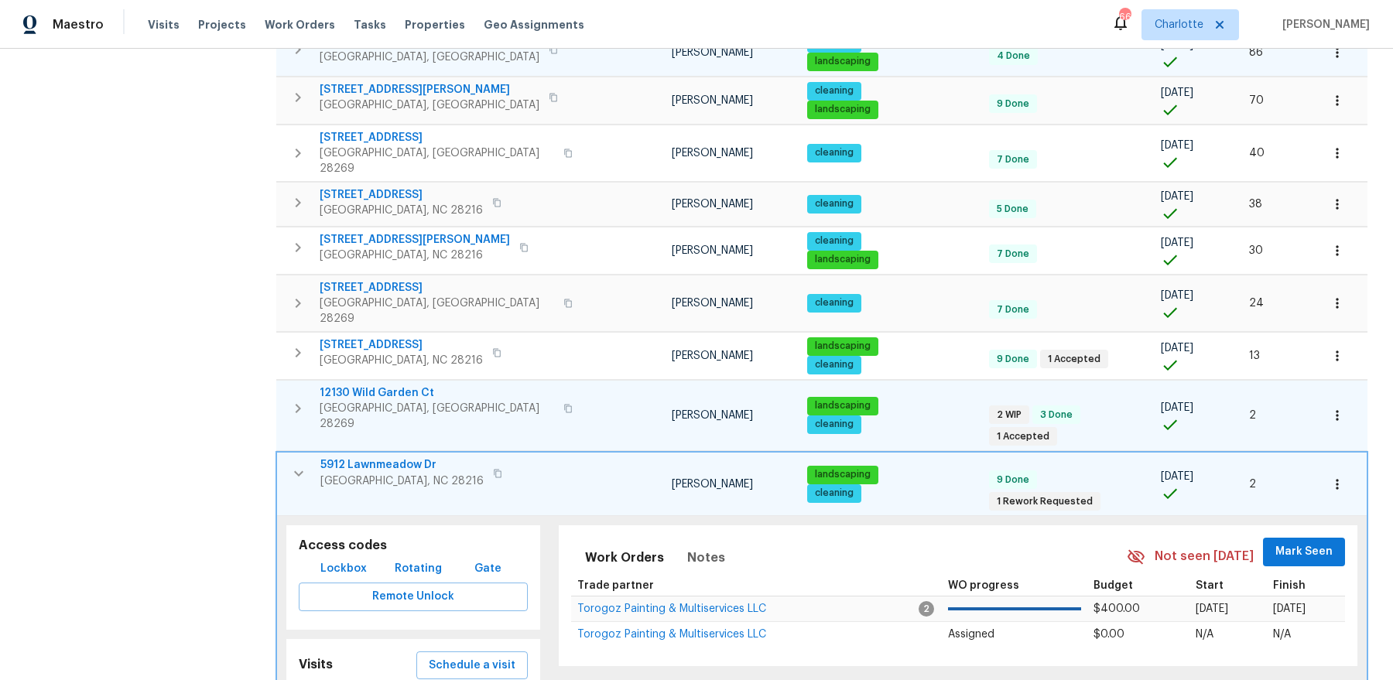
click at [296, 464] on icon "button" at bounding box center [298, 473] width 19 height 19
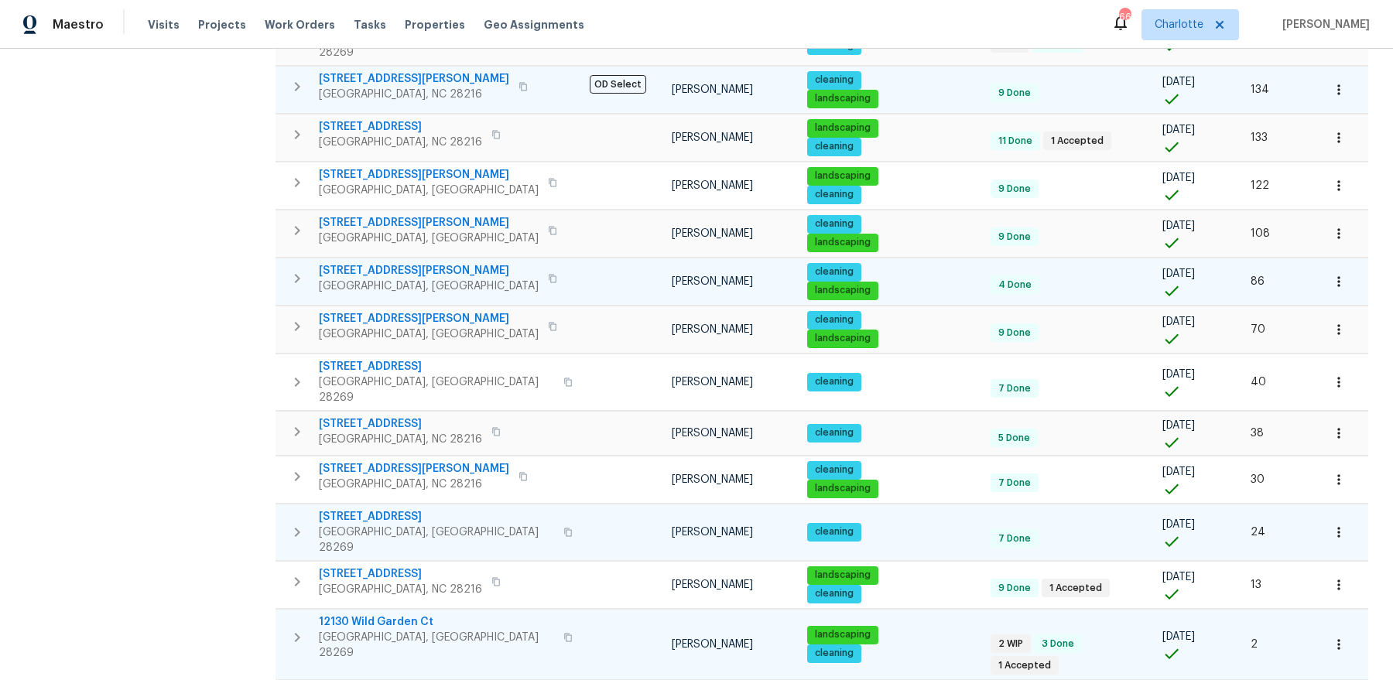
scroll to position [0, 0]
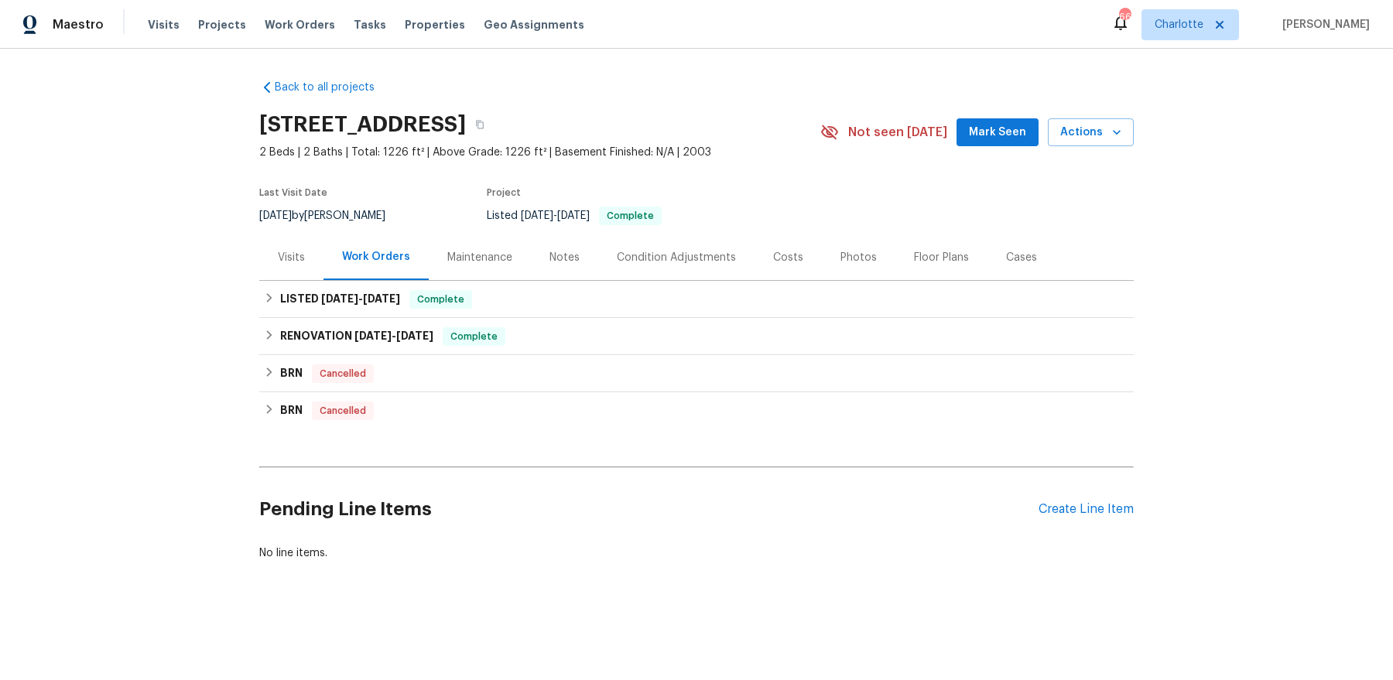
click at [319, 261] on div "Visits" at bounding box center [291, 257] width 64 height 46
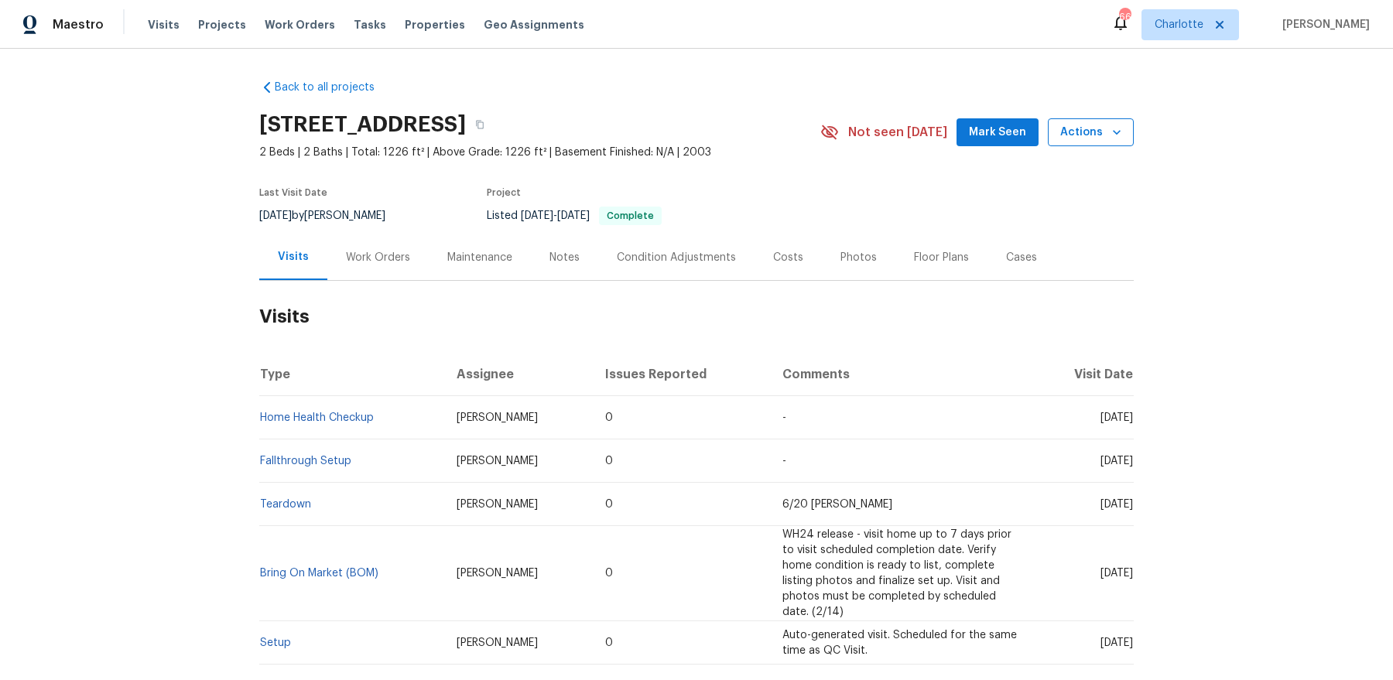
click at [1109, 129] on icon "button" at bounding box center [1116, 132] width 15 height 15
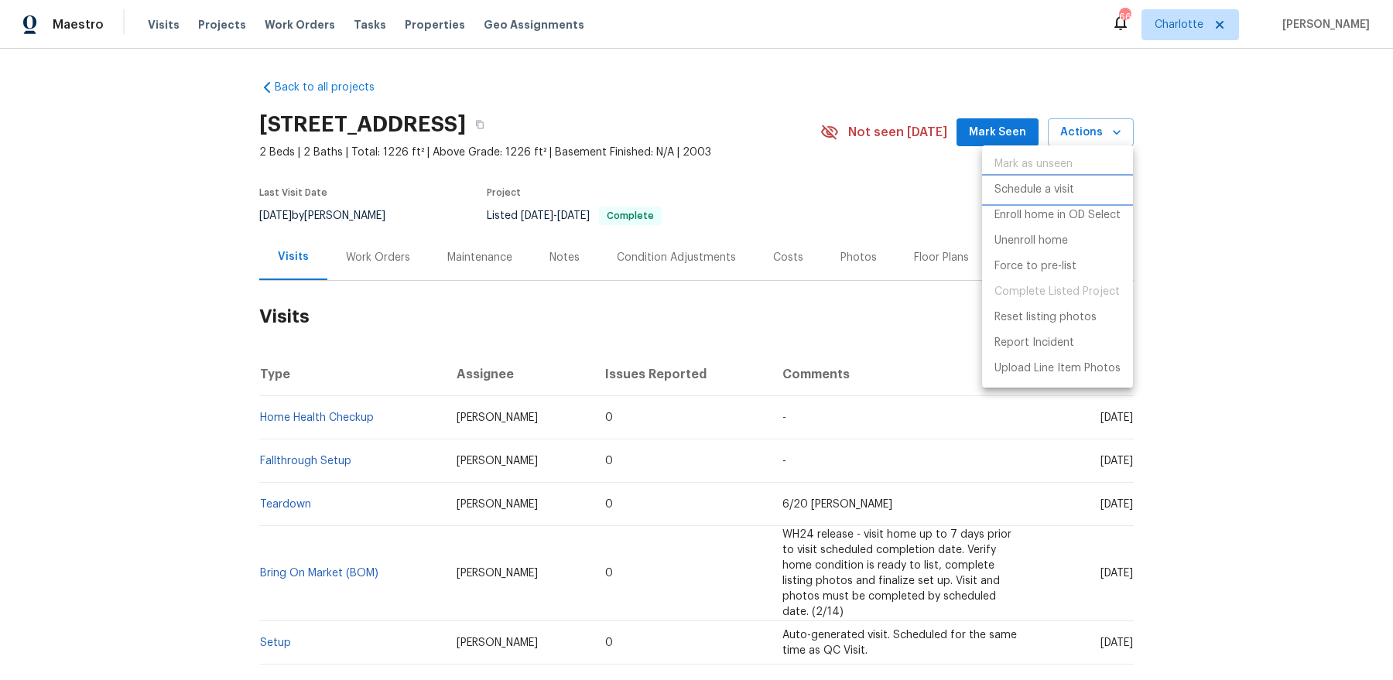
click at [1041, 186] on p "Schedule a visit" at bounding box center [1034, 190] width 80 height 16
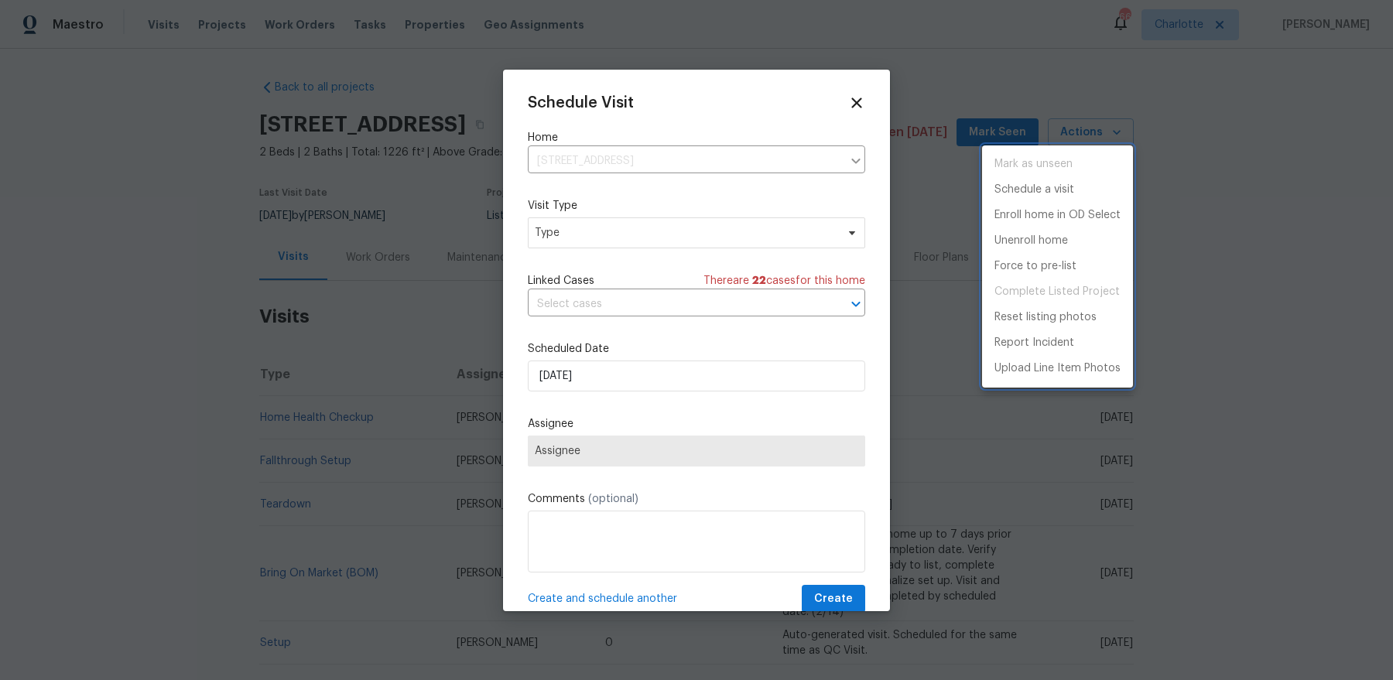
click at [608, 207] on div at bounding box center [696, 340] width 1393 height 680
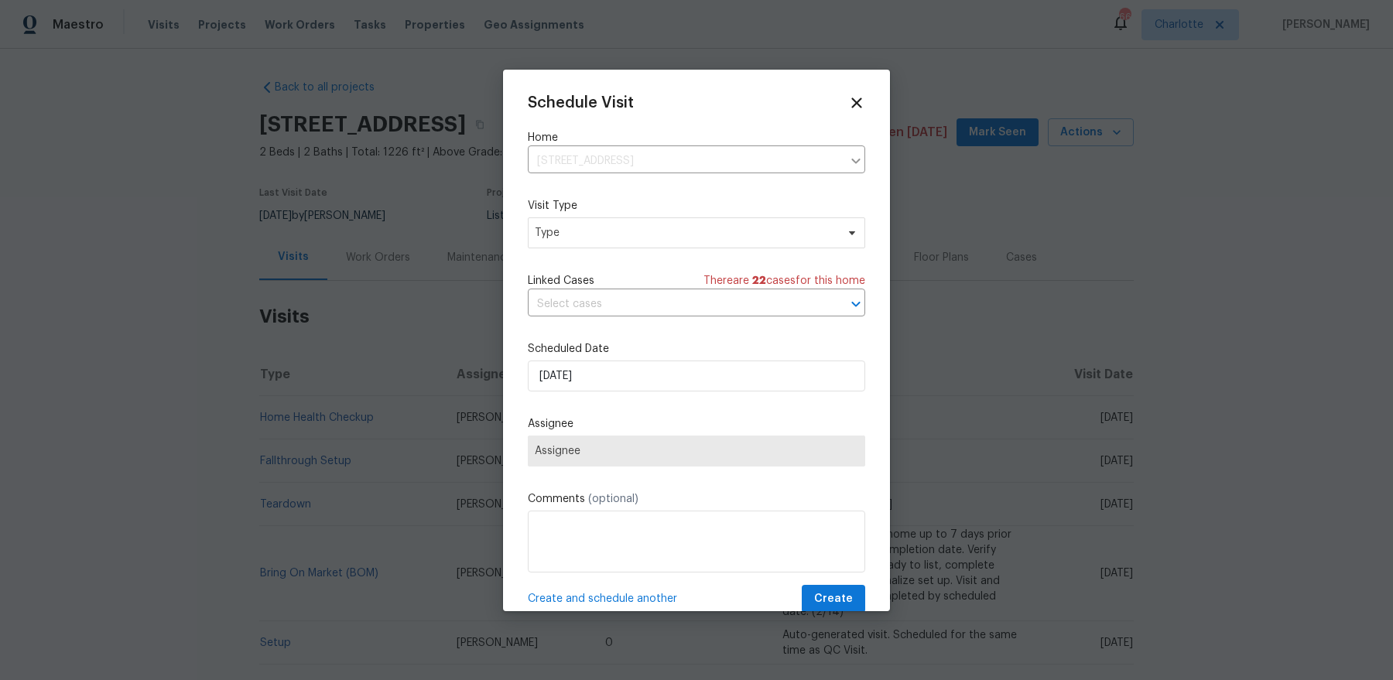
click at [600, 228] on div "Mark as unseen Schedule a visit Enroll home in OD Select Unenroll home Force to…" at bounding box center [696, 340] width 1393 height 680
click at [600, 228] on span "Type" at bounding box center [685, 232] width 301 height 15
type input "prog"
click at [559, 334] on div "Progress" at bounding box center [617, 327] width 171 height 22
click at [558, 326] on div "Progress" at bounding box center [559, 326] width 45 height 15
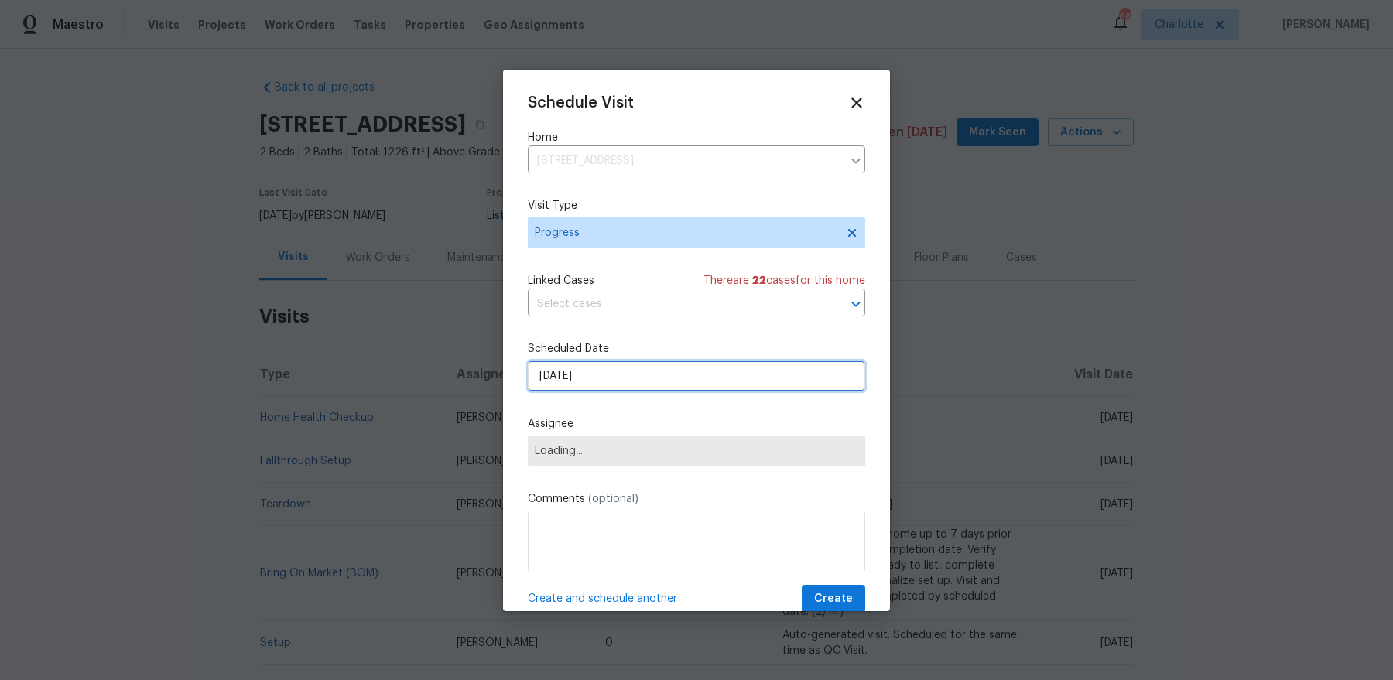
click at [576, 378] on input "[DATE]" at bounding box center [696, 376] width 337 height 31
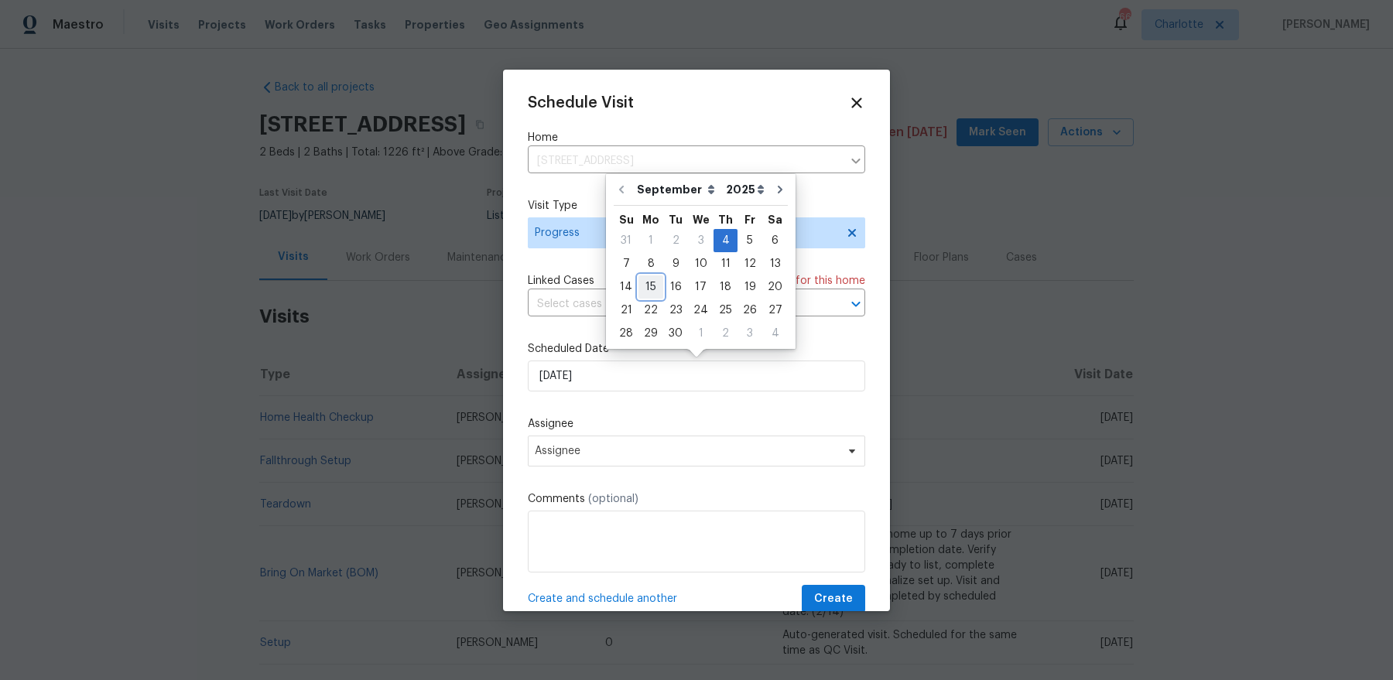
click at [648, 289] on div "15" at bounding box center [650, 287] width 25 height 22
type input "9/15/2025"
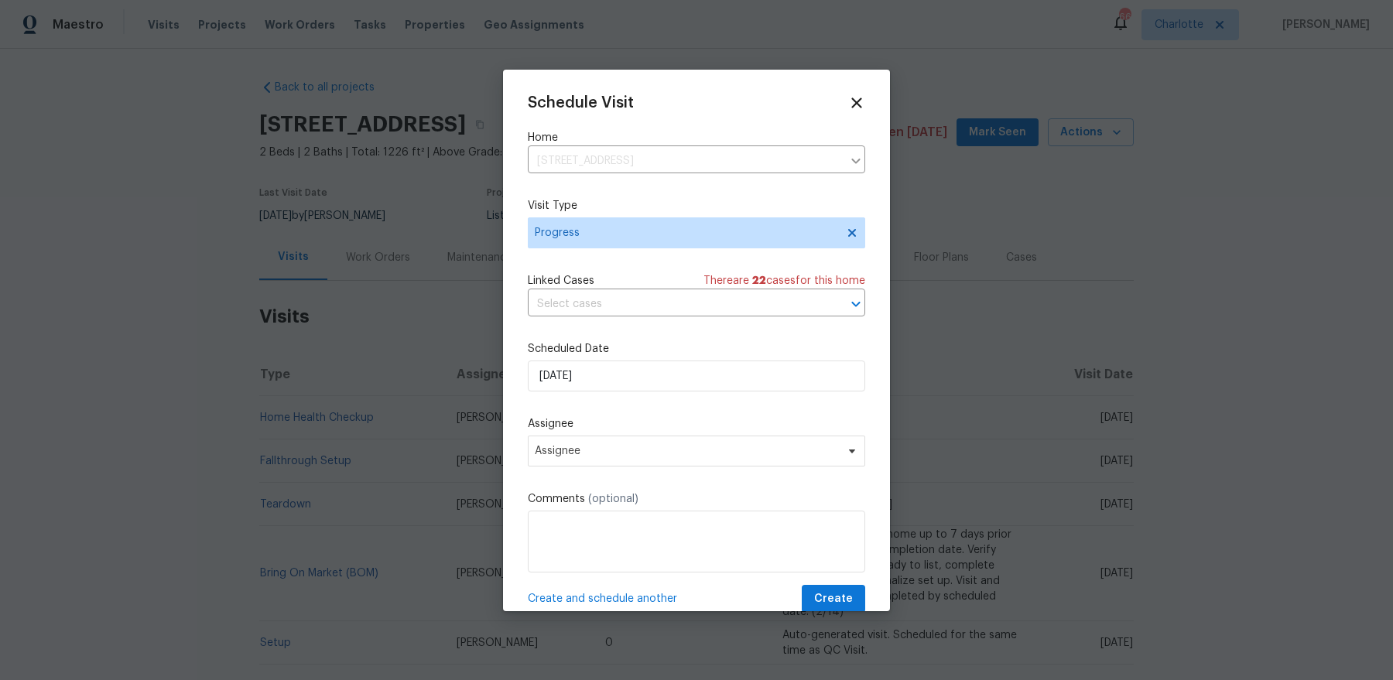
click at [598, 467] on div "Schedule Visit Home 2924 Zion Renaissance Ln, Charlotte, NC 28269 ​ Visit Type …" at bounding box center [696, 353] width 337 height 519
click at [596, 449] on span "Assignee" at bounding box center [686, 451] width 303 height 12
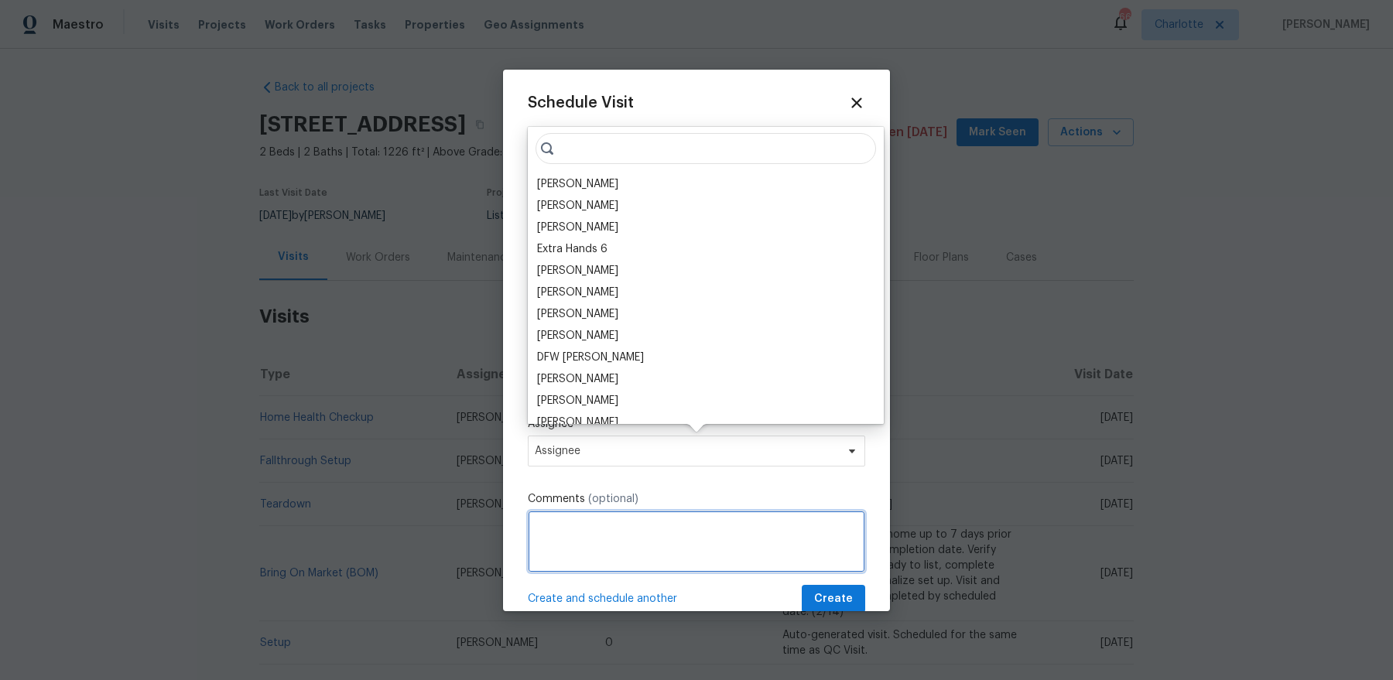
click at [595, 511] on textarea at bounding box center [696, 542] width 337 height 62
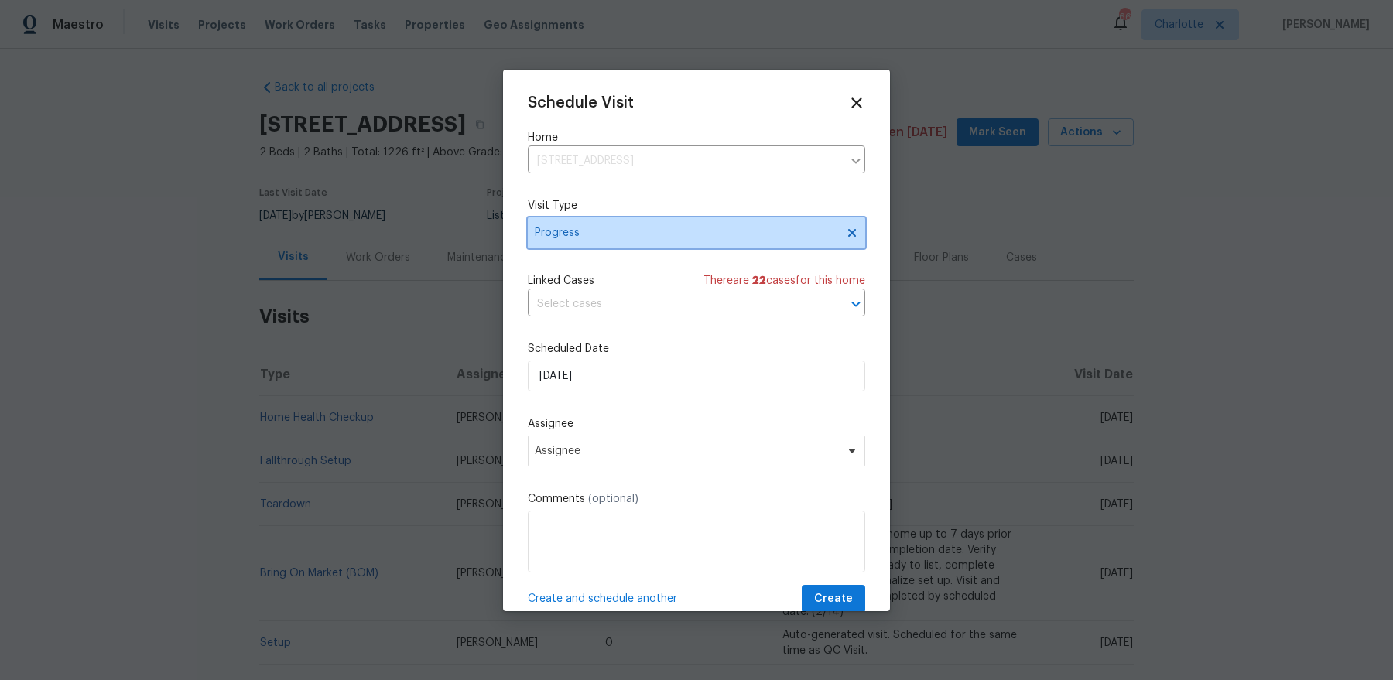
click at [624, 234] on span "Progress" at bounding box center [685, 232] width 301 height 15
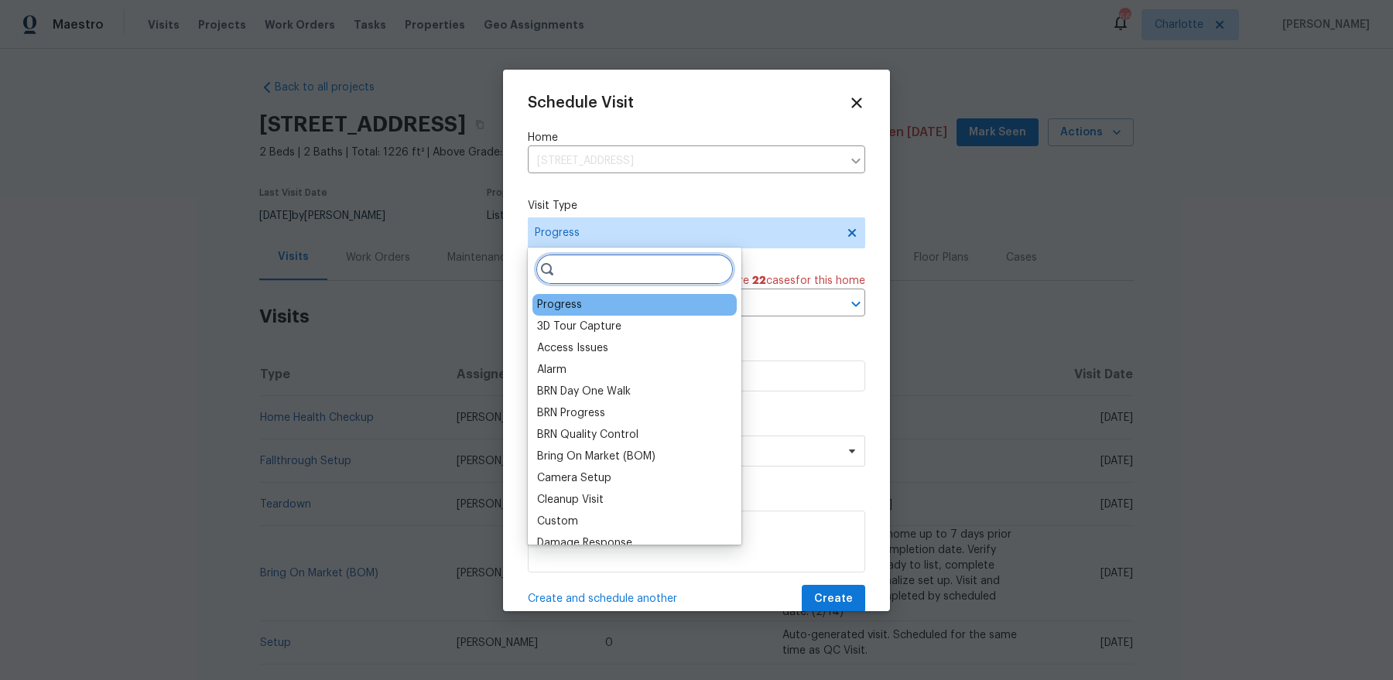
click at [599, 268] on input "search" at bounding box center [634, 269] width 198 height 31
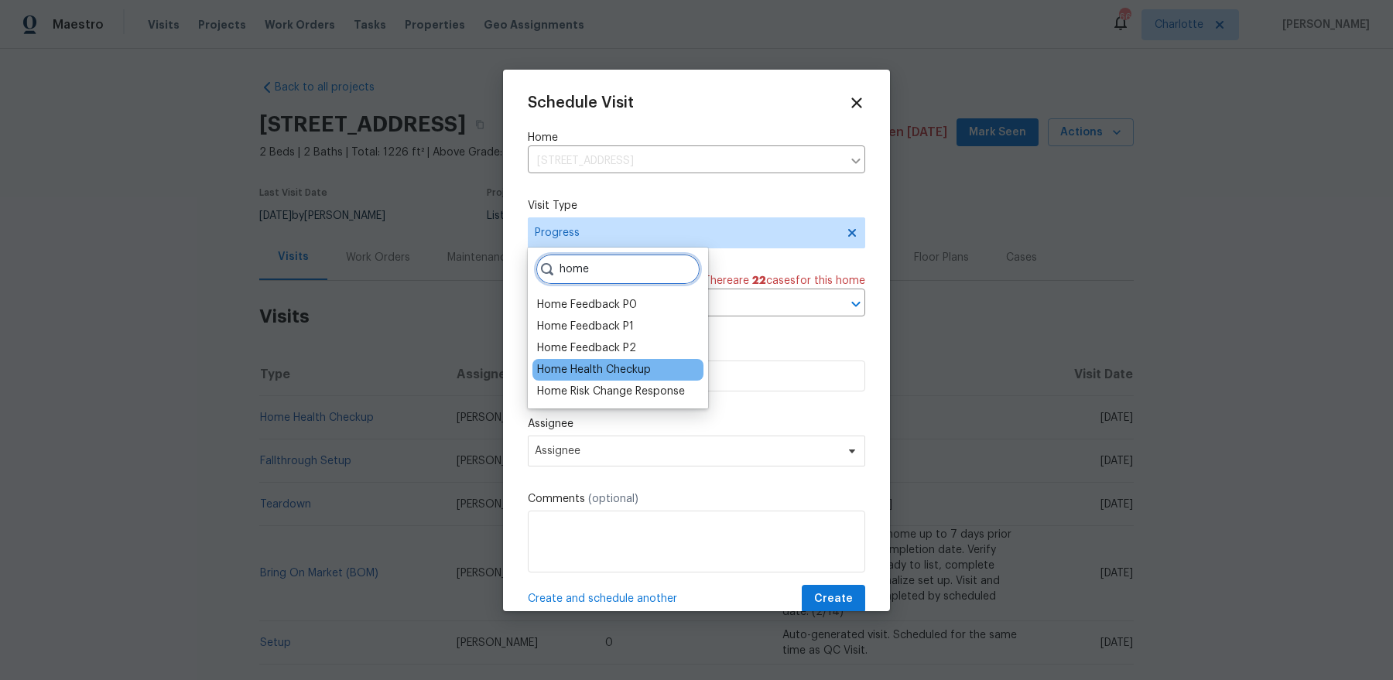
type input "home"
click at [619, 370] on div "Home Health Checkup" at bounding box center [594, 369] width 114 height 15
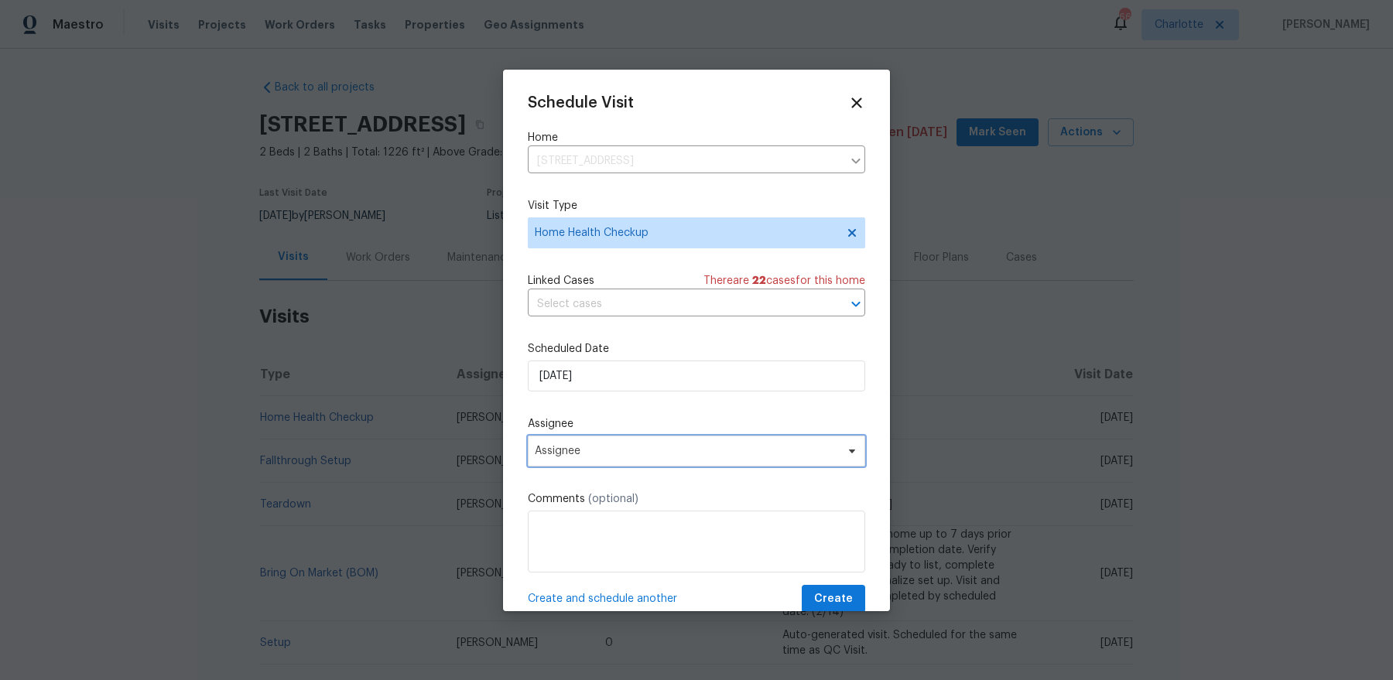
click at [583, 462] on span "Assignee" at bounding box center [696, 451] width 337 height 31
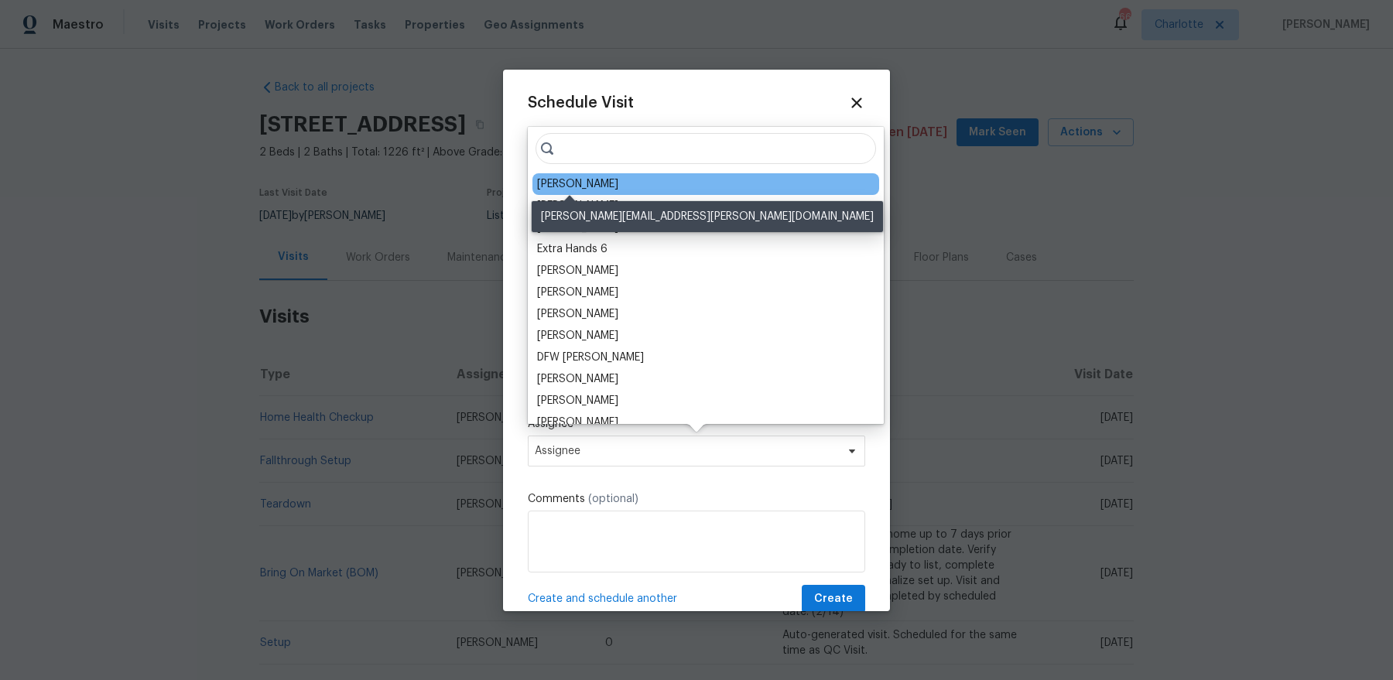
click at [592, 181] on div "[PERSON_NAME]" at bounding box center [577, 183] width 81 height 15
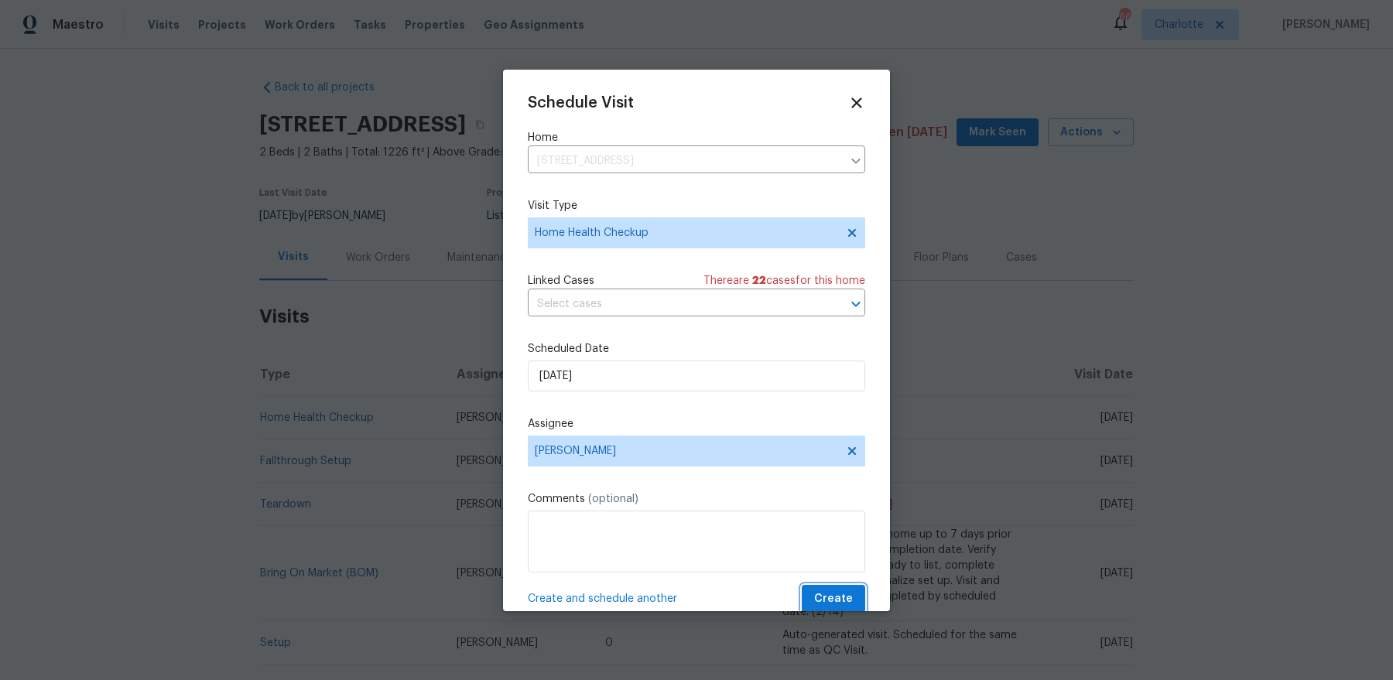
click at [846, 543] on span "Create" at bounding box center [833, 599] width 39 height 19
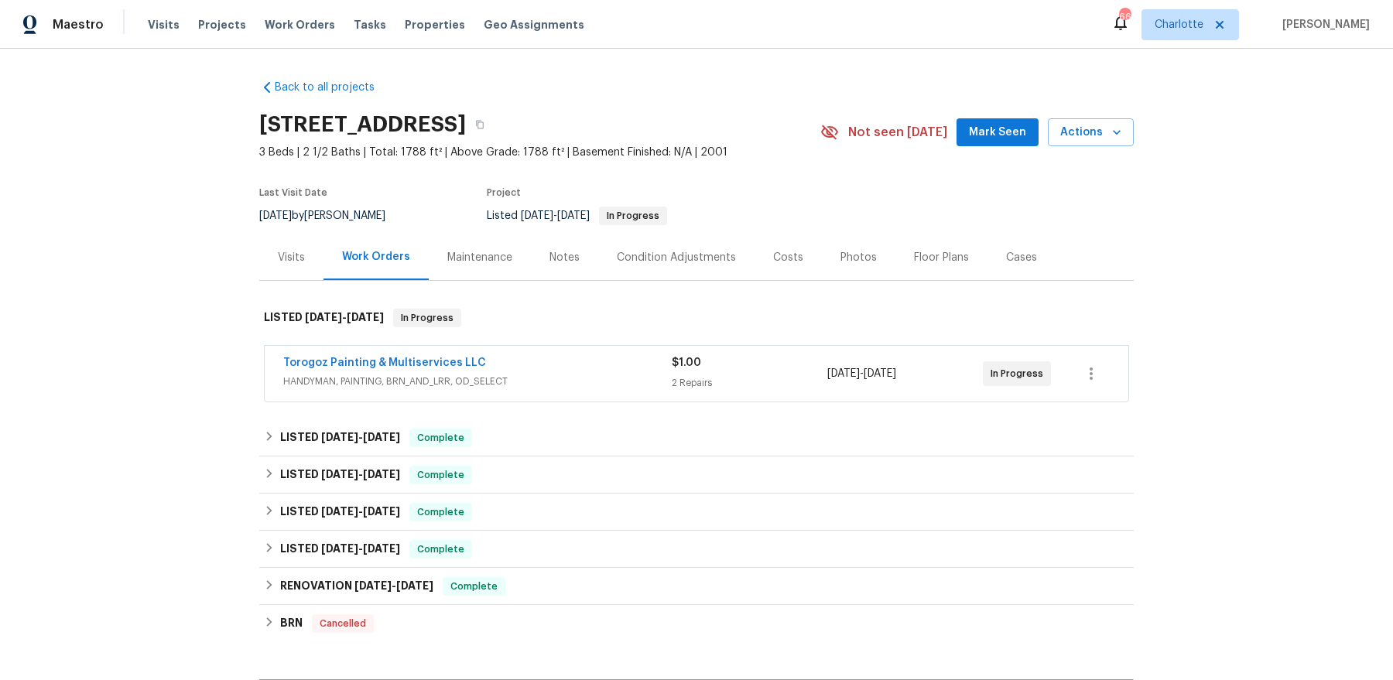
click at [303, 265] on div "Visits" at bounding box center [291, 257] width 64 height 46
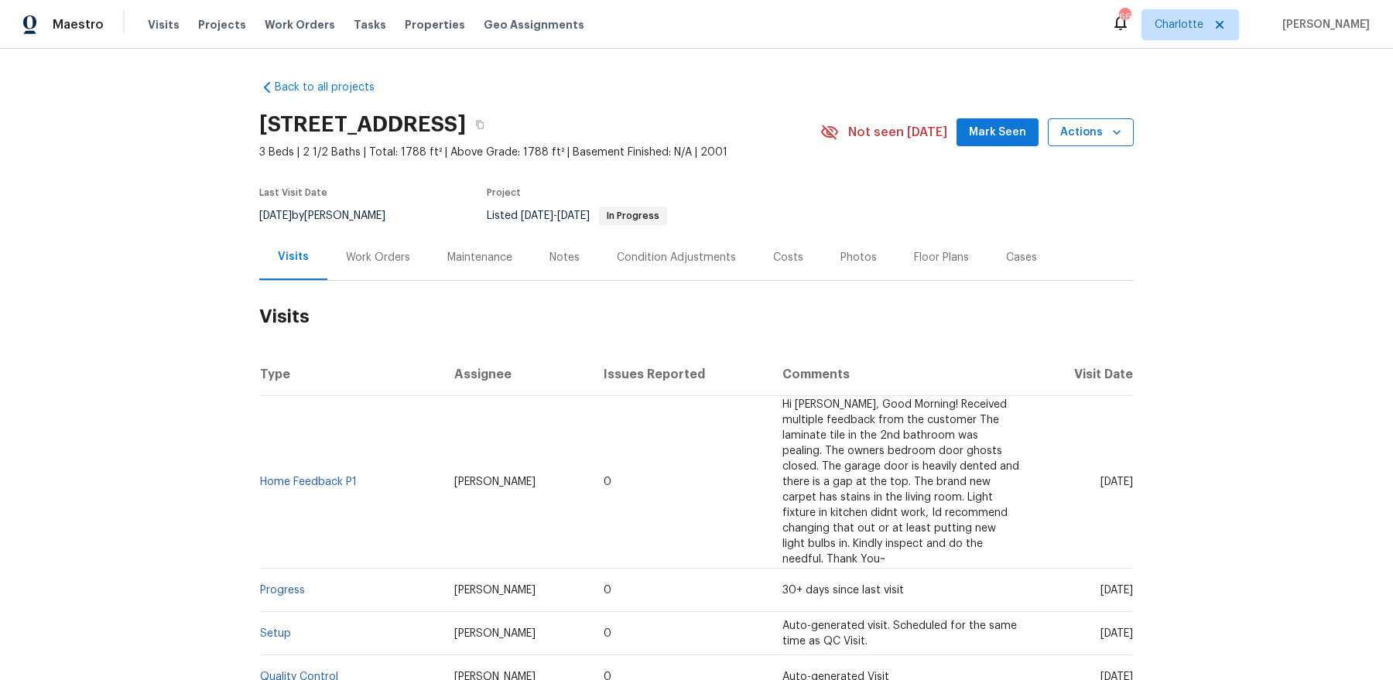
click at [1086, 125] on span "Actions" at bounding box center [1090, 132] width 61 height 19
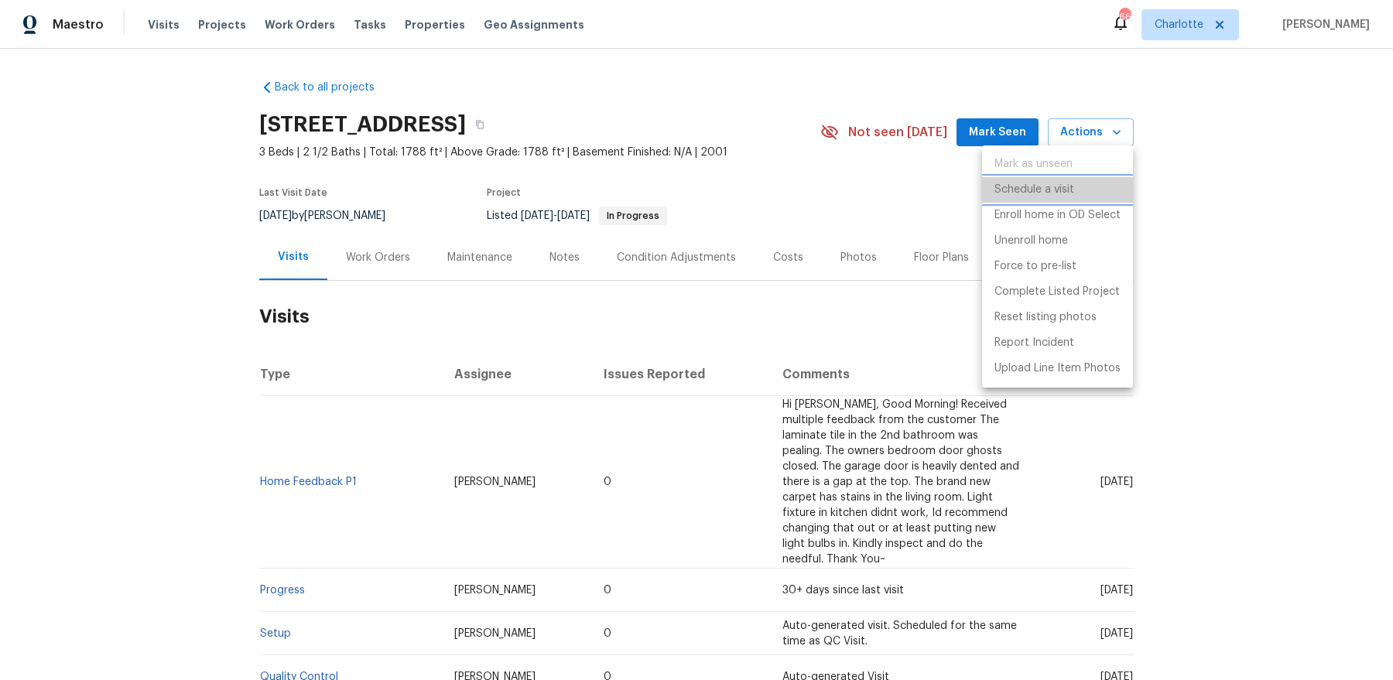
click at [1047, 190] on p "Schedule a visit" at bounding box center [1034, 190] width 80 height 16
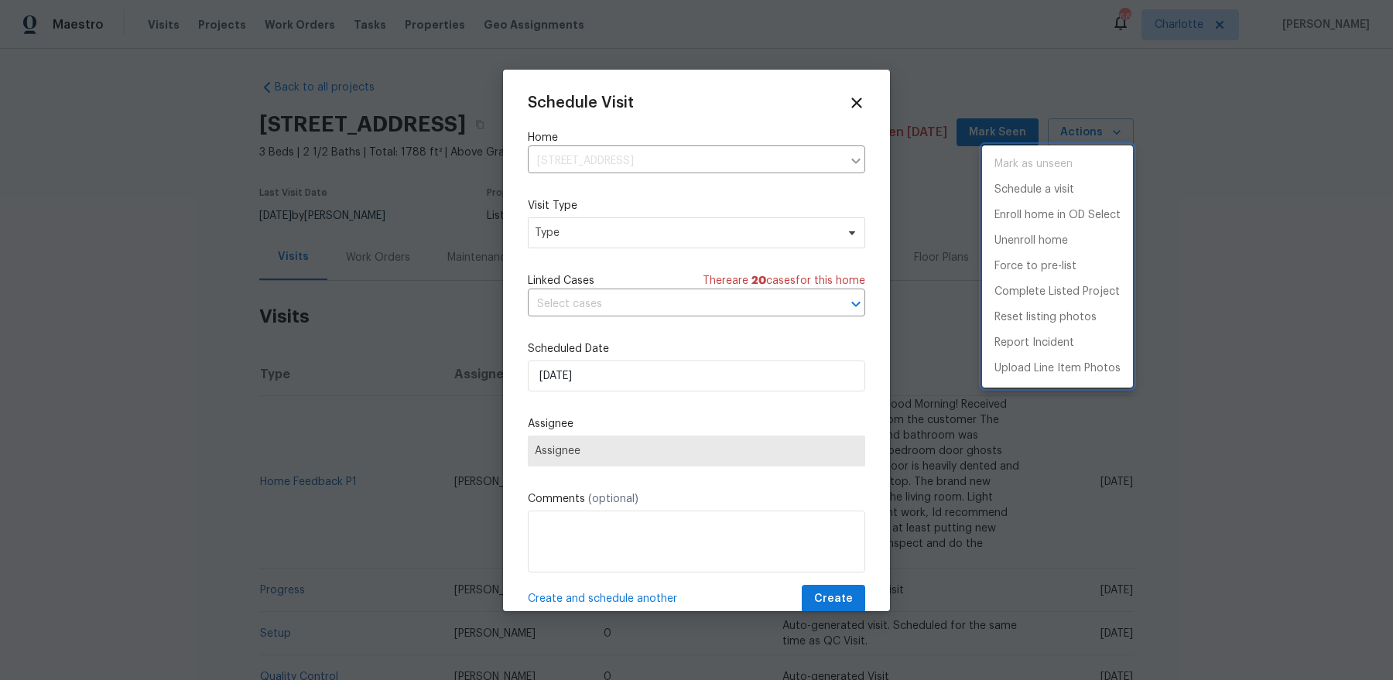
click at [593, 221] on div at bounding box center [696, 340] width 1393 height 680
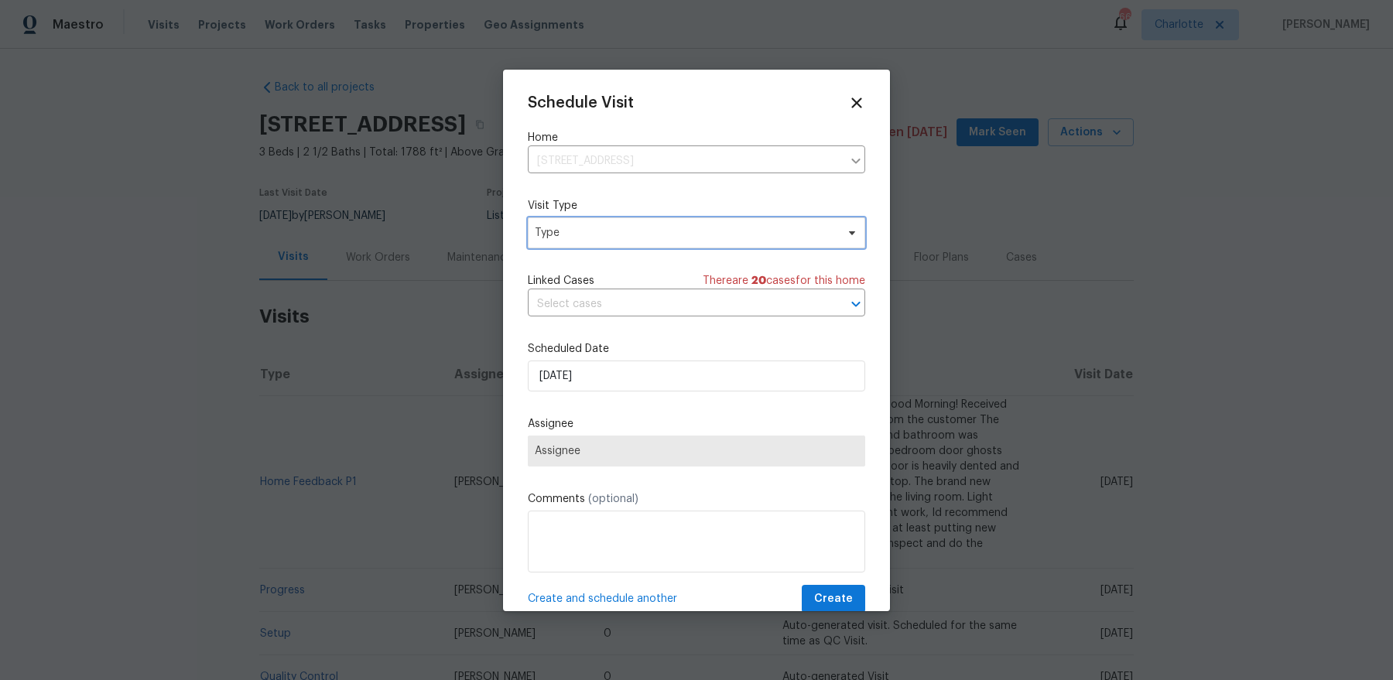
click at [588, 233] on span "Type" at bounding box center [685, 232] width 301 height 15
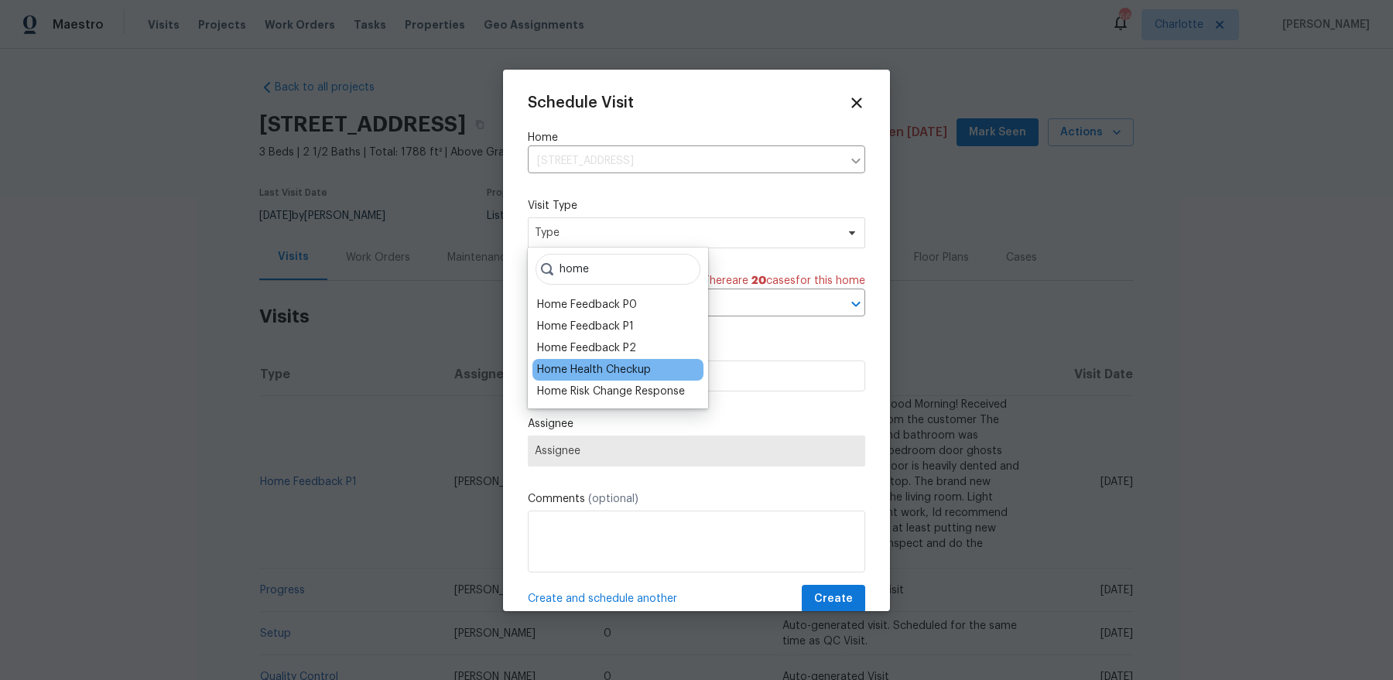
type input "home"
click at [586, 367] on div "Home Health Checkup" at bounding box center [594, 369] width 114 height 15
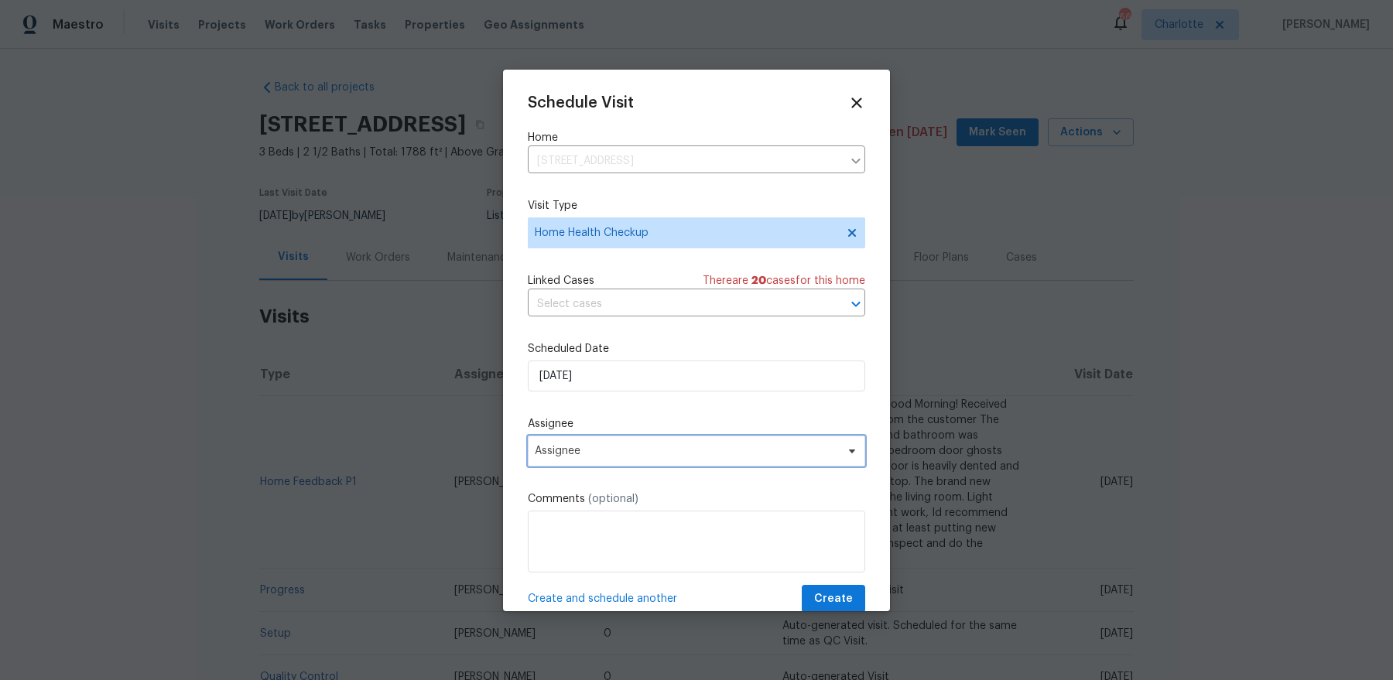
click at [597, 443] on span "Assignee" at bounding box center [696, 451] width 337 height 31
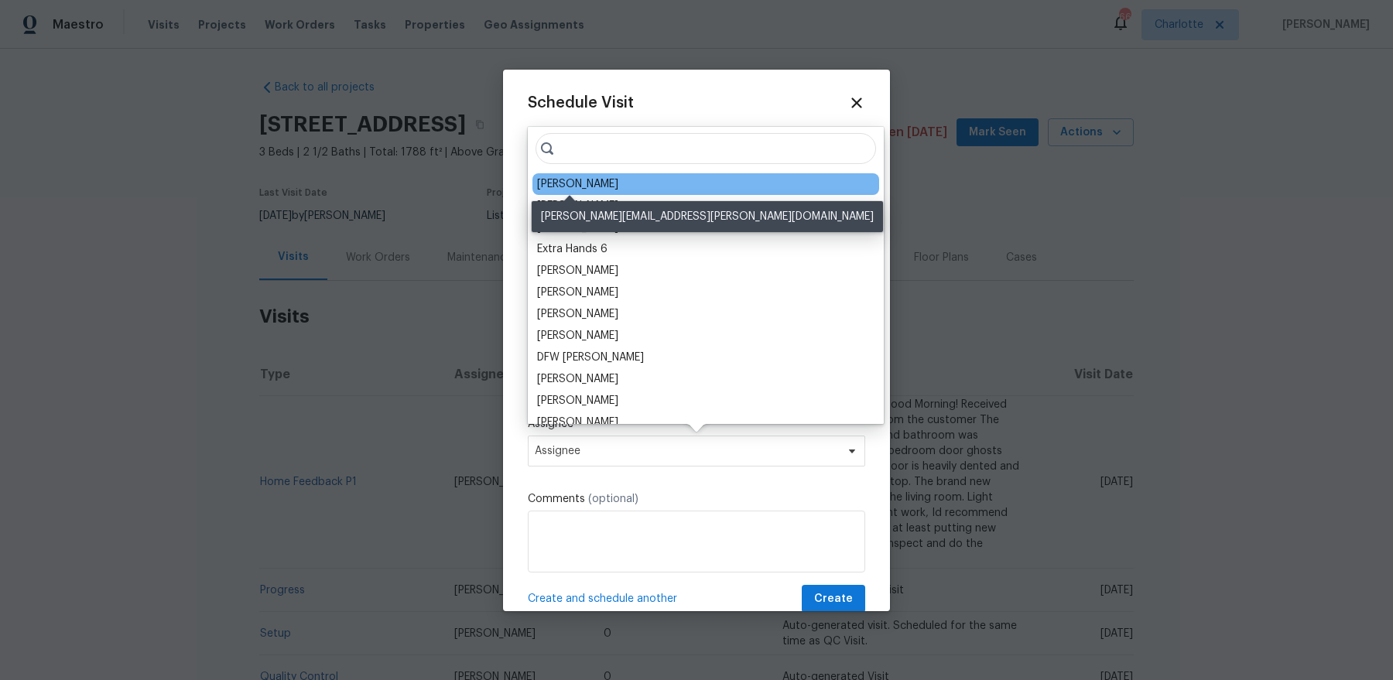
click at [565, 185] on div "[PERSON_NAME]" at bounding box center [577, 183] width 81 height 15
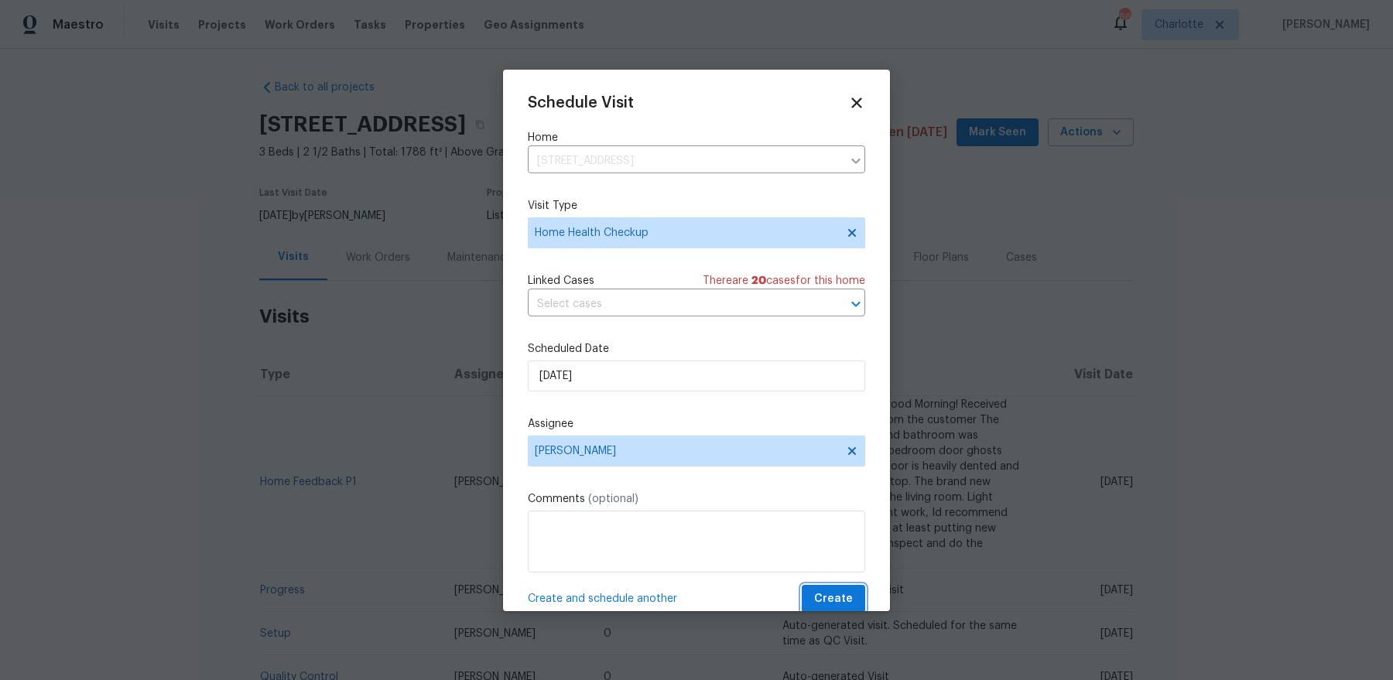
click at [839, 543] on span "Create" at bounding box center [833, 599] width 39 height 19
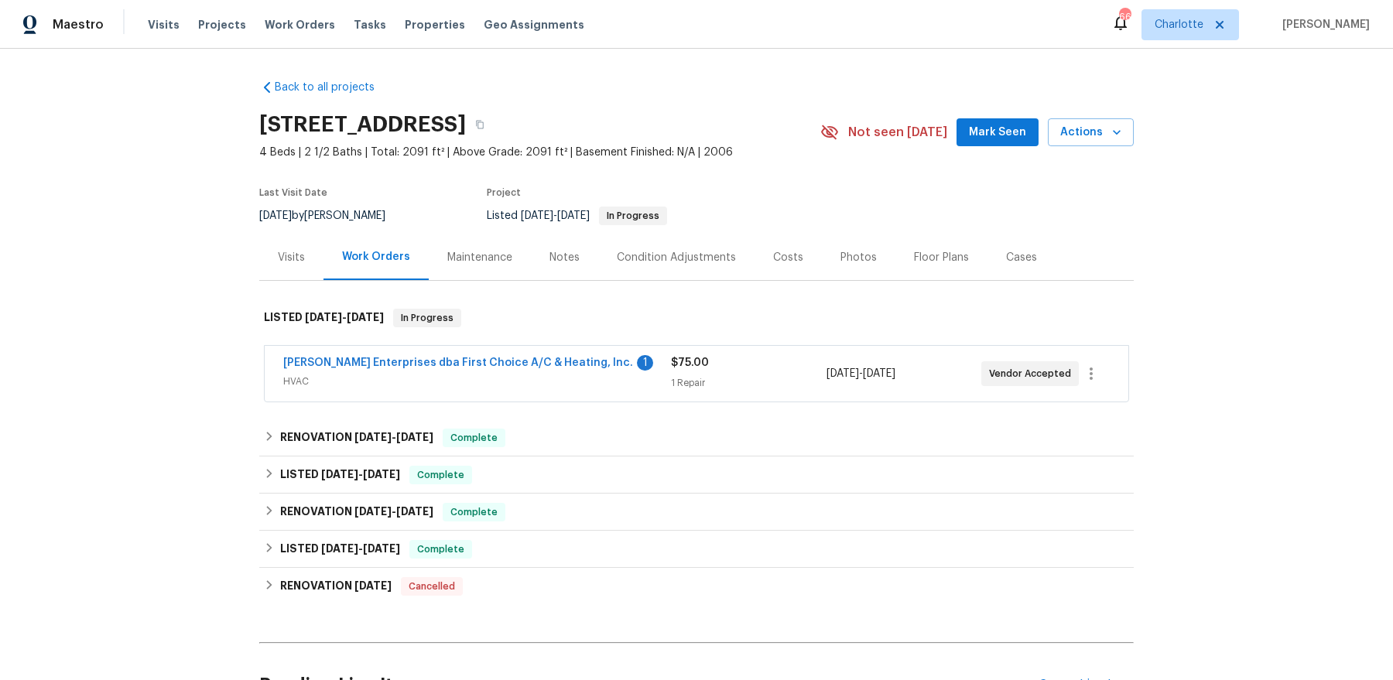
click at [288, 257] on div "Visits" at bounding box center [291, 257] width 27 height 15
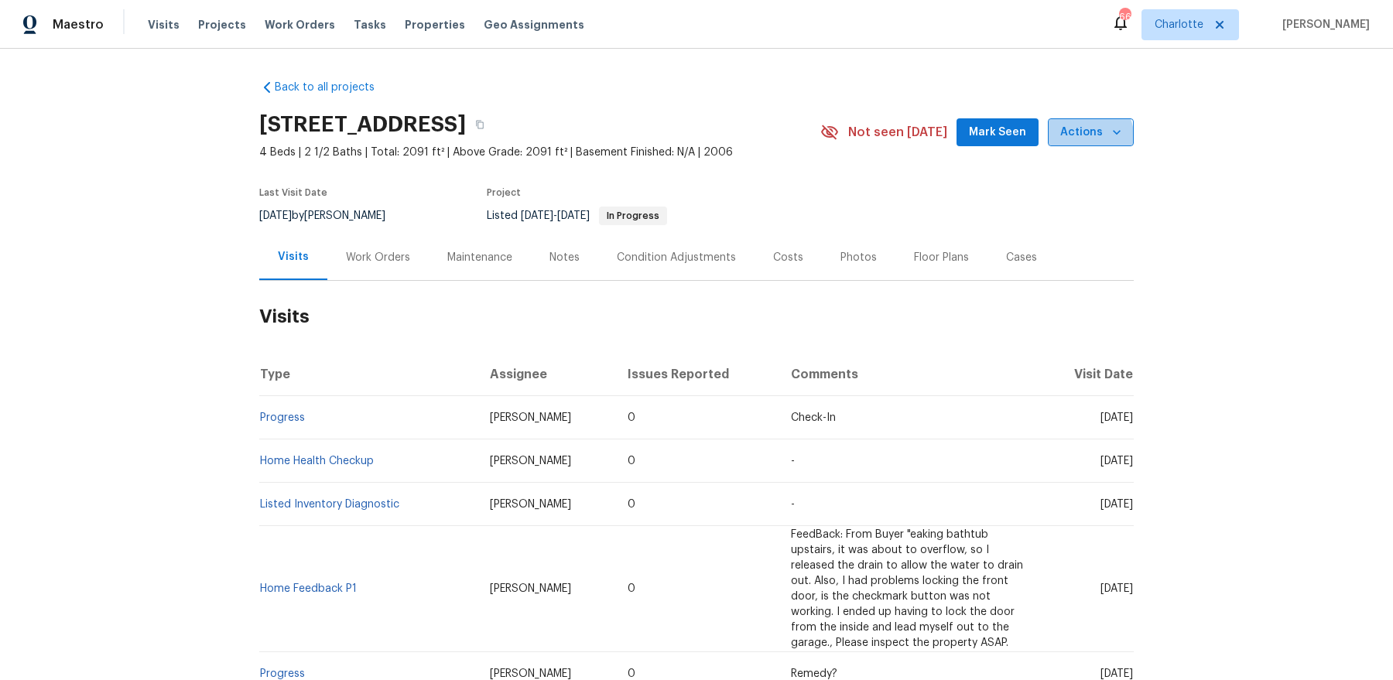
click at [1086, 136] on span "Actions" at bounding box center [1090, 132] width 61 height 19
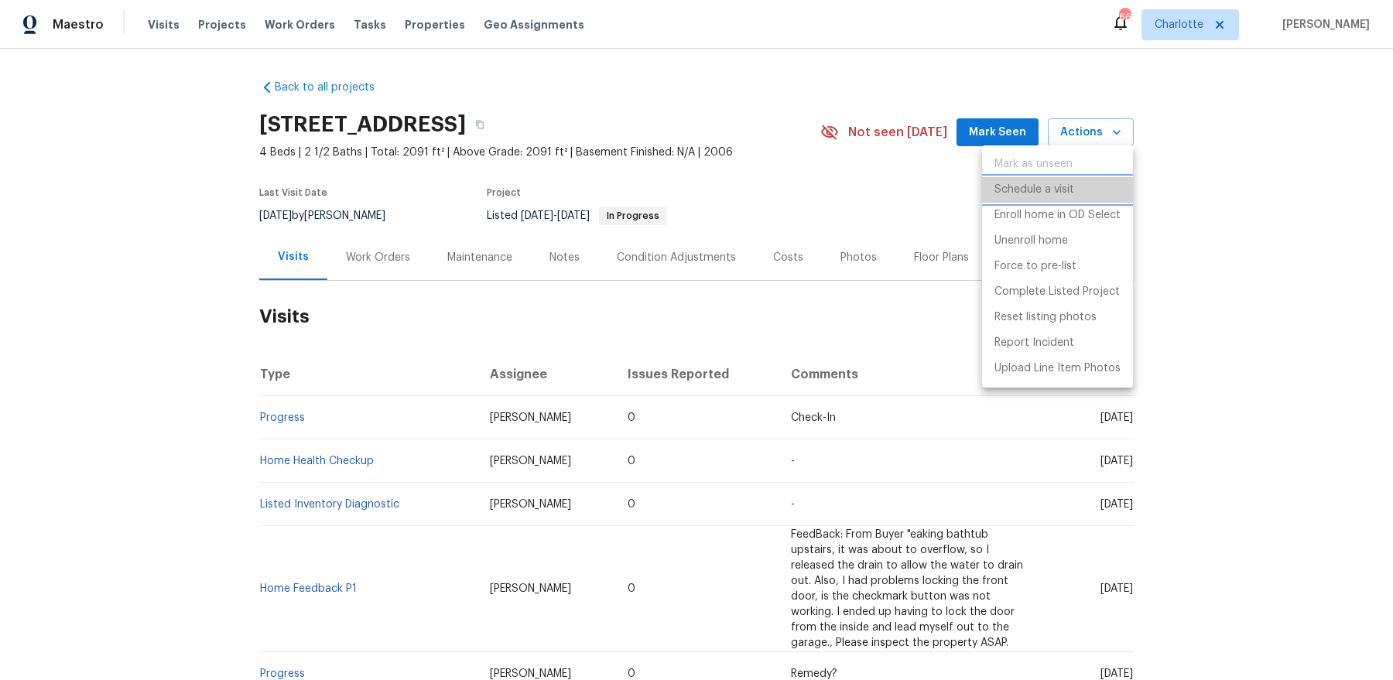
click at [1055, 198] on li "Schedule a visit" at bounding box center [1057, 190] width 151 height 26
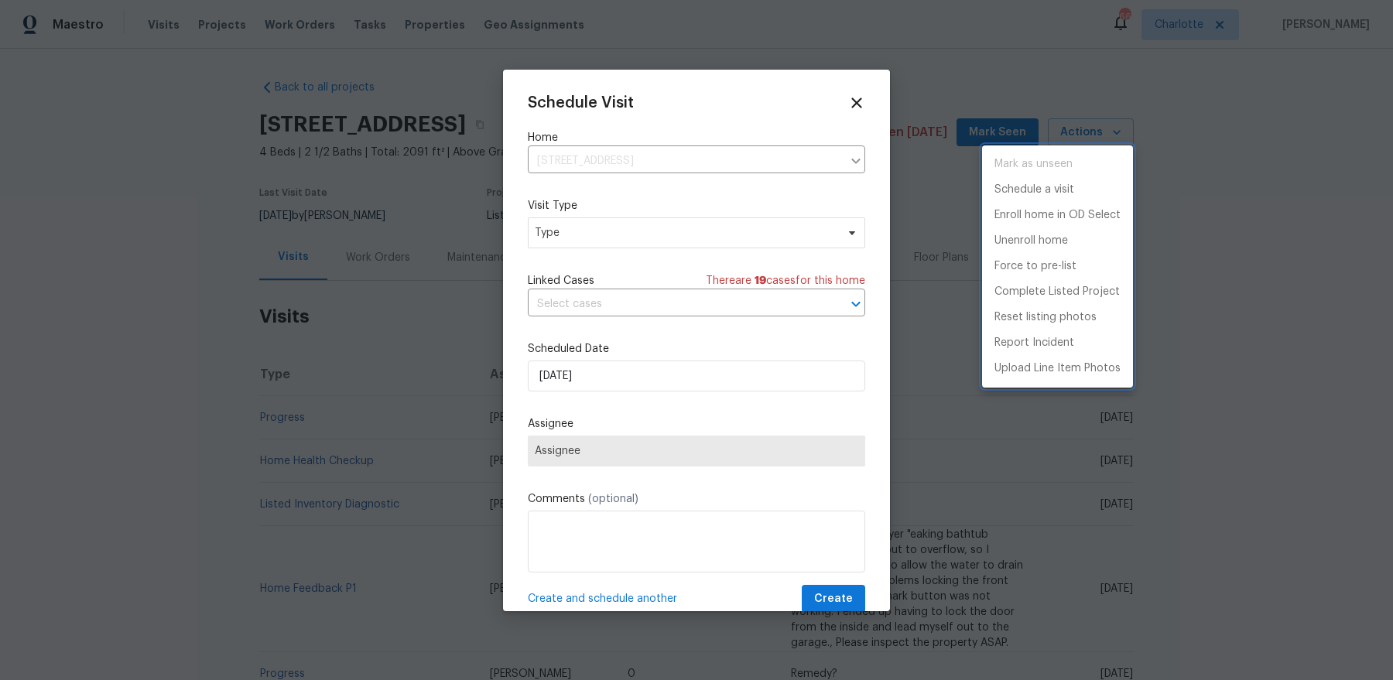
click at [658, 236] on div at bounding box center [696, 340] width 1393 height 680
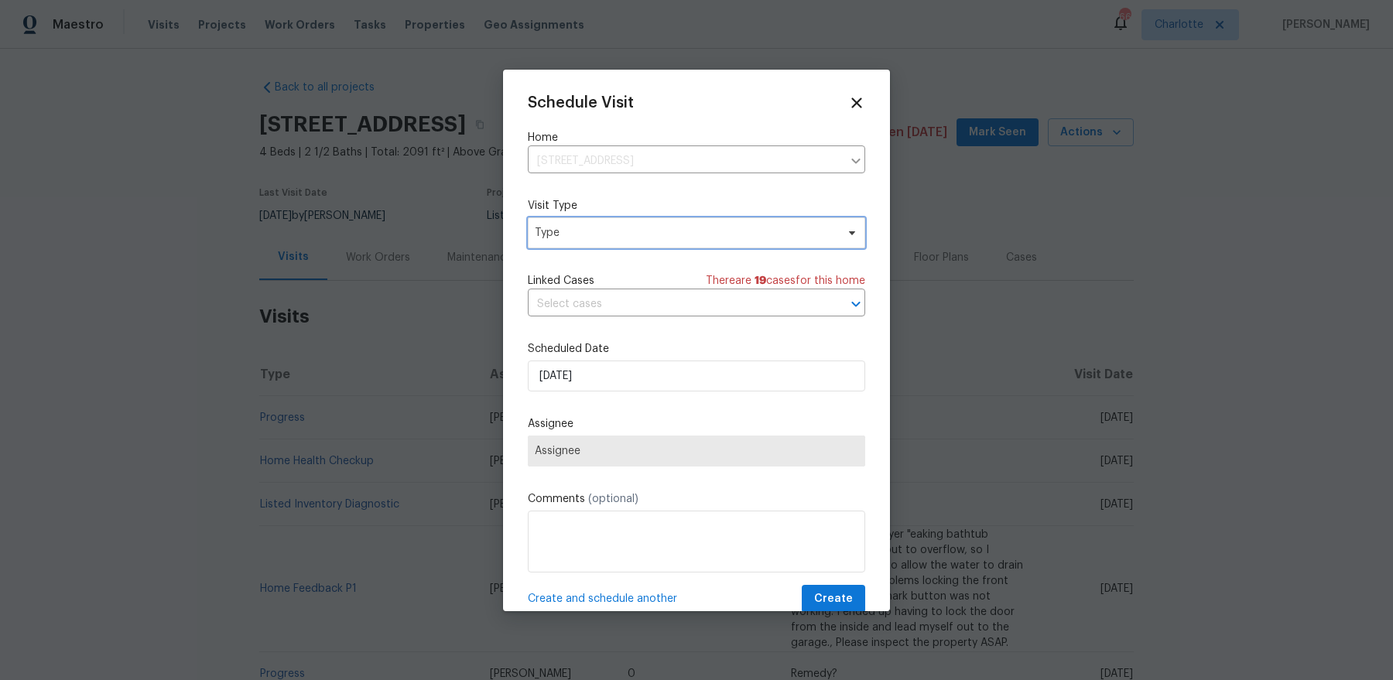
click at [658, 236] on span "Type" at bounding box center [685, 232] width 301 height 15
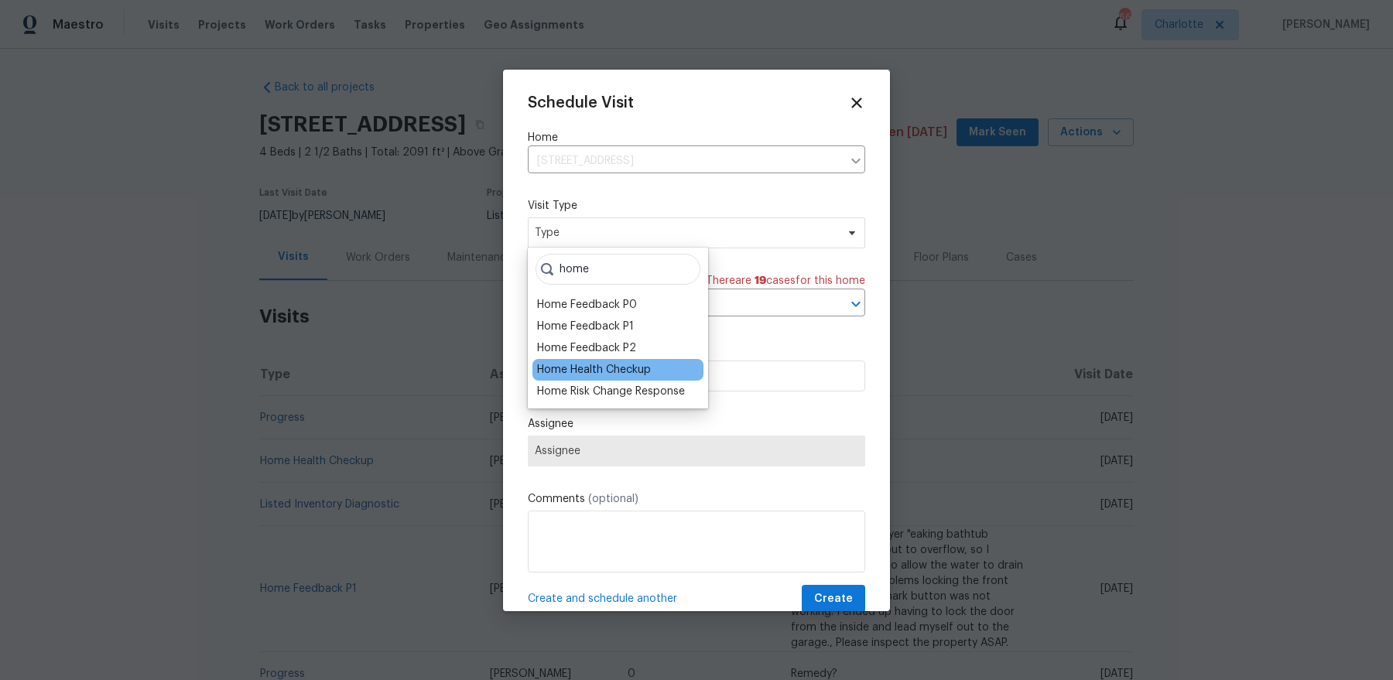
type input "home"
click at [610, 363] on div "Home Health Checkup" at bounding box center [594, 369] width 114 height 15
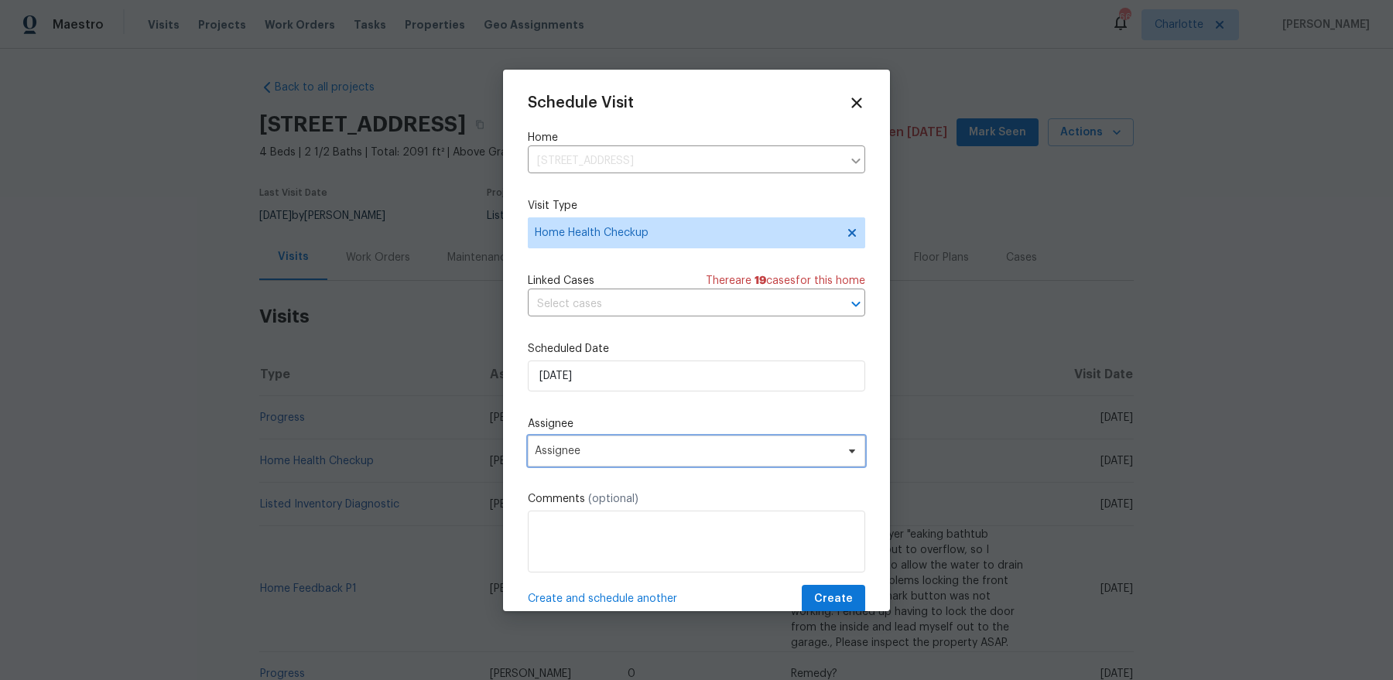
click at [604, 440] on span "Assignee" at bounding box center [696, 451] width 337 height 31
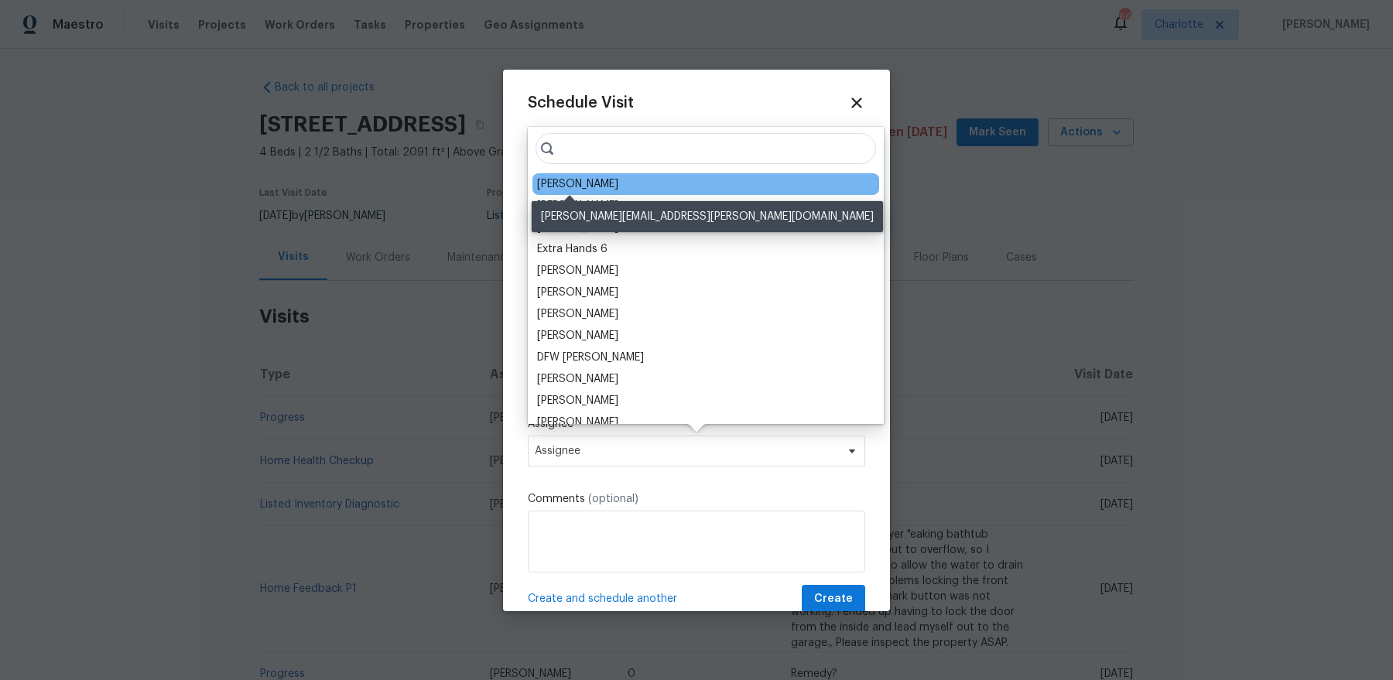
click at [557, 191] on div "[PERSON_NAME]" at bounding box center [577, 183] width 81 height 15
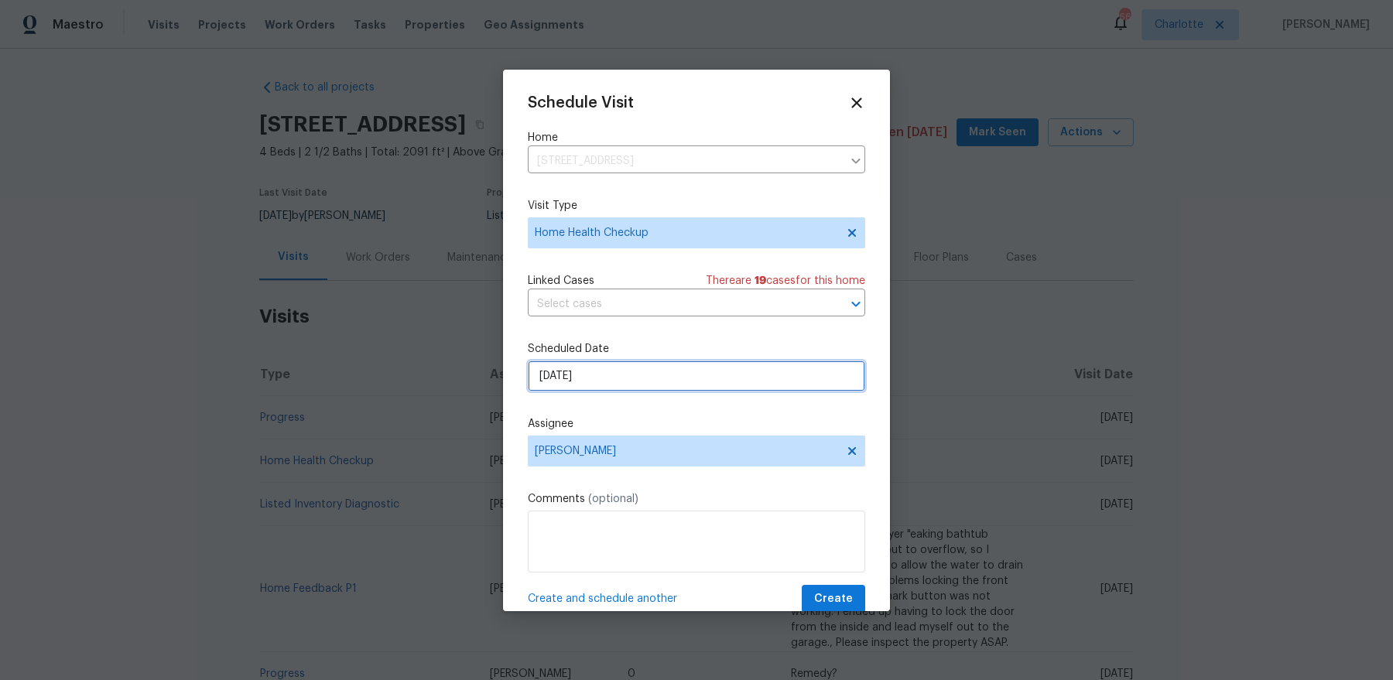
click at [648, 380] on input "[DATE]" at bounding box center [696, 376] width 337 height 31
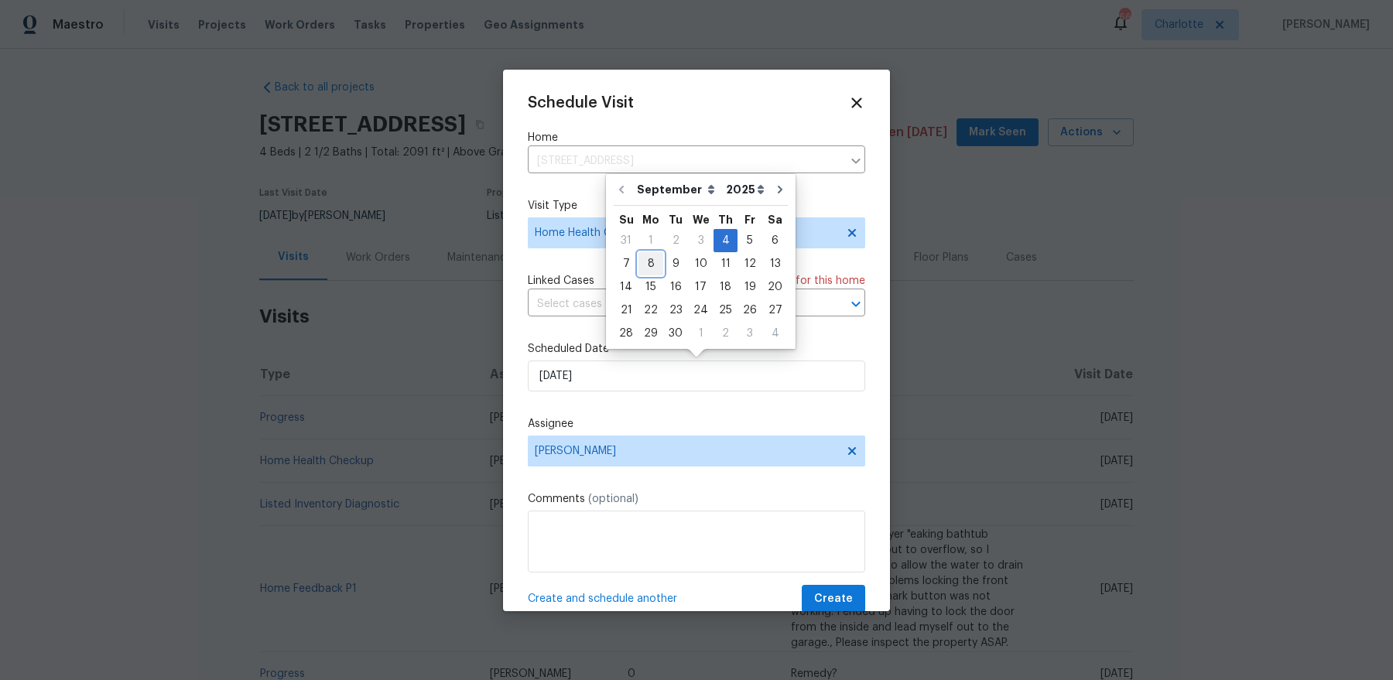
click at [649, 261] on div "8" at bounding box center [650, 264] width 25 height 22
type input "[DATE]"
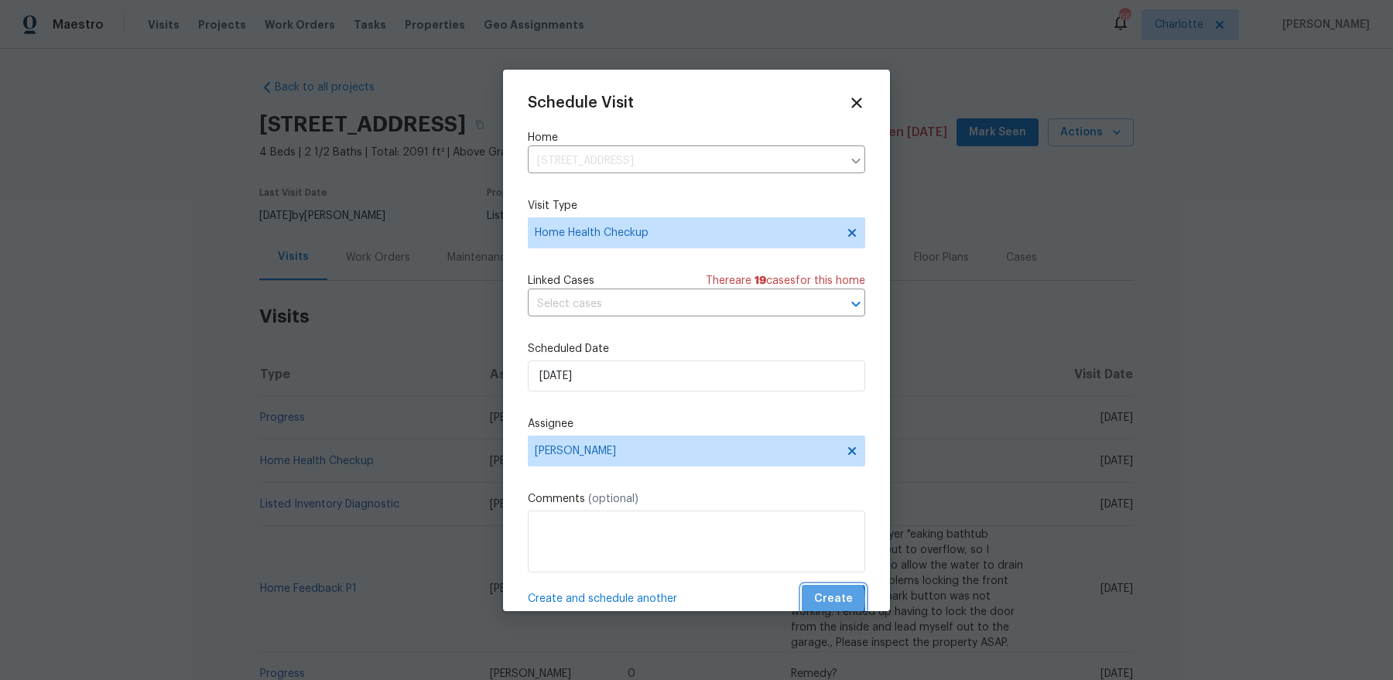
click at [829, 543] on span "Create" at bounding box center [833, 599] width 39 height 19
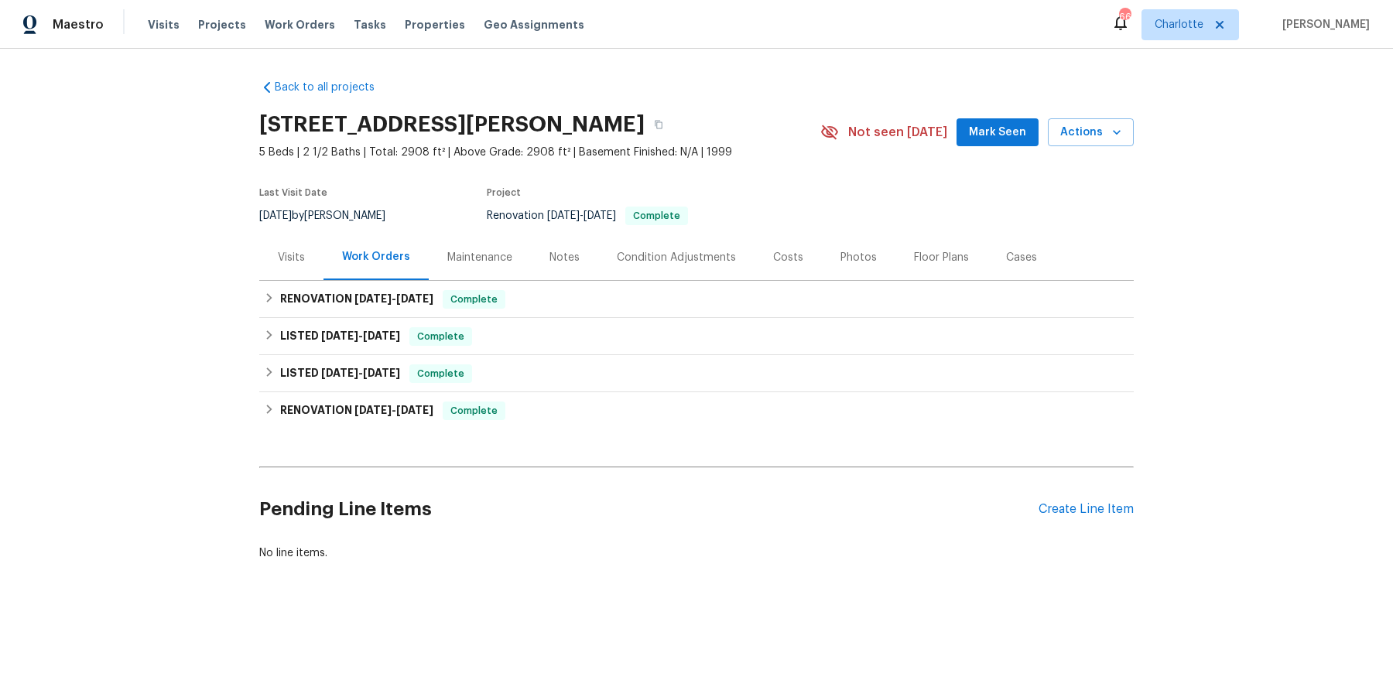
click at [269, 266] on div "Visits" at bounding box center [291, 257] width 64 height 46
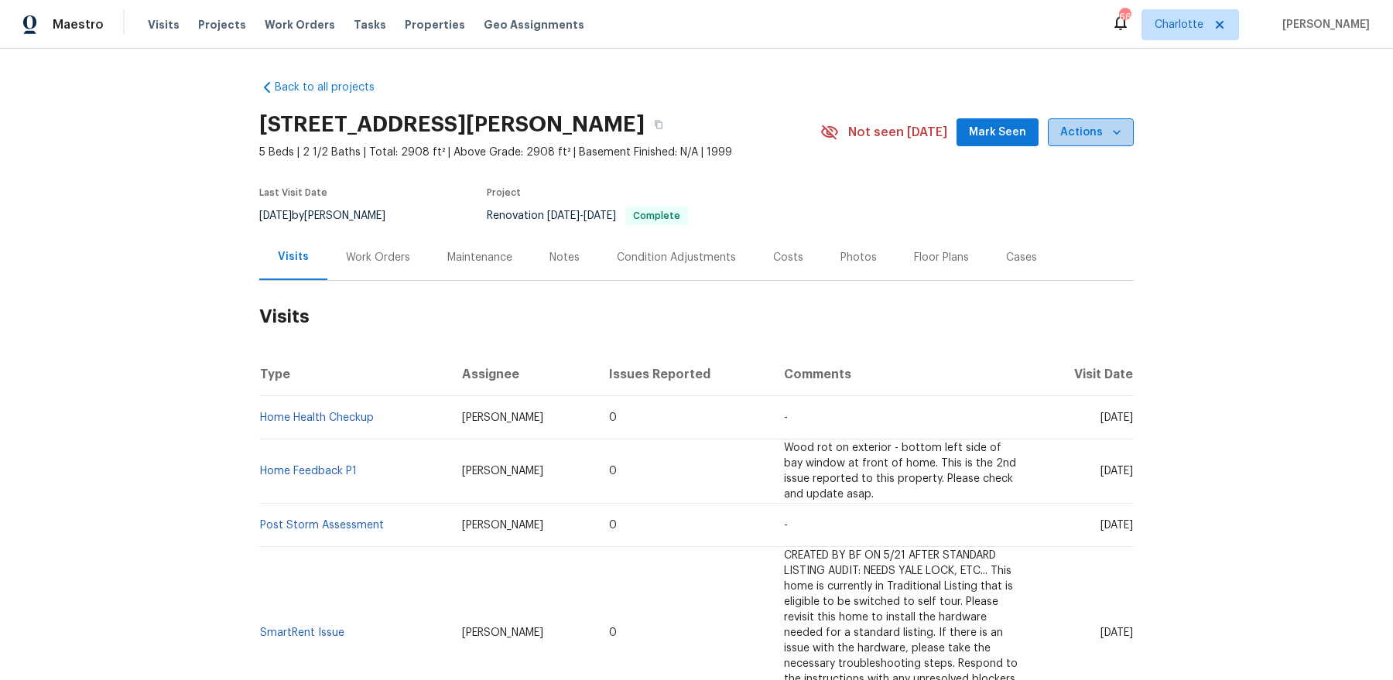
click at [1096, 132] on span "Actions" at bounding box center [1090, 132] width 61 height 19
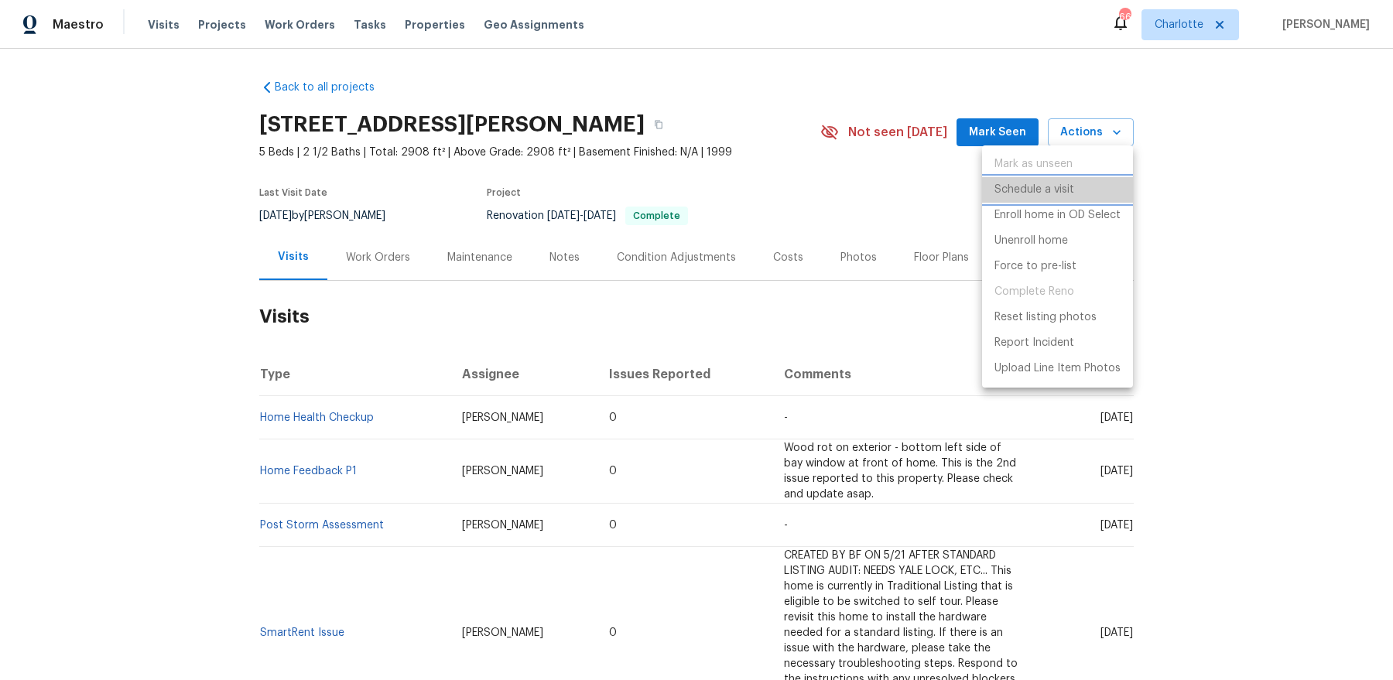
click at [1064, 183] on p "Schedule a visit" at bounding box center [1034, 190] width 80 height 16
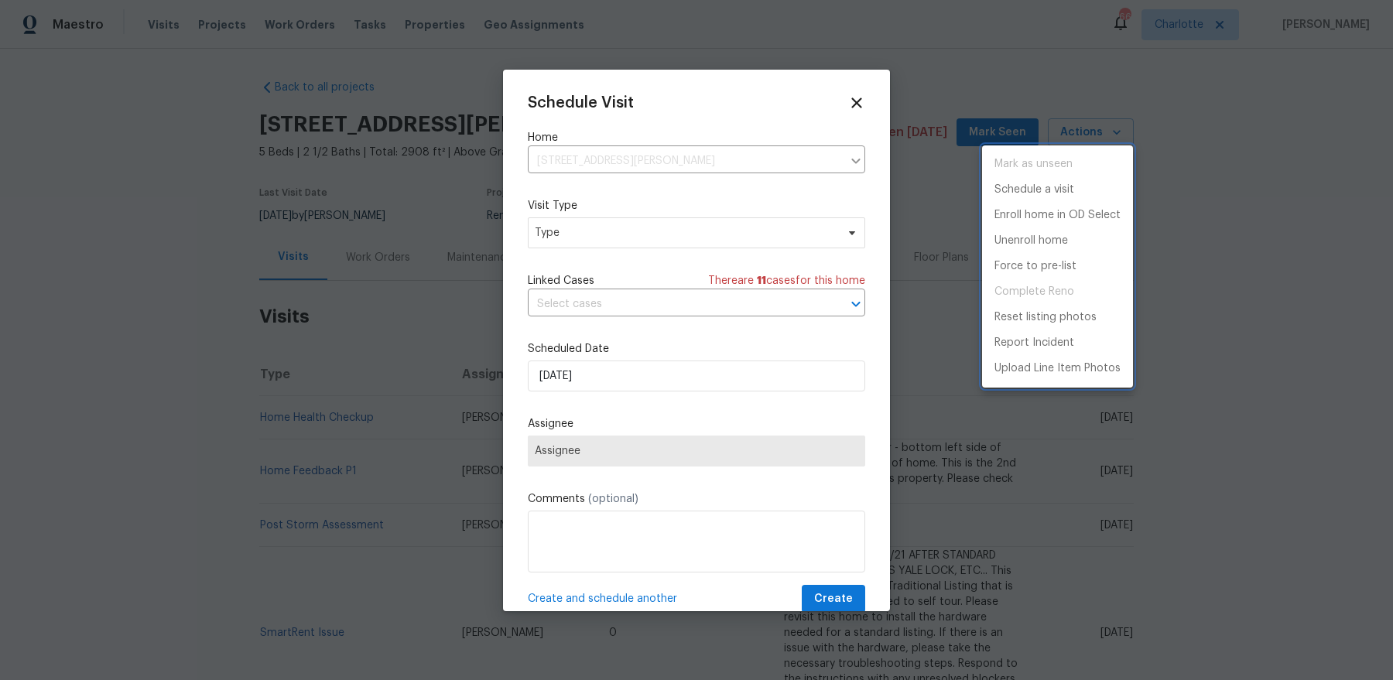
click at [566, 218] on div at bounding box center [696, 340] width 1393 height 680
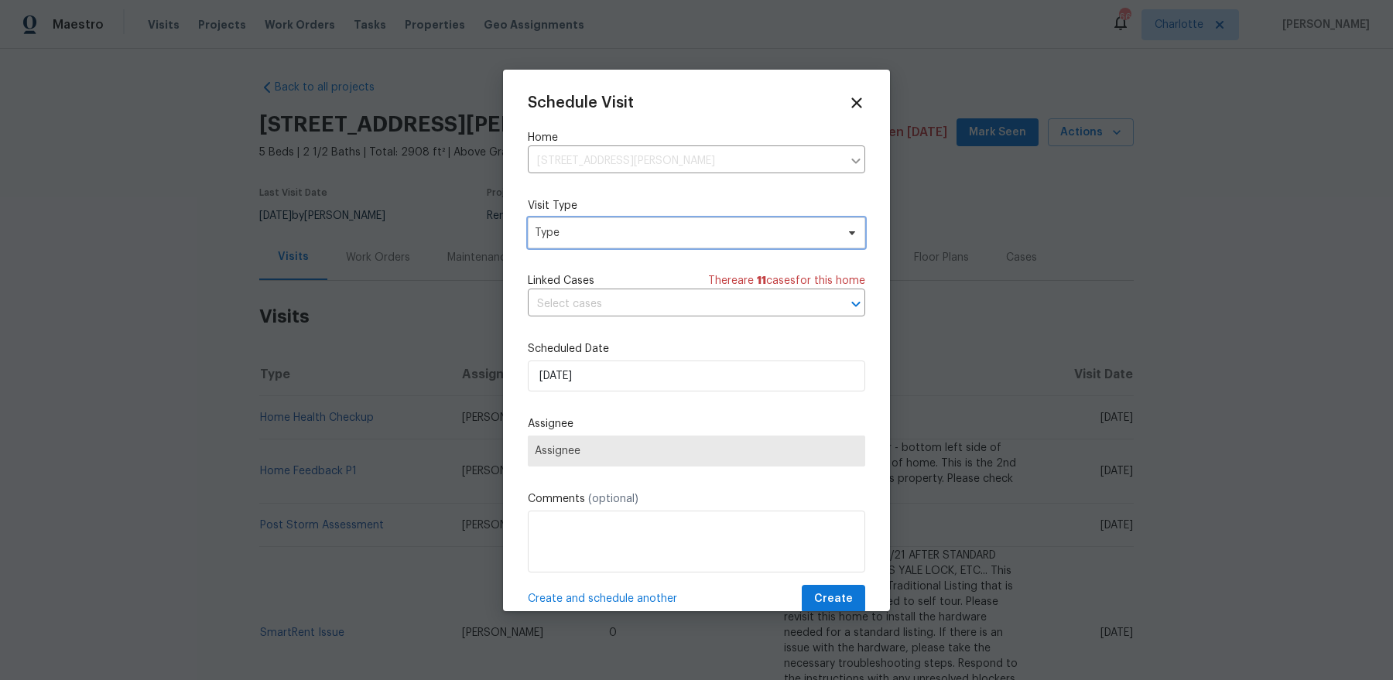
click at [558, 234] on span "Type" at bounding box center [685, 232] width 301 height 15
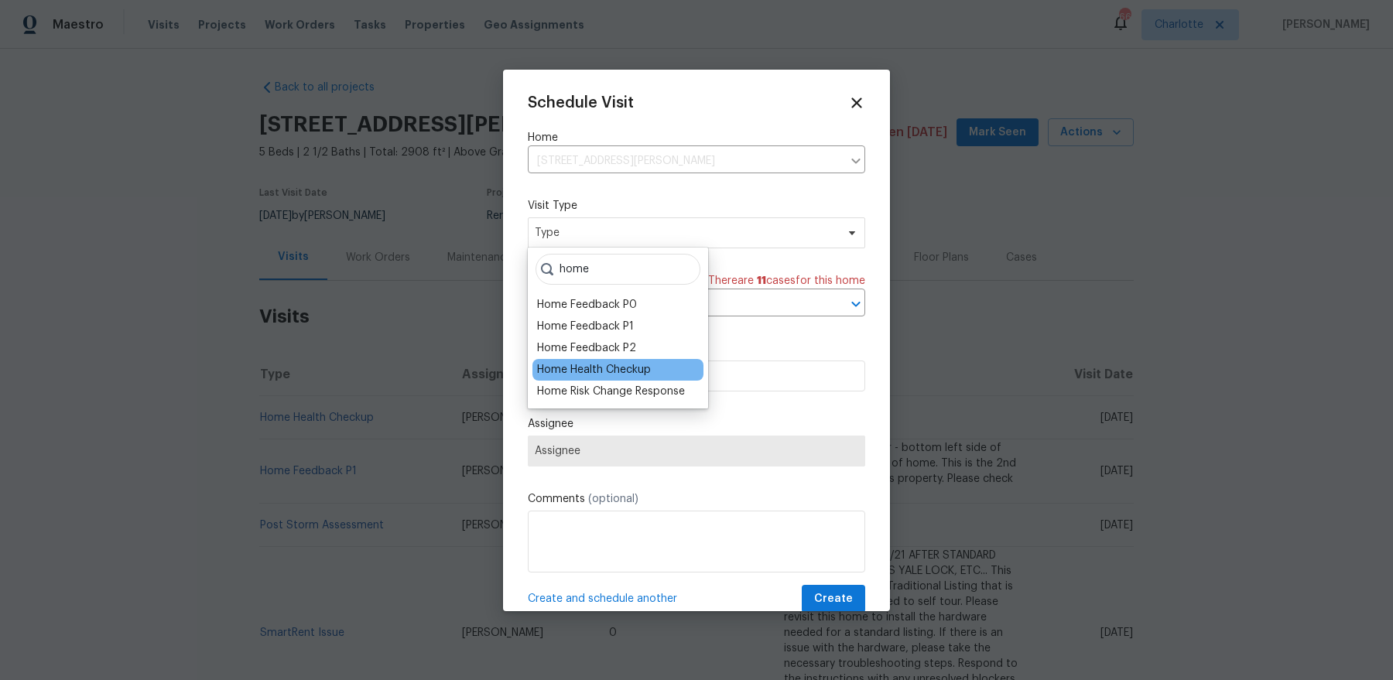
type input "home"
click at [552, 367] on div "Home Health Checkup" at bounding box center [594, 369] width 114 height 15
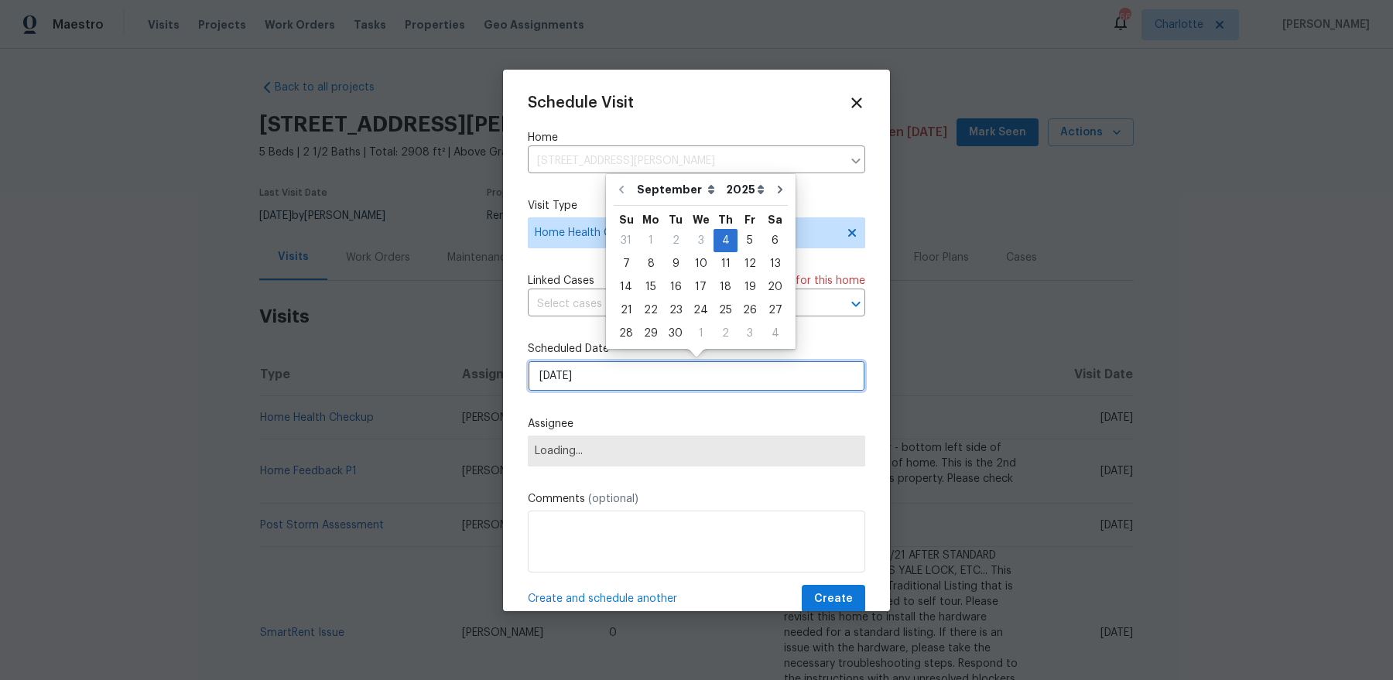
click at [571, 378] on input "[DATE]" at bounding box center [696, 376] width 337 height 31
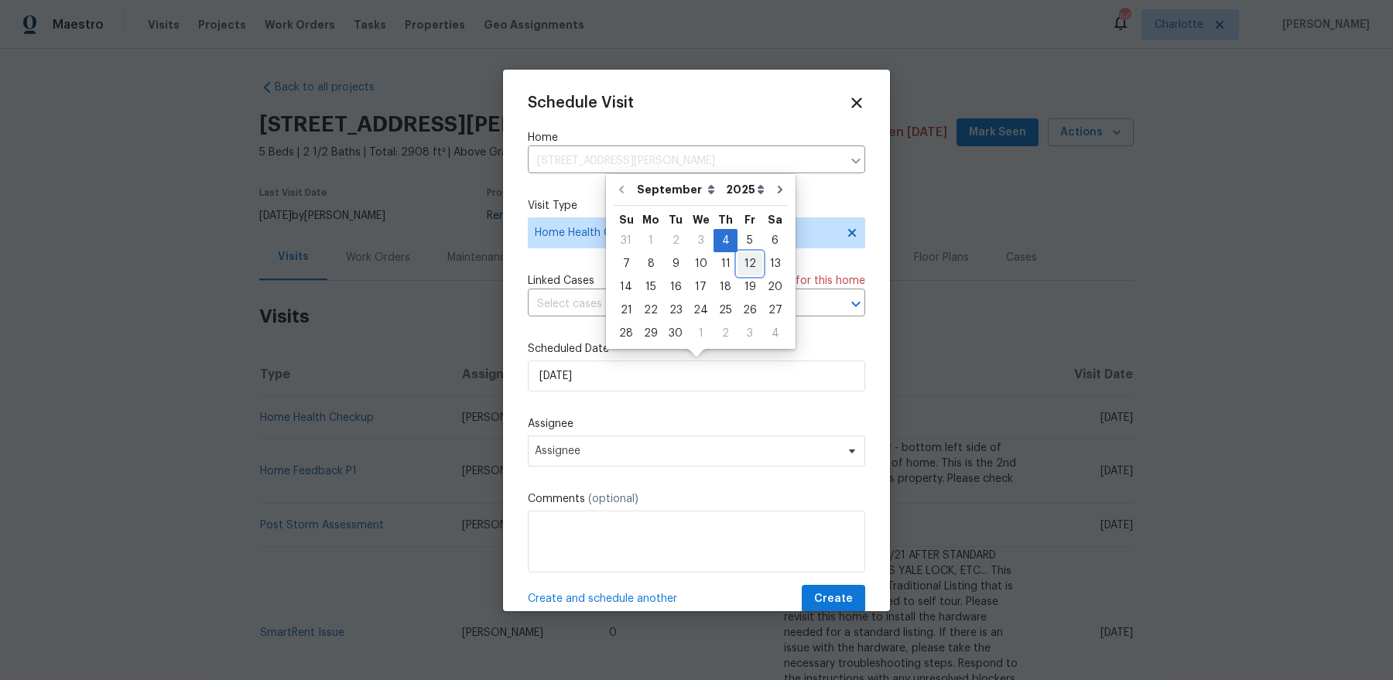
click at [743, 268] on div "12" at bounding box center [749, 264] width 25 height 22
type input "[DATE]"
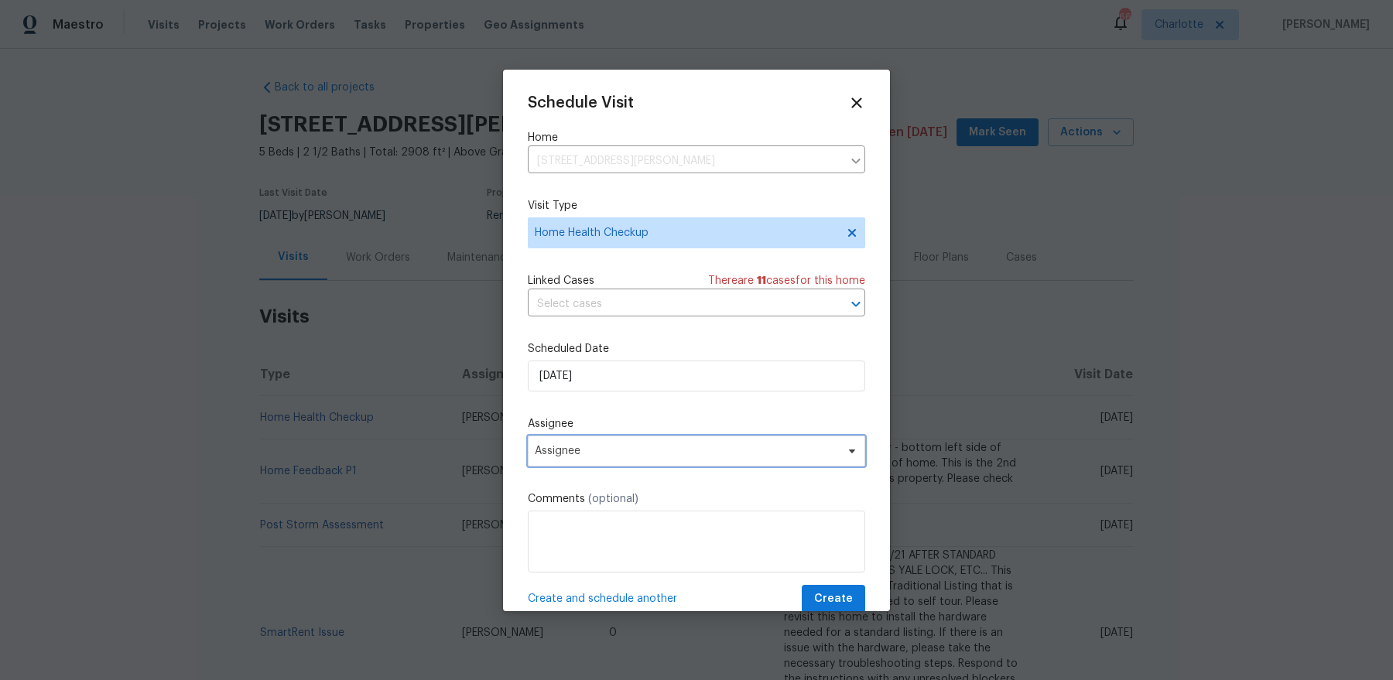
click at [600, 448] on span "Assignee" at bounding box center [686, 451] width 303 height 12
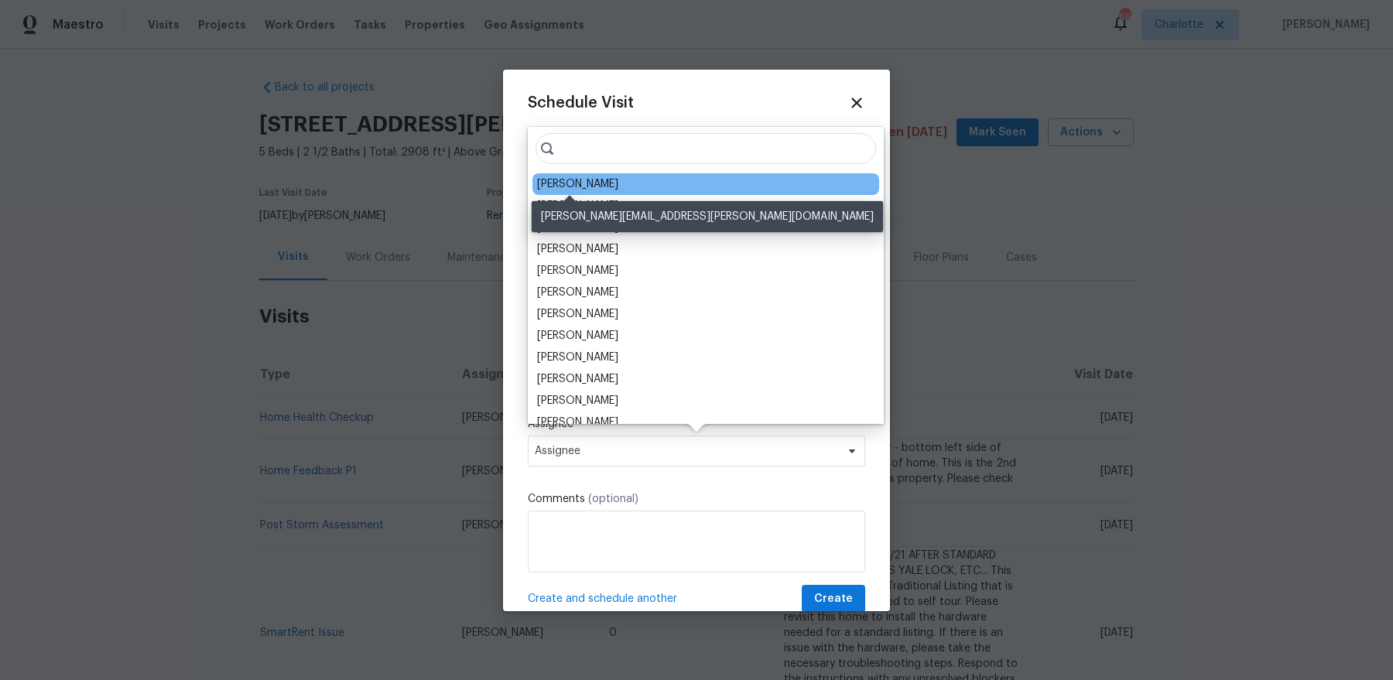
click at [583, 180] on div "[PERSON_NAME]" at bounding box center [577, 183] width 81 height 15
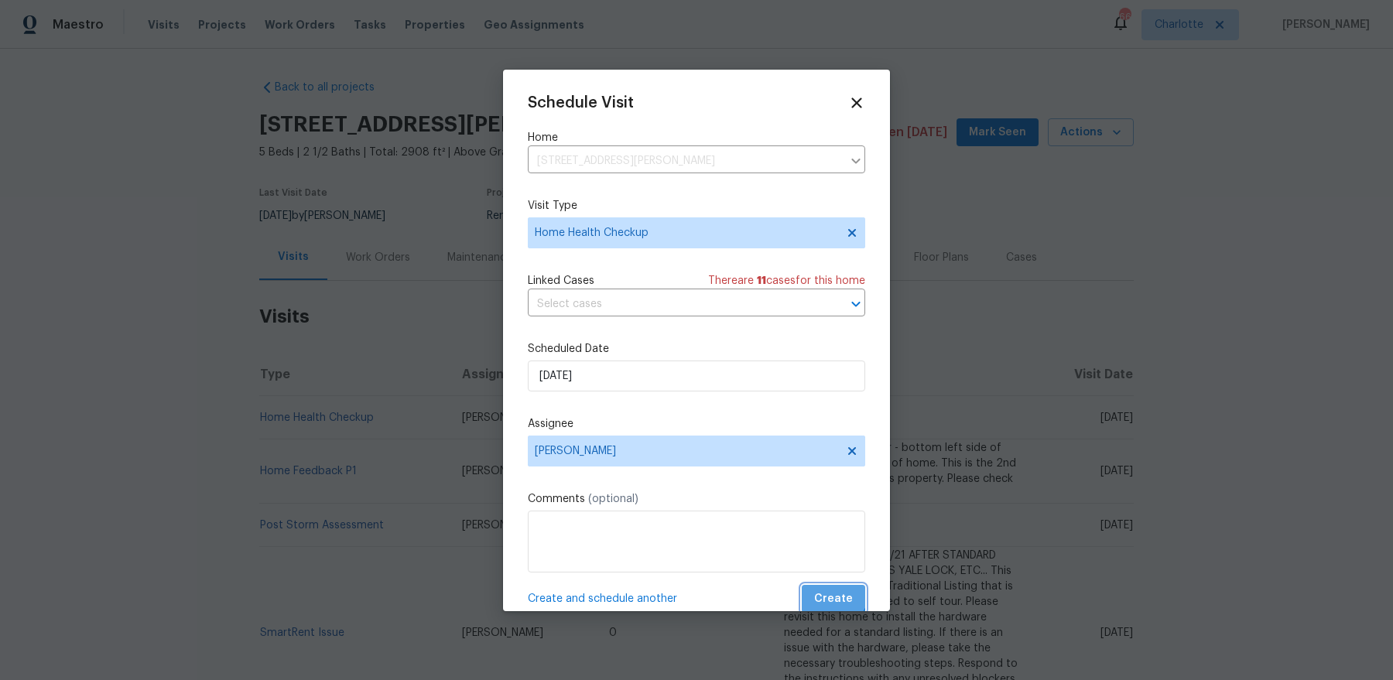
click at [829, 543] on span "Create" at bounding box center [833, 599] width 39 height 19
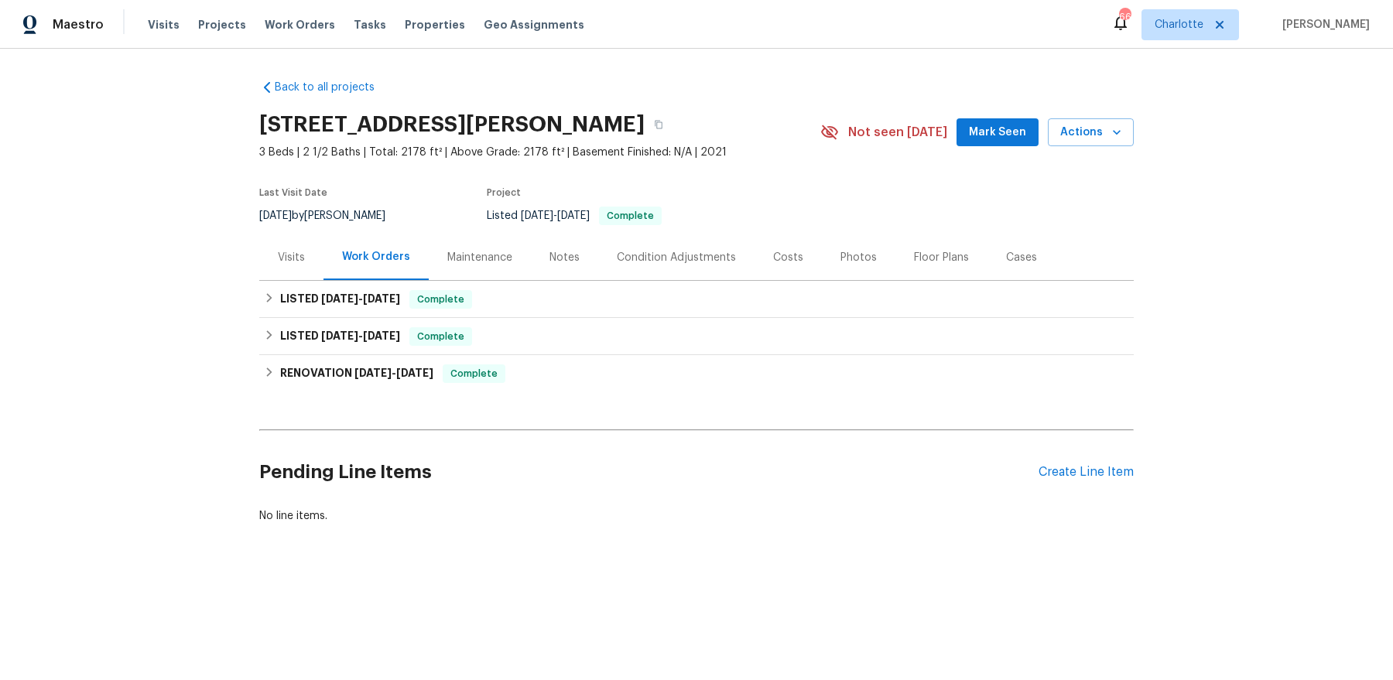
click at [291, 265] on div "Visits" at bounding box center [291, 257] width 64 height 46
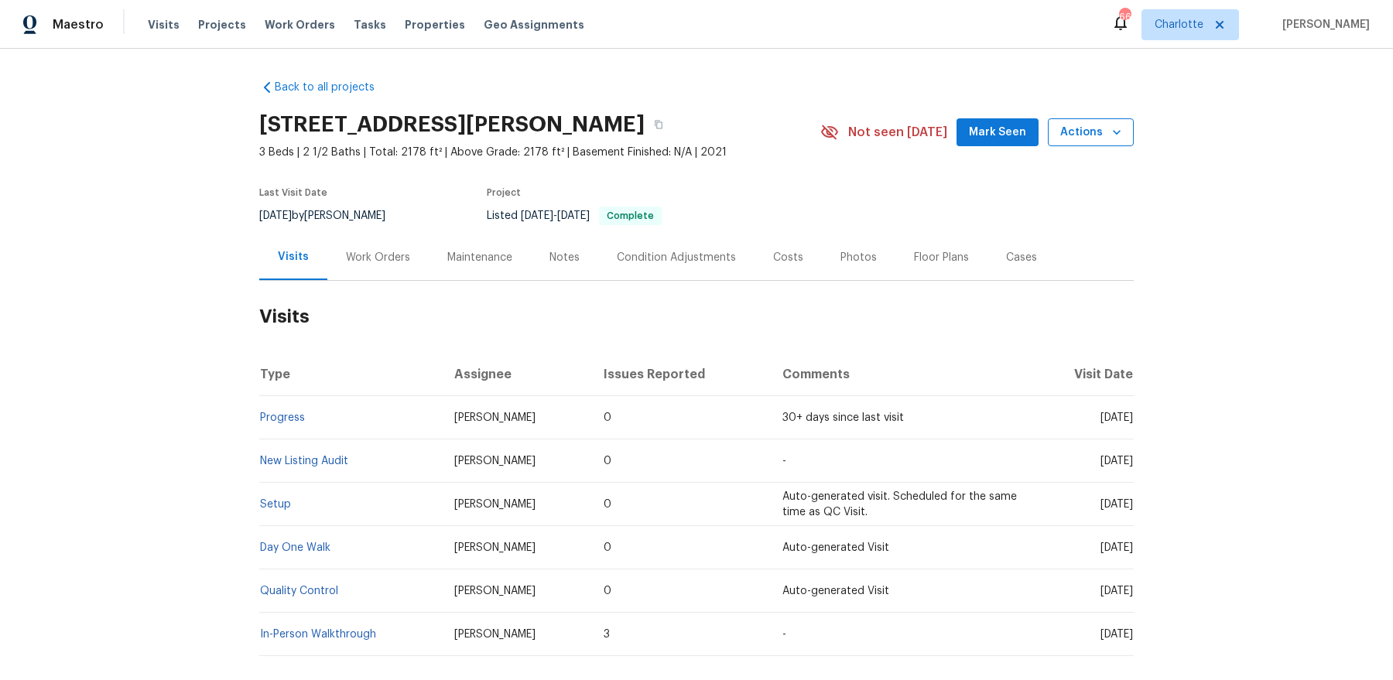
click at [1108, 132] on span "Actions" at bounding box center [1090, 132] width 61 height 19
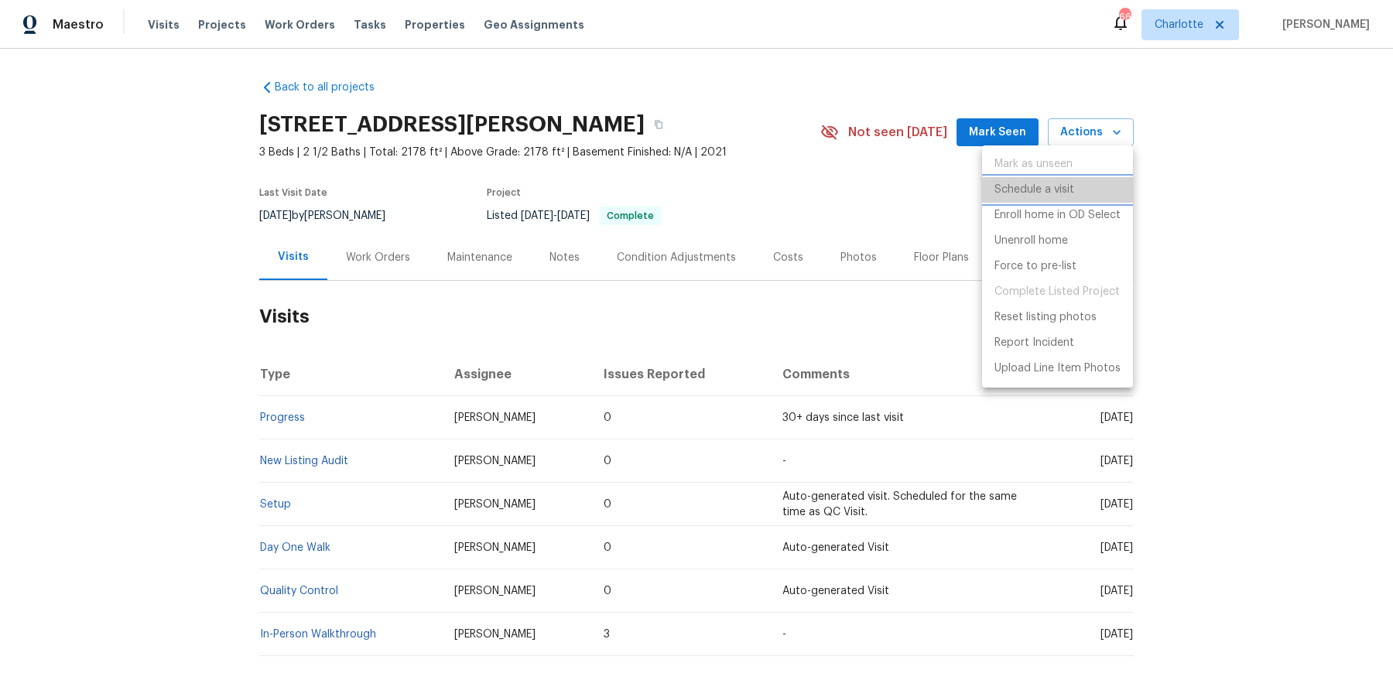
click at [1034, 193] on p "Schedule a visit" at bounding box center [1034, 190] width 80 height 16
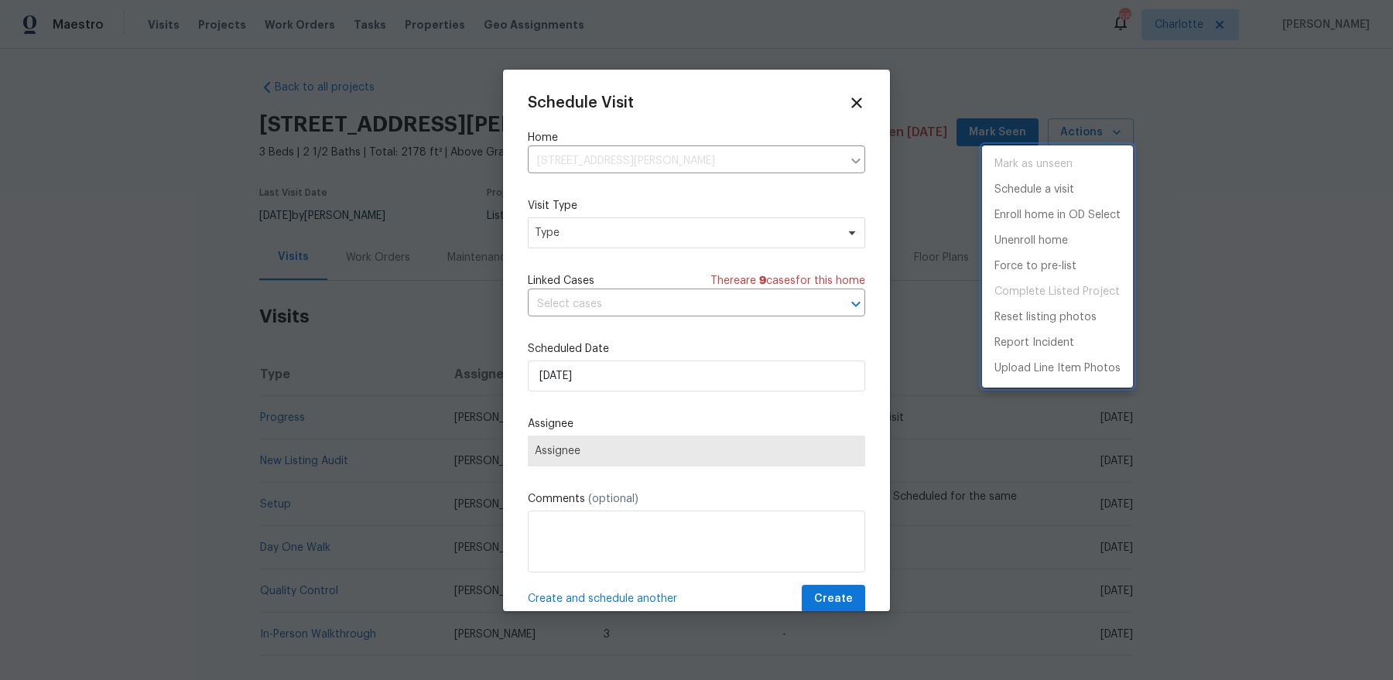
click at [596, 241] on div at bounding box center [696, 340] width 1393 height 680
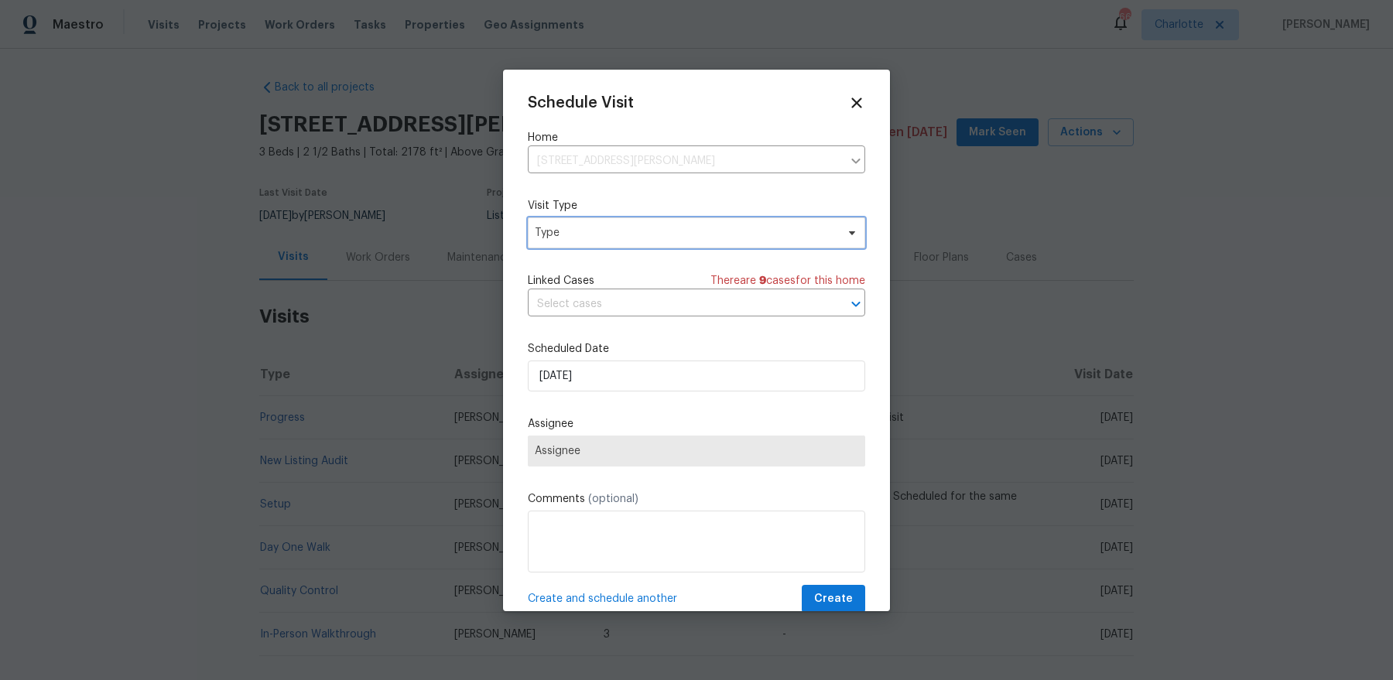
click at [596, 227] on span "Type" at bounding box center [685, 232] width 301 height 15
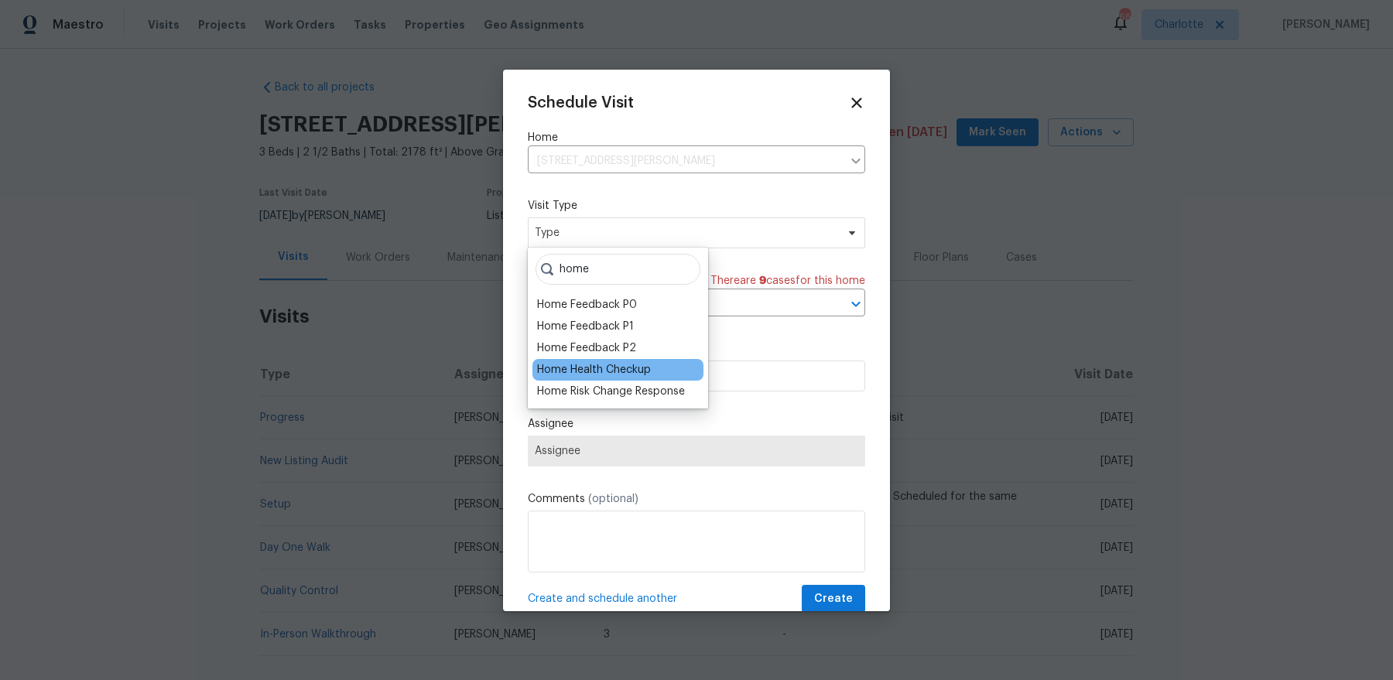
type input "home"
click at [591, 365] on div "Home Health Checkup" at bounding box center [594, 369] width 114 height 15
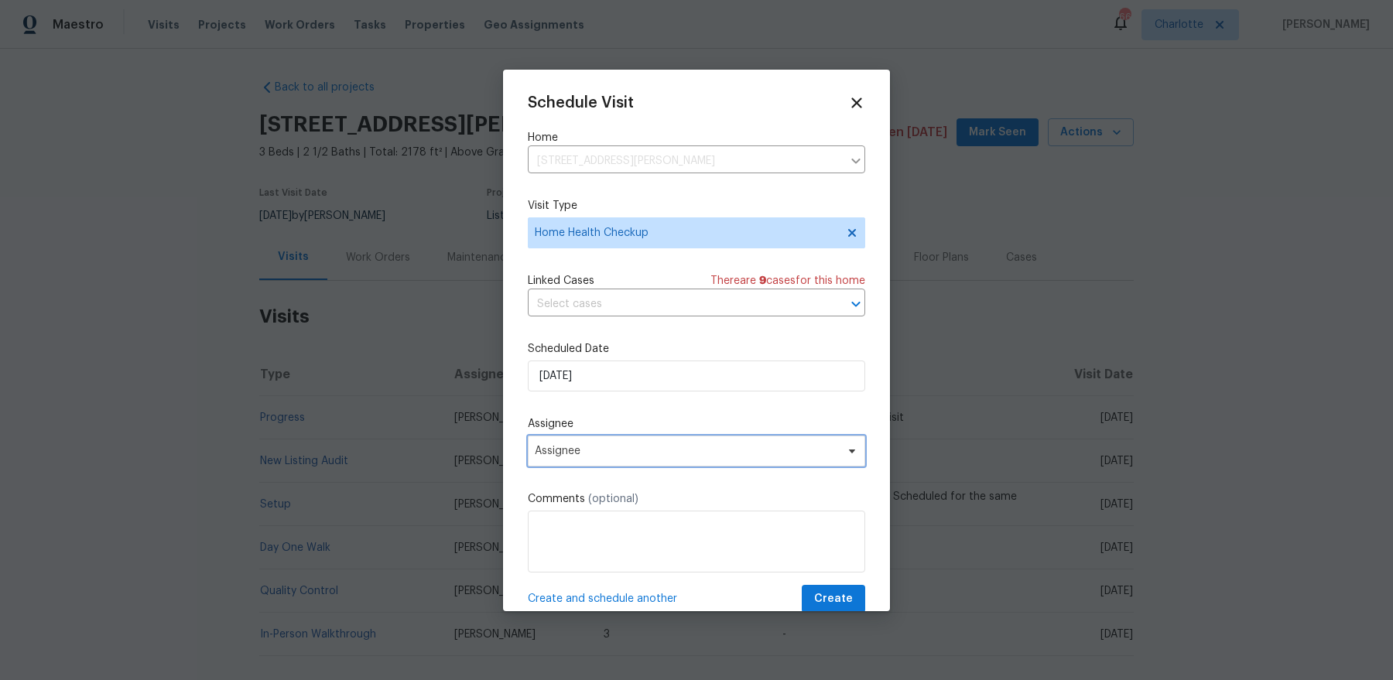
click at [601, 452] on span "Assignee" at bounding box center [686, 451] width 303 height 12
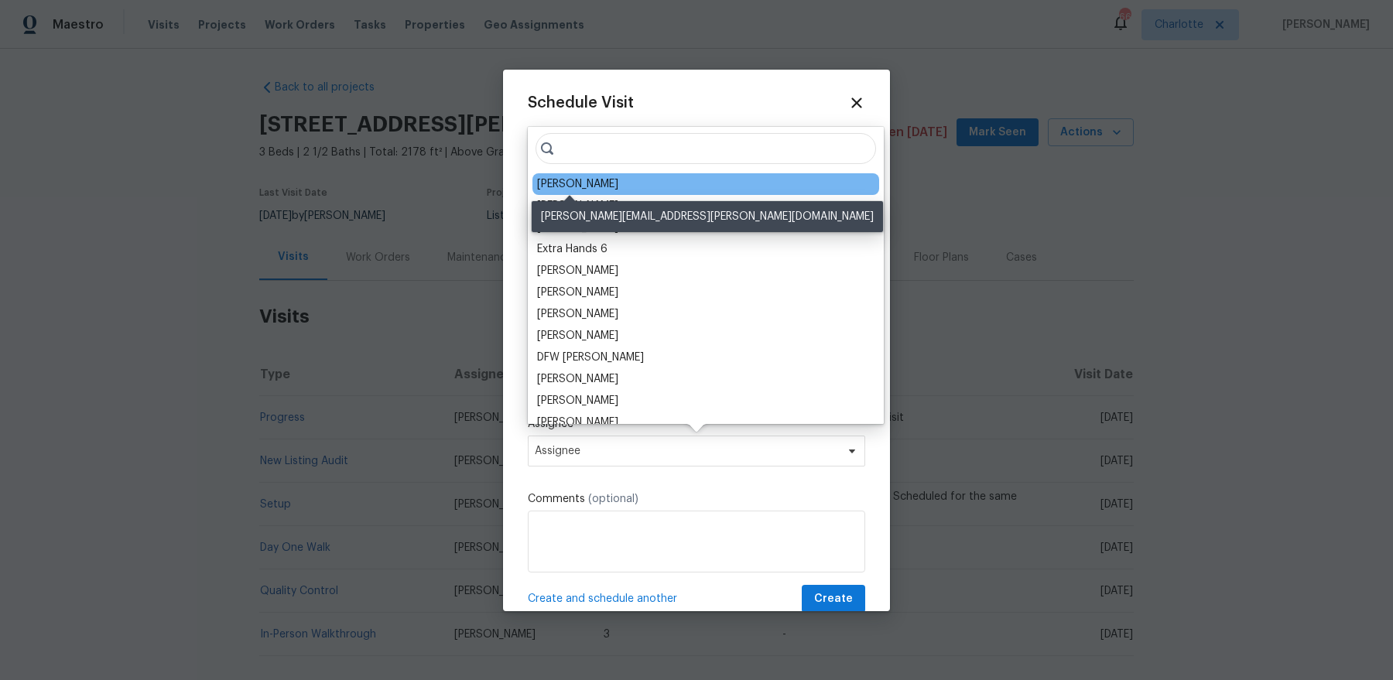
click at [590, 189] on div "[PERSON_NAME]" at bounding box center [577, 183] width 81 height 15
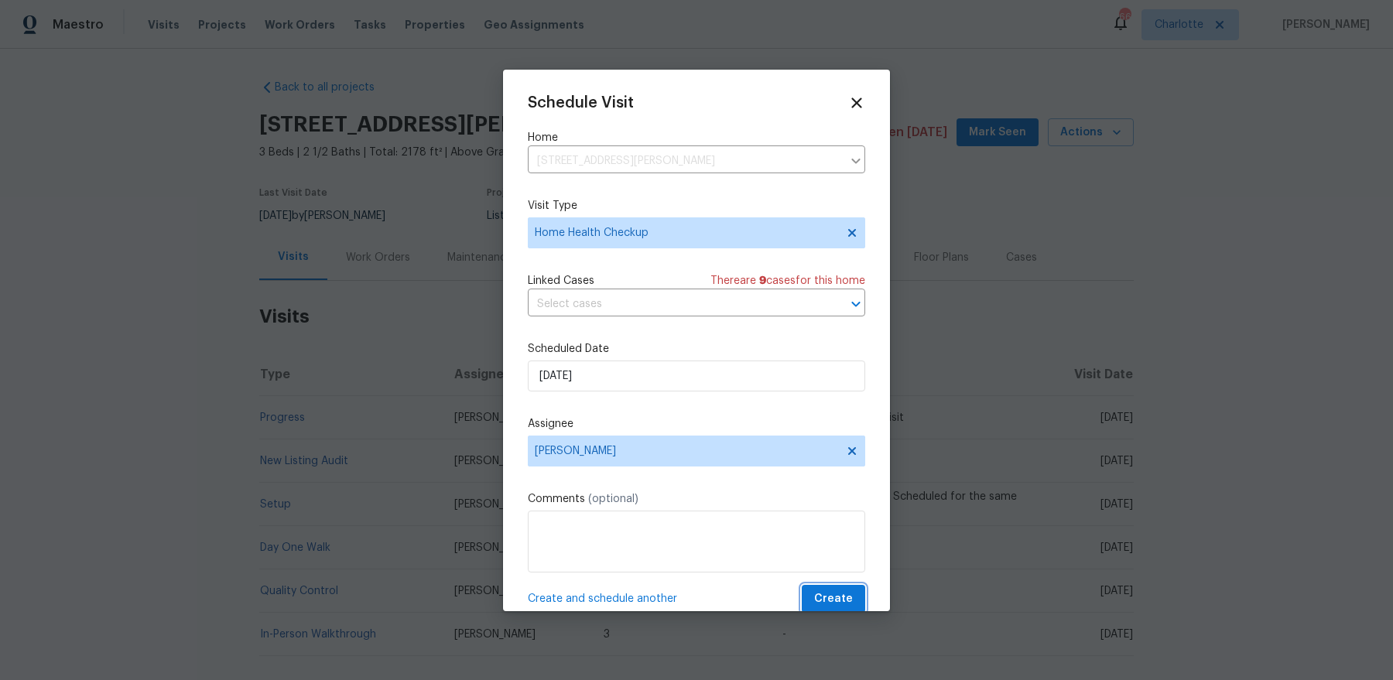
click at [836, 543] on span "Create" at bounding box center [833, 599] width 39 height 19
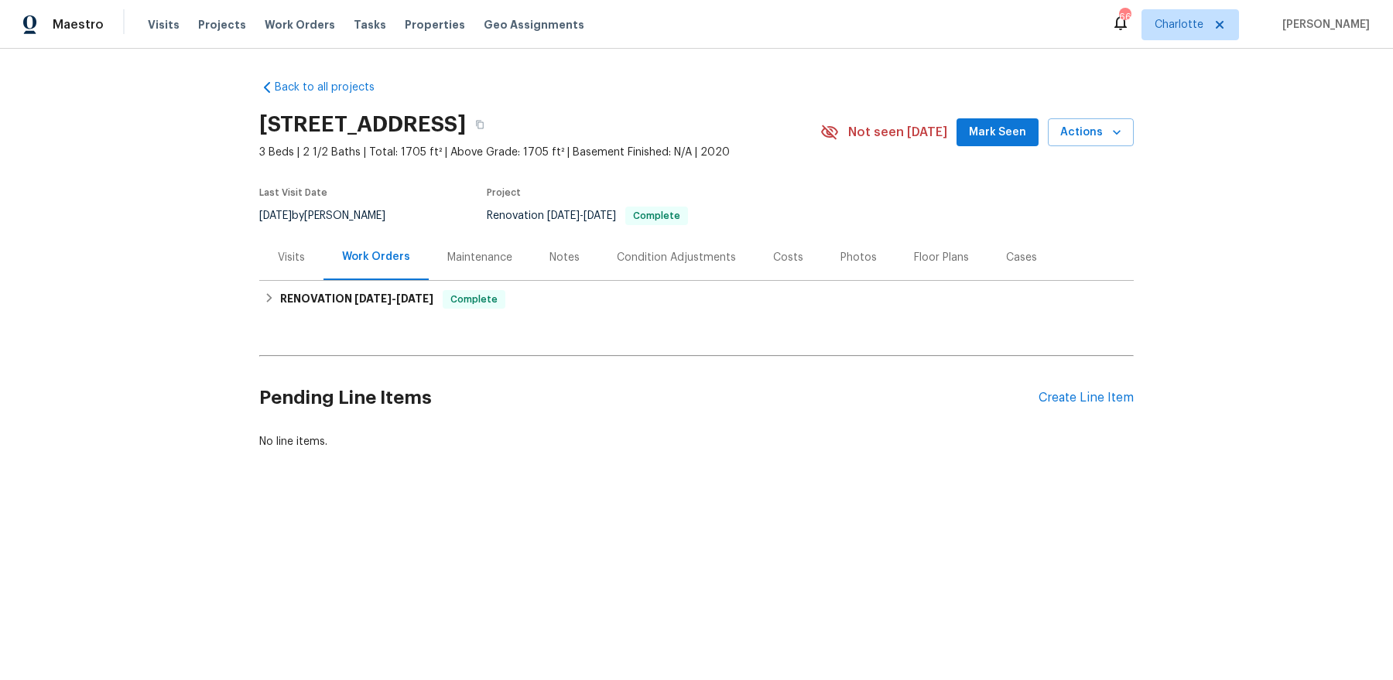
click at [301, 250] on div "Visits" at bounding box center [291, 257] width 27 height 15
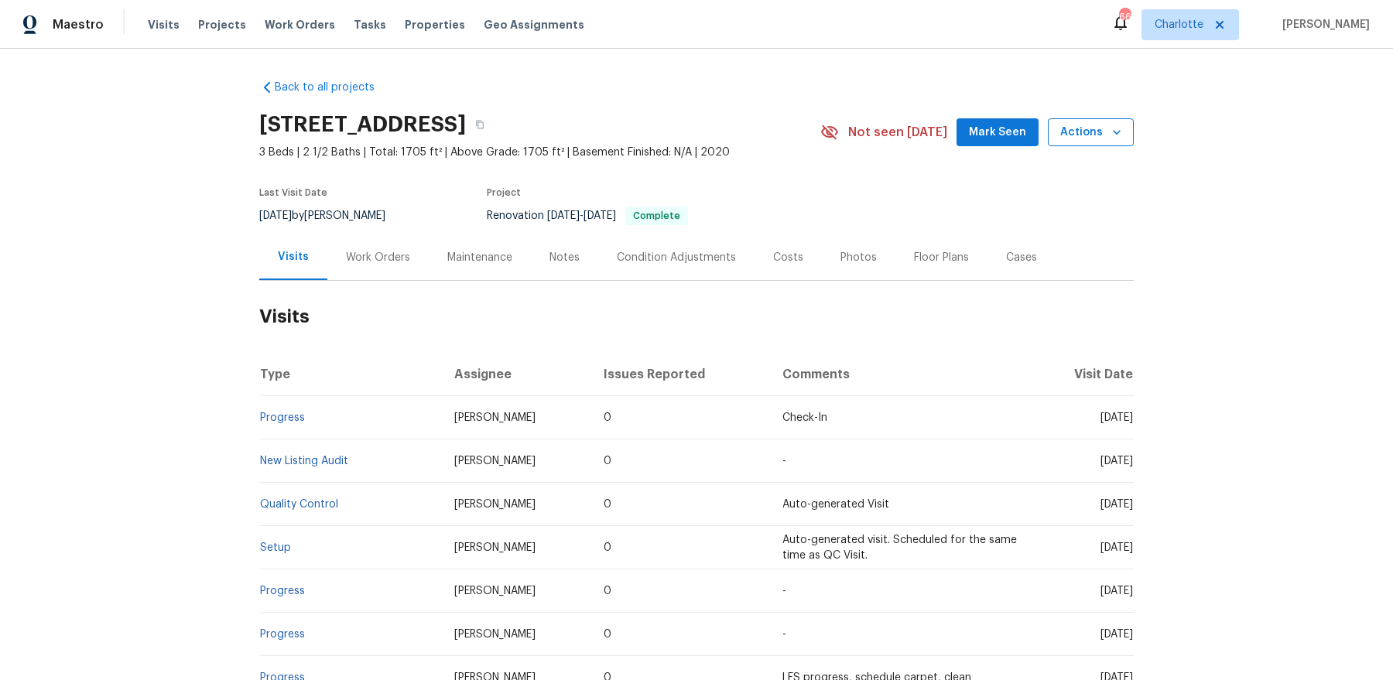
click at [1092, 135] on span "Actions" at bounding box center [1090, 132] width 61 height 19
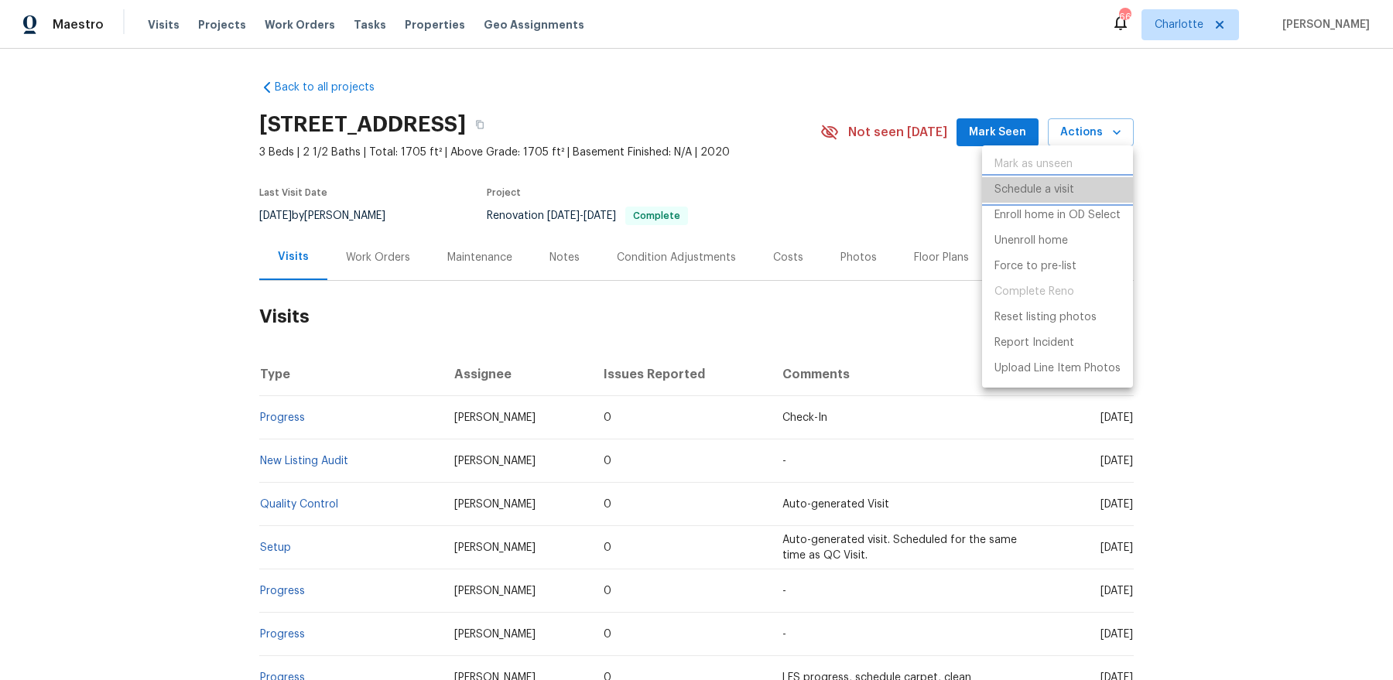
click at [1048, 191] on p "Schedule a visit" at bounding box center [1034, 190] width 80 height 16
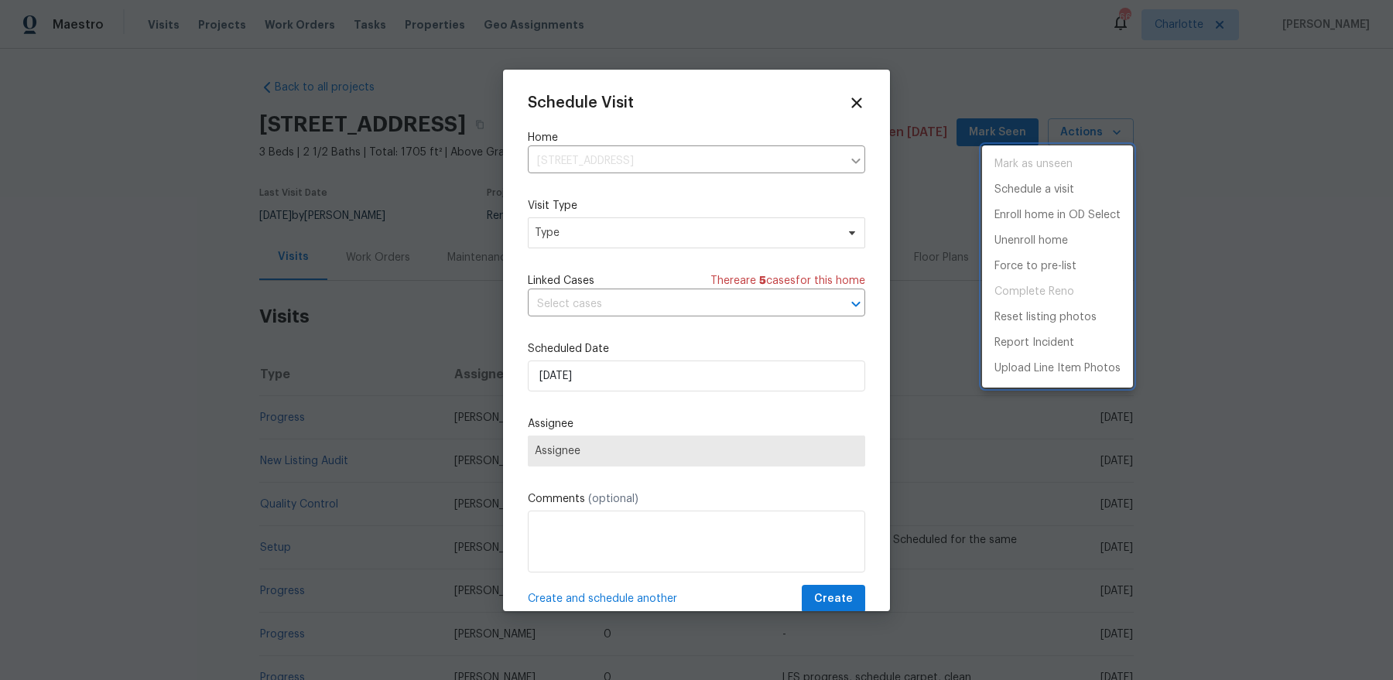
click at [627, 237] on div at bounding box center [696, 340] width 1393 height 680
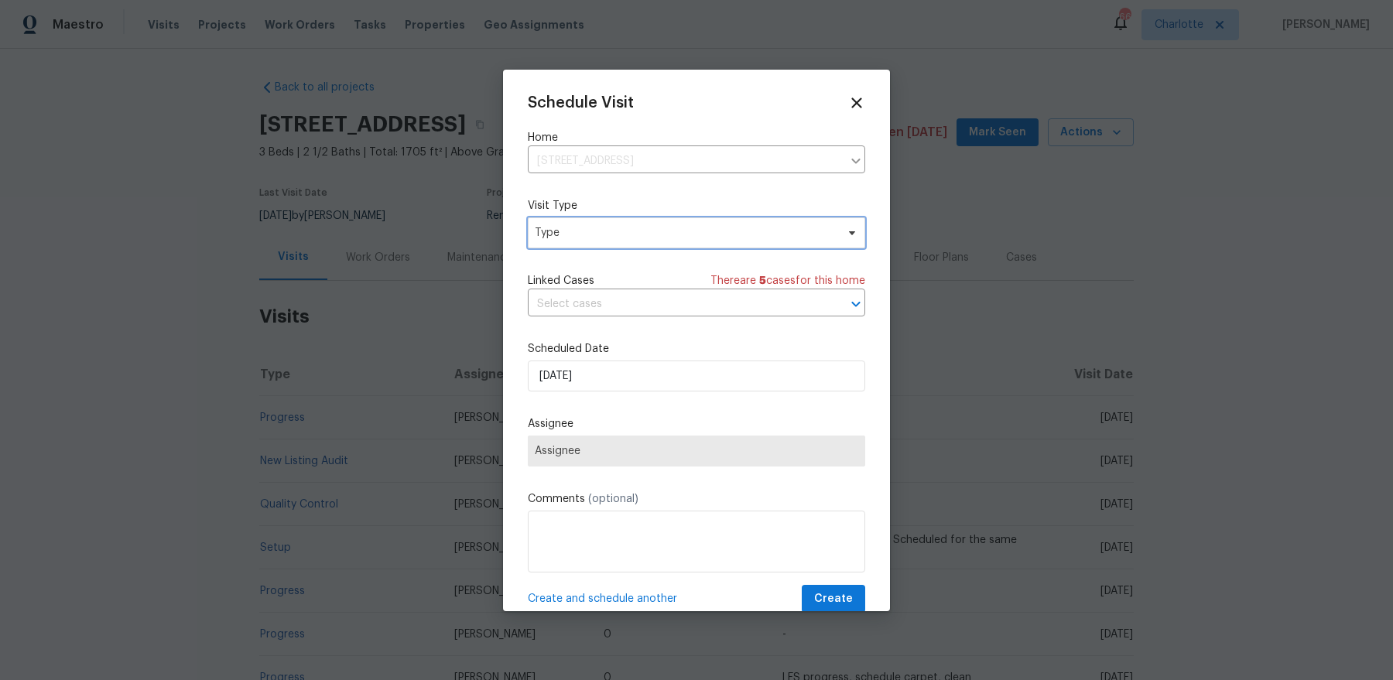
click at [598, 234] on span "Type" at bounding box center [685, 232] width 301 height 15
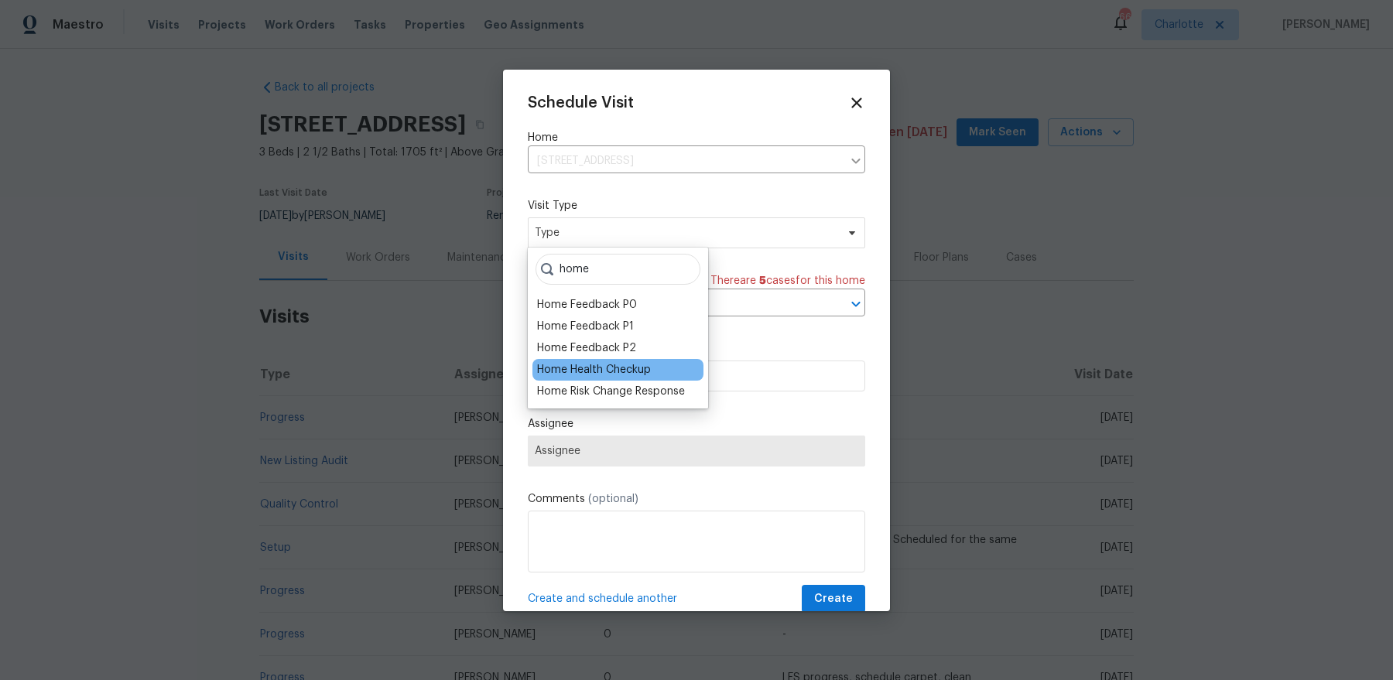
type input "home"
click at [589, 368] on div "Home Health Checkup" at bounding box center [594, 369] width 114 height 15
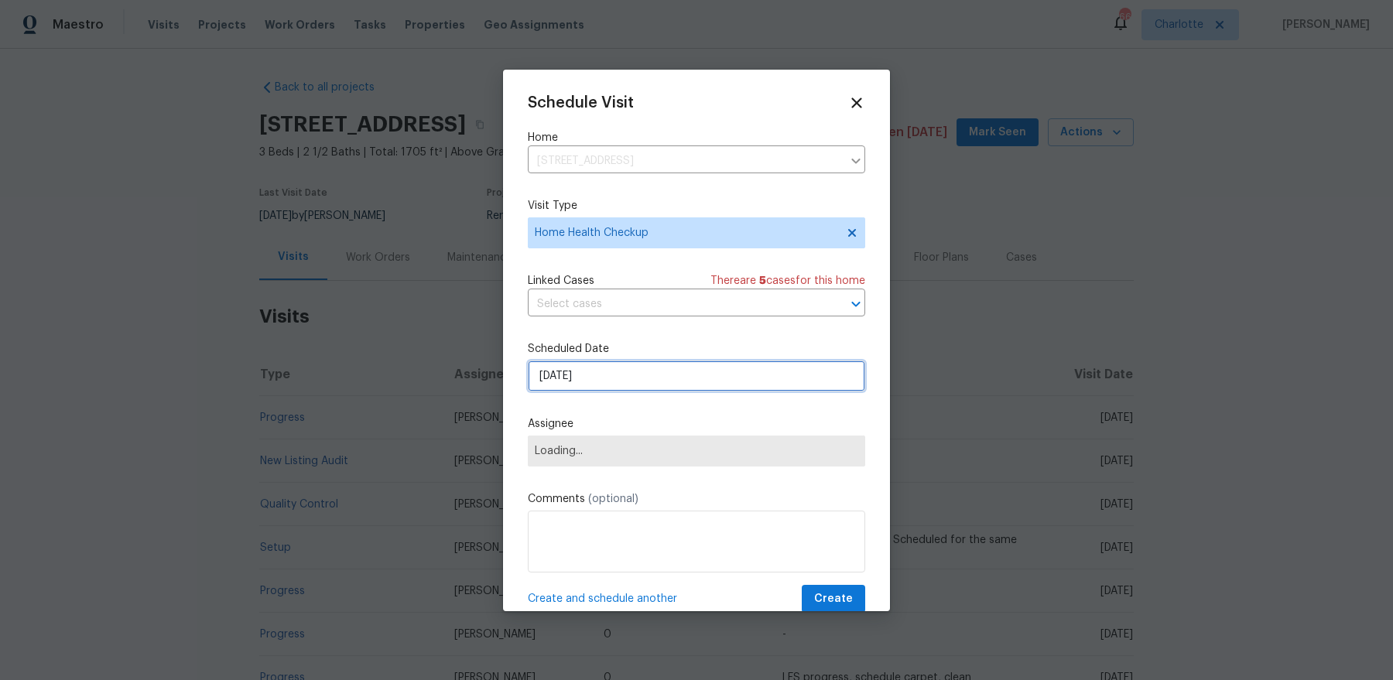
click at [586, 385] on input "[DATE]" at bounding box center [696, 376] width 337 height 31
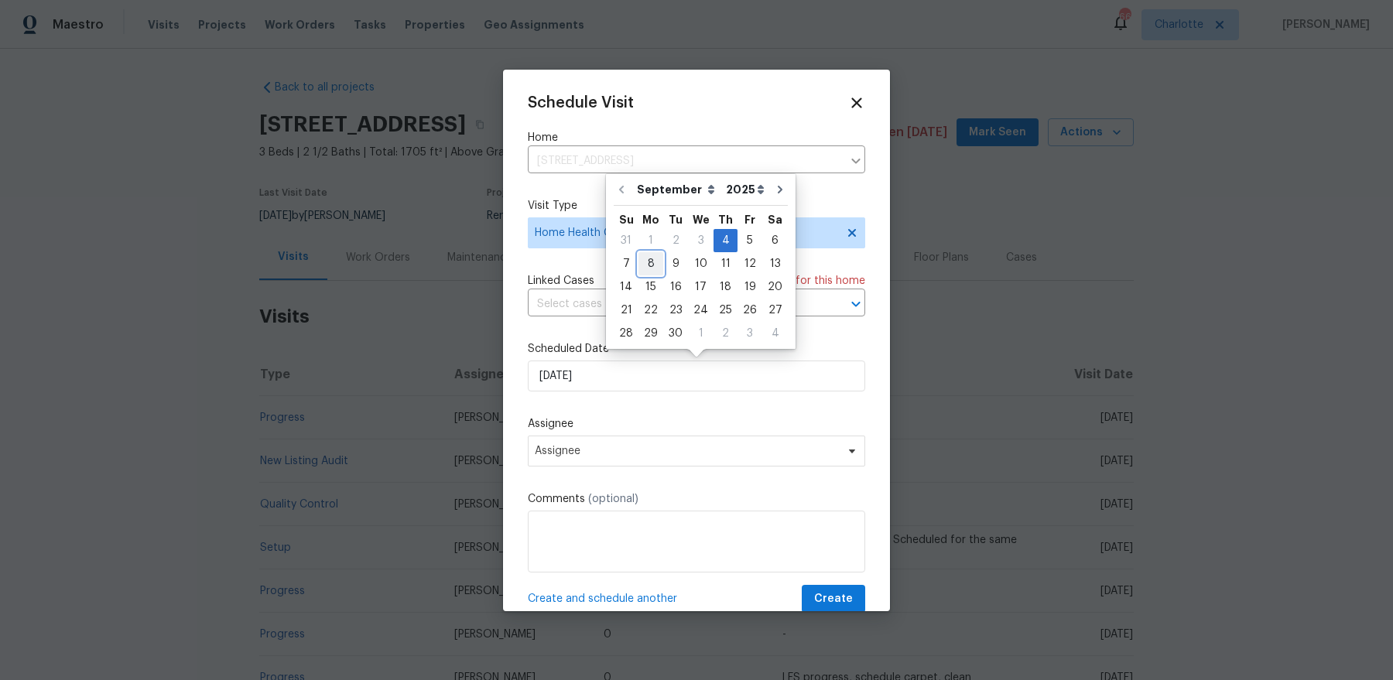
click at [655, 268] on div "8" at bounding box center [650, 264] width 25 height 22
type input "[DATE]"
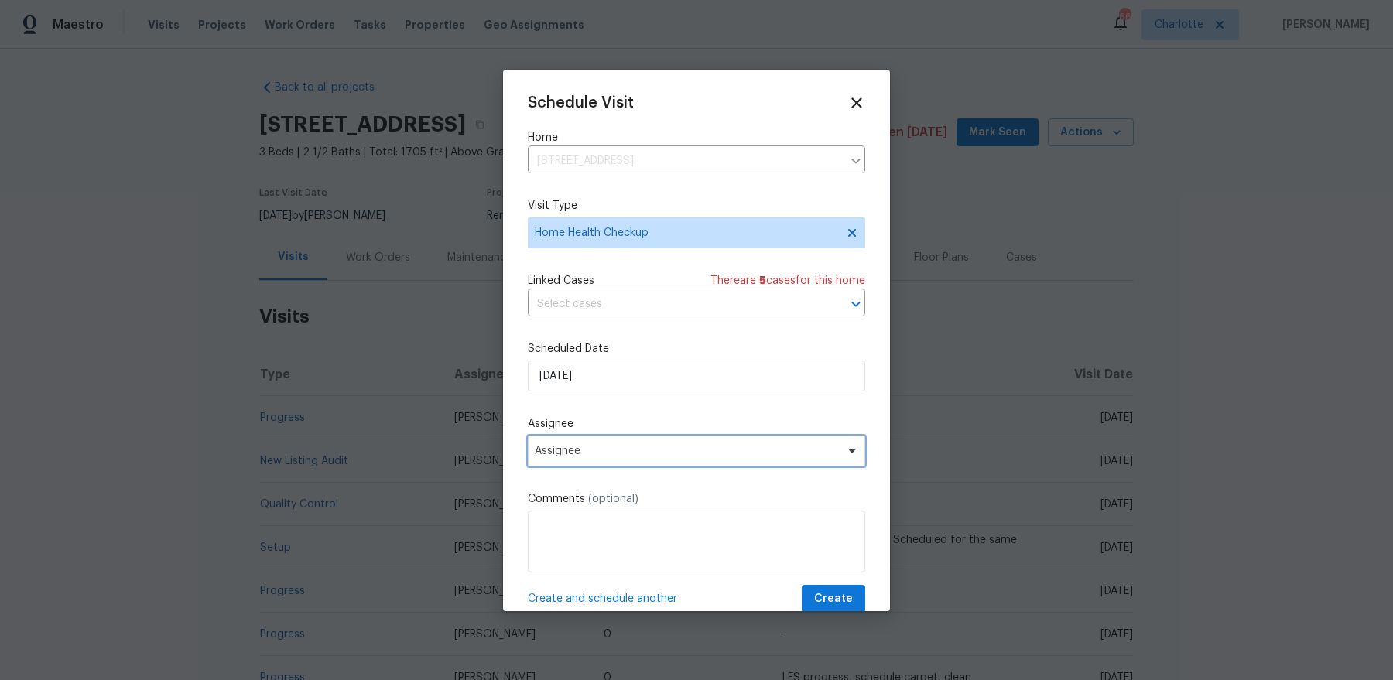
click at [650, 449] on span "Assignee" at bounding box center [686, 451] width 303 height 12
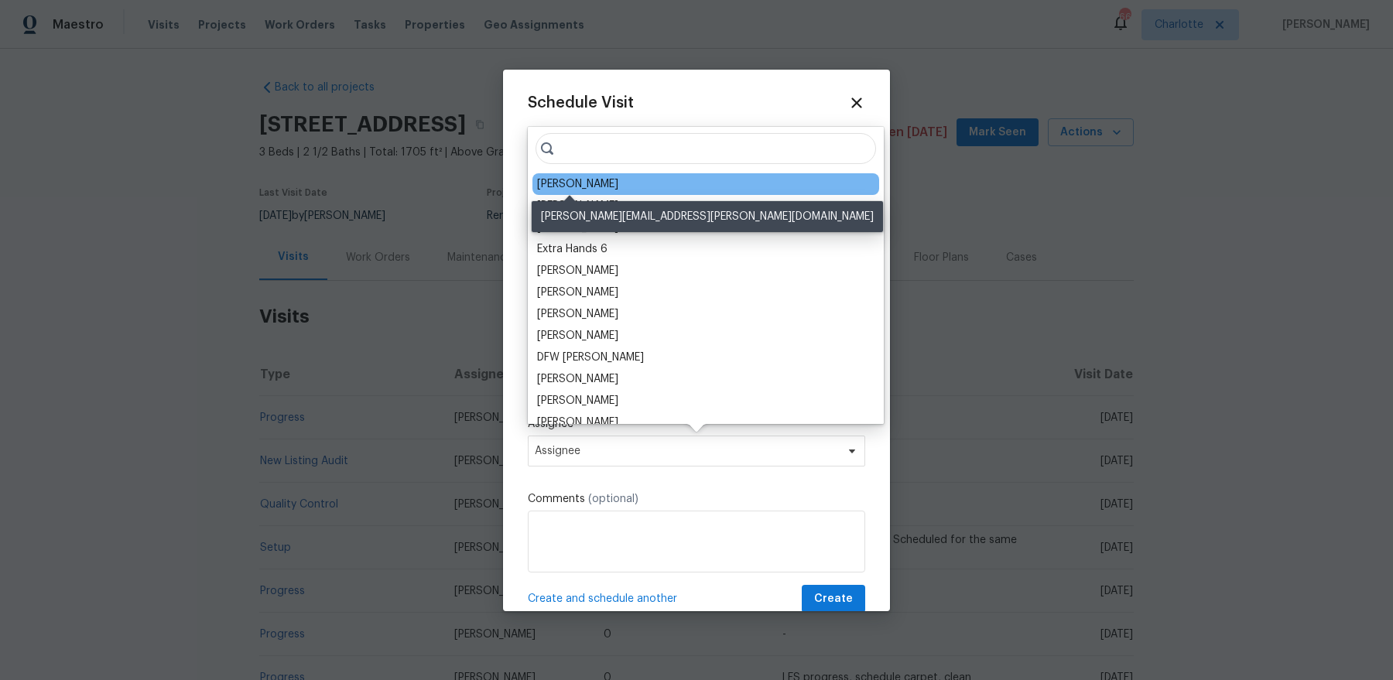
click at [573, 181] on div "[PERSON_NAME]" at bounding box center [577, 183] width 81 height 15
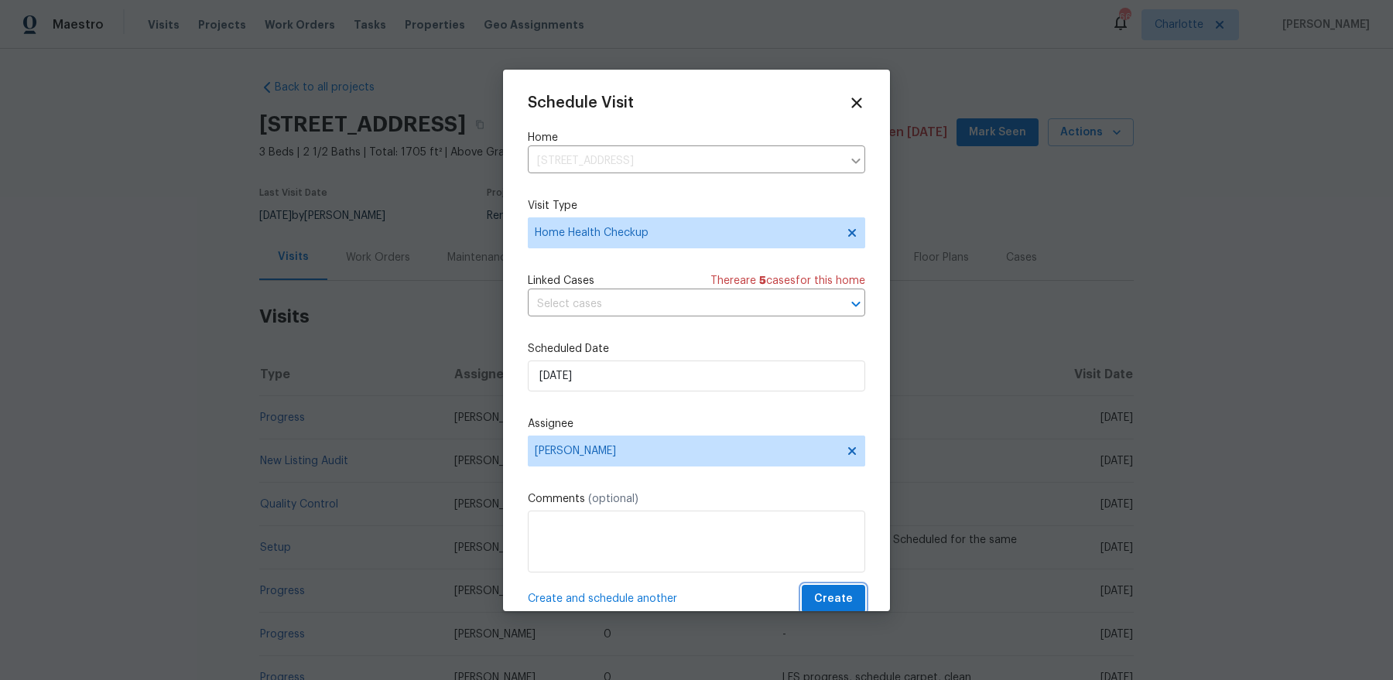
click at [836, 543] on span "Create" at bounding box center [833, 599] width 39 height 19
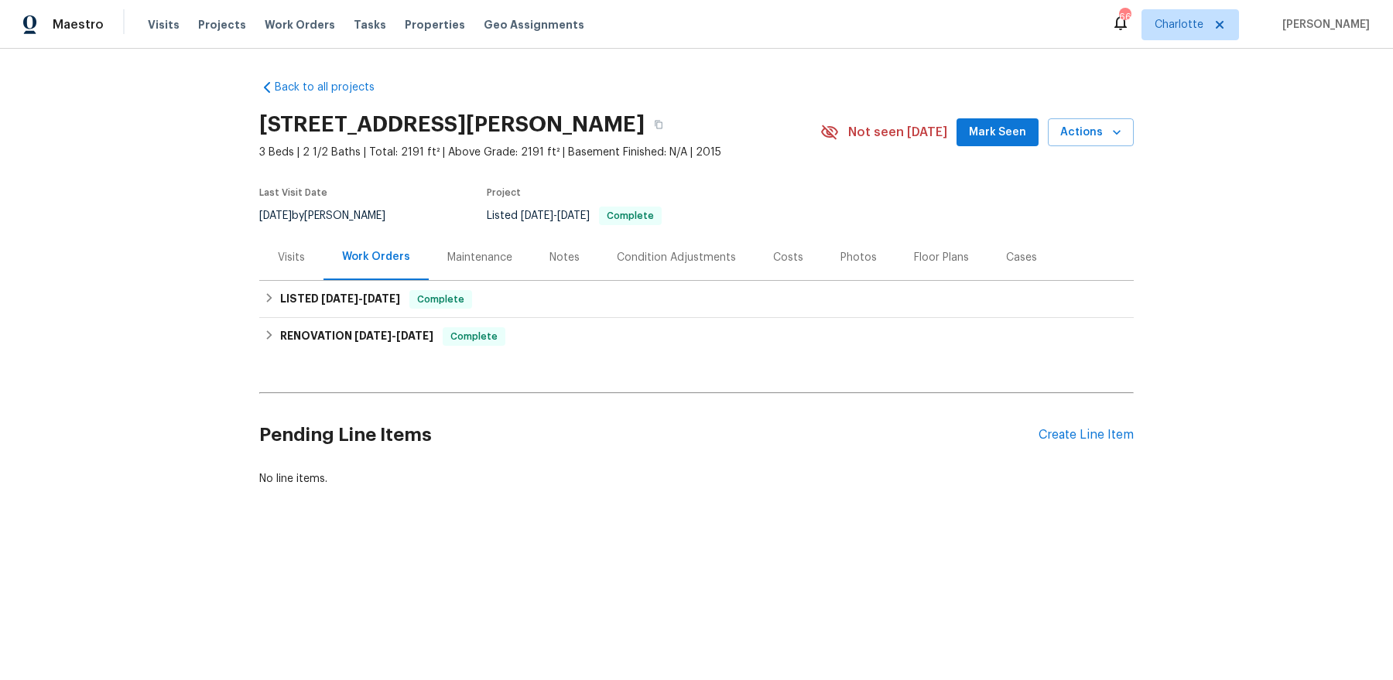
click at [286, 247] on div "Visits" at bounding box center [291, 257] width 64 height 46
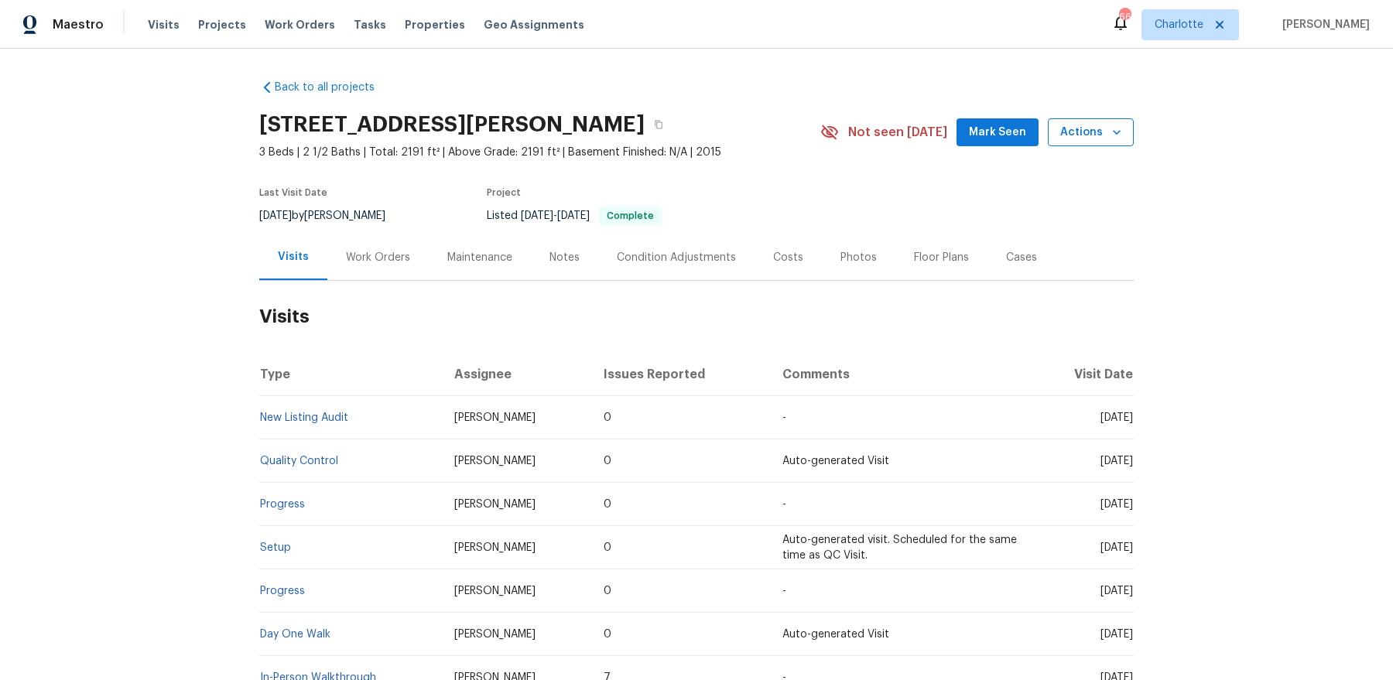
click at [1072, 123] on span "Actions" at bounding box center [1090, 132] width 61 height 19
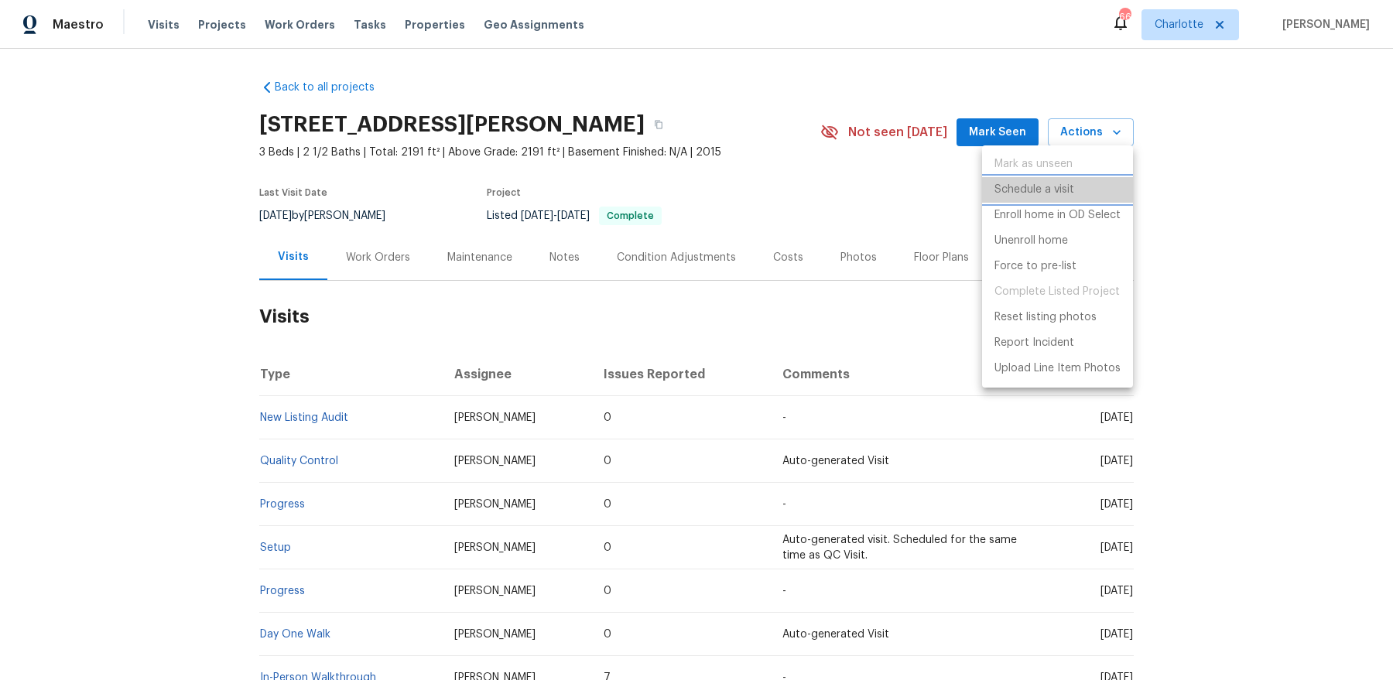
click at [1066, 183] on p "Schedule a visit" at bounding box center [1034, 190] width 80 height 16
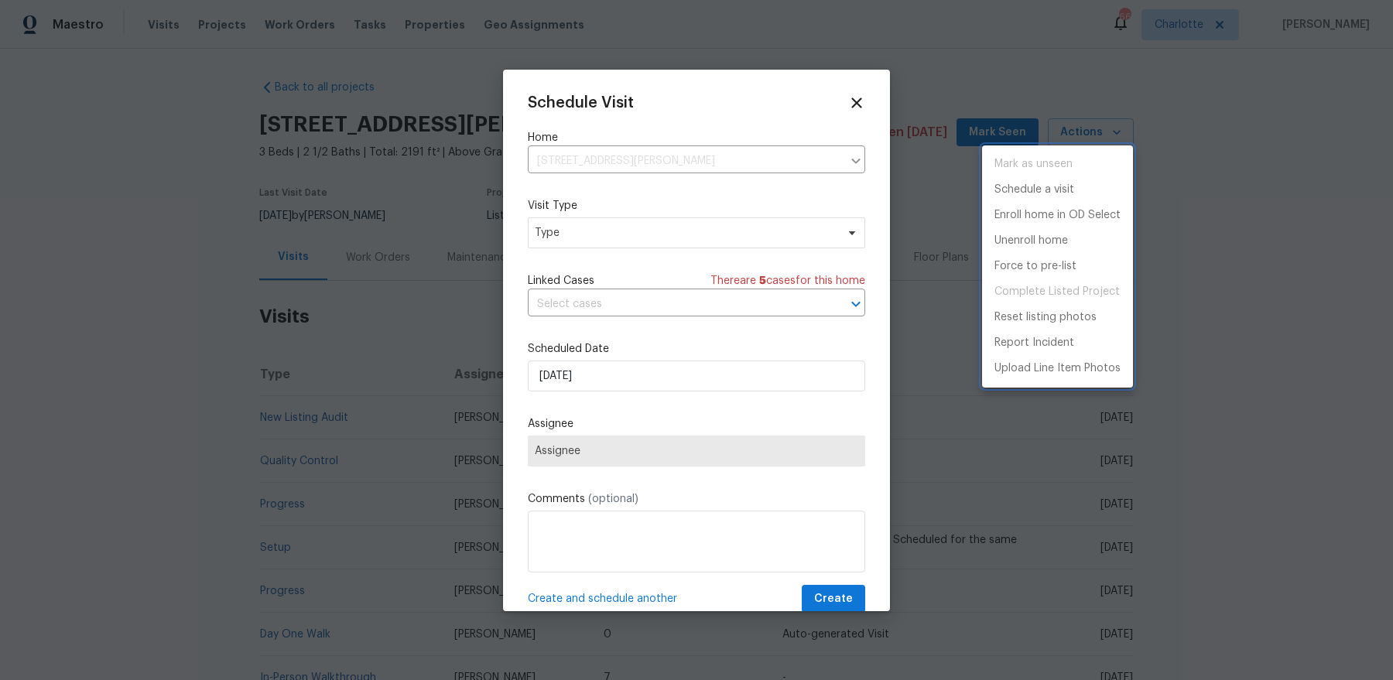
click at [614, 227] on div at bounding box center [696, 340] width 1393 height 680
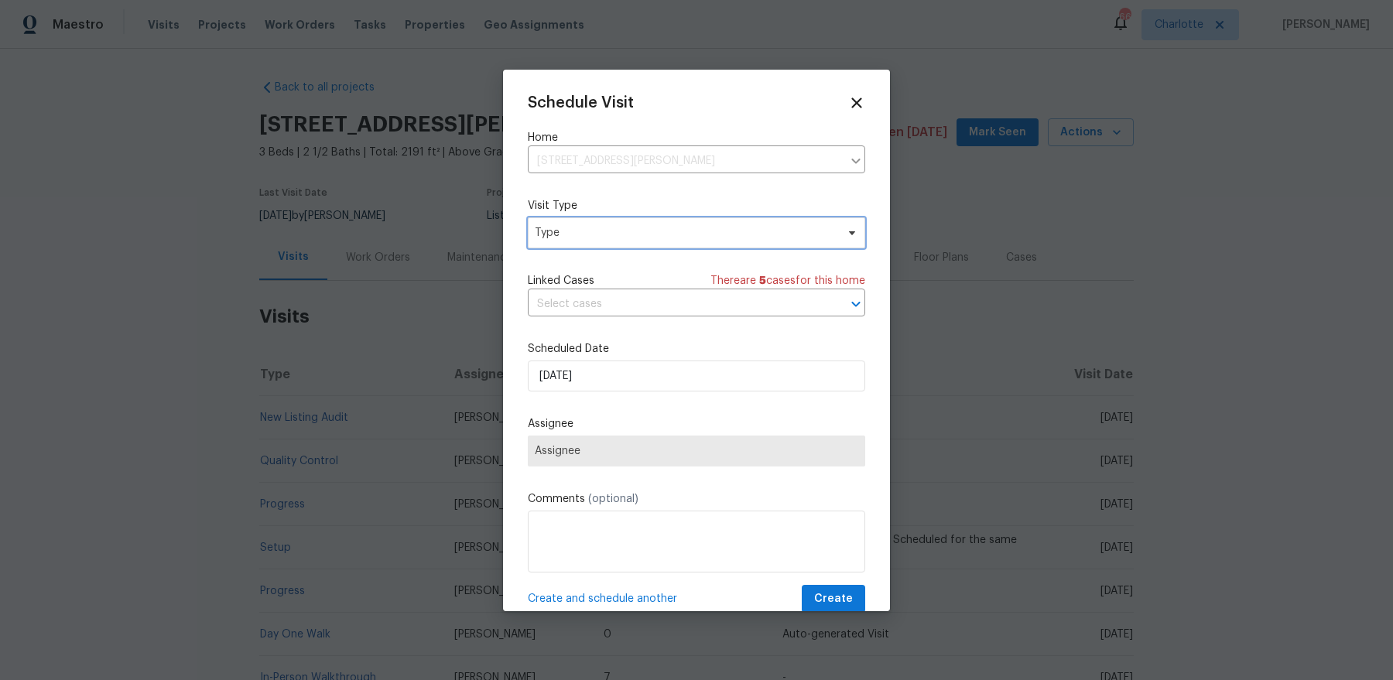
click at [614, 227] on span "Type" at bounding box center [685, 232] width 301 height 15
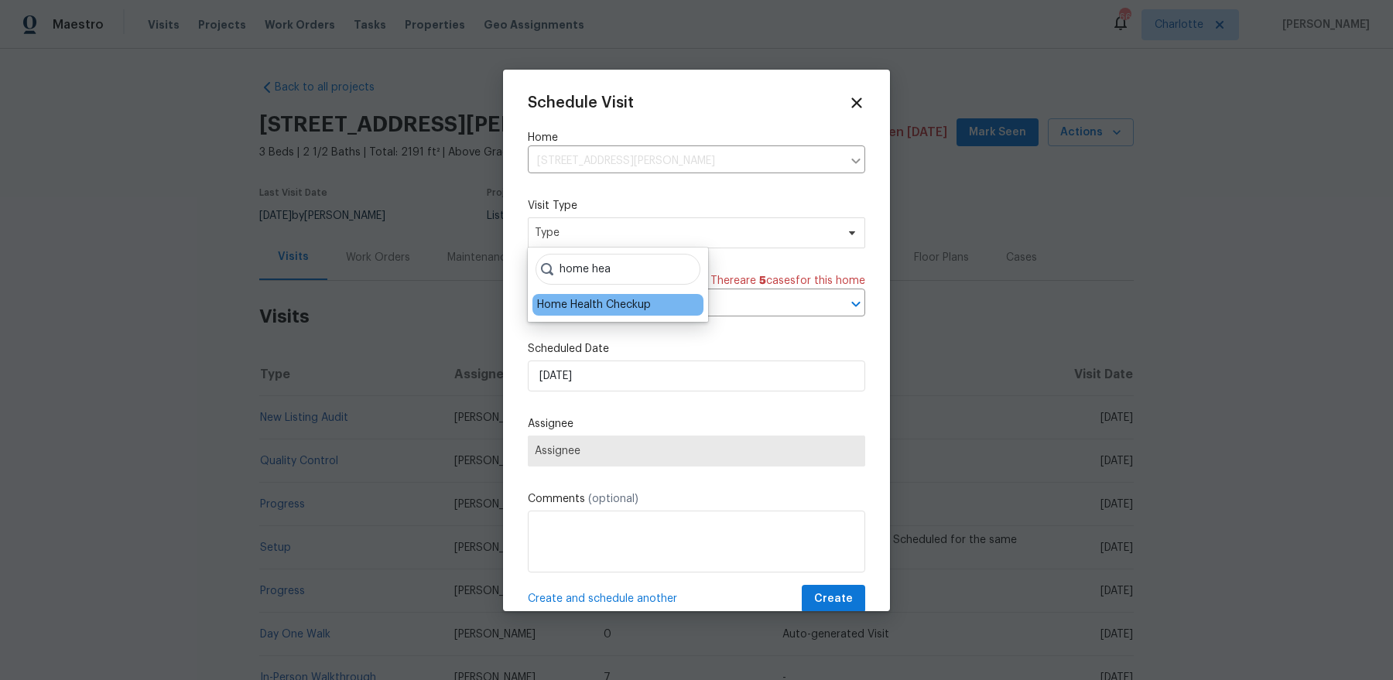
type input "home hea"
click at [580, 296] on div "Home Health Checkup" at bounding box center [617, 305] width 171 height 22
click at [565, 306] on div "Home Health Checkup" at bounding box center [594, 304] width 114 height 15
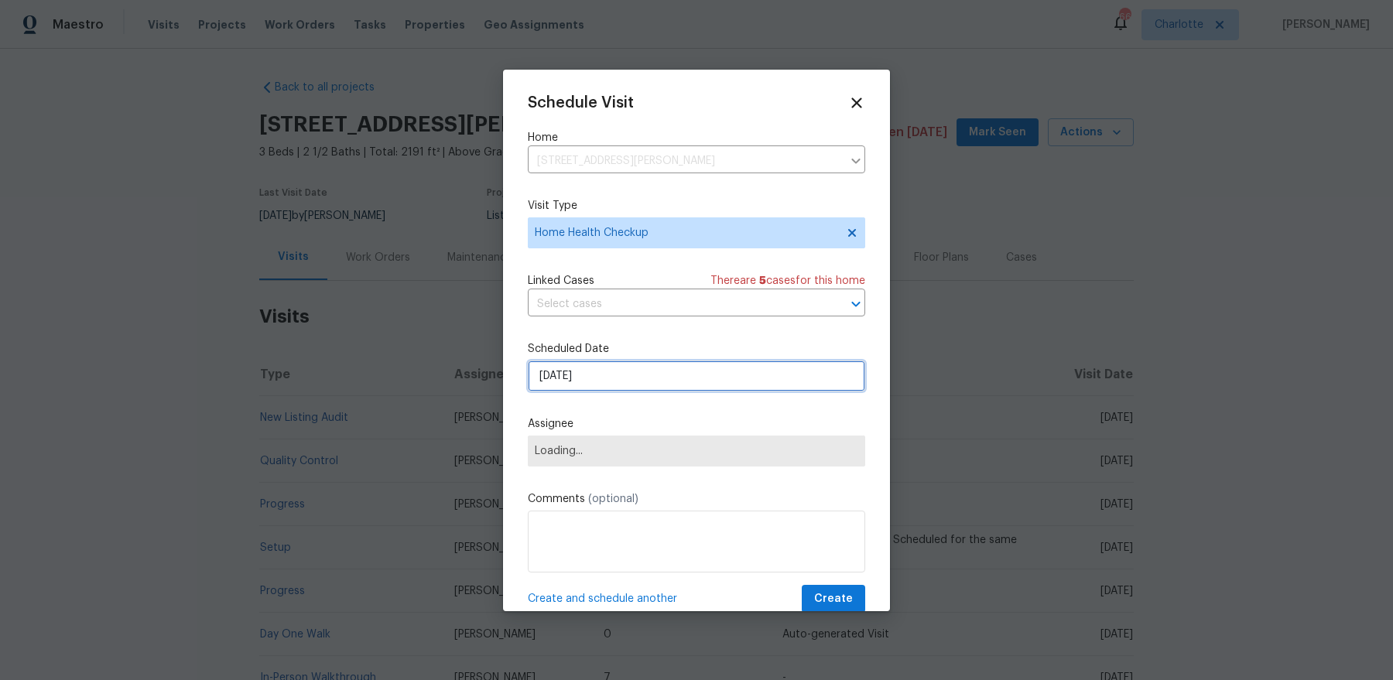
click at [569, 371] on input "[DATE]" at bounding box center [696, 376] width 337 height 31
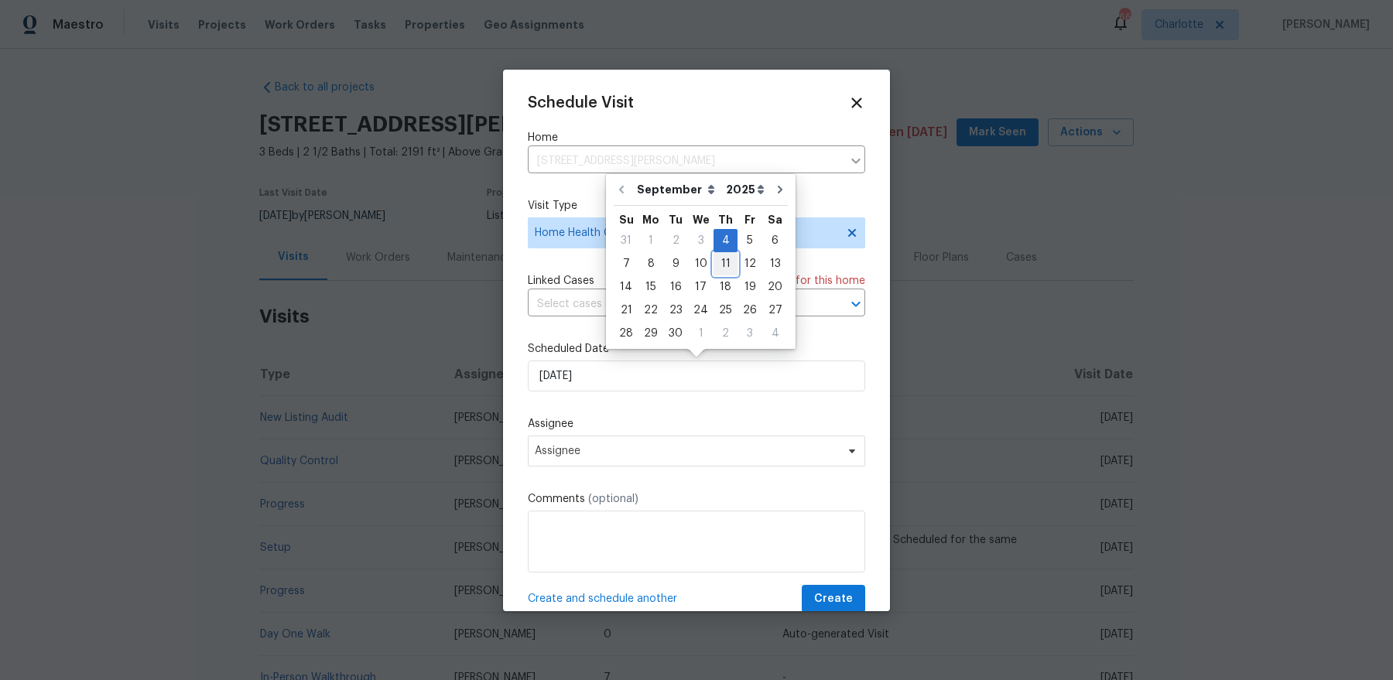
click at [716, 266] on div "11" at bounding box center [725, 264] width 24 height 22
type input "9/11/2025"
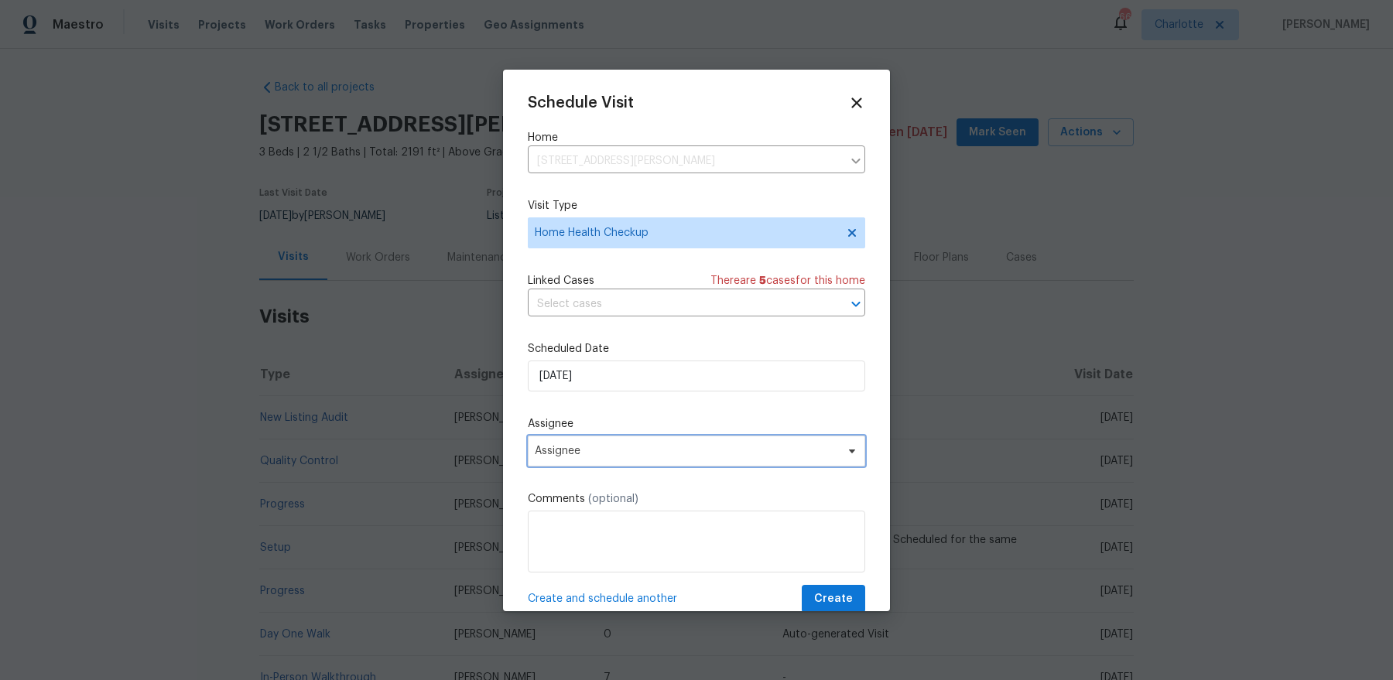
click at [619, 457] on span "Assignee" at bounding box center [696, 451] width 337 height 31
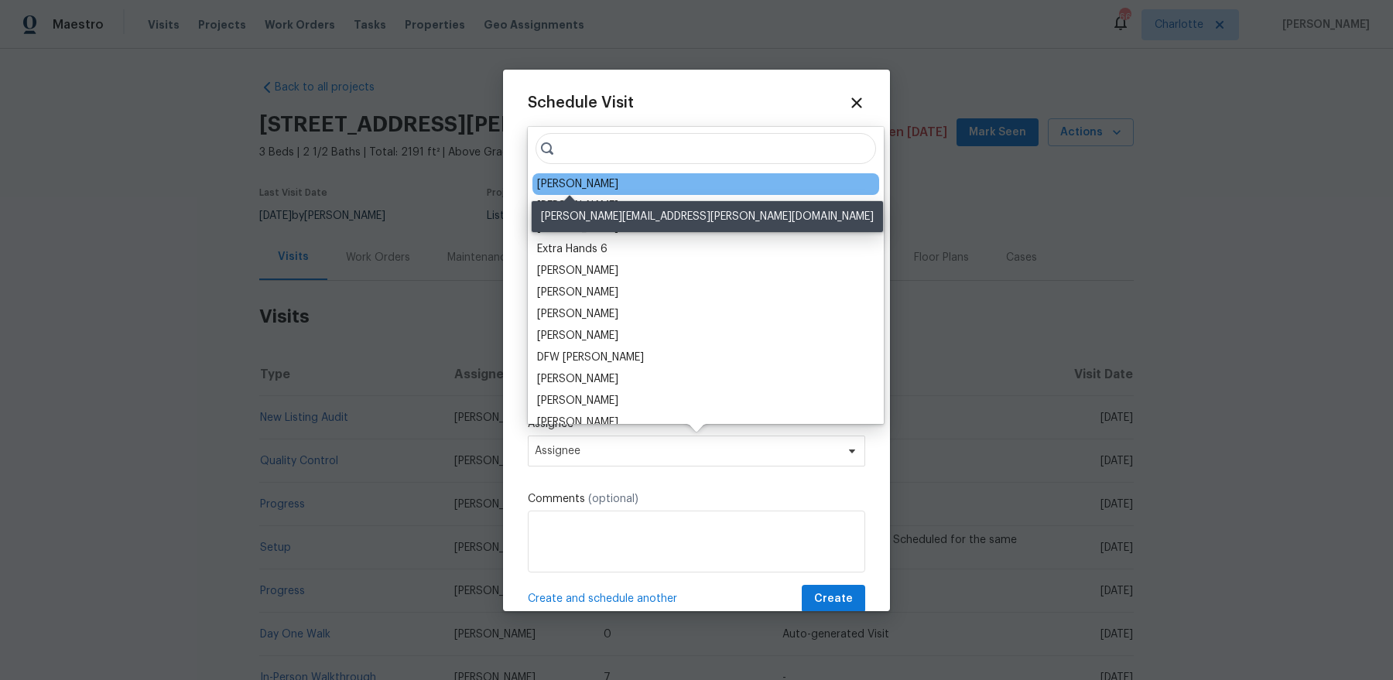
click at [597, 184] on div "[PERSON_NAME]" at bounding box center [577, 183] width 81 height 15
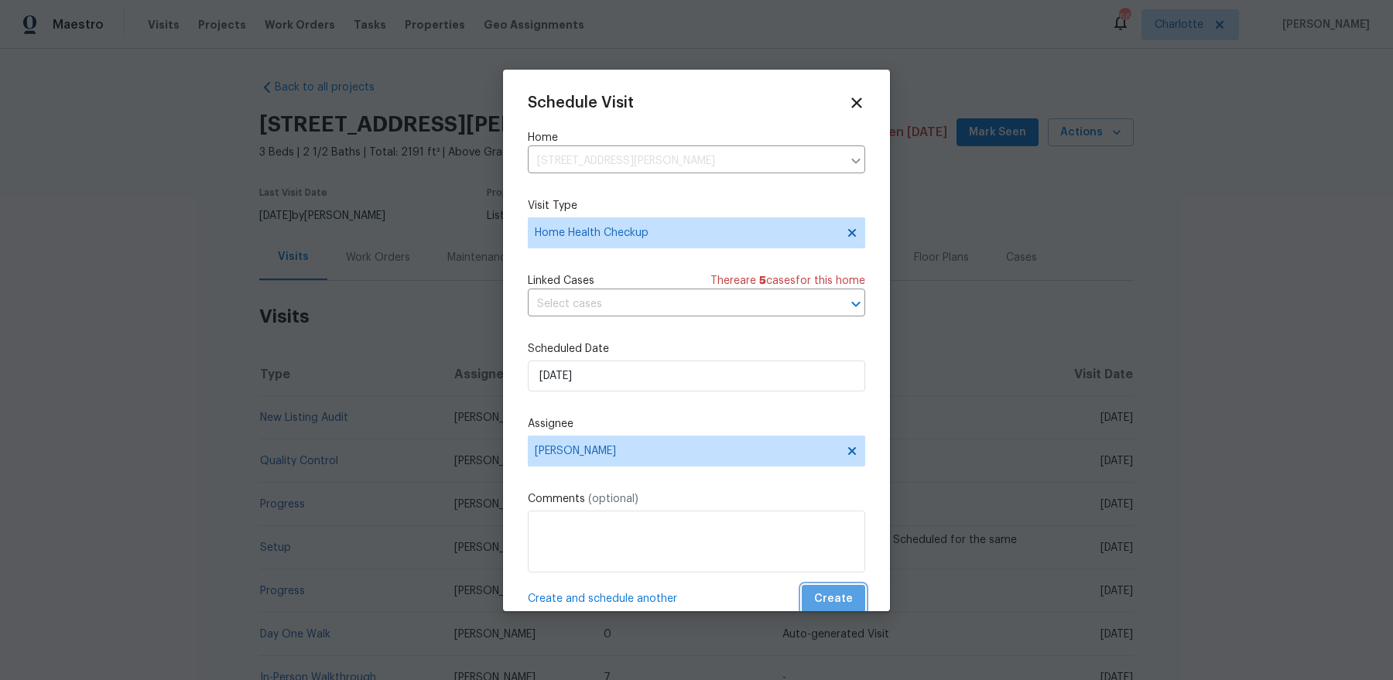
click at [844, 543] on span "Create" at bounding box center [833, 599] width 39 height 19
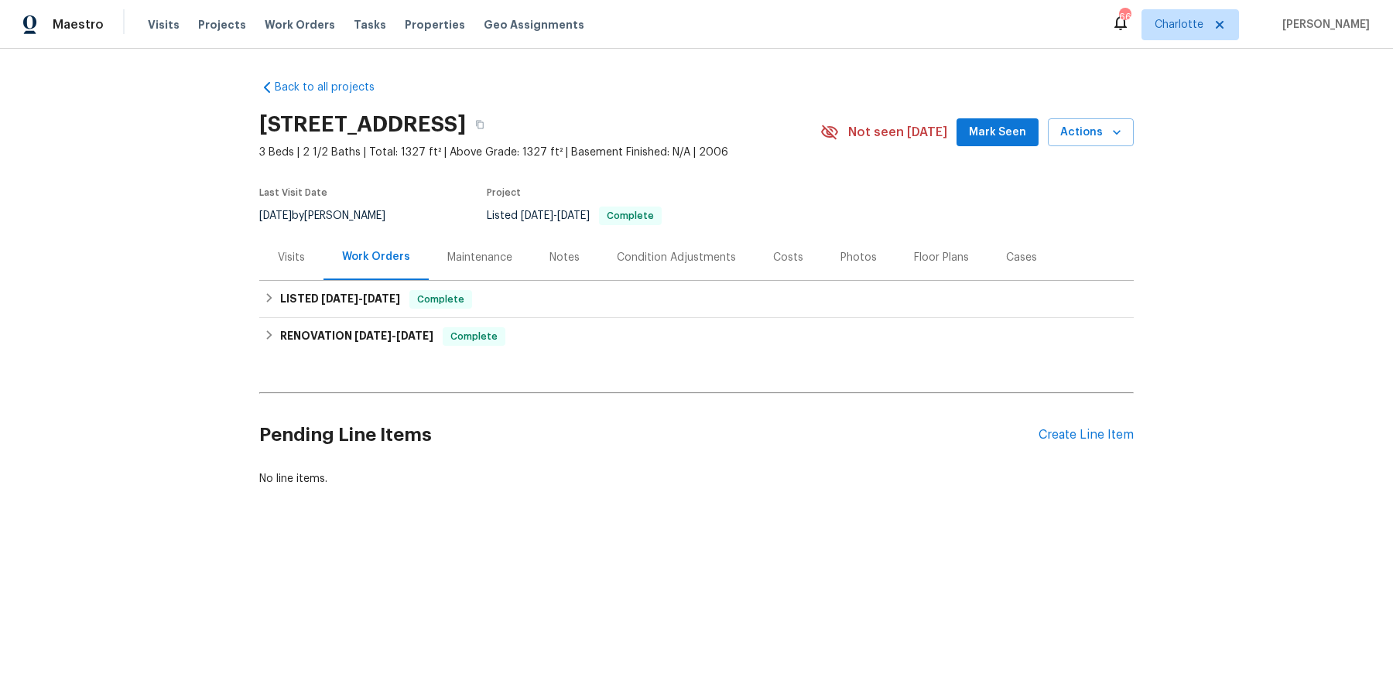
click at [284, 256] on div "Visits" at bounding box center [291, 257] width 27 height 15
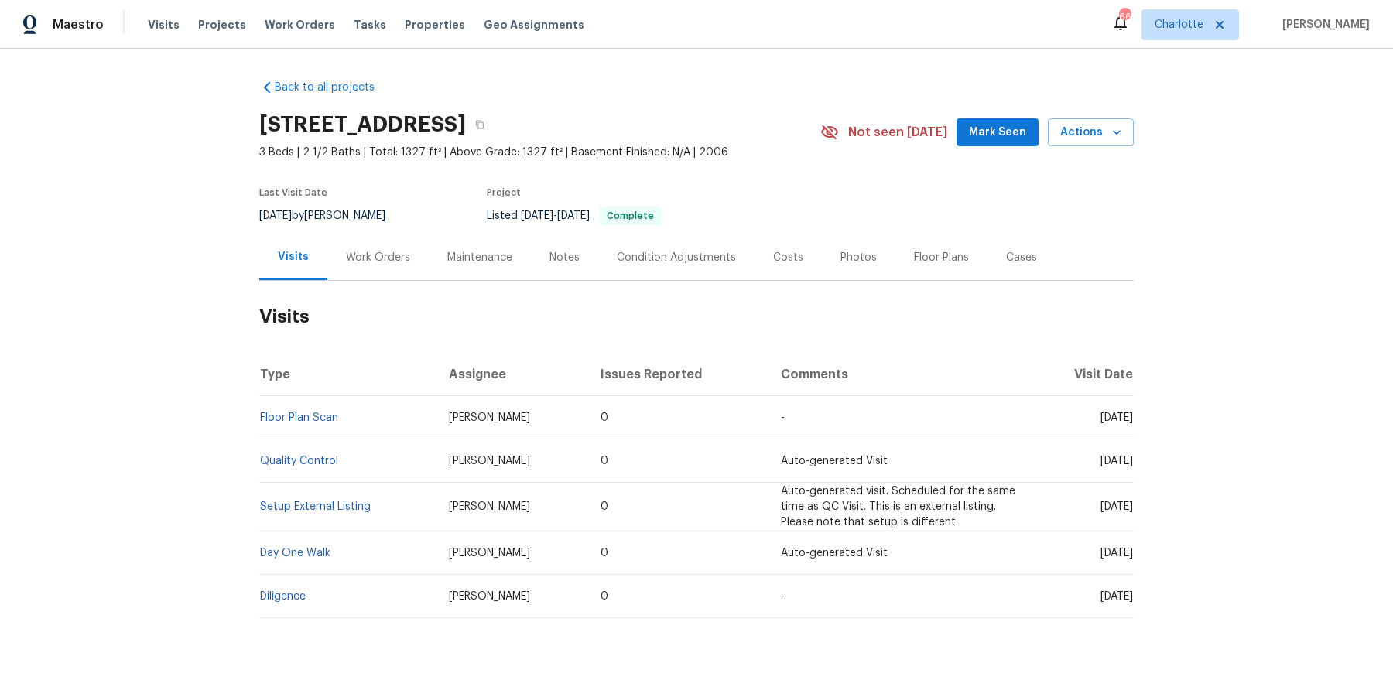
click at [1113, 126] on div "Back to all projects [STREET_ADDRESS] 3 Beds | 2 1/2 Baths | Total: 1327 ft² | …" at bounding box center [696, 364] width 1393 height 631
click at [1113, 132] on icon "button" at bounding box center [1117, 132] width 8 height 5
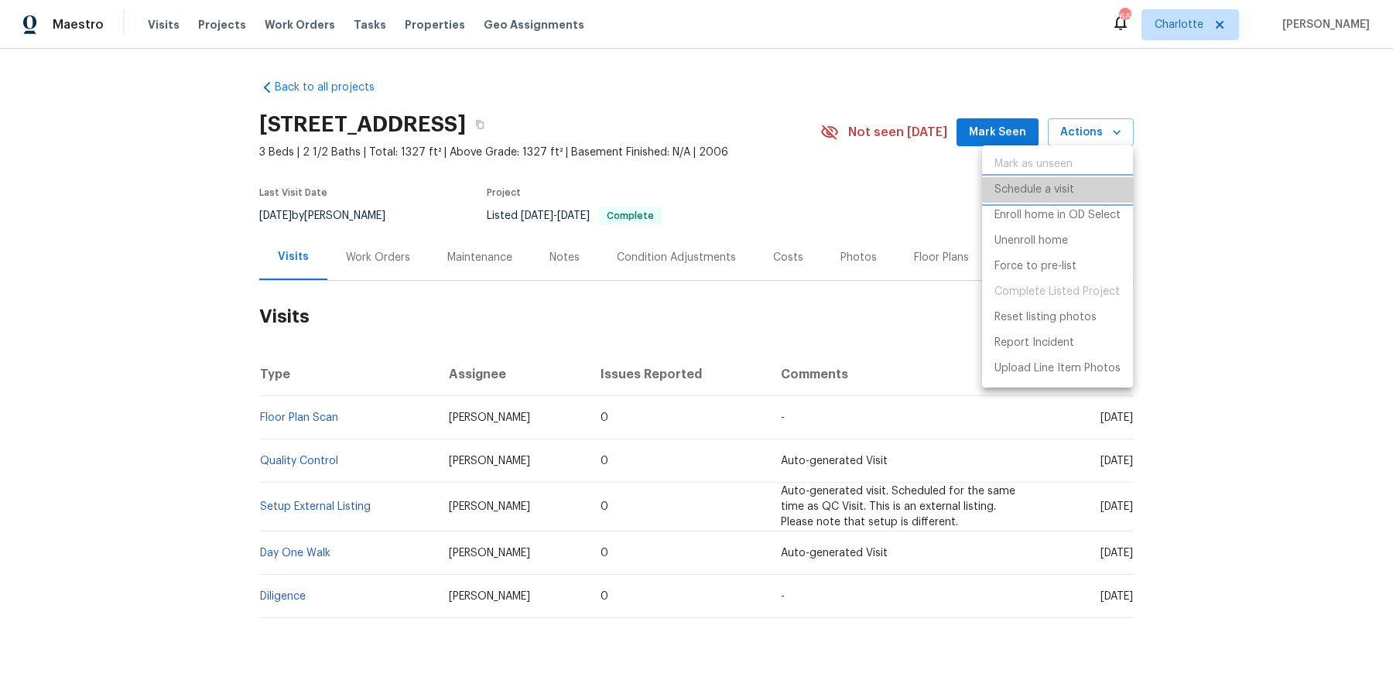
click at [1067, 199] on li "Schedule a visit" at bounding box center [1057, 190] width 151 height 26
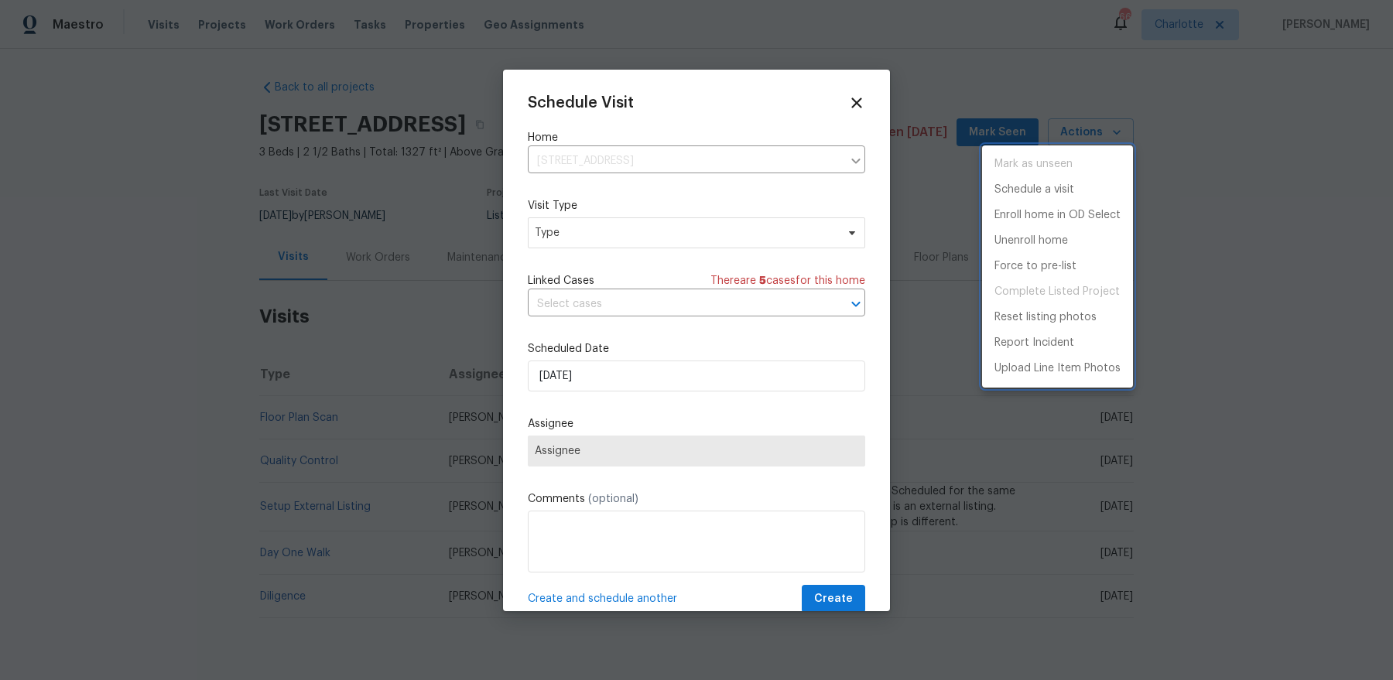
click at [632, 229] on div at bounding box center [696, 340] width 1393 height 680
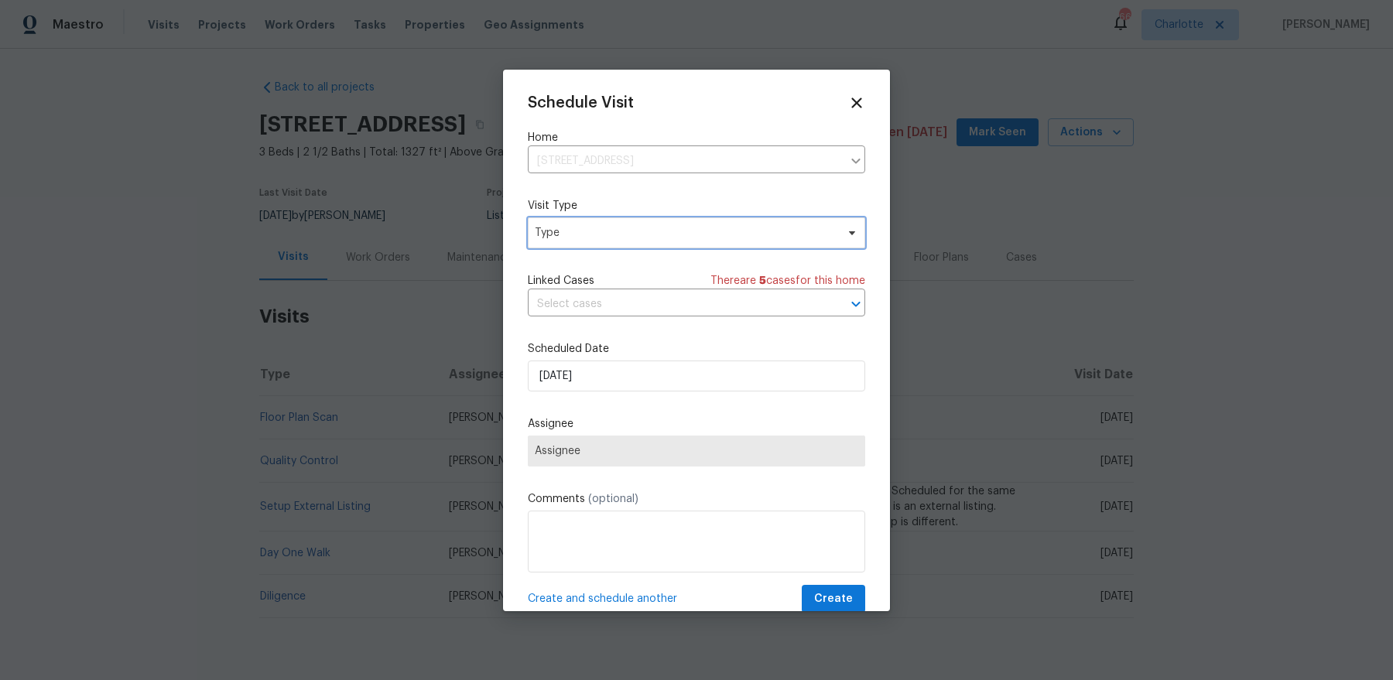
click at [603, 234] on span "Type" at bounding box center [685, 232] width 301 height 15
type input "home hea"
click at [577, 292] on div "home hea Home Health Checkup" at bounding box center [618, 285] width 180 height 74
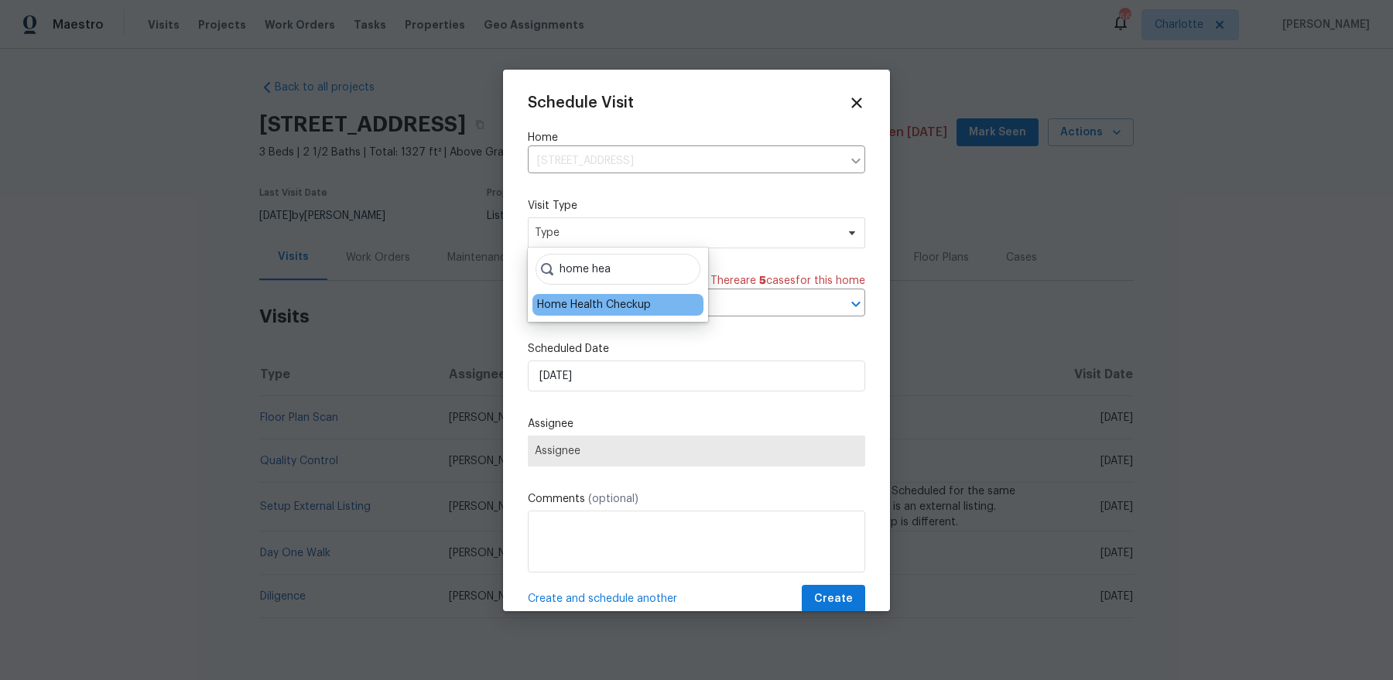
click at [576, 303] on div "Home Health Checkup" at bounding box center [594, 304] width 114 height 15
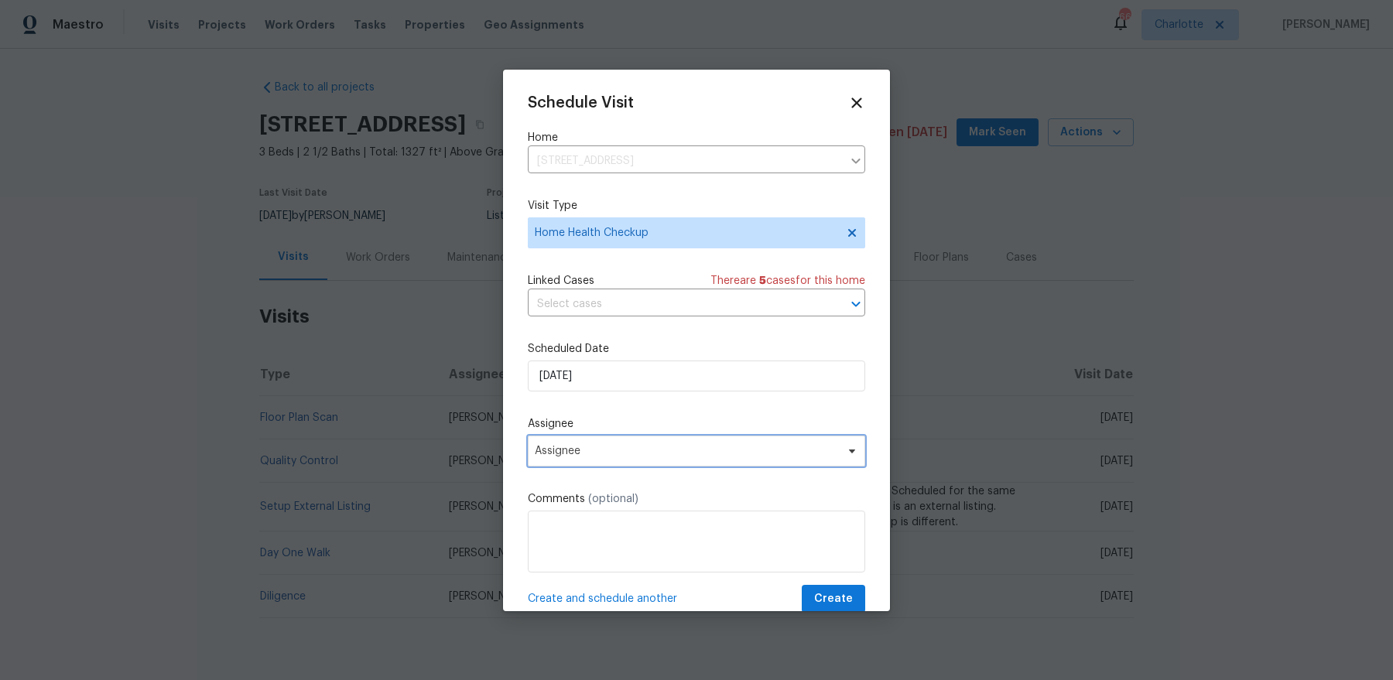
click at [603, 453] on span "Assignee" at bounding box center [686, 451] width 303 height 12
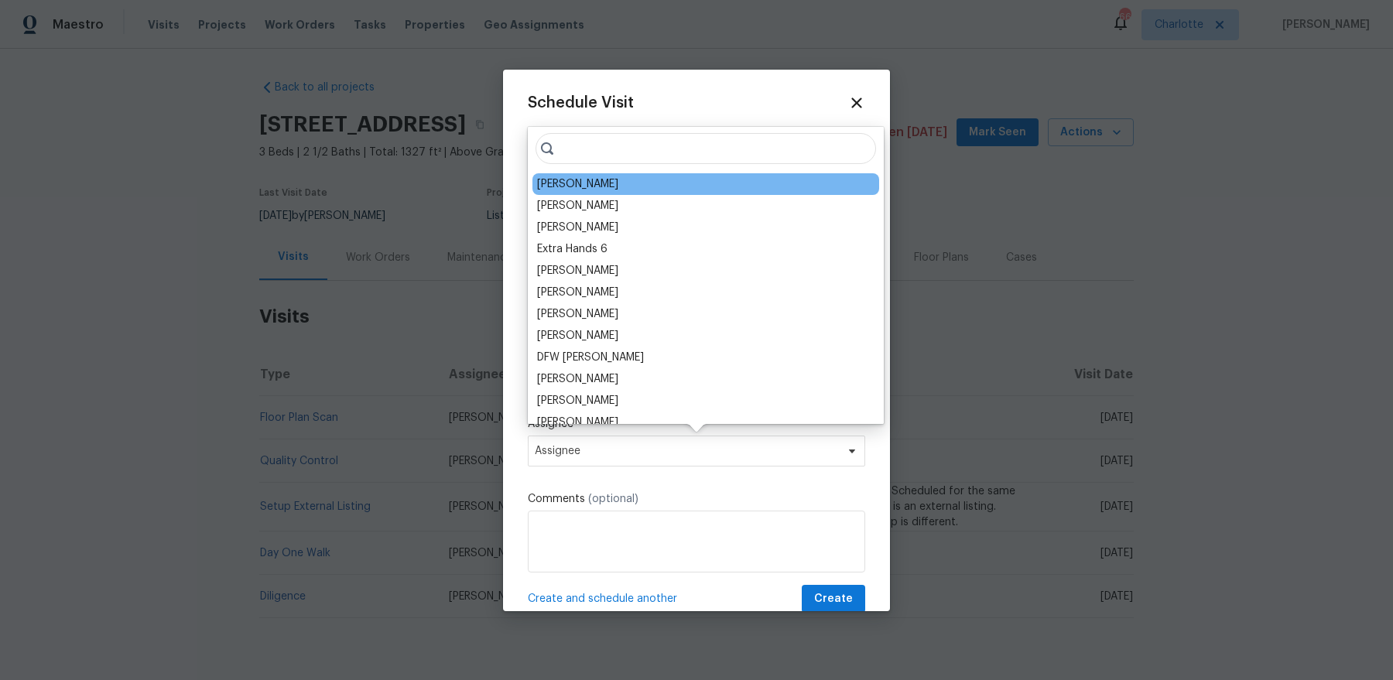
click at [579, 188] on div "[PERSON_NAME]" at bounding box center [577, 183] width 81 height 15
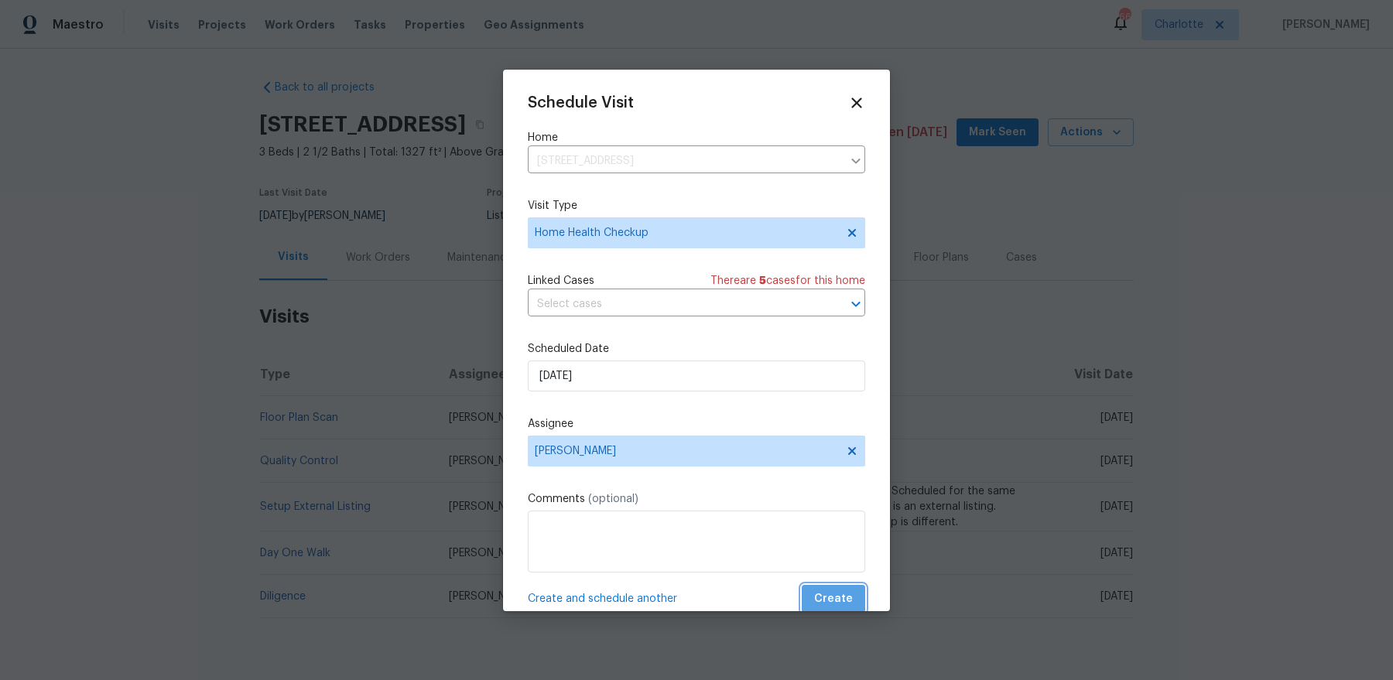
click at [842, 543] on span "Create" at bounding box center [833, 599] width 39 height 19
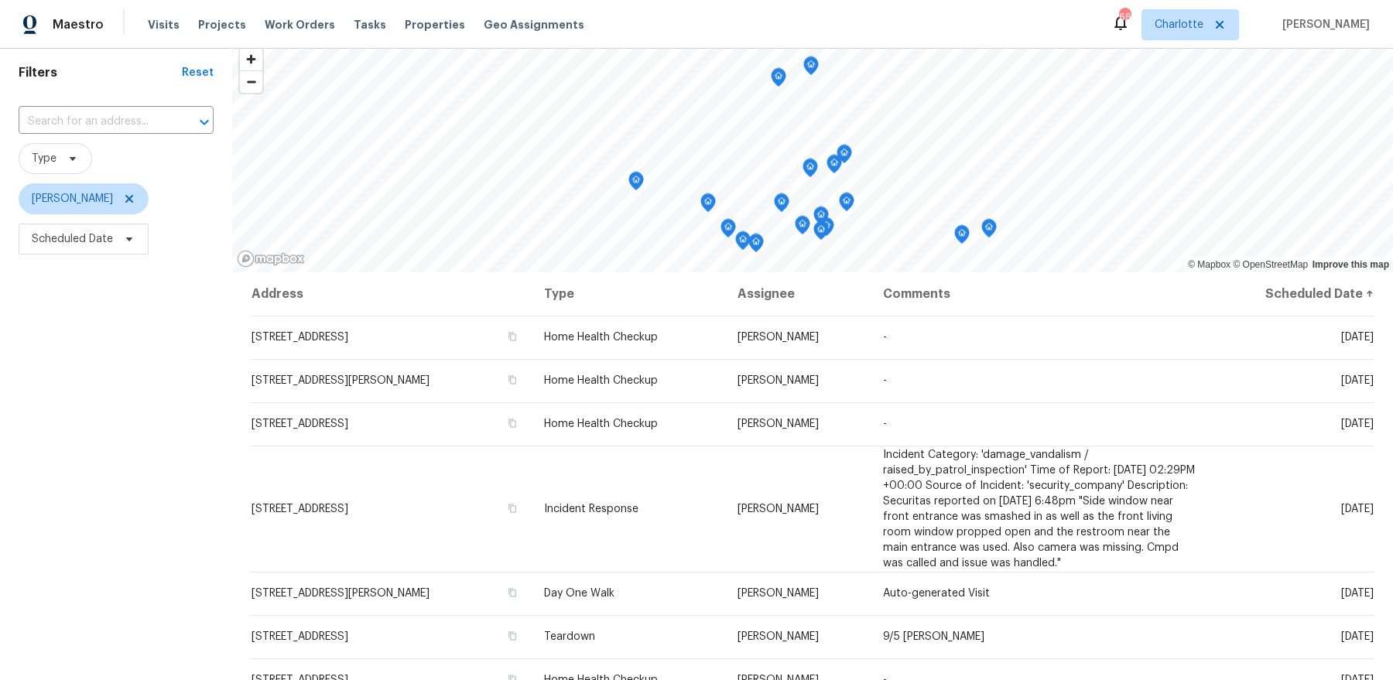
scroll to position [63, 0]
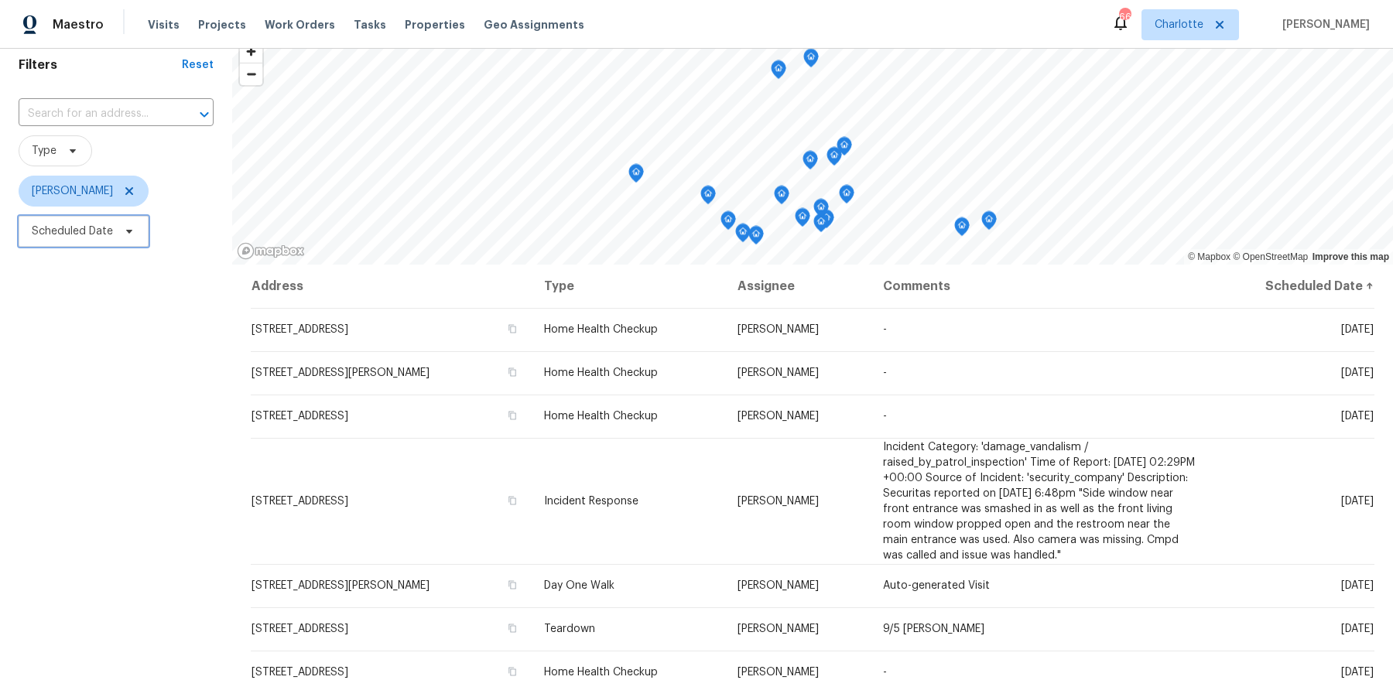
click at [102, 233] on span "Scheduled Date" at bounding box center [72, 231] width 81 height 15
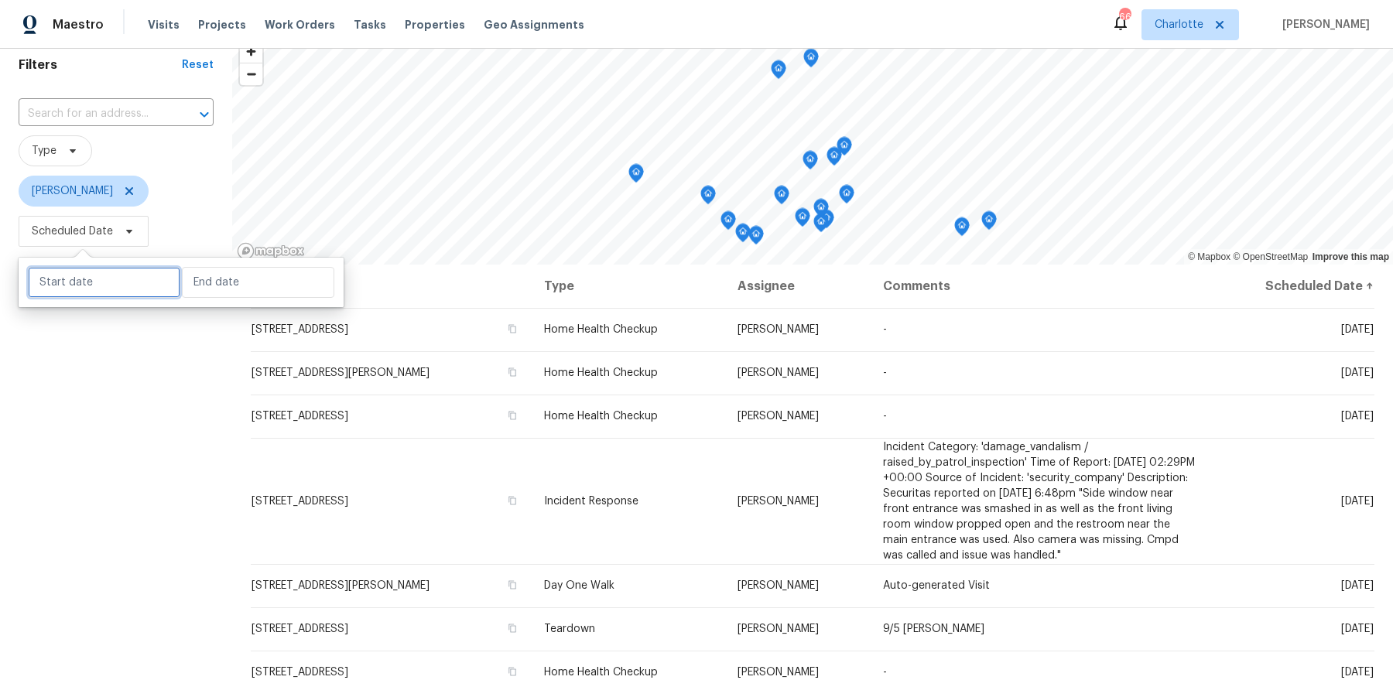
click at [118, 284] on input "text" at bounding box center [104, 282] width 152 height 31
select select "8"
select select "2025"
select select "9"
select select "2025"
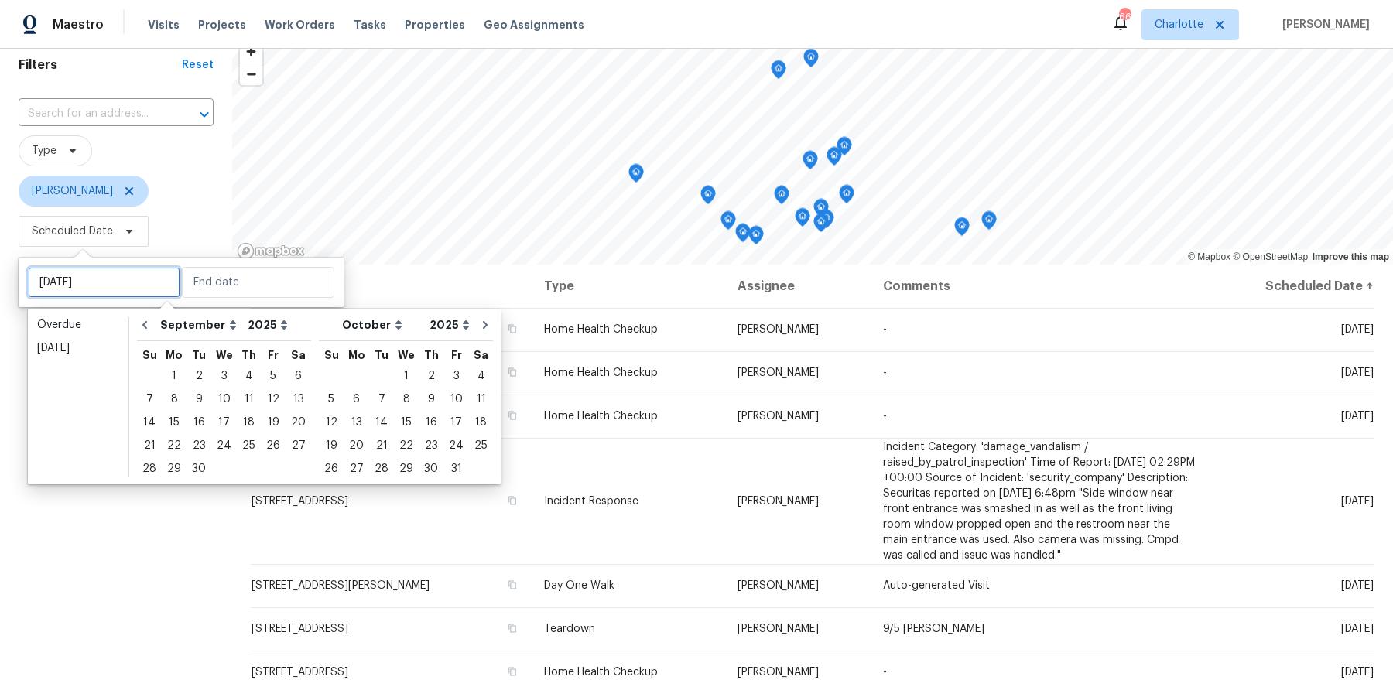
type input "Mon, Sep 22"
click at [261, 381] on div "5" at bounding box center [273, 376] width 25 height 22
type input "Fri, Sep 05"
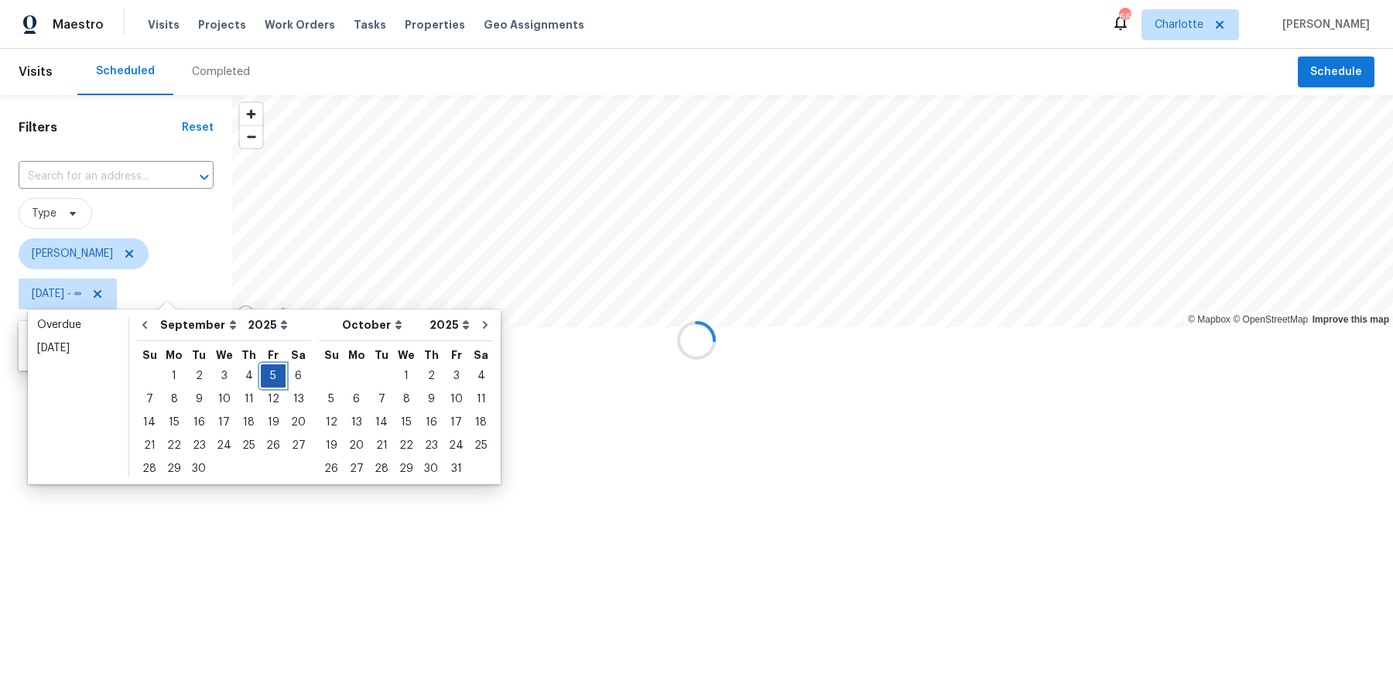
click at [261, 381] on div "5" at bounding box center [273, 376] width 25 height 22
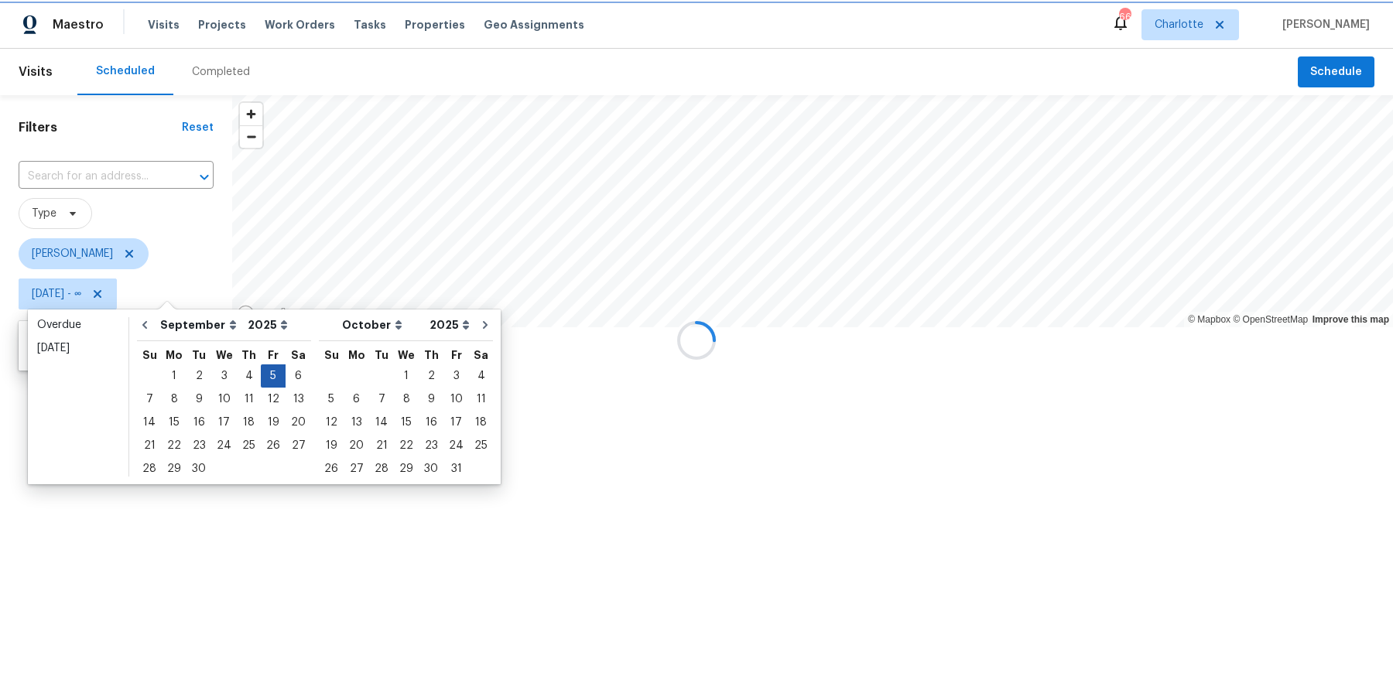
type input "Fri, Sep 05"
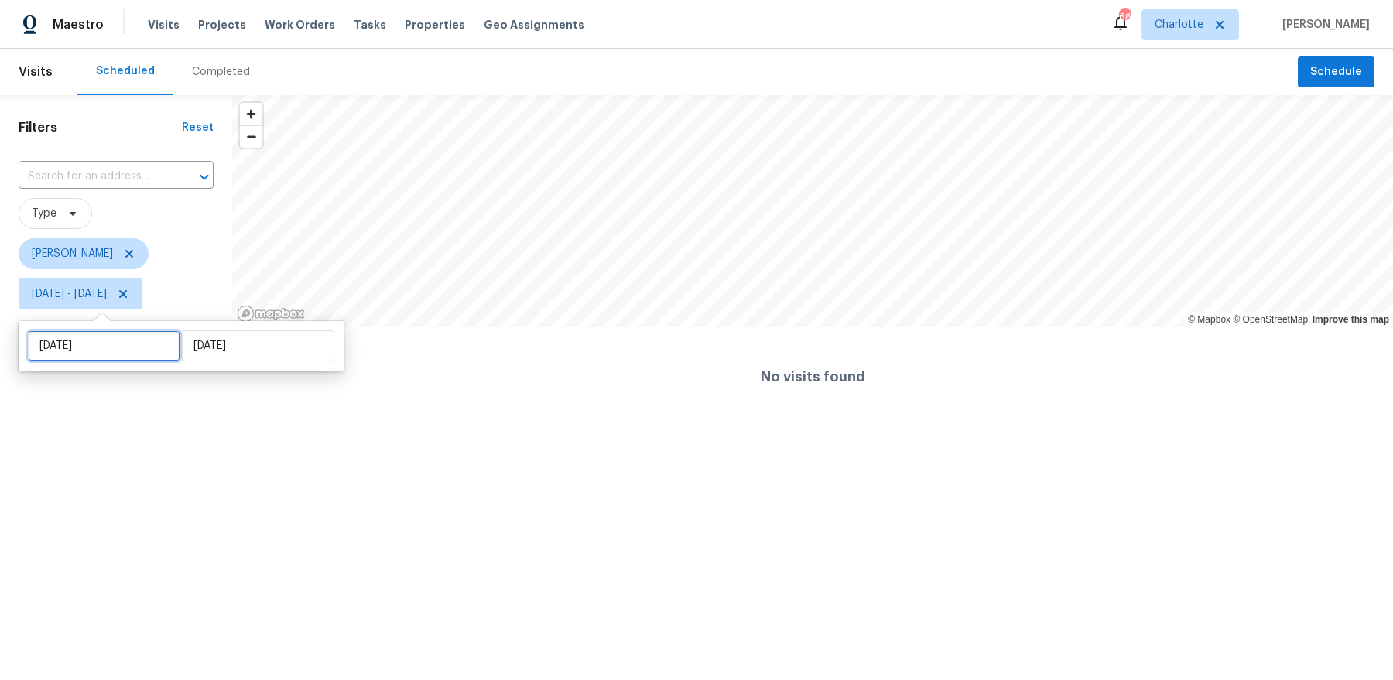
click at [94, 347] on input "Fri, Sep 05" at bounding box center [104, 345] width 152 height 31
select select "8"
select select "2025"
select select "9"
select select "2025"
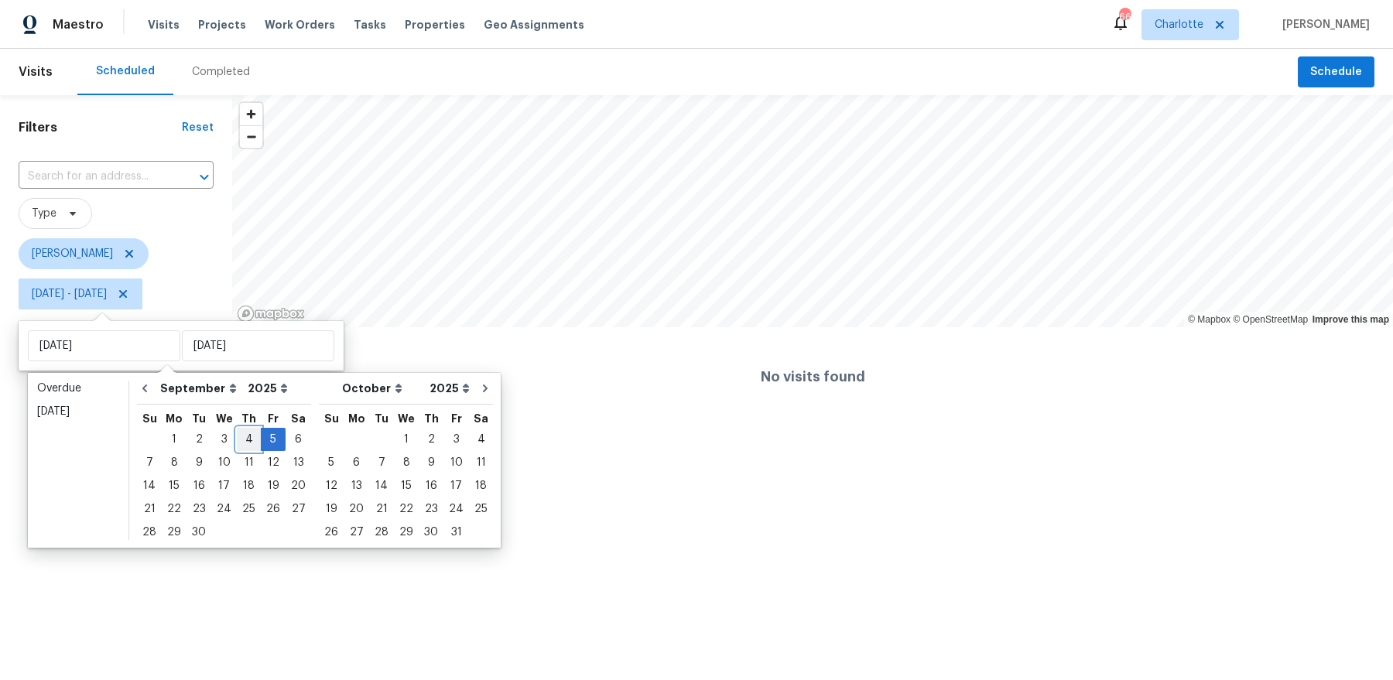
click at [237, 437] on div "4" at bounding box center [249, 440] width 24 height 22
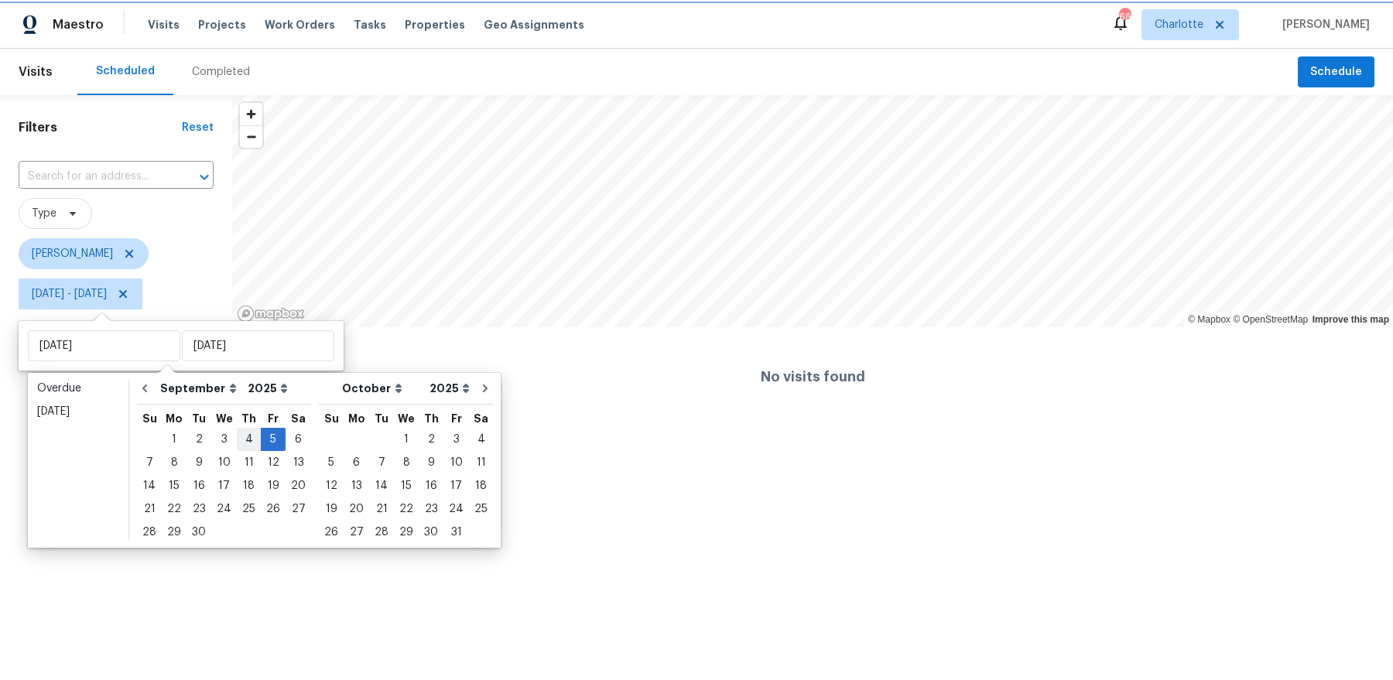
type input "Thu, Sep 04"
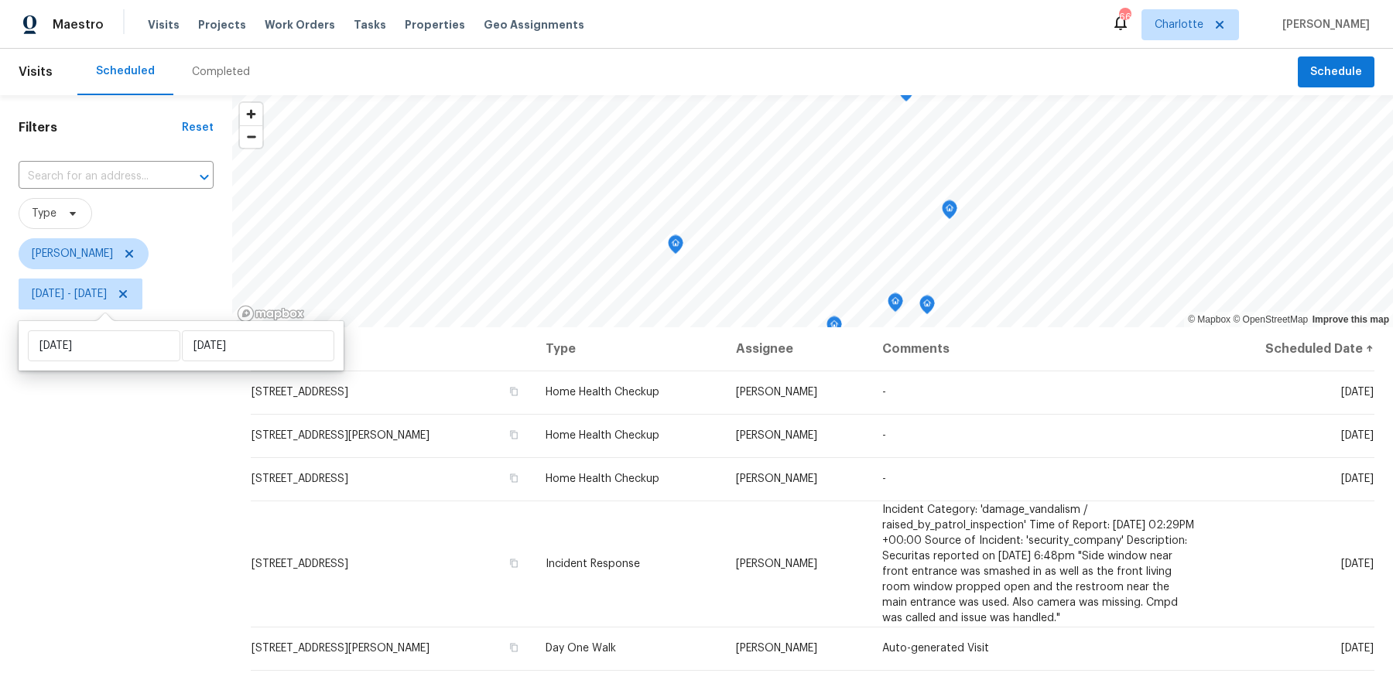
click at [234, 437] on div "Address Type Assignee Comments Scheduled Date ↑ 4437 Devonhill Ln, Charlotte, N…" at bounding box center [812, 599] width 1160 height 544
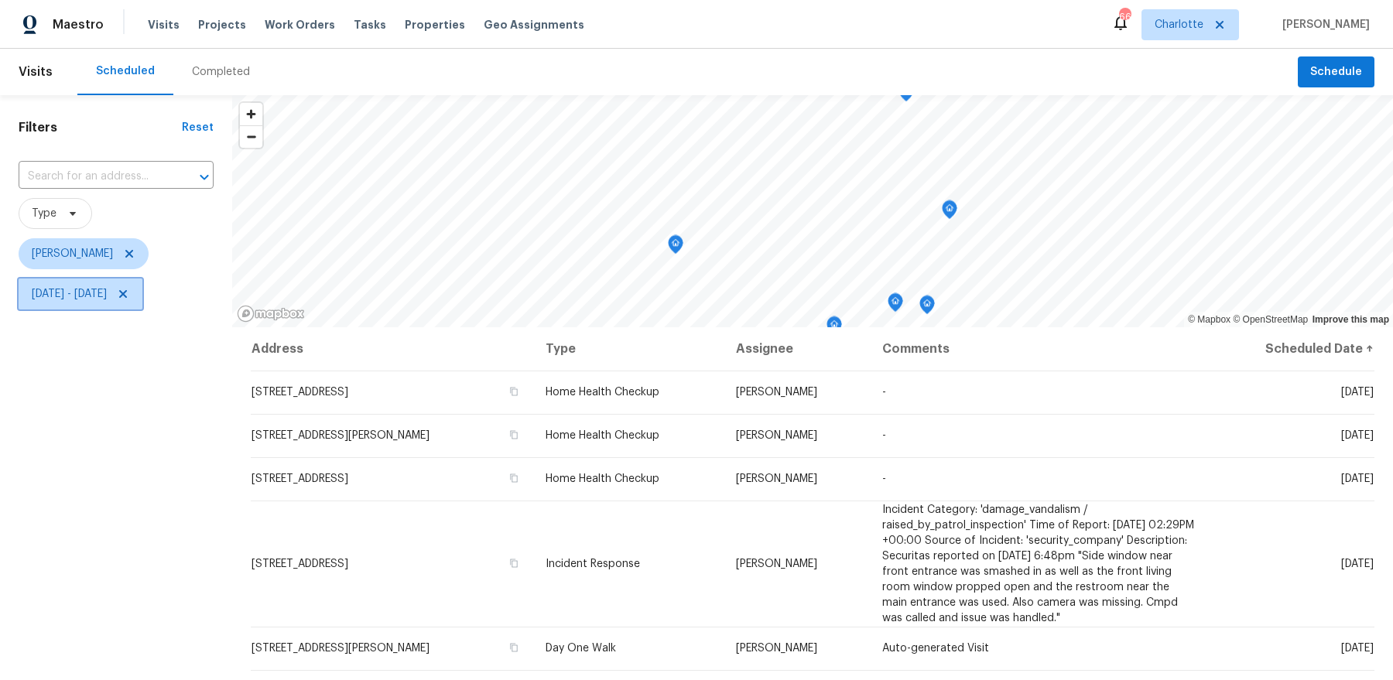
click at [107, 296] on span "Thu, Sep 04 - Fri, Sep 05" at bounding box center [69, 293] width 75 height 15
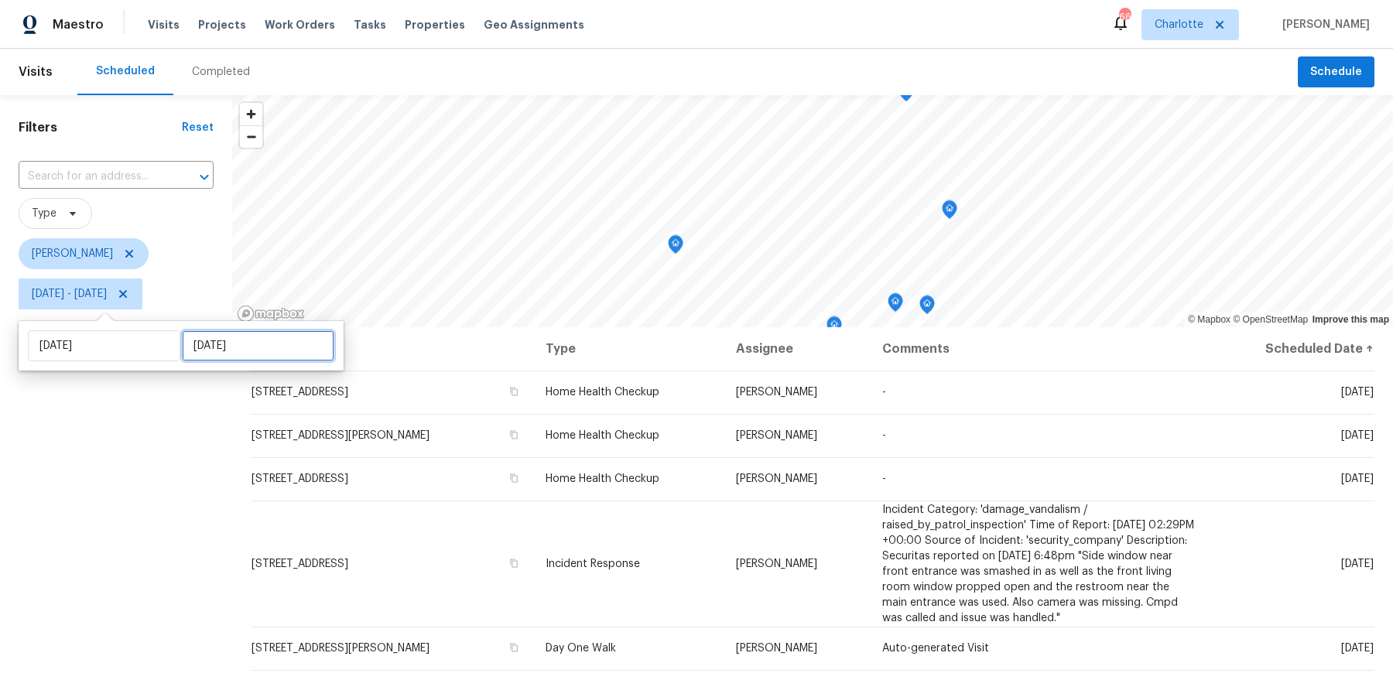
click at [207, 348] on input "Fri, Sep 05" at bounding box center [258, 345] width 152 height 31
select select "8"
select select "2025"
select select "9"
select select "2025"
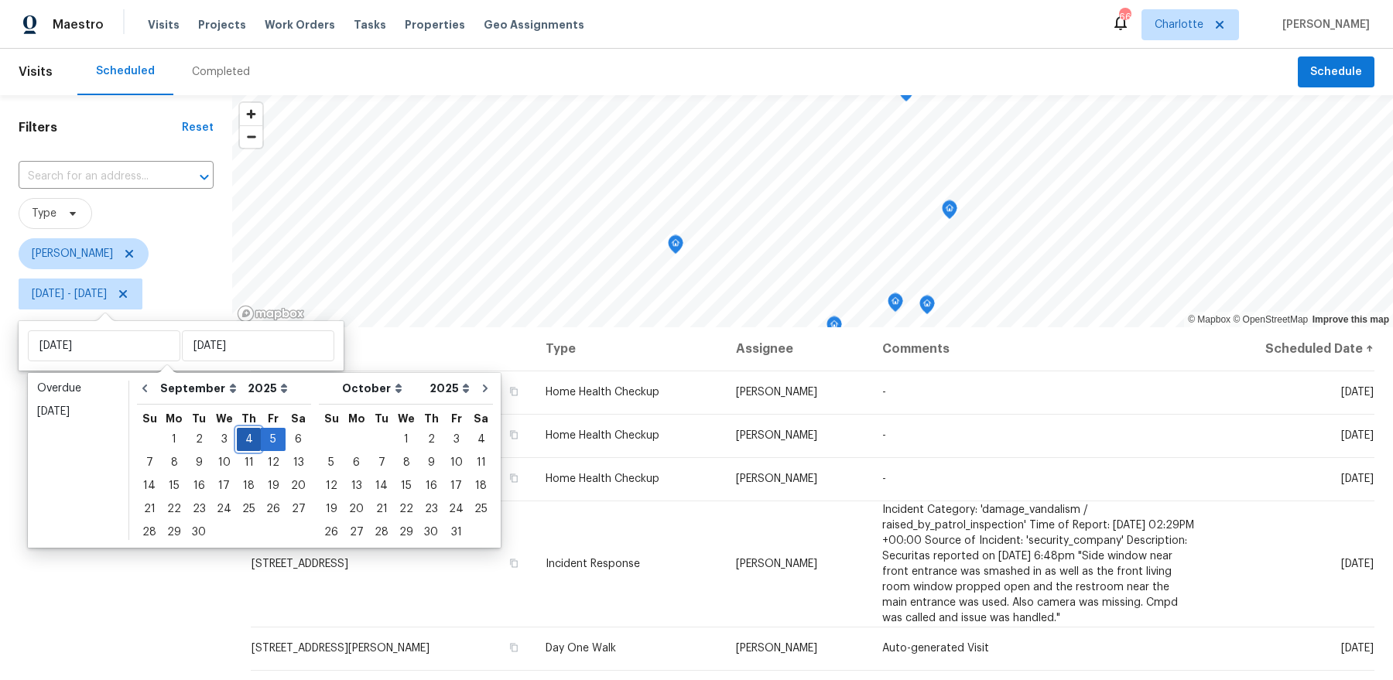
click at [244, 439] on div "4" at bounding box center [249, 440] width 24 height 22
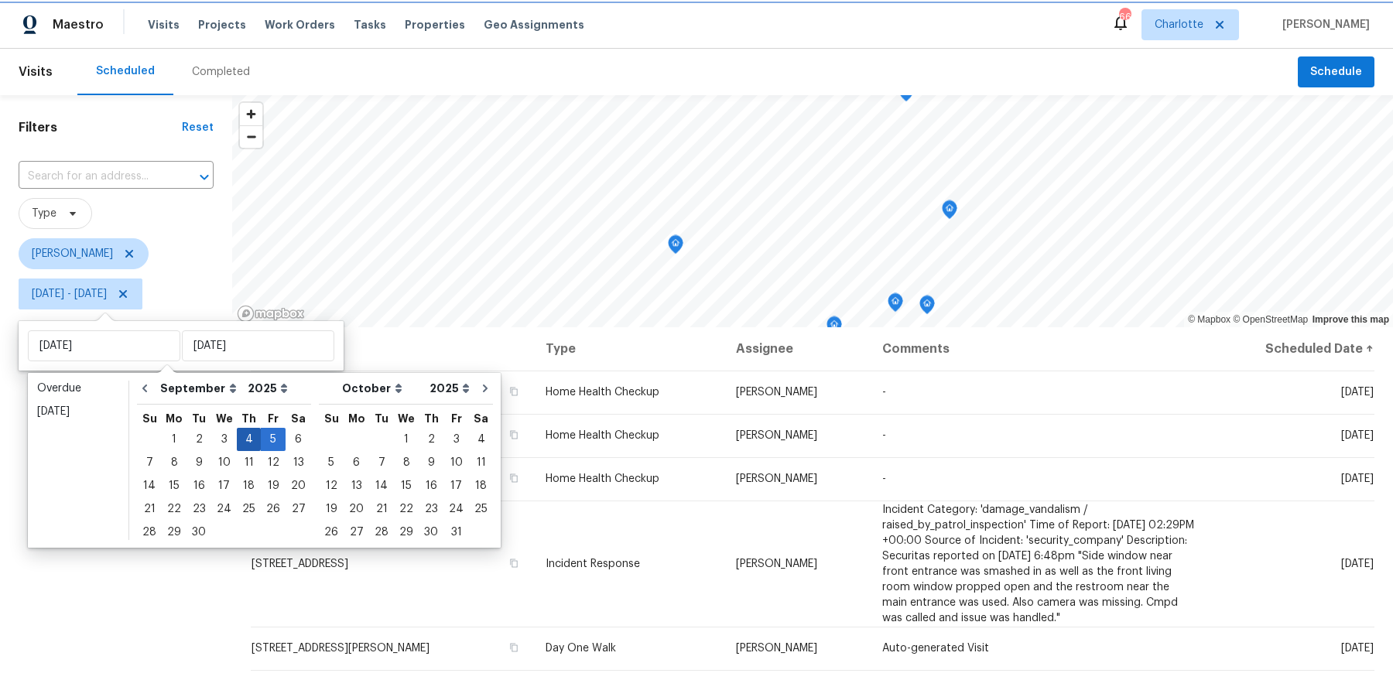
type input "Thu, Sep 04"
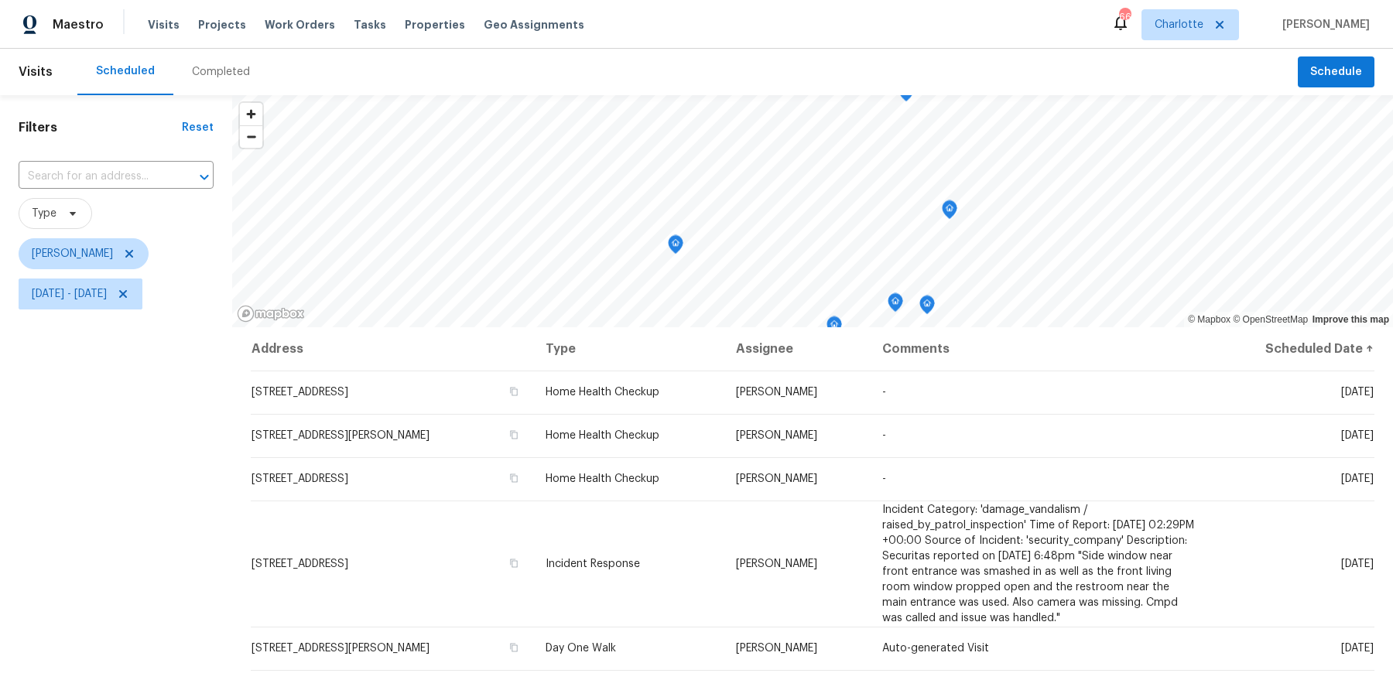
click at [157, 500] on div "Filters Reset ​ Type Dan Baquero Thu, Sep 04 - Thu, Sep 04" at bounding box center [116, 483] width 232 height 776
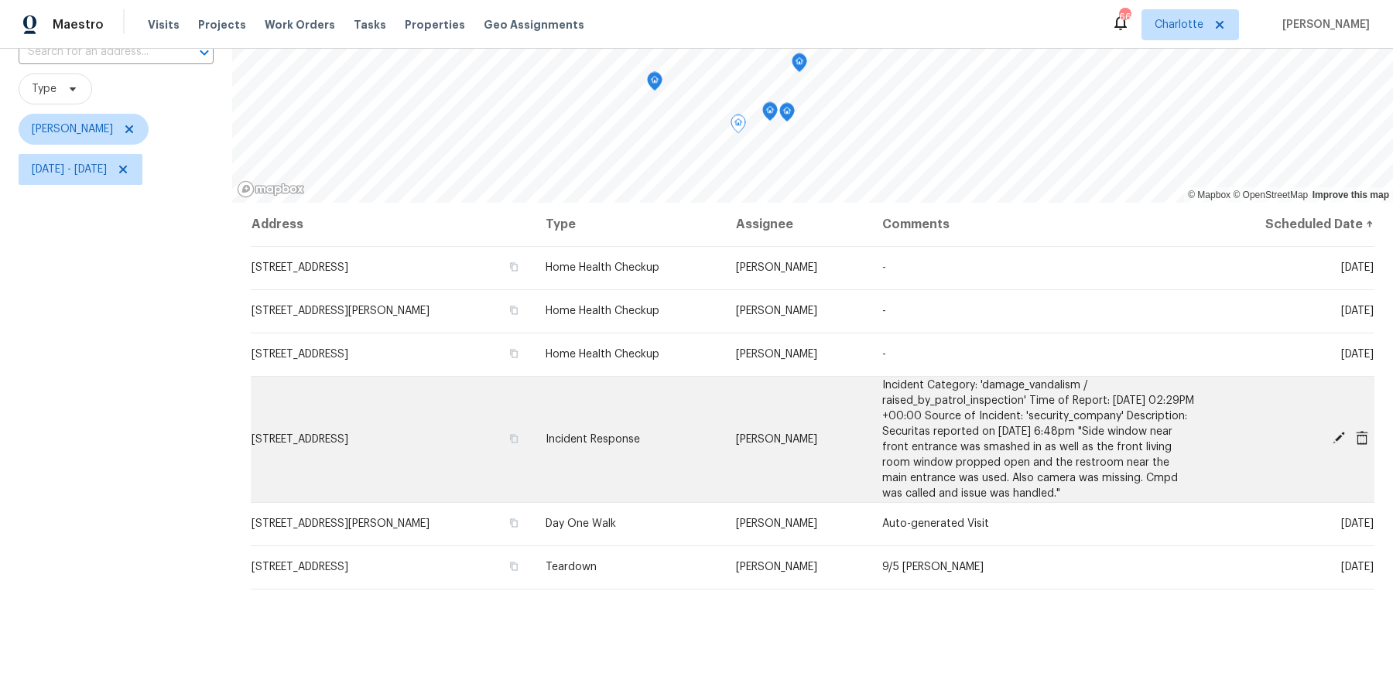
scroll to position [190, 0]
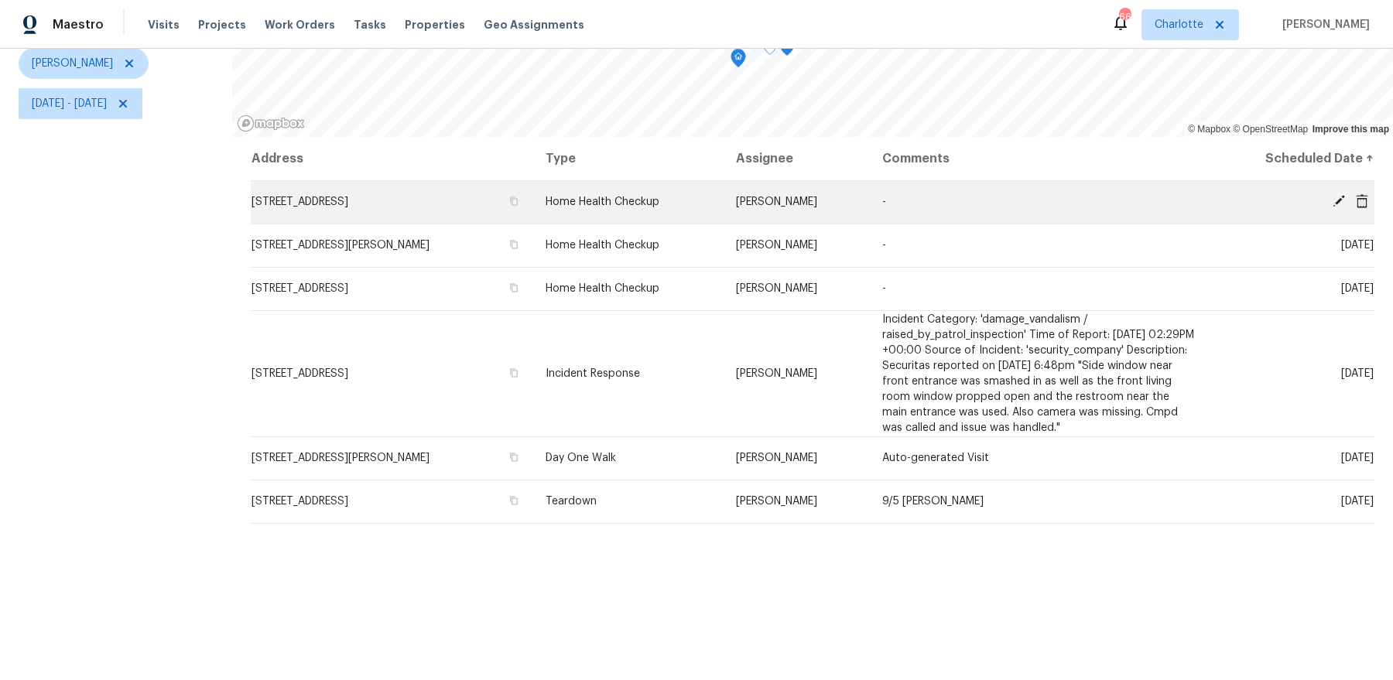
click at [1342, 197] on icon at bounding box center [1338, 201] width 12 height 12
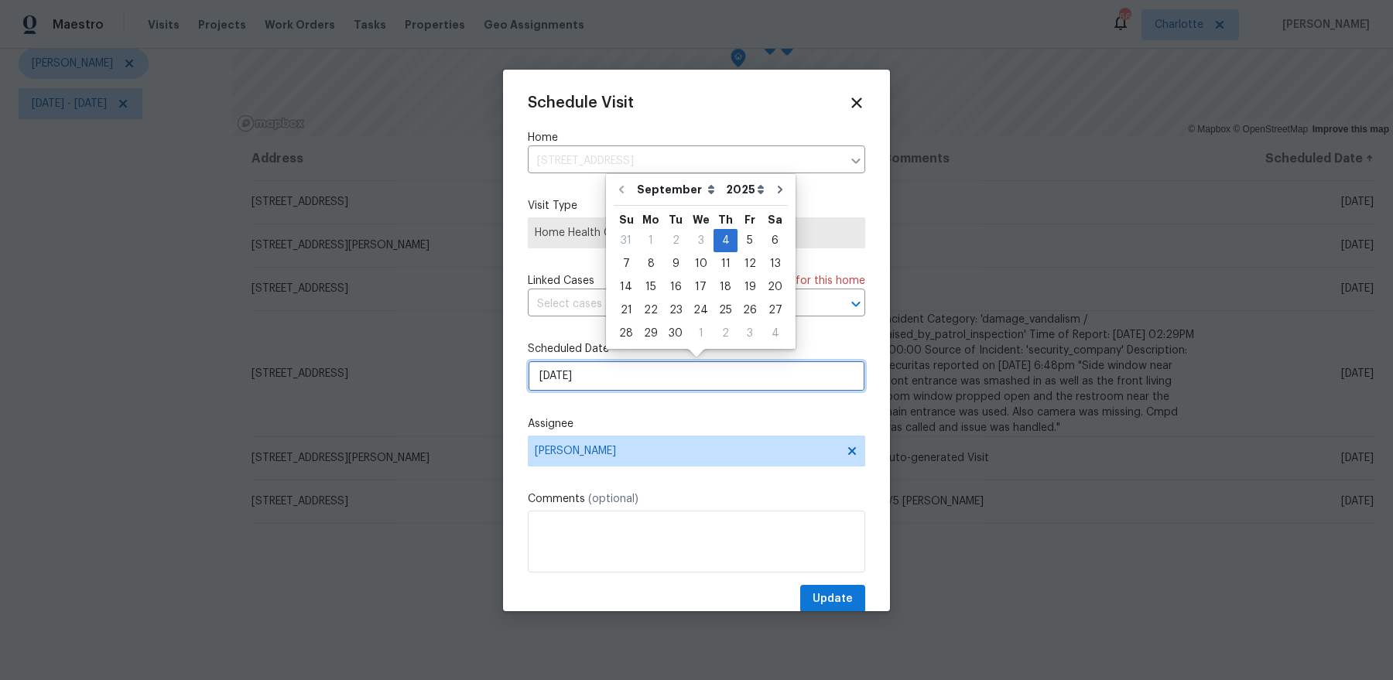
click at [649, 363] on input "[DATE]" at bounding box center [696, 376] width 337 height 31
click at [741, 238] on div "5" at bounding box center [749, 241] width 25 height 22
type input "9/5/2025"
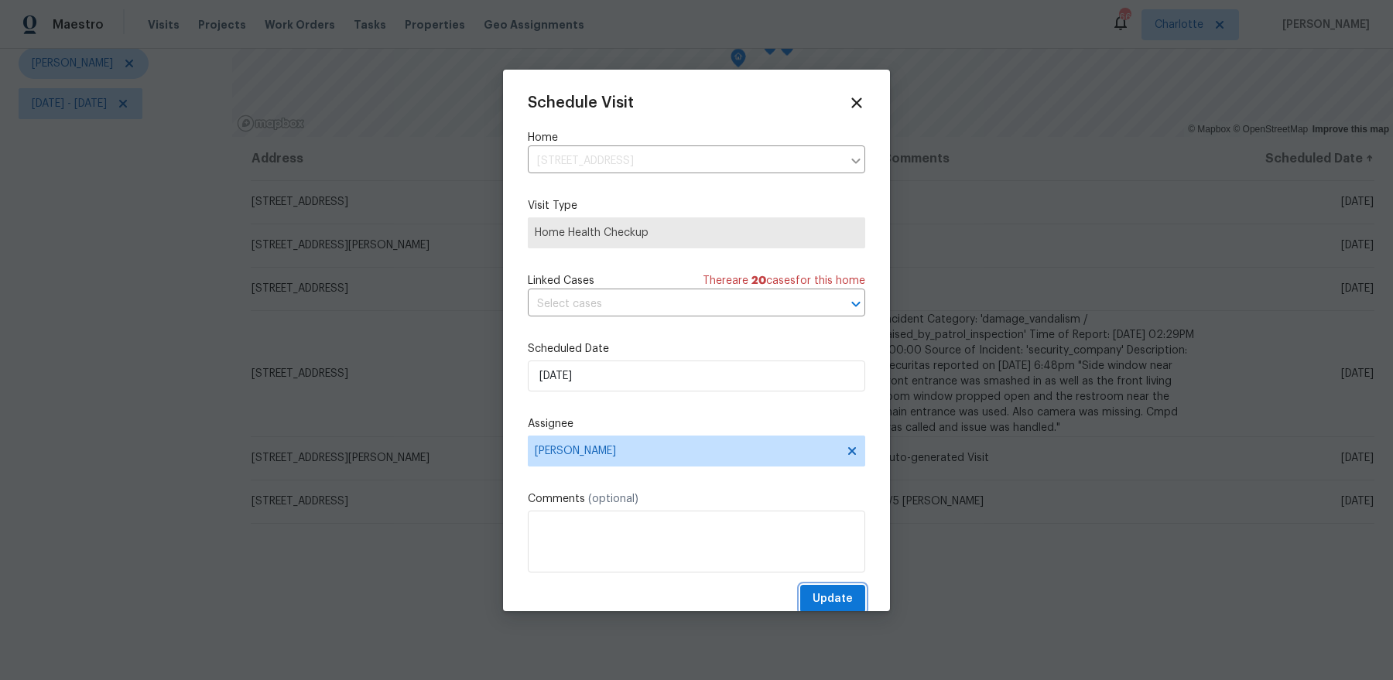
click at [838, 586] on button "Update" at bounding box center [832, 599] width 65 height 29
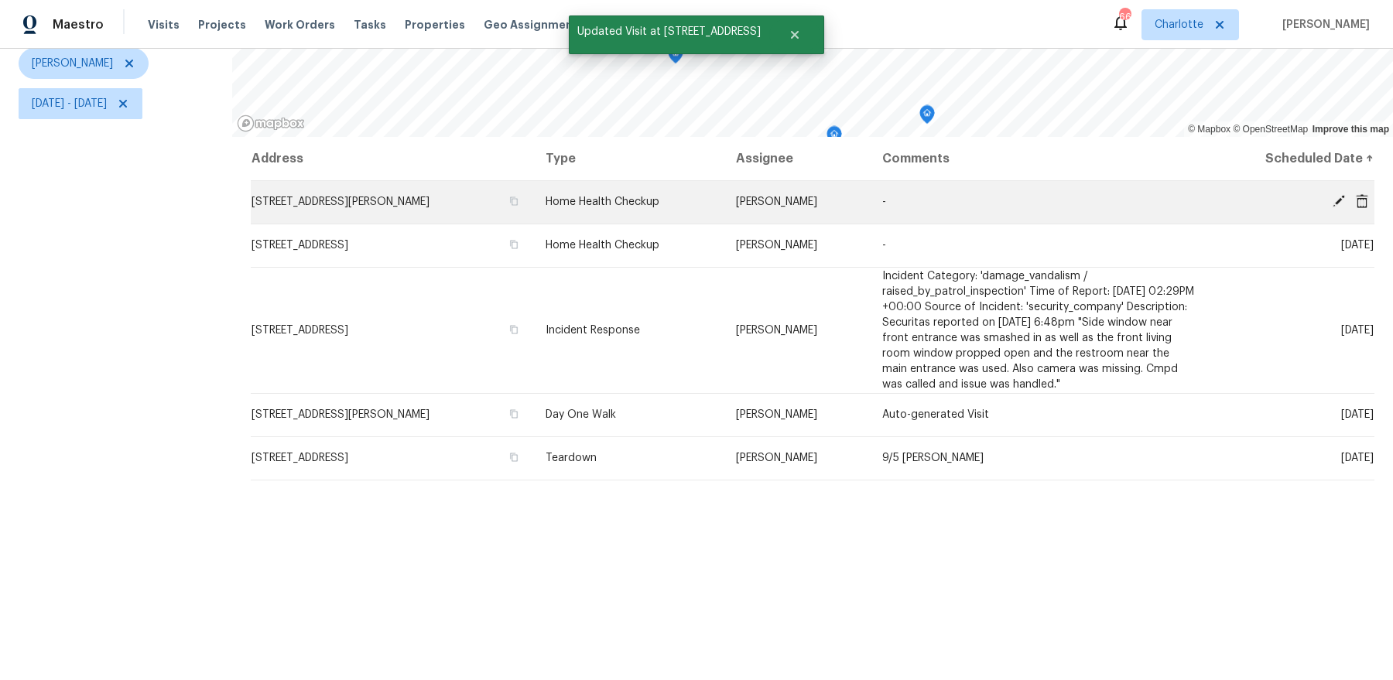
click at [1337, 197] on icon at bounding box center [1338, 201] width 14 height 14
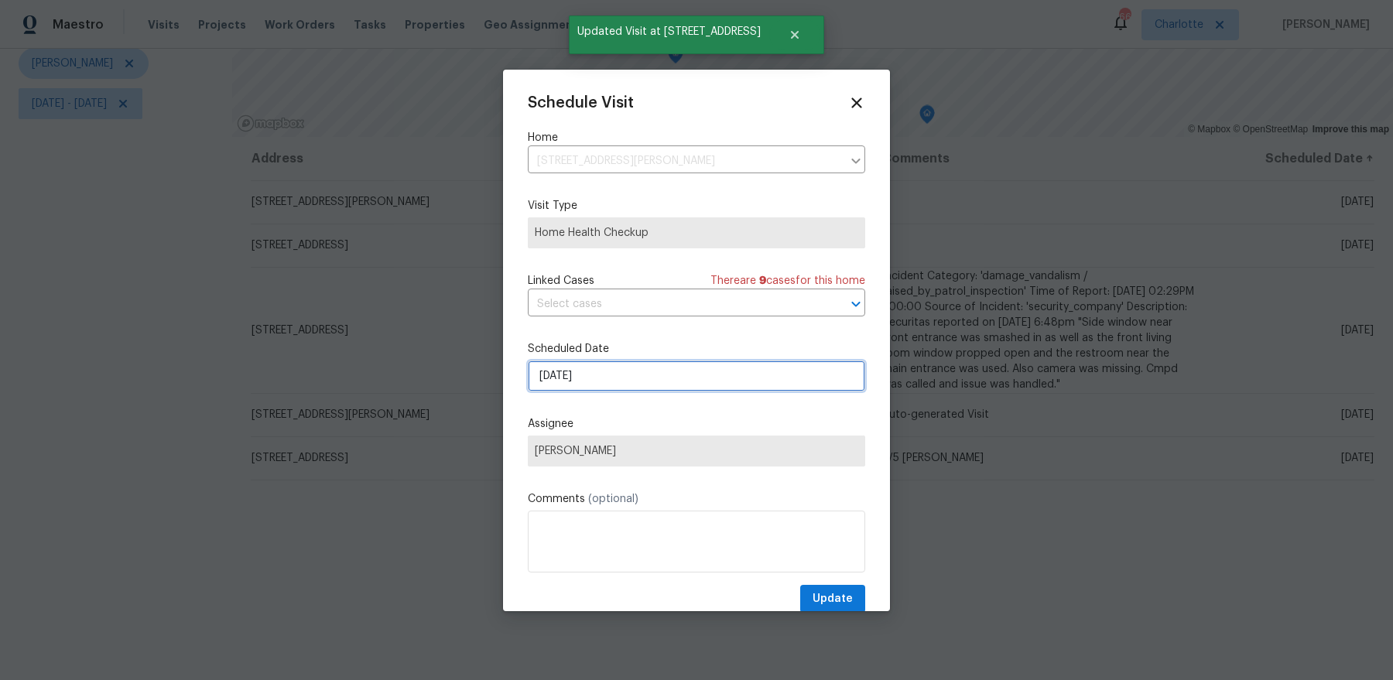
click at [598, 373] on input "[DATE]" at bounding box center [696, 376] width 337 height 31
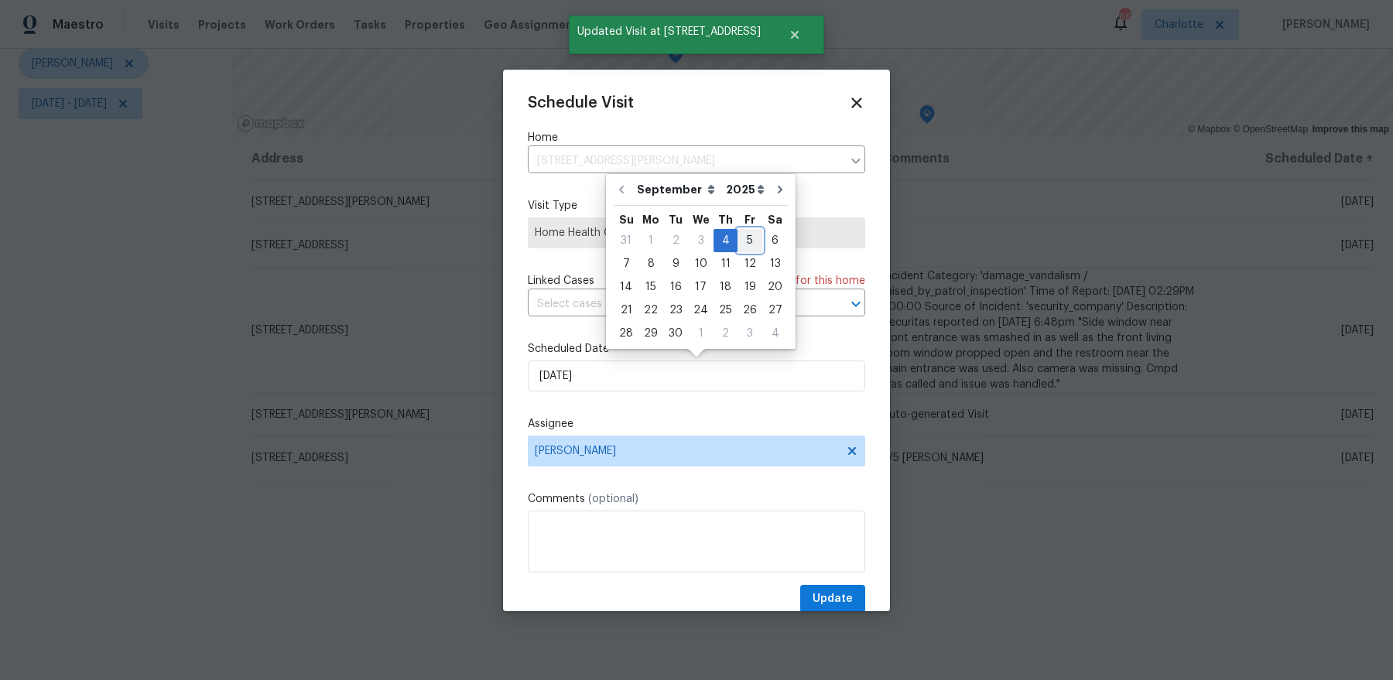
click at [743, 241] on div "5" at bounding box center [749, 241] width 25 height 22
type input "9/5/2025"
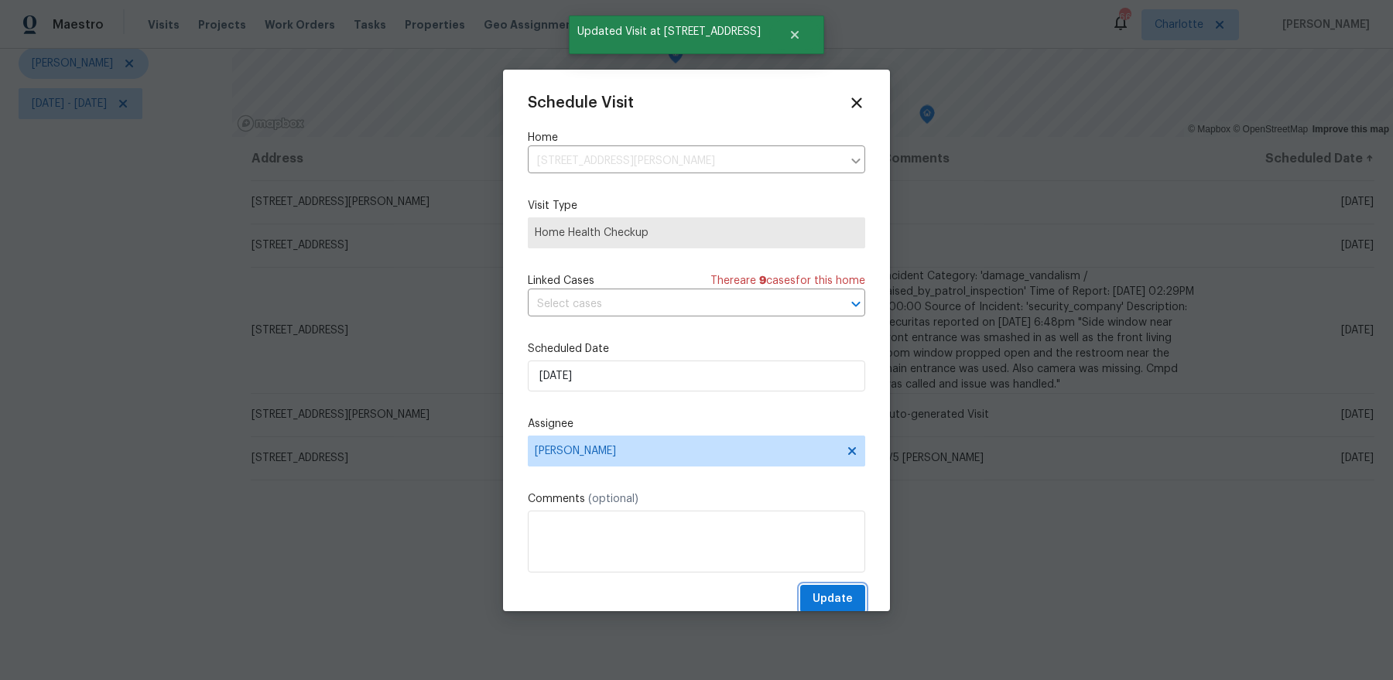
click at [830, 599] on span "Update" at bounding box center [832, 599] width 40 height 19
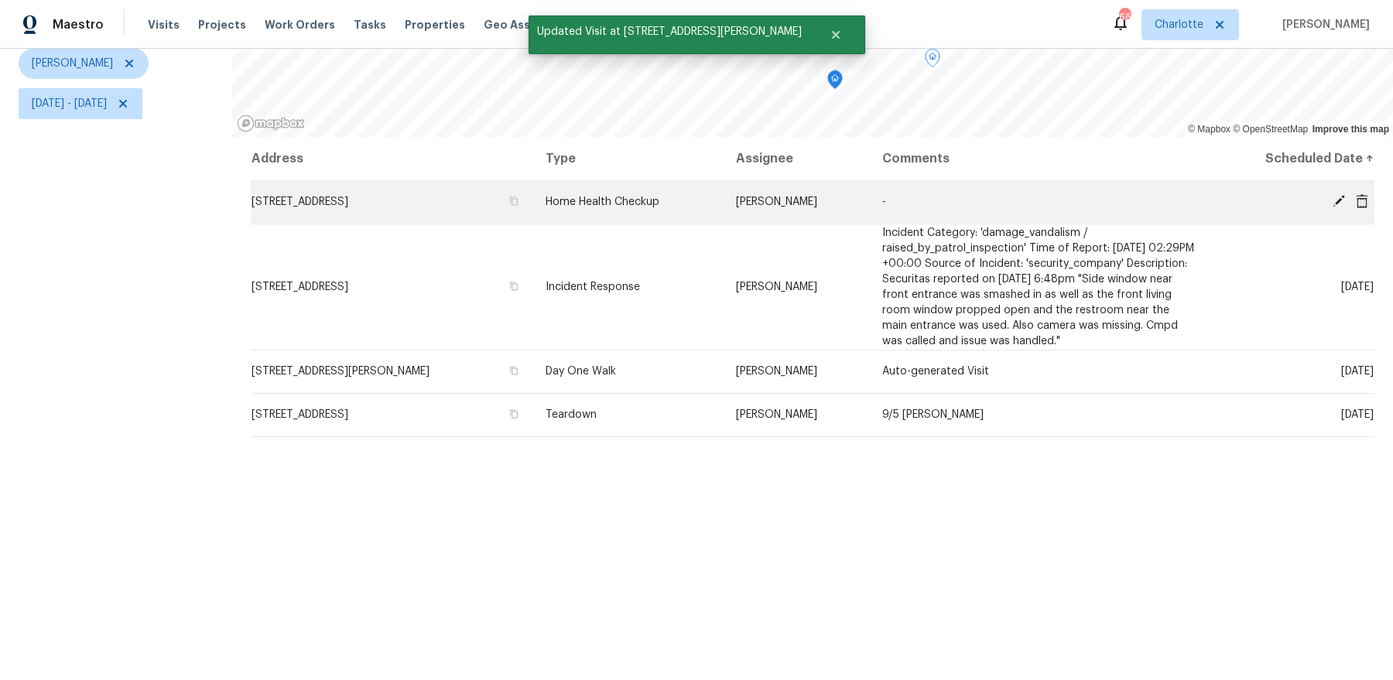
click at [1337, 194] on icon at bounding box center [1338, 201] width 14 height 14
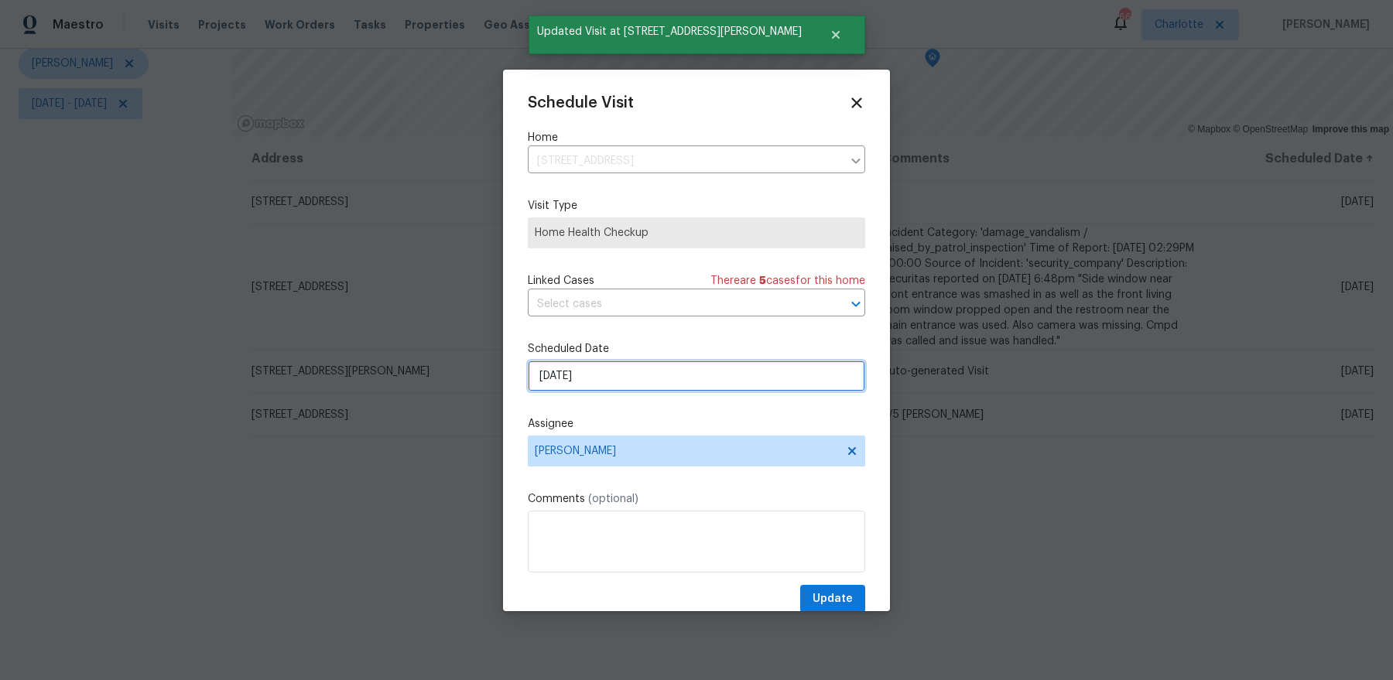
click at [657, 385] on input "[DATE]" at bounding box center [696, 376] width 337 height 31
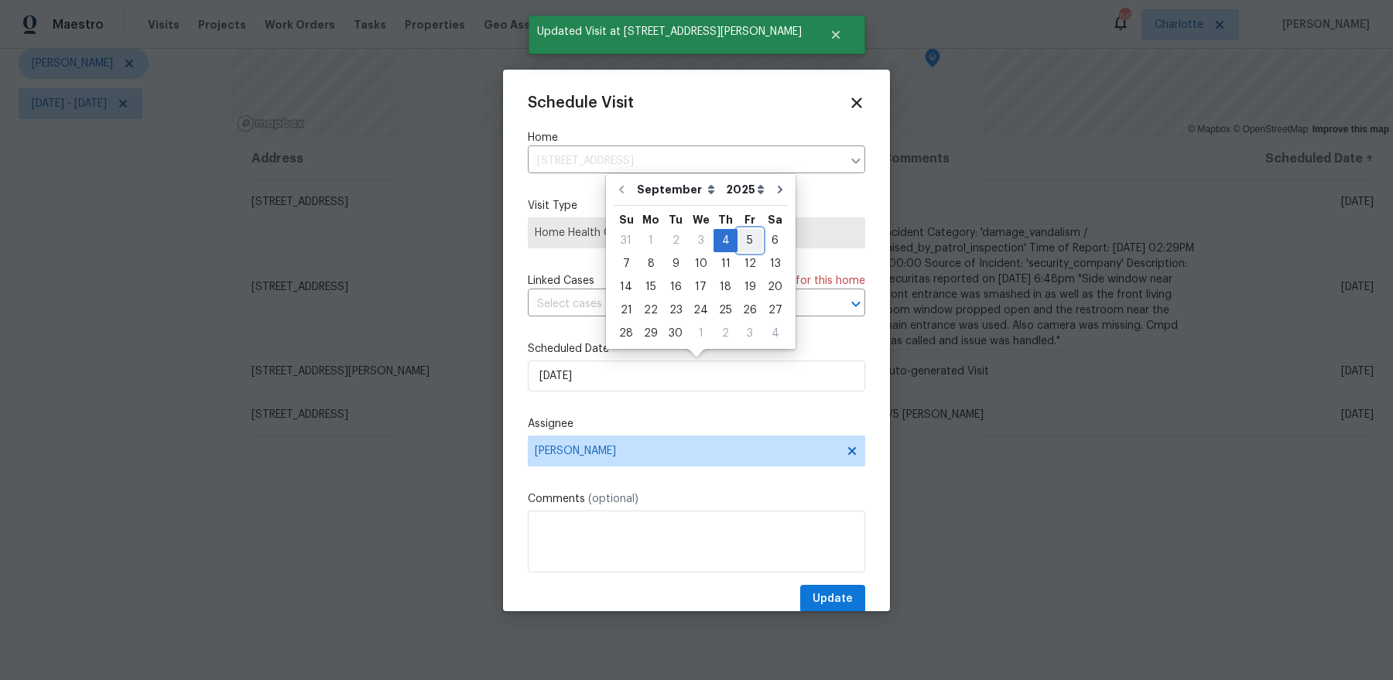
click at [747, 245] on div "5" at bounding box center [749, 241] width 25 height 22
type input "9/5/2025"
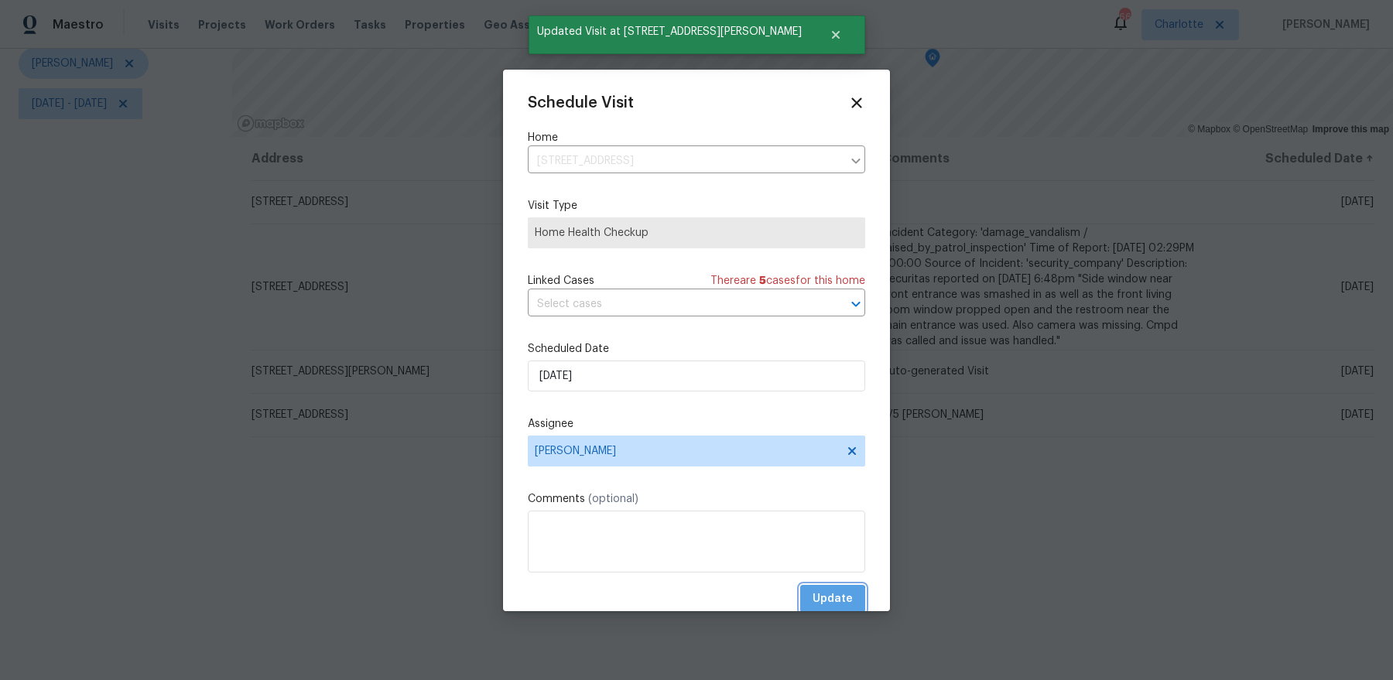
click at [825, 600] on span "Update" at bounding box center [832, 599] width 40 height 19
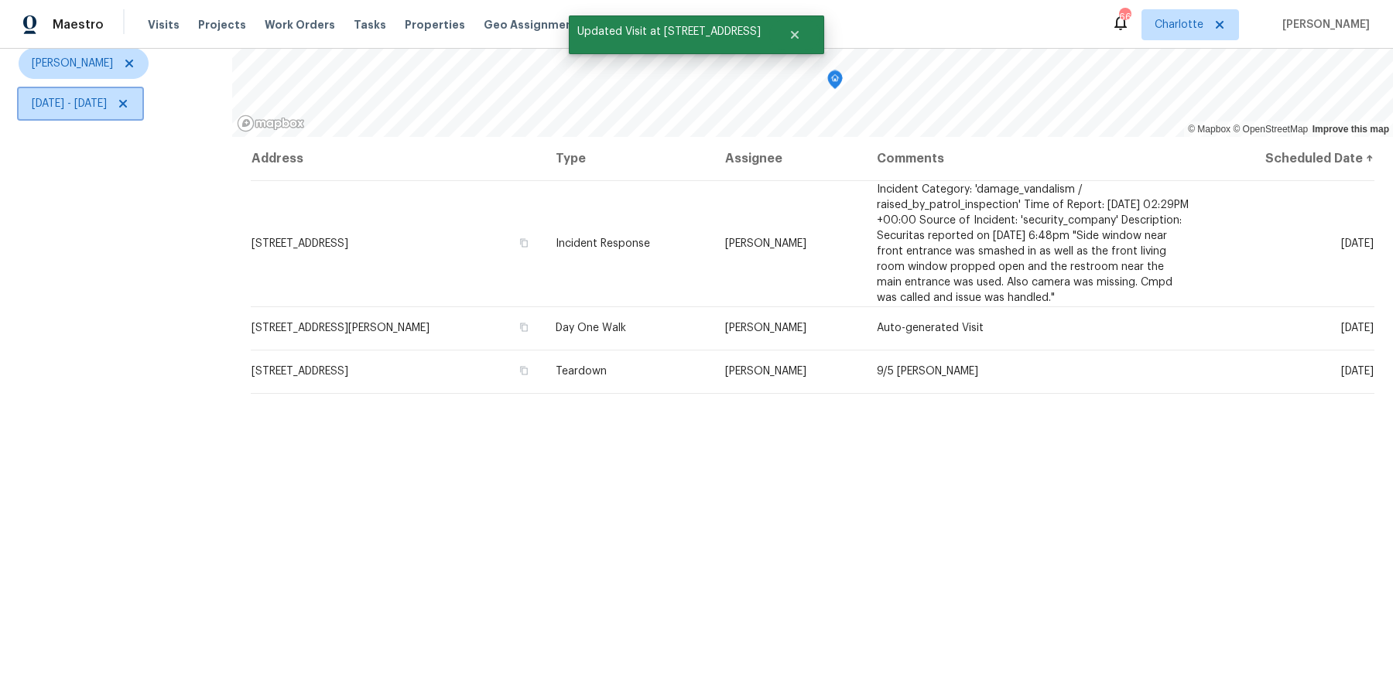
click at [80, 101] on span "Thu, Sep 04 - Thu, Sep 04" at bounding box center [69, 103] width 75 height 15
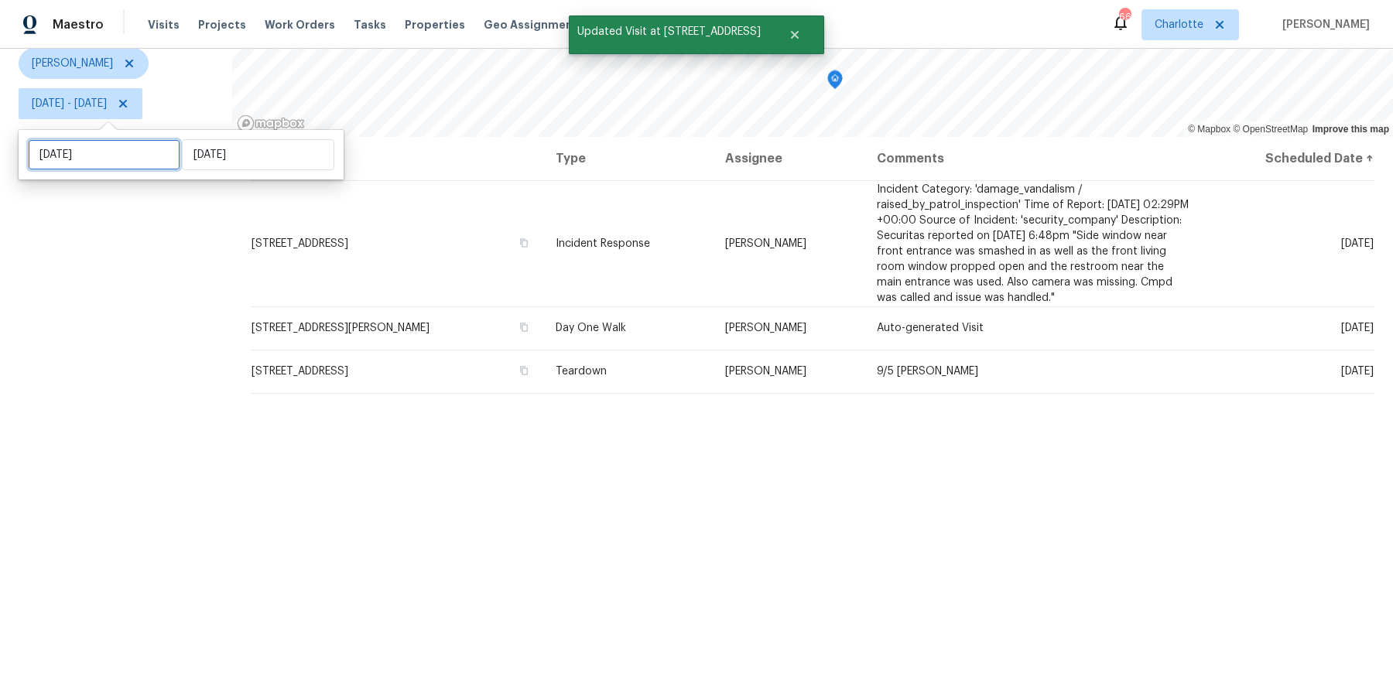
select select "8"
select select "2025"
select select "9"
select select "2025"
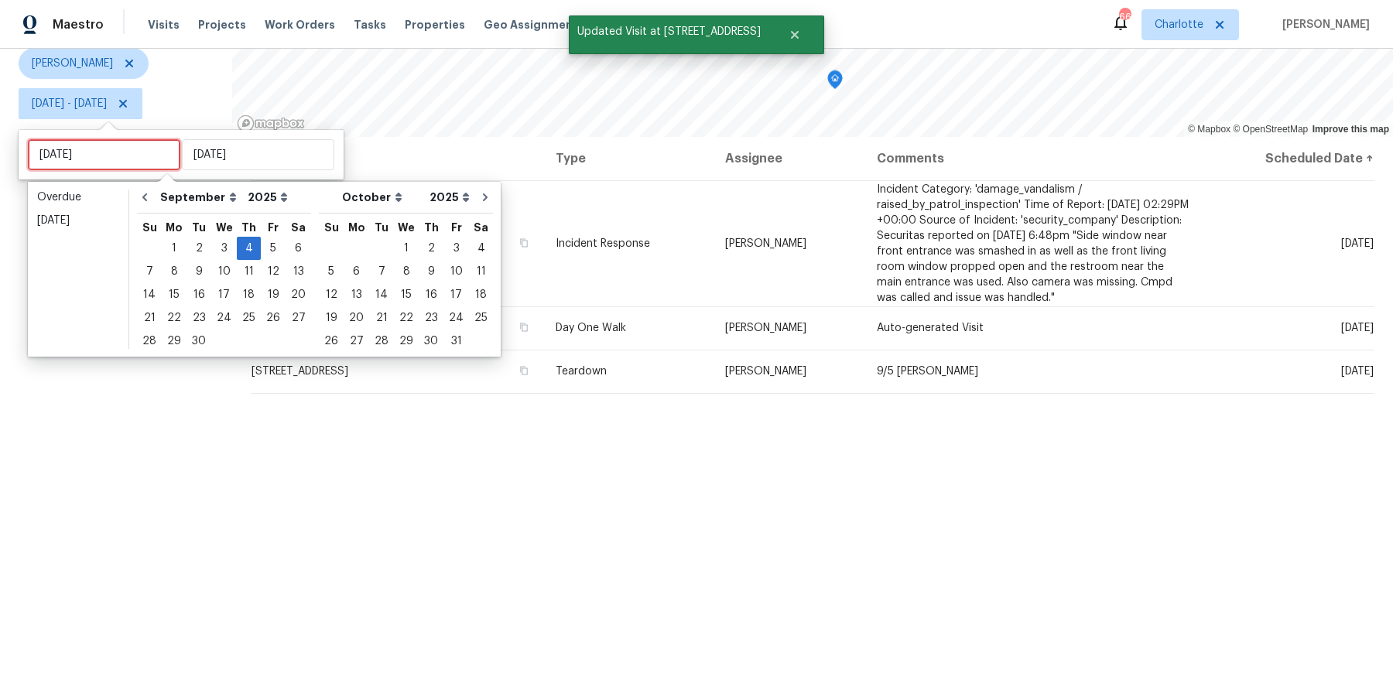
click at [88, 164] on input "Thu, Sep 04" at bounding box center [104, 154] width 152 height 31
type input "Mon, Sep 08"
click at [175, 279] on div "8" at bounding box center [174, 272] width 25 height 22
type input "Mon, Sep 08"
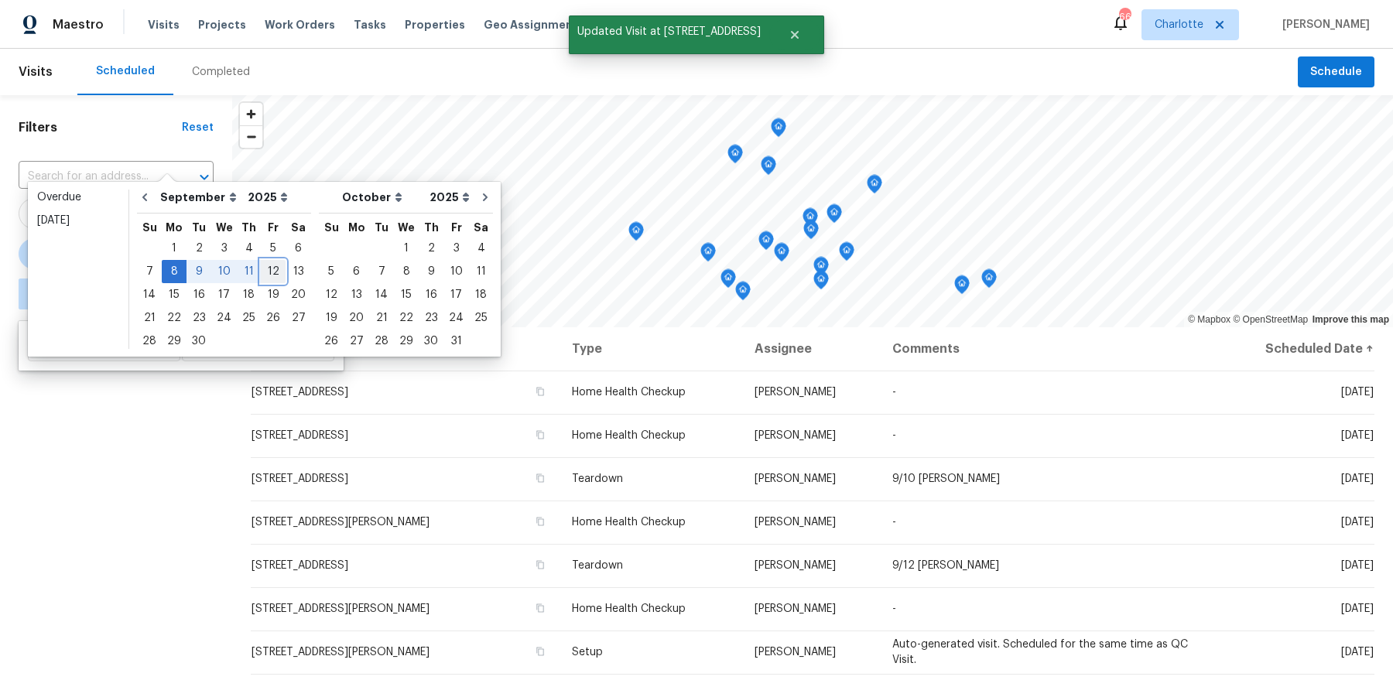
click at [265, 272] on div "12" at bounding box center [273, 272] width 25 height 22
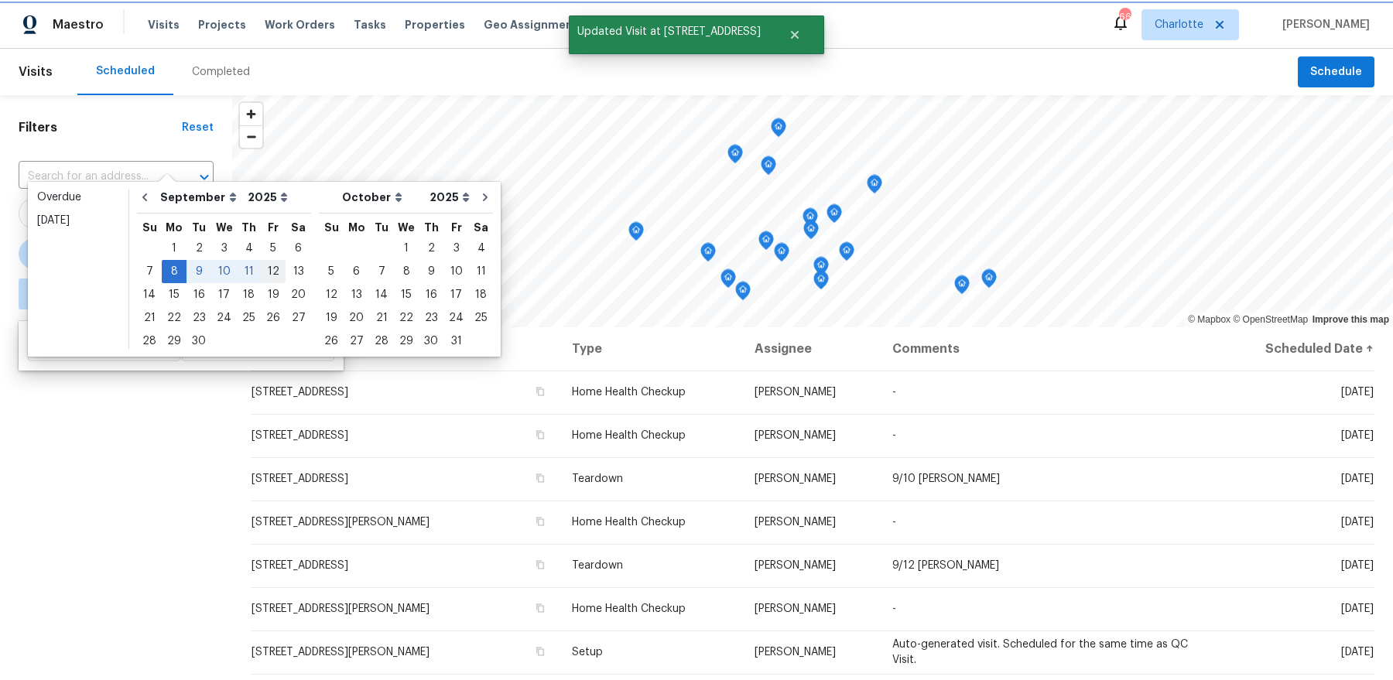
type input "Fri, Sep 12"
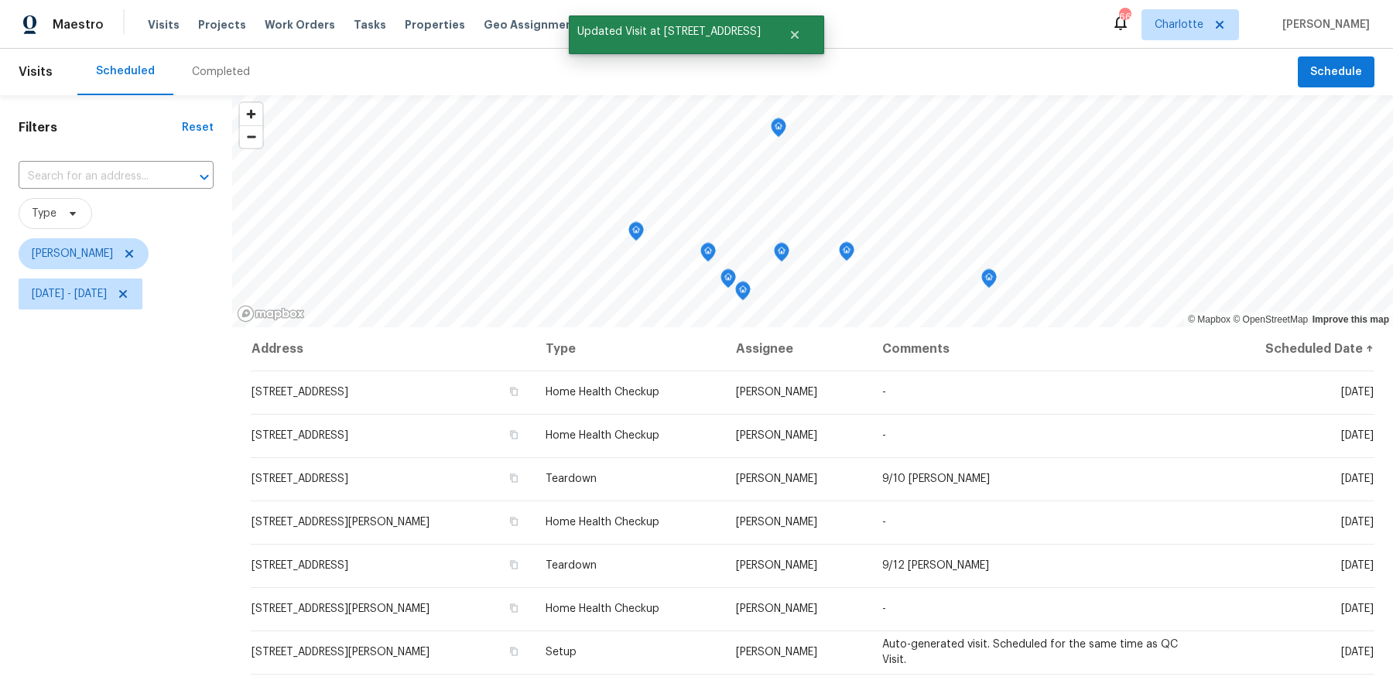
click at [158, 476] on div "Filters Reset ​ Type Dan Baquero Mon, Sep 08 - Fri, Sep 12" at bounding box center [116, 483] width 232 height 776
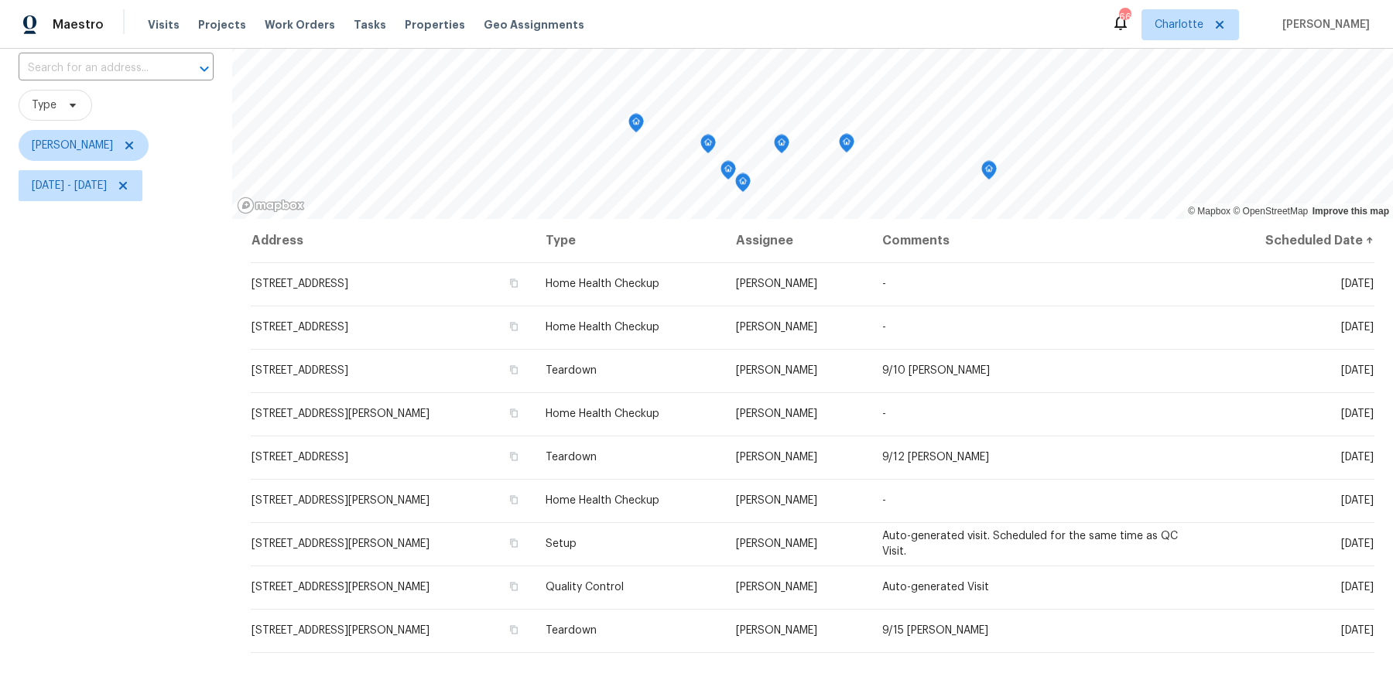
scroll to position [190, 0]
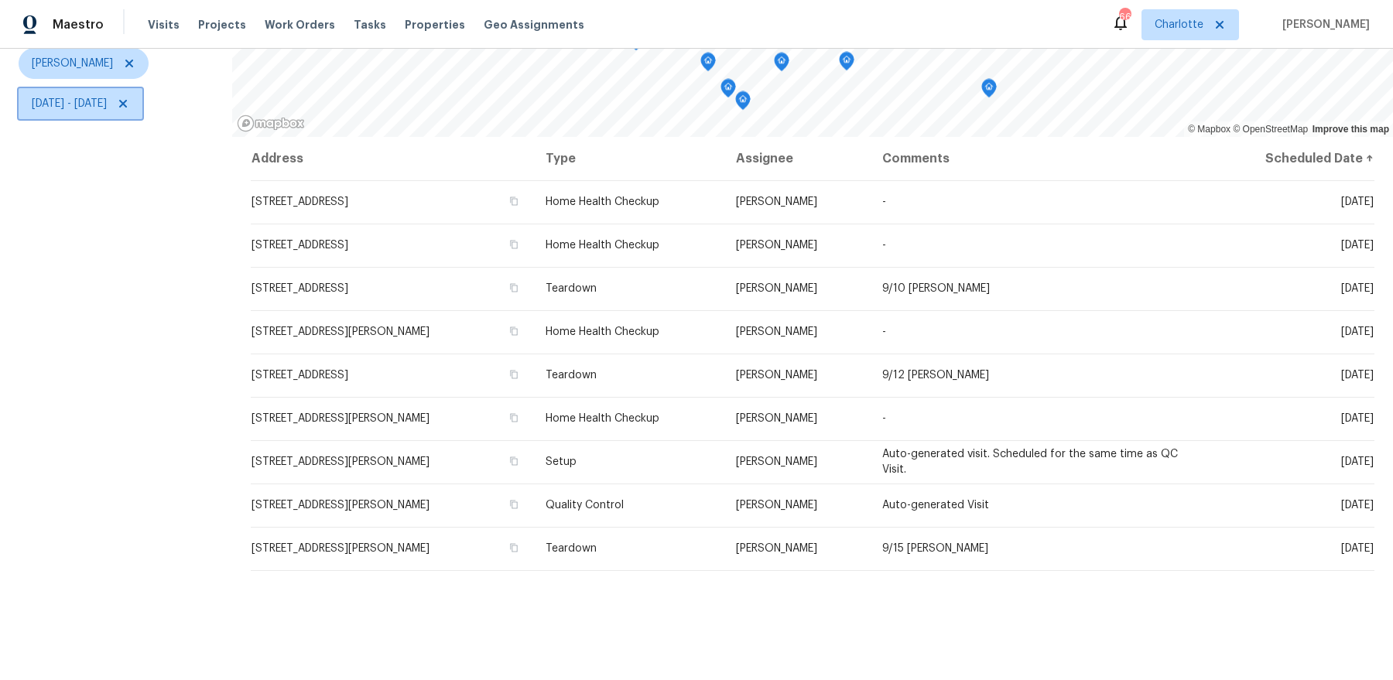
click at [90, 111] on span "Mon, Sep 08 - Fri, Sep 12" at bounding box center [81, 103] width 124 height 31
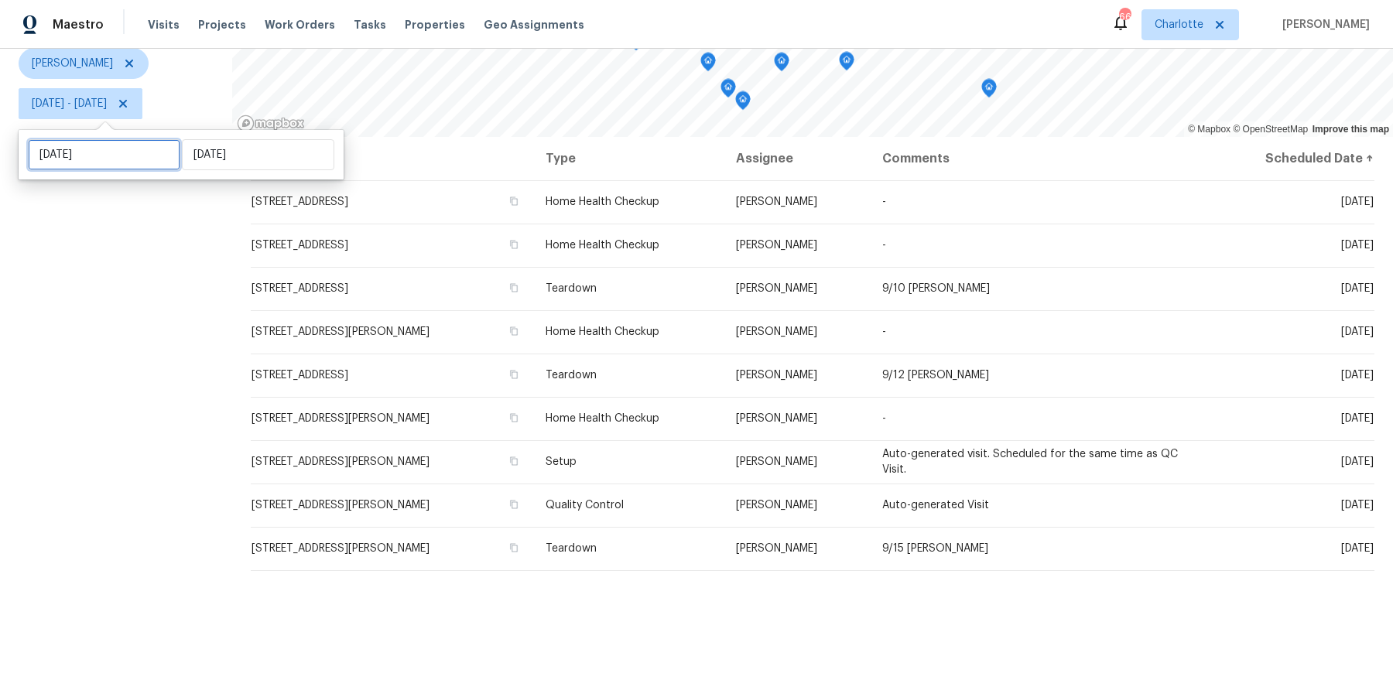
click at [124, 149] on input "Mon, Sep 08" at bounding box center [104, 154] width 152 height 31
select select "8"
select select "2025"
select select "9"
select select "2025"
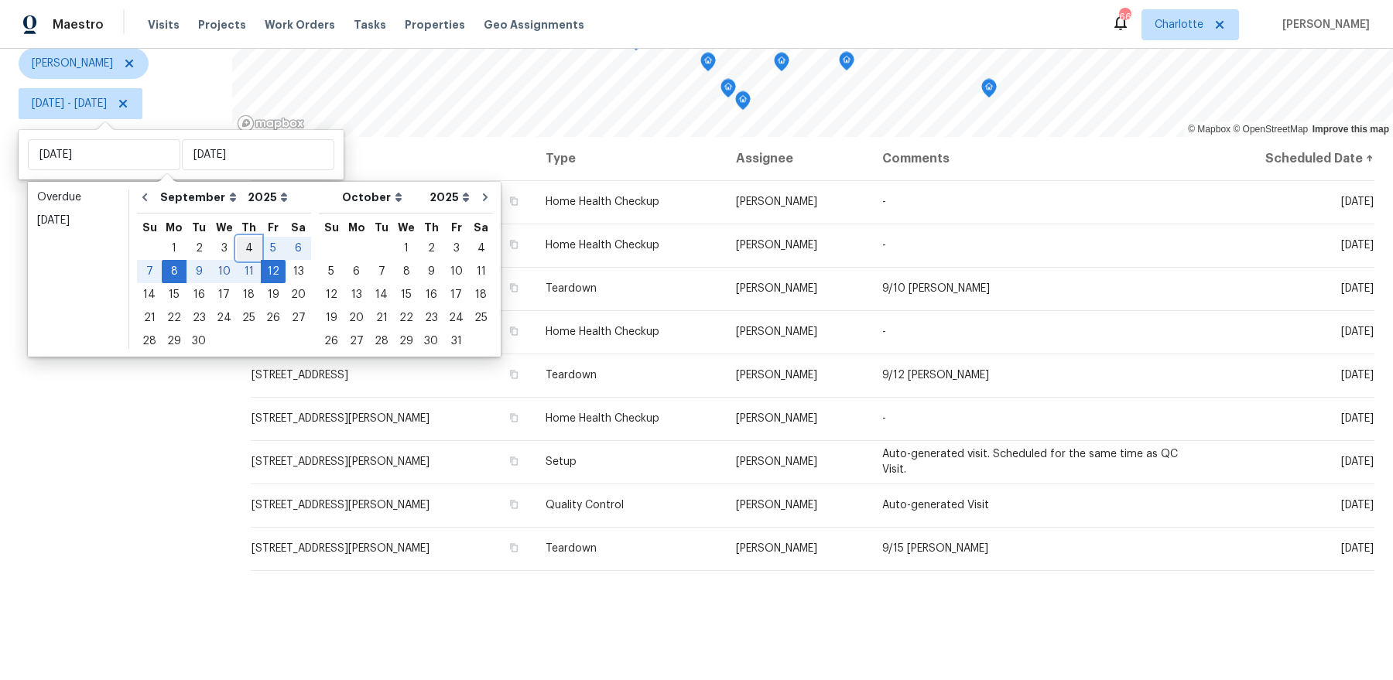
click at [237, 241] on div "4" at bounding box center [249, 249] width 24 height 22
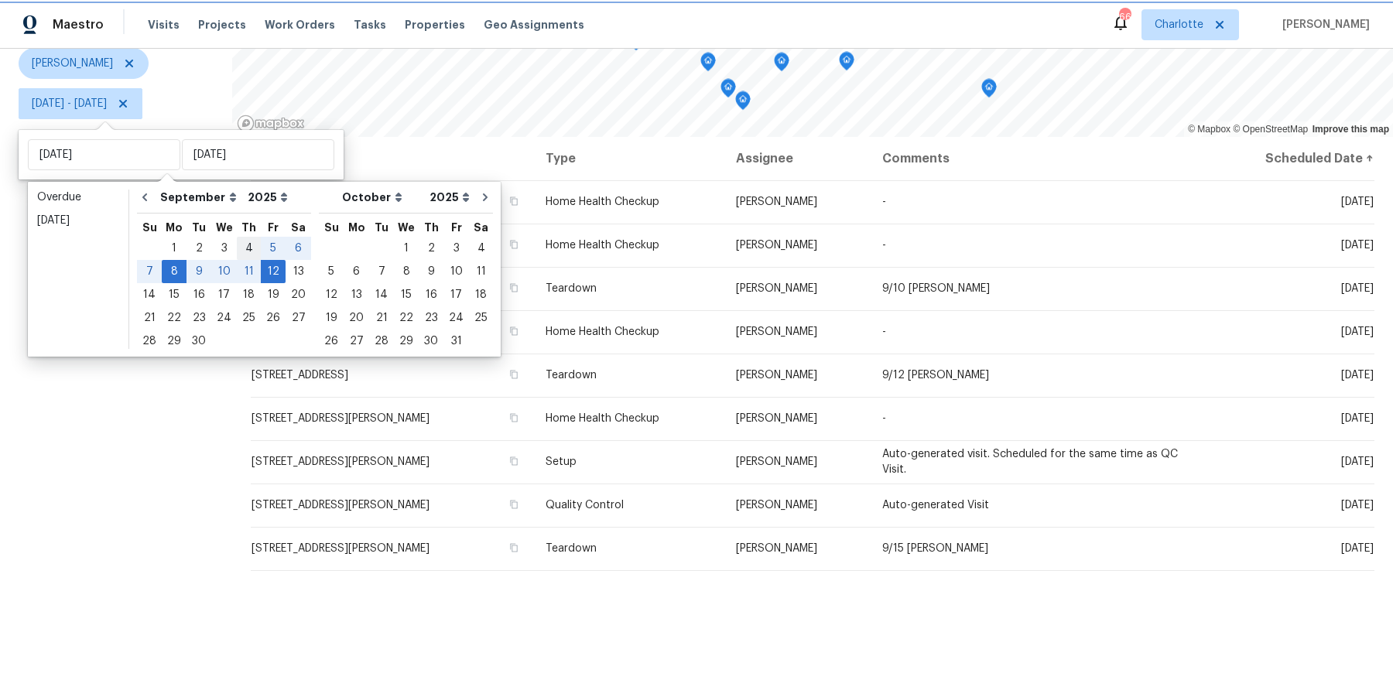
type input "Thu, Sep 04"
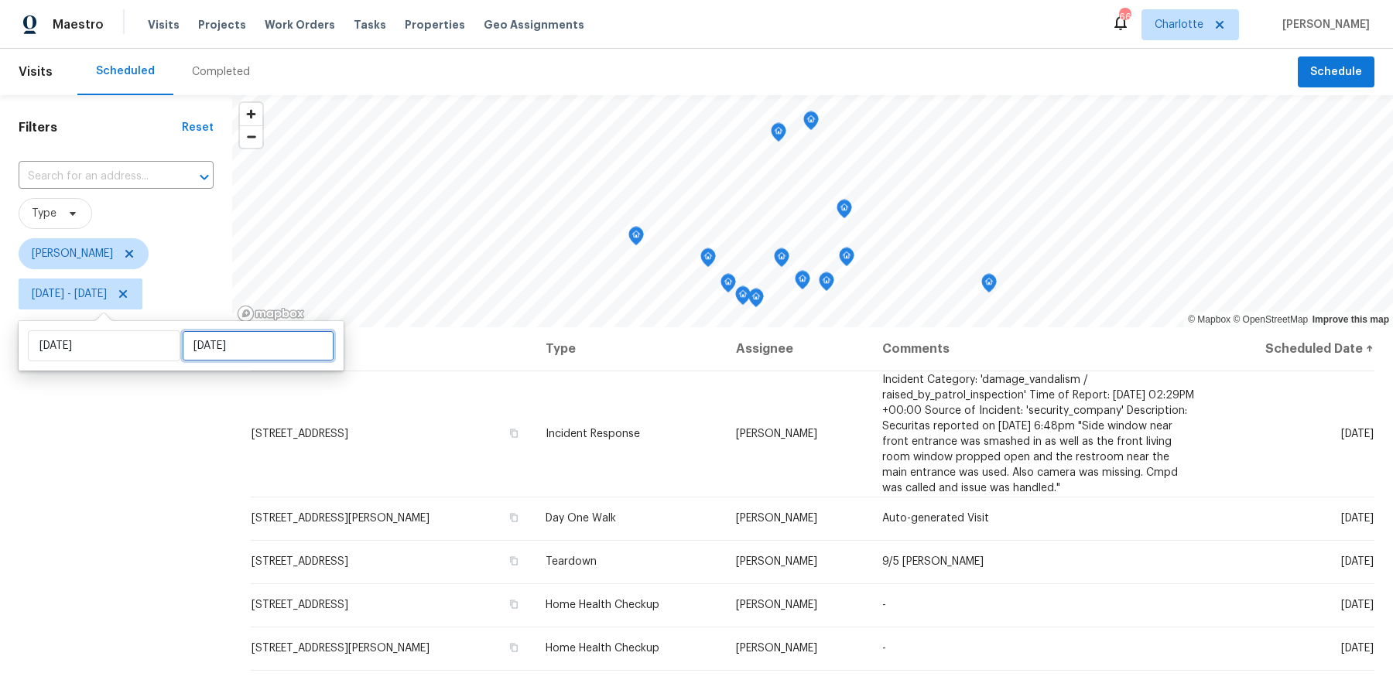
click at [194, 335] on input "Fri, Sep 12" at bounding box center [258, 345] width 152 height 31
select select "8"
select select "2025"
select select "9"
select select "2025"
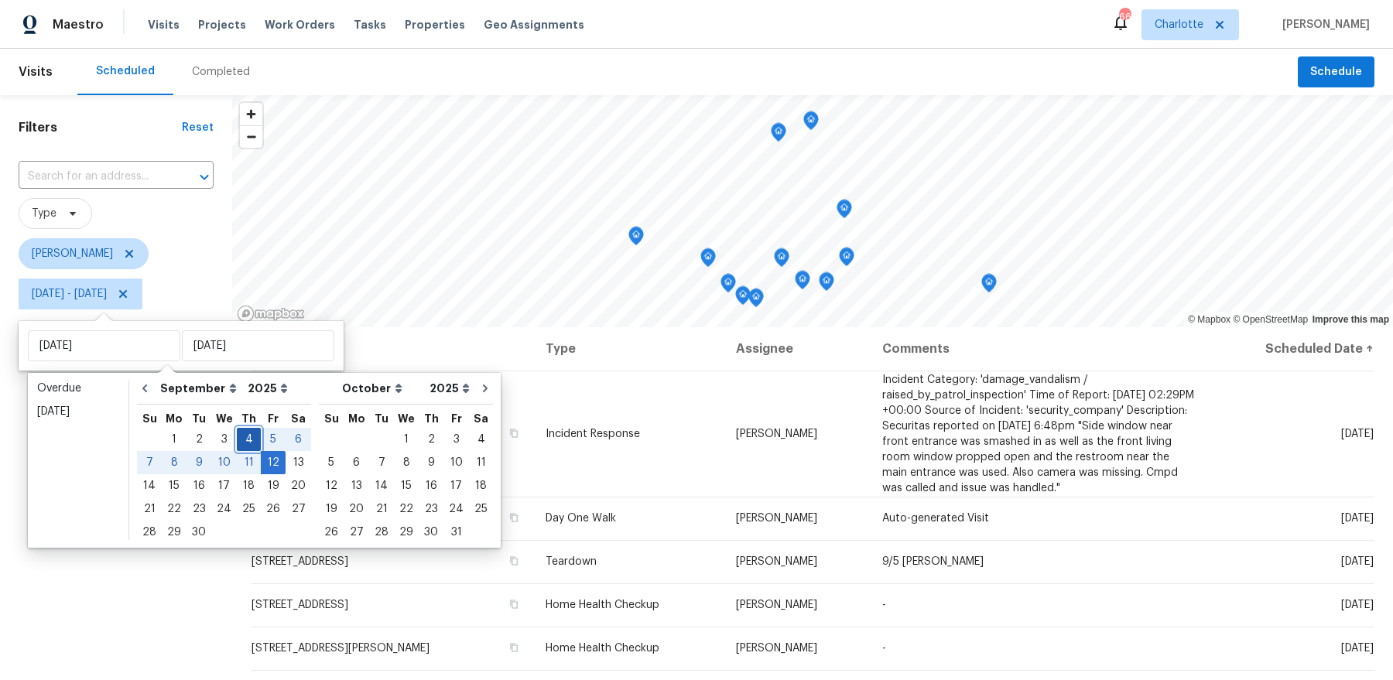
click at [247, 440] on div "4" at bounding box center [249, 440] width 24 height 22
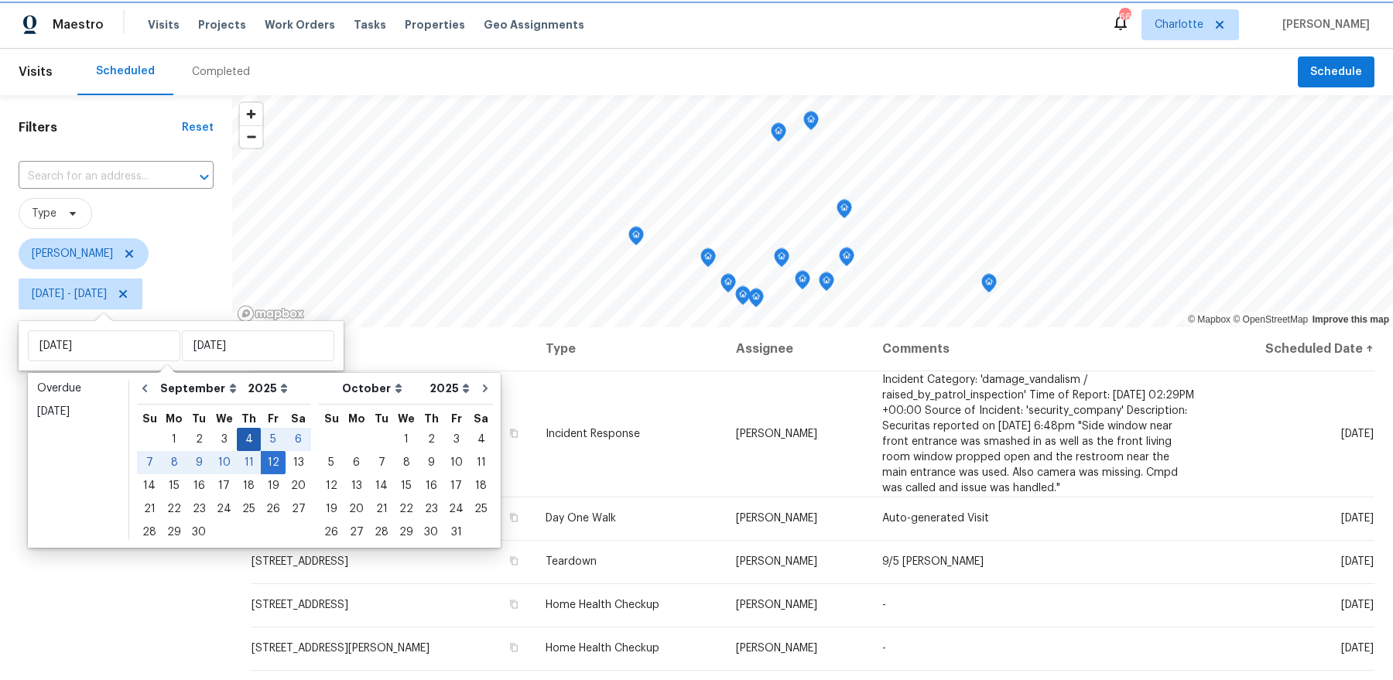
type input "Thu, Sep 04"
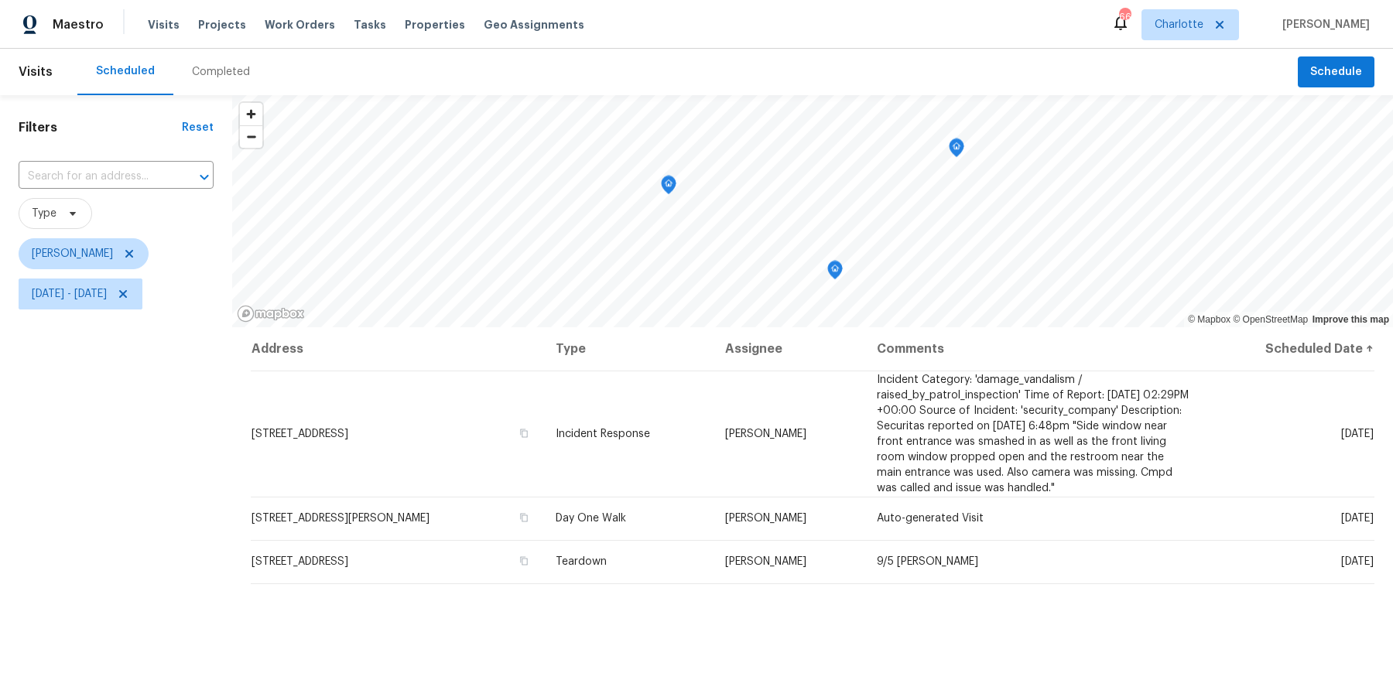
click at [151, 476] on div "Filters Reset ​ Type Dan Baquero Thu, Sep 04 - Thu, Sep 04" at bounding box center [116, 483] width 232 height 776
click at [706, 247] on icon "Map marker" at bounding box center [713, 239] width 15 height 19
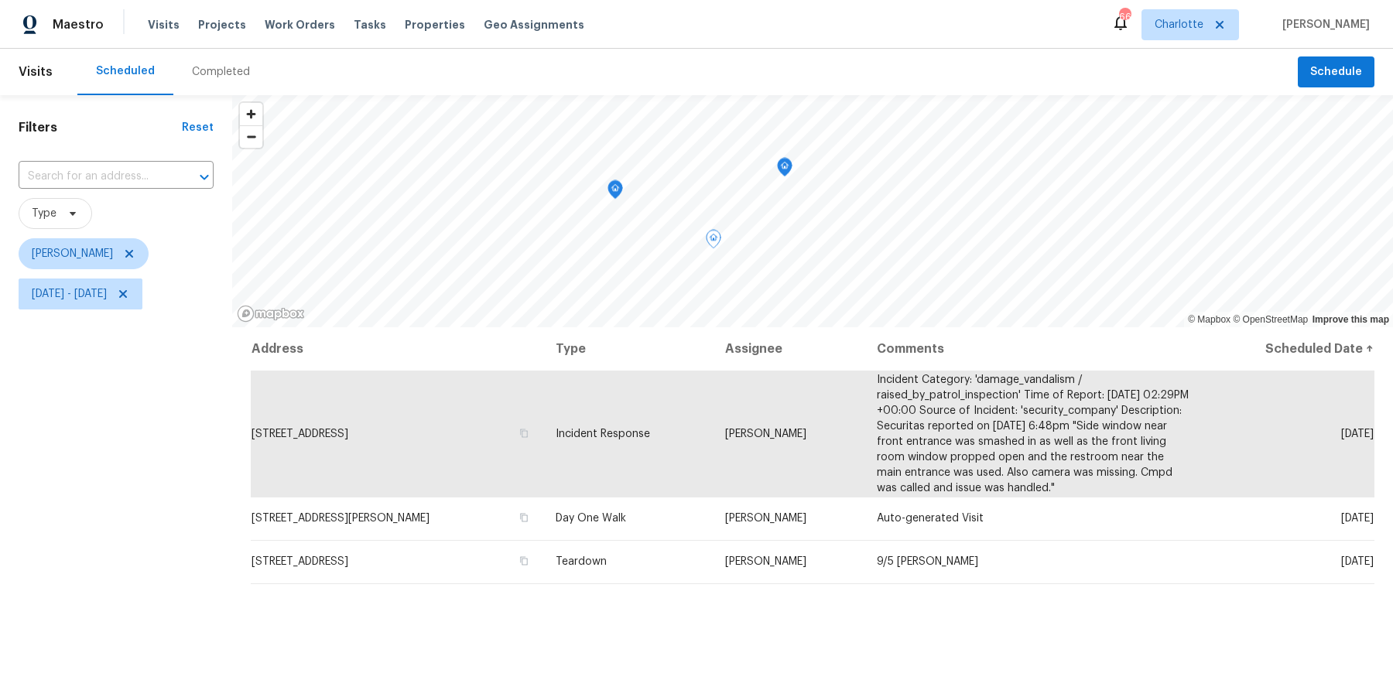
click at [617, 198] on icon "Map marker" at bounding box center [614, 189] width 15 height 19
